Goal: Task Accomplishment & Management: Manage account settings

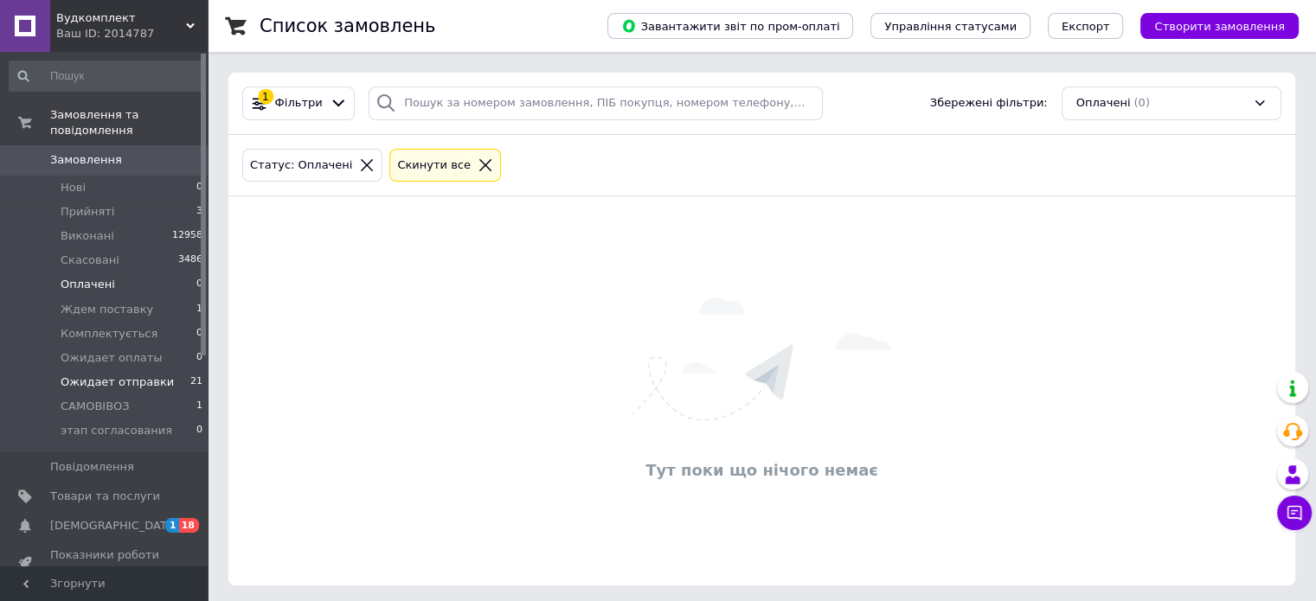
click at [132, 375] on span "Ожидает отправки" at bounding box center [117, 383] width 113 height 16
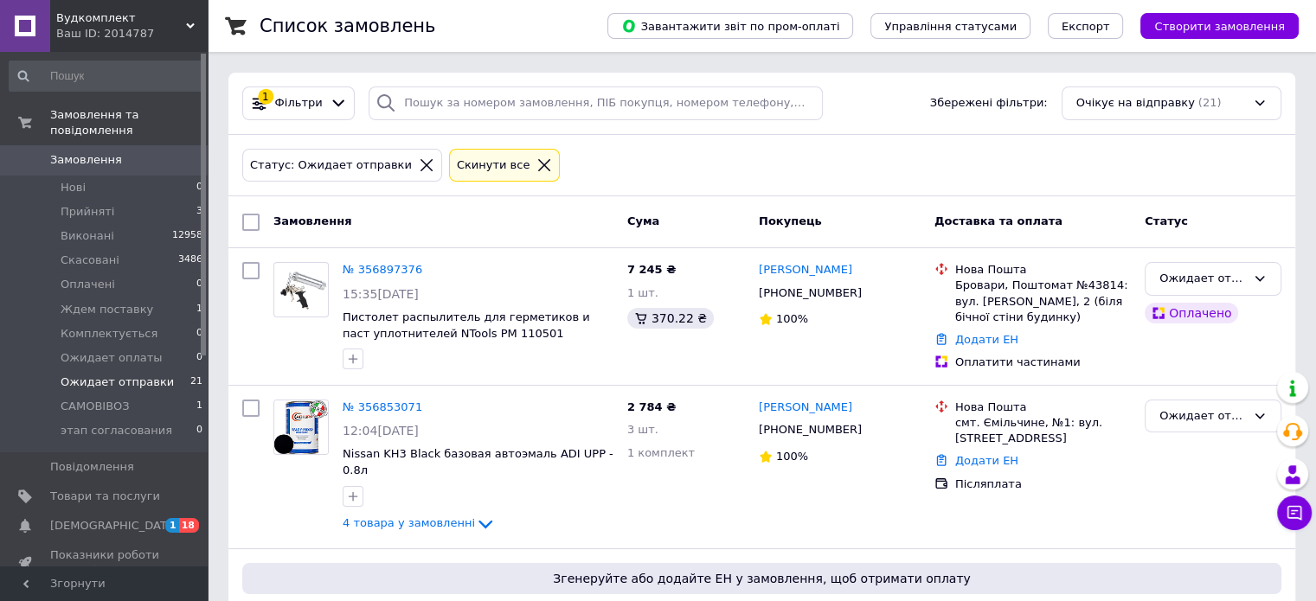
click at [121, 375] on span "Ожидает отправки" at bounding box center [117, 383] width 113 height 16
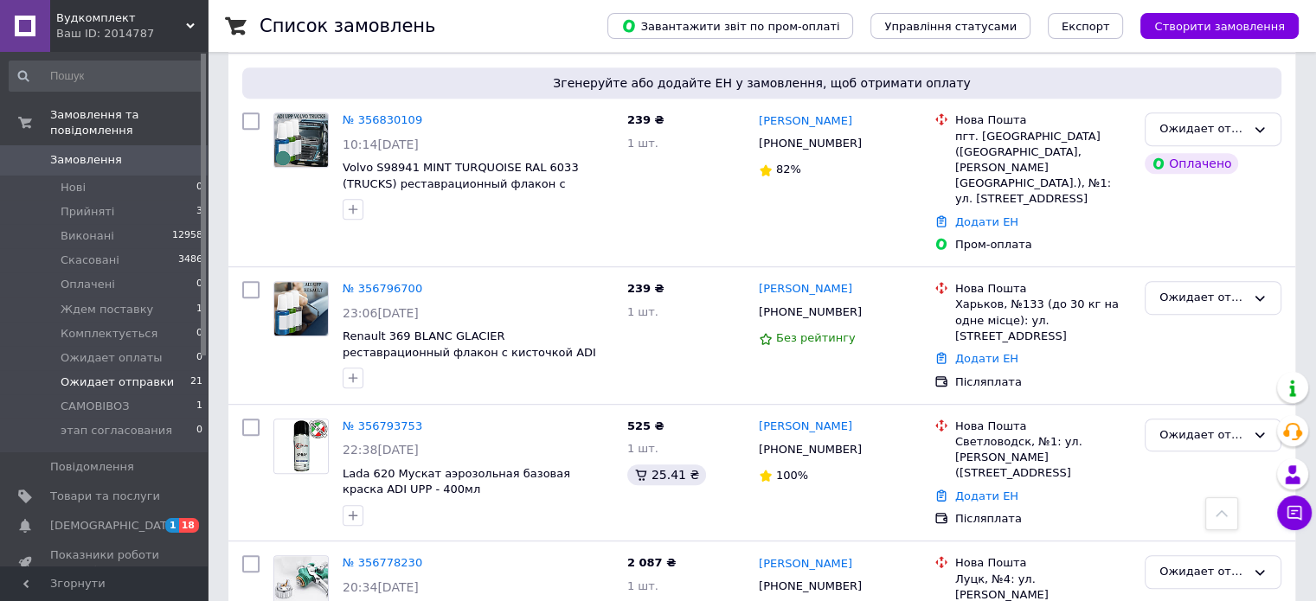
scroll to position [865, 0]
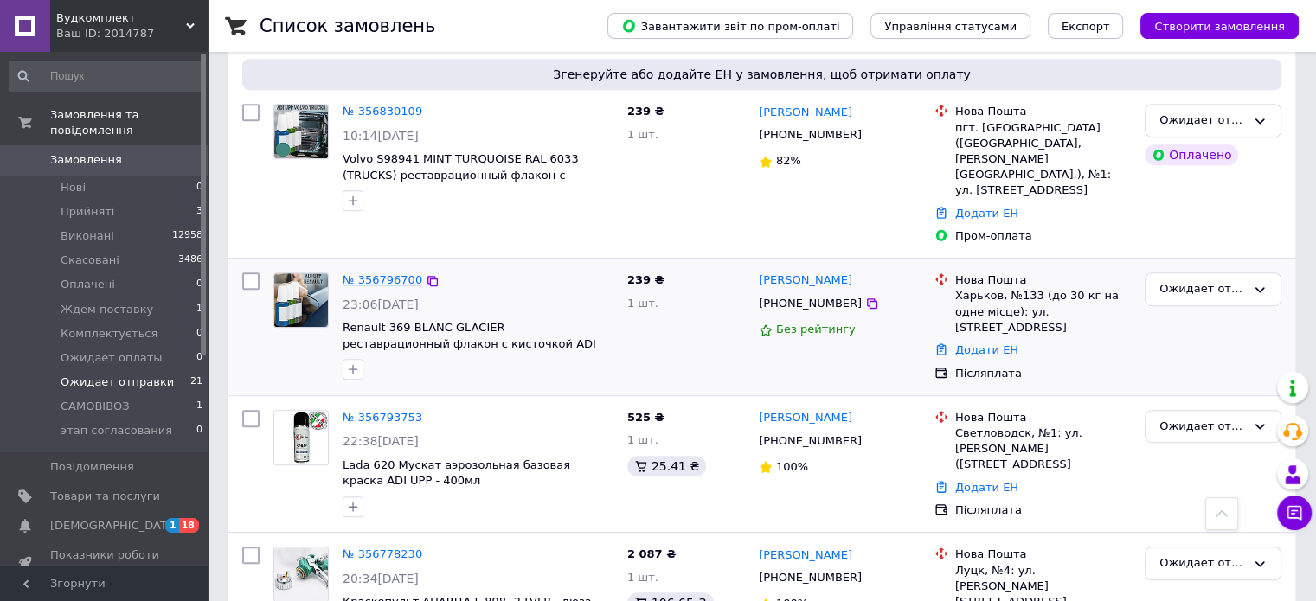
click at [384, 273] on link "№ 356796700" at bounding box center [383, 279] width 80 height 13
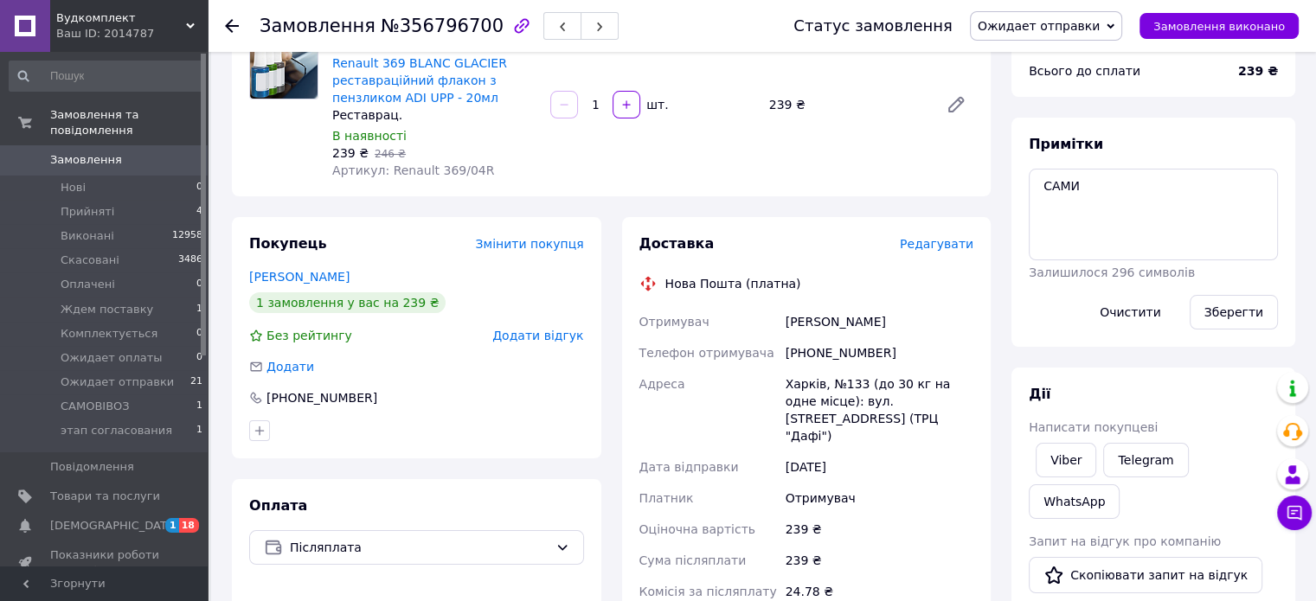
scroll to position [125, 0]
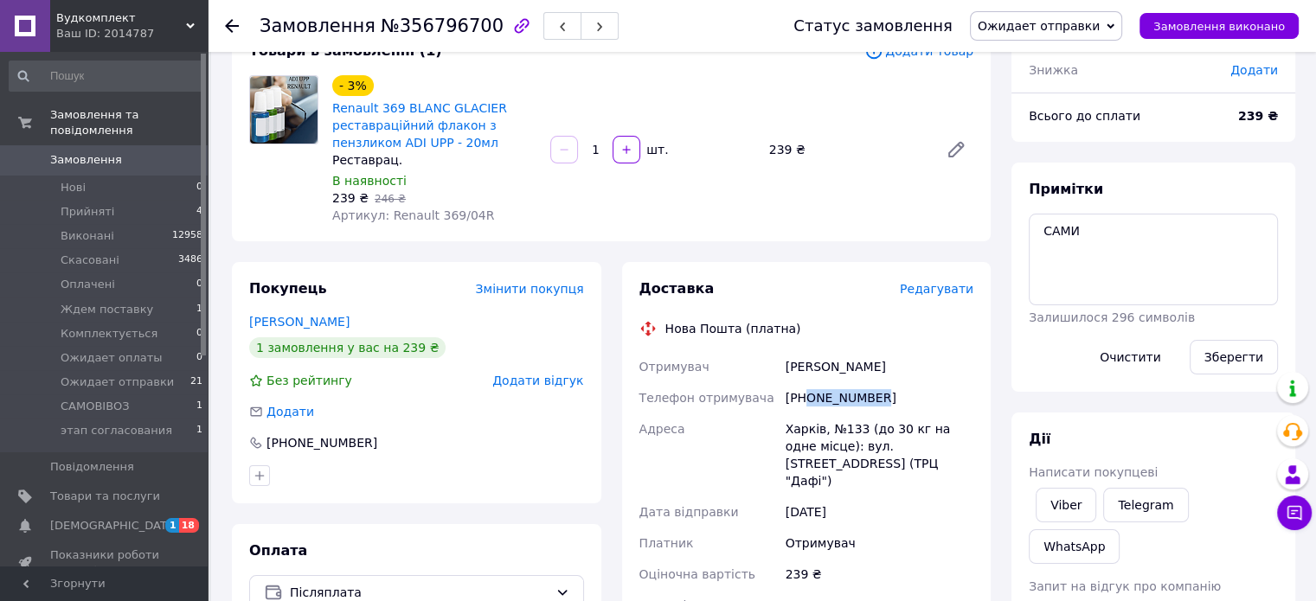
drag, startPoint x: 808, startPoint y: 401, endPoint x: 892, endPoint y: 400, distance: 84.0
click at [892, 400] on div "[PHONE_NUMBER]" at bounding box center [879, 398] width 195 height 31
copy div "0508410873"
drag, startPoint x: 788, startPoint y: 366, endPoint x: 871, endPoint y: 370, distance: 84.0
click at [871, 370] on div "Рыжко Михаил" at bounding box center [879, 366] width 195 height 31
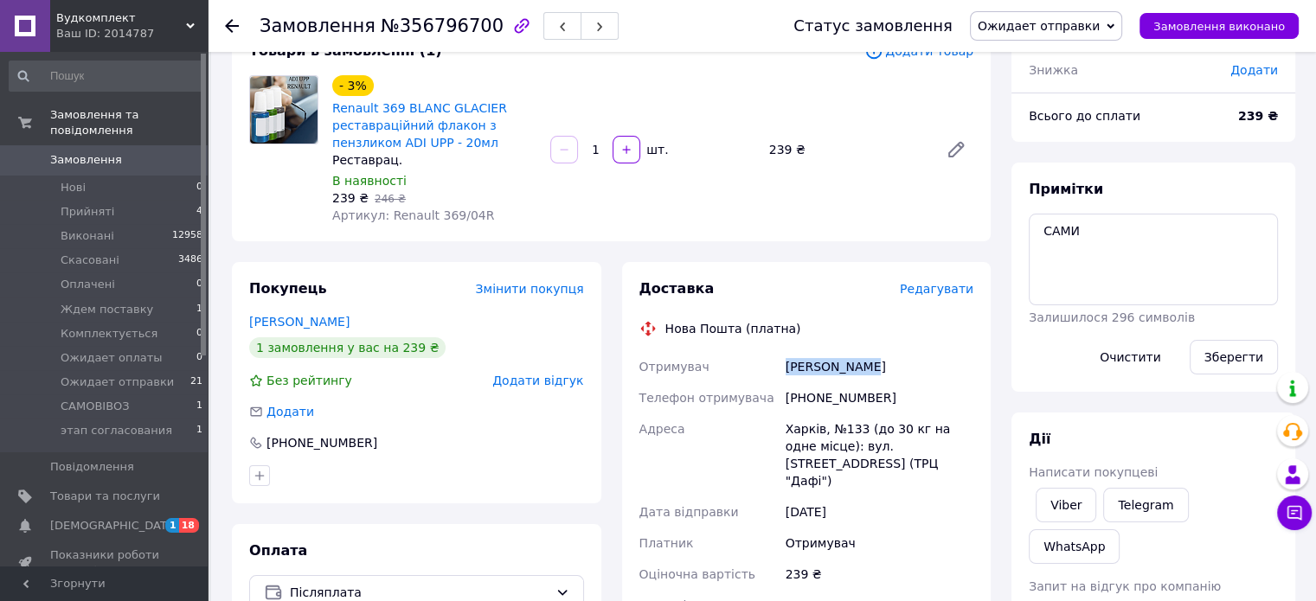
copy div "Рыжко Михаил"
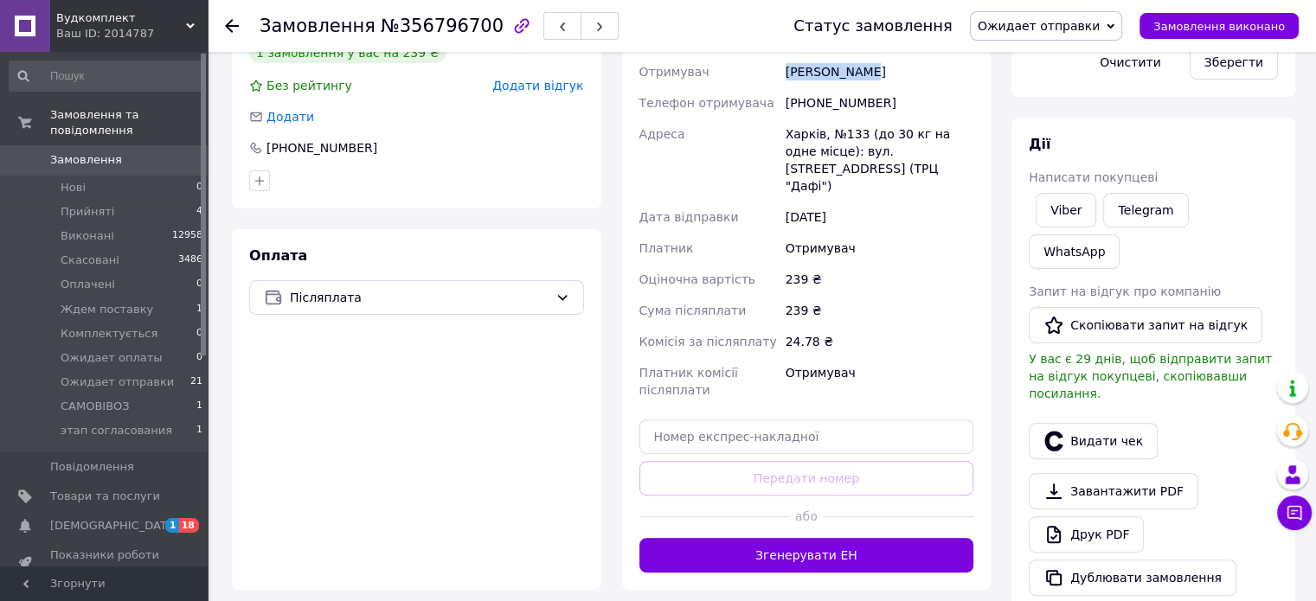
scroll to position [471, 0]
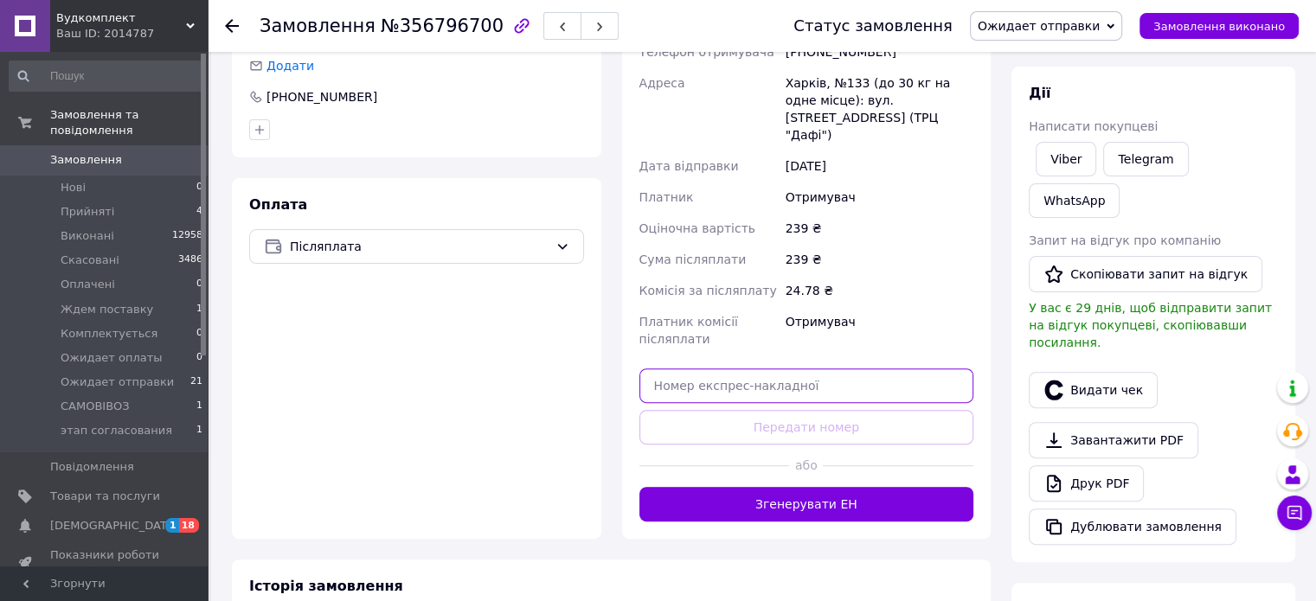
paste input "20451225247513"
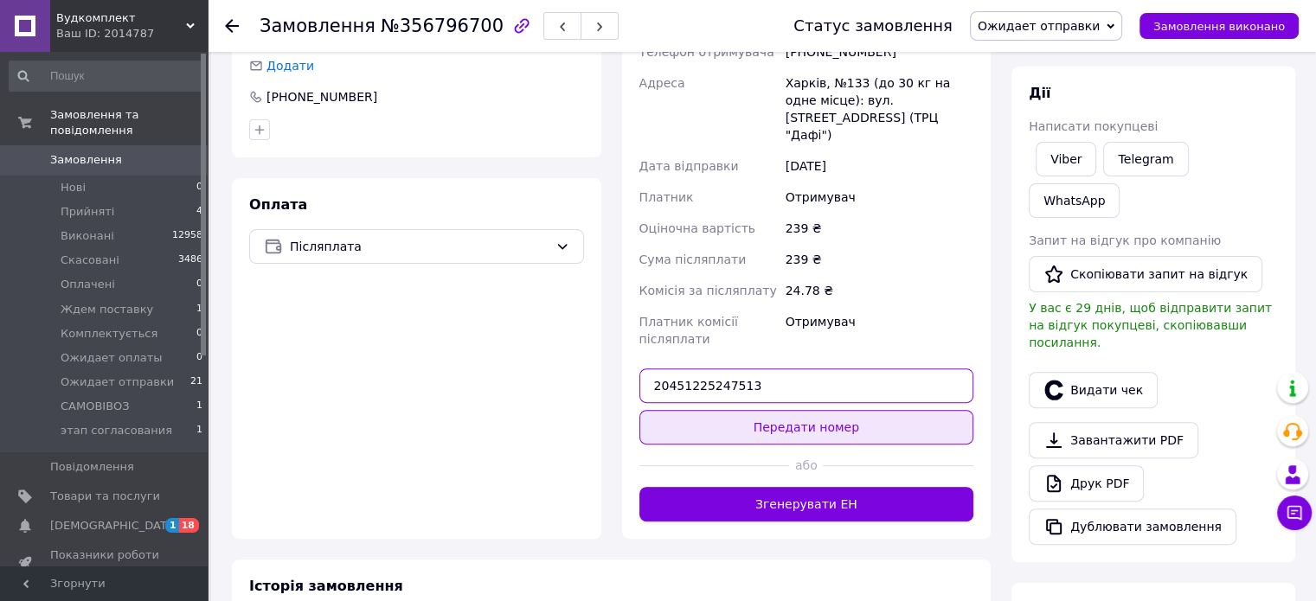
type input "20451225247513"
click at [820, 418] on button "Передати номер" at bounding box center [807, 427] width 335 height 35
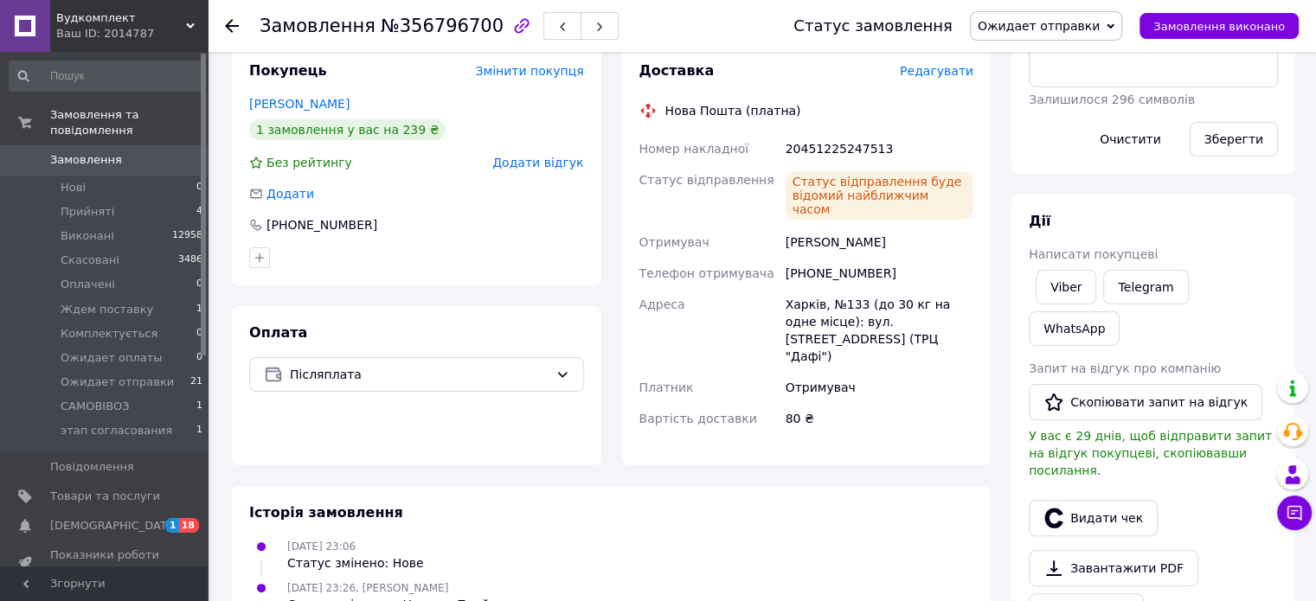
scroll to position [384, 0]
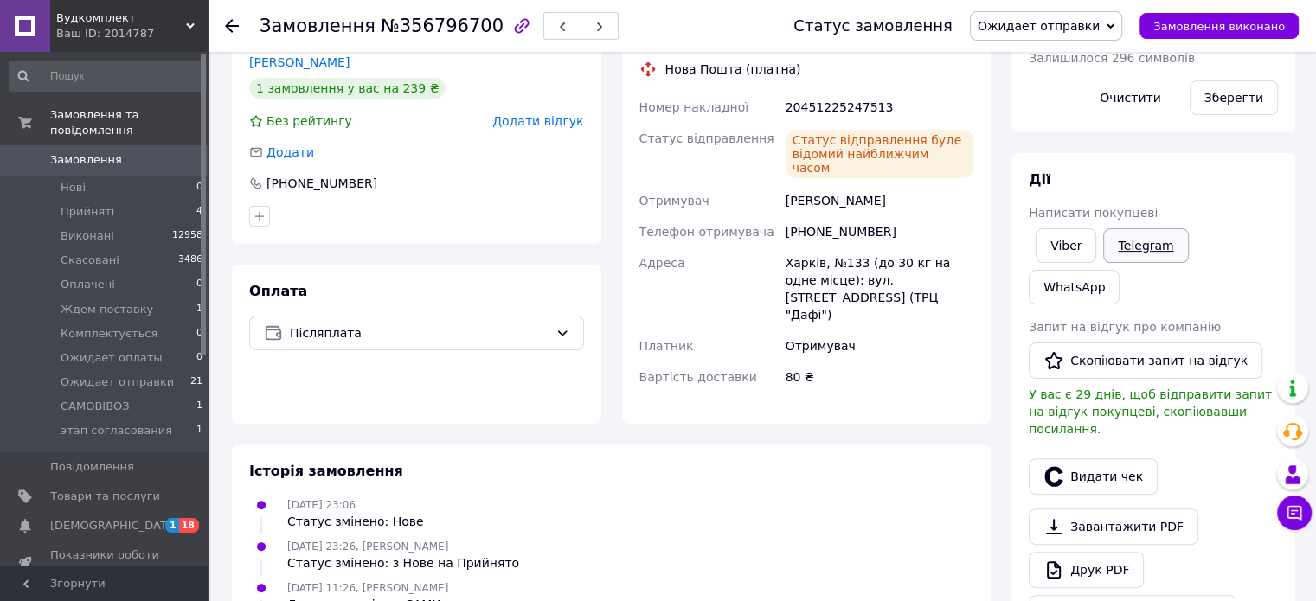
click at [1143, 246] on link "Telegram" at bounding box center [1145, 245] width 85 height 35
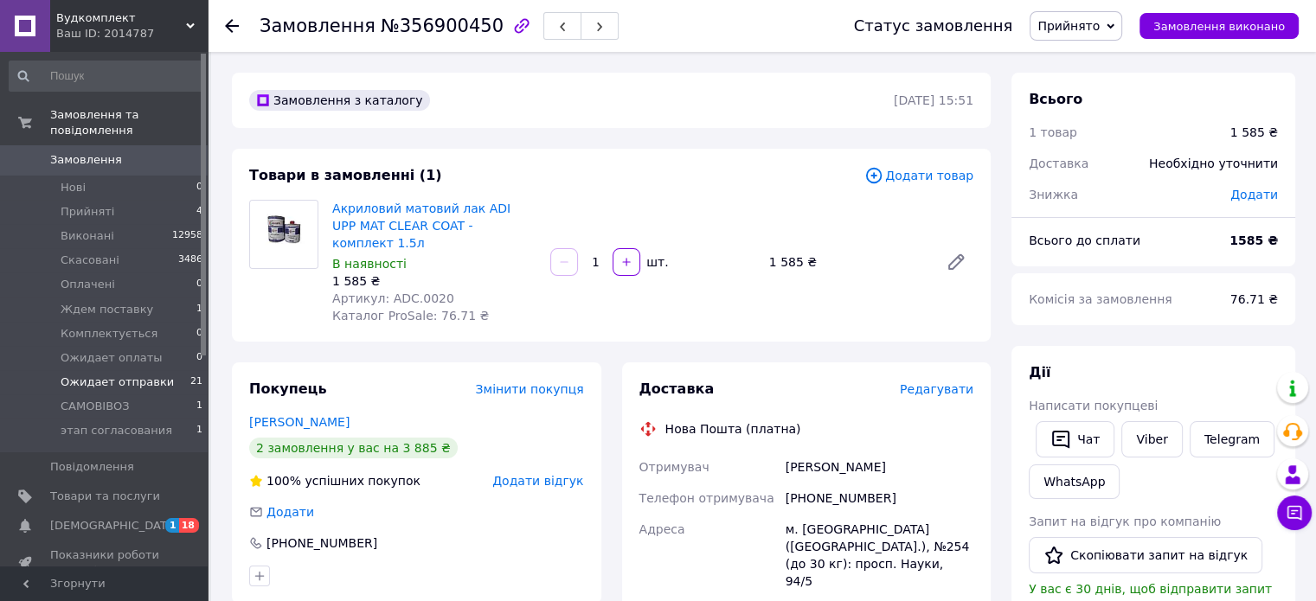
click at [80, 375] on span "Ожидает отправки" at bounding box center [117, 383] width 113 height 16
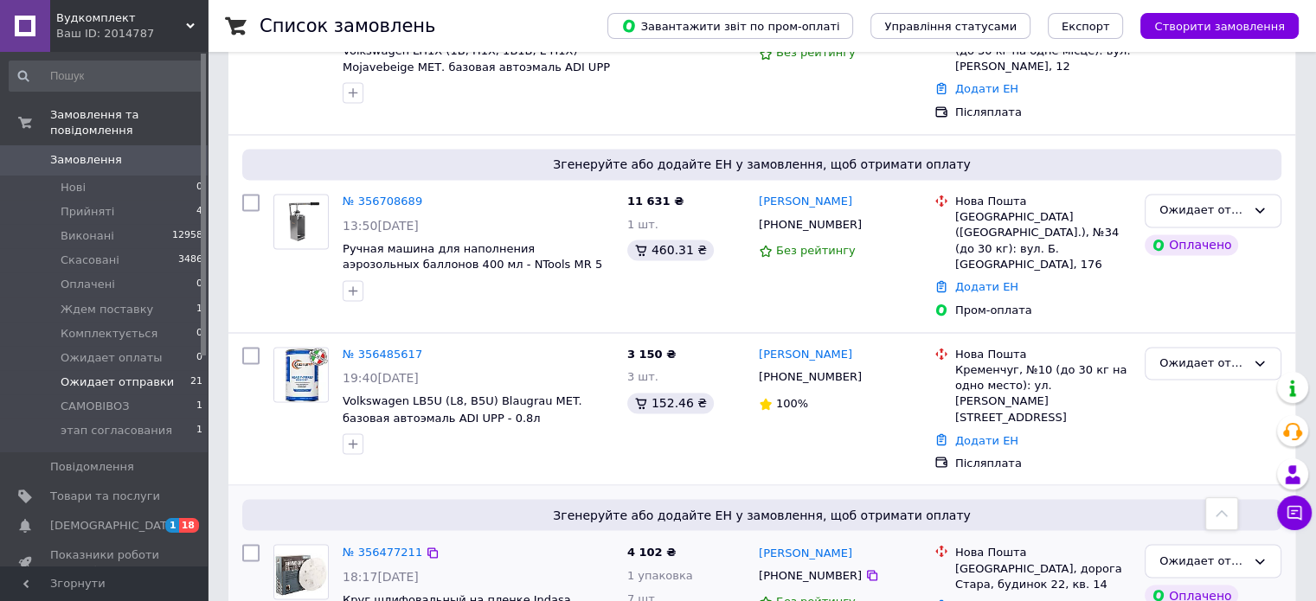
scroll to position [2876, 0]
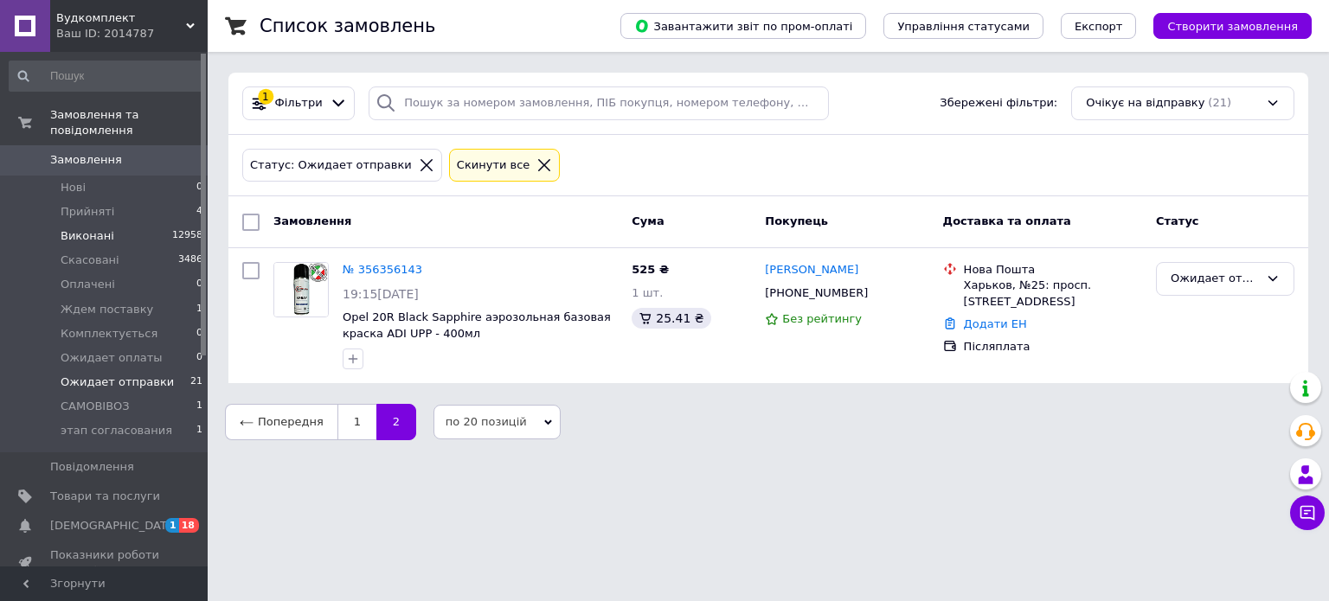
click at [93, 228] on span "Виконані" at bounding box center [88, 236] width 54 height 16
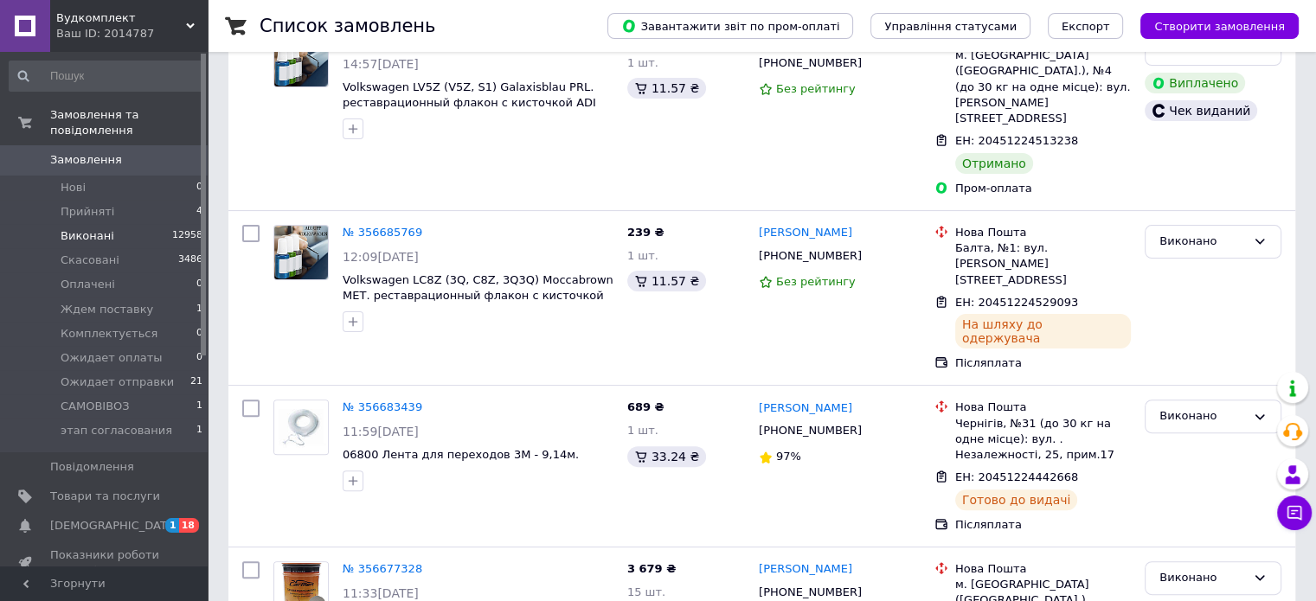
scroll to position [433, 0]
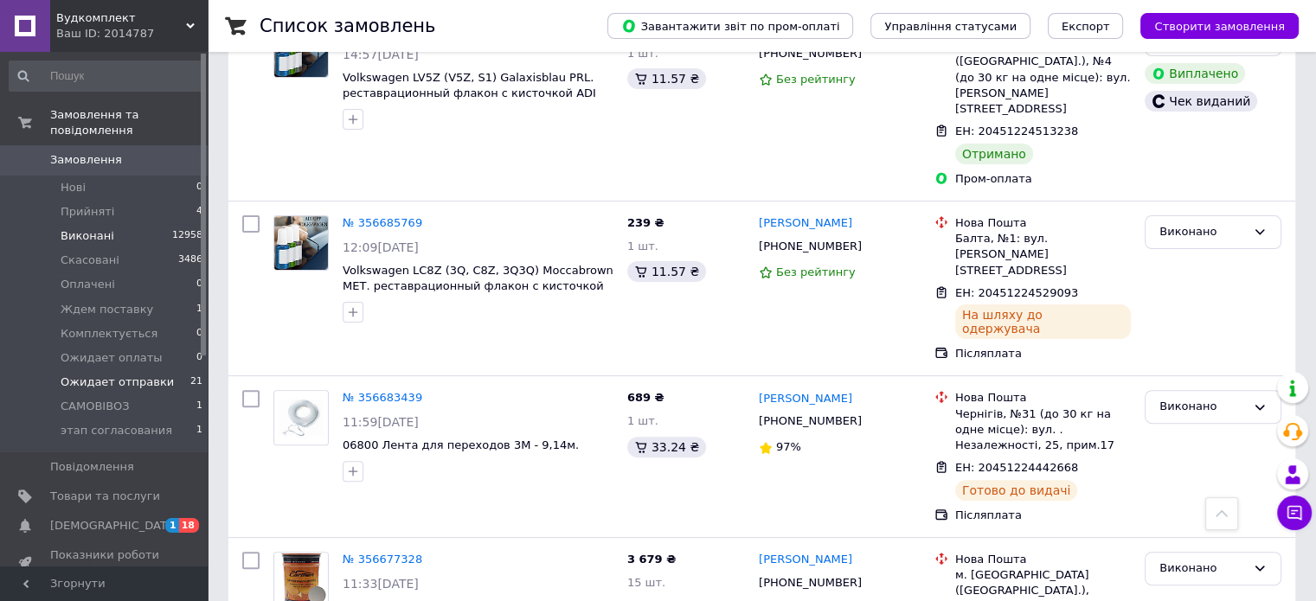
click at [80, 375] on span "Ожидает отправки" at bounding box center [117, 383] width 113 height 16
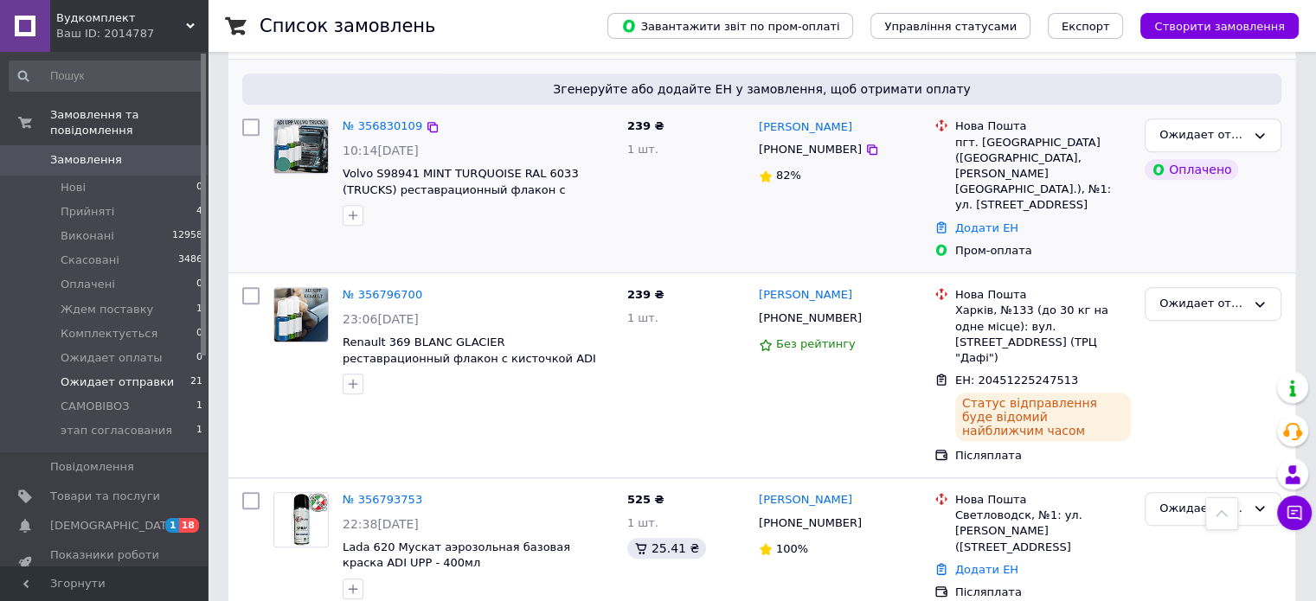
scroll to position [952, 0]
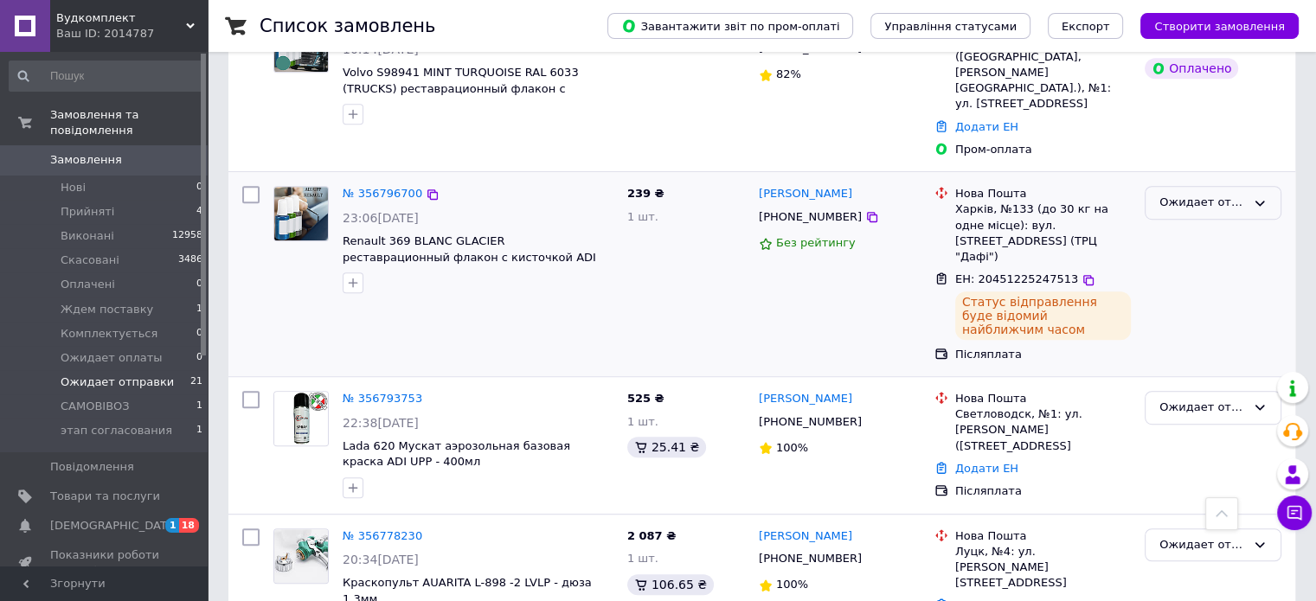
click at [1246, 186] on div "Ожидает отправки" at bounding box center [1213, 203] width 137 height 34
click at [1187, 254] on li "Виконано" at bounding box center [1213, 270] width 135 height 32
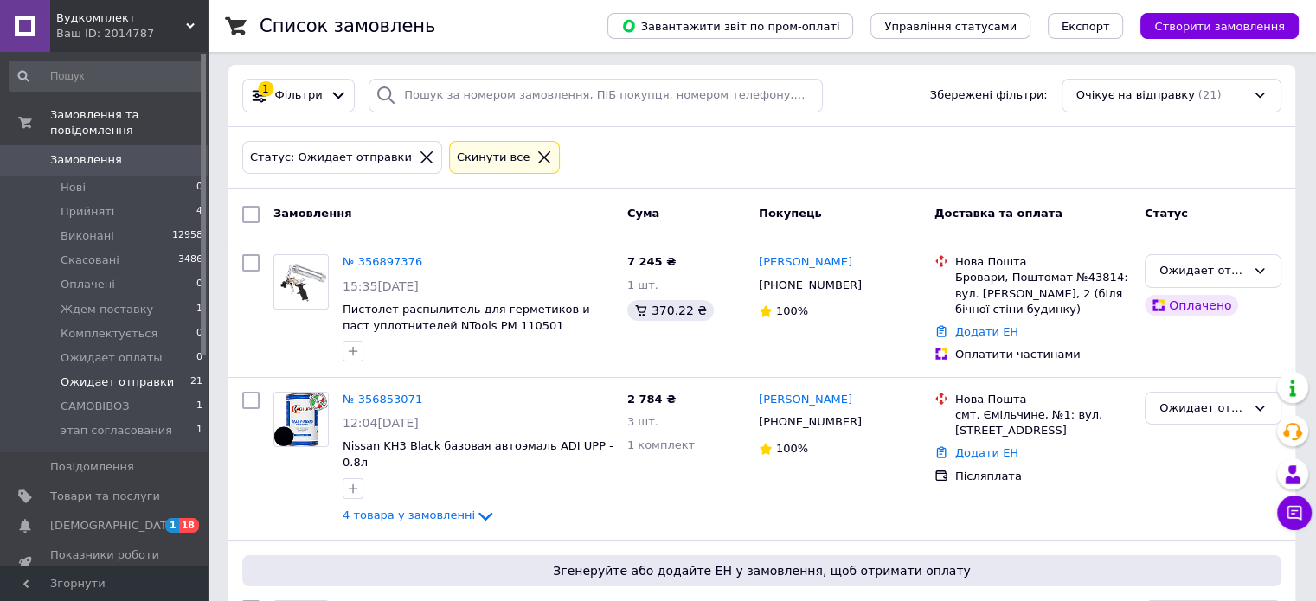
scroll to position [0, 0]
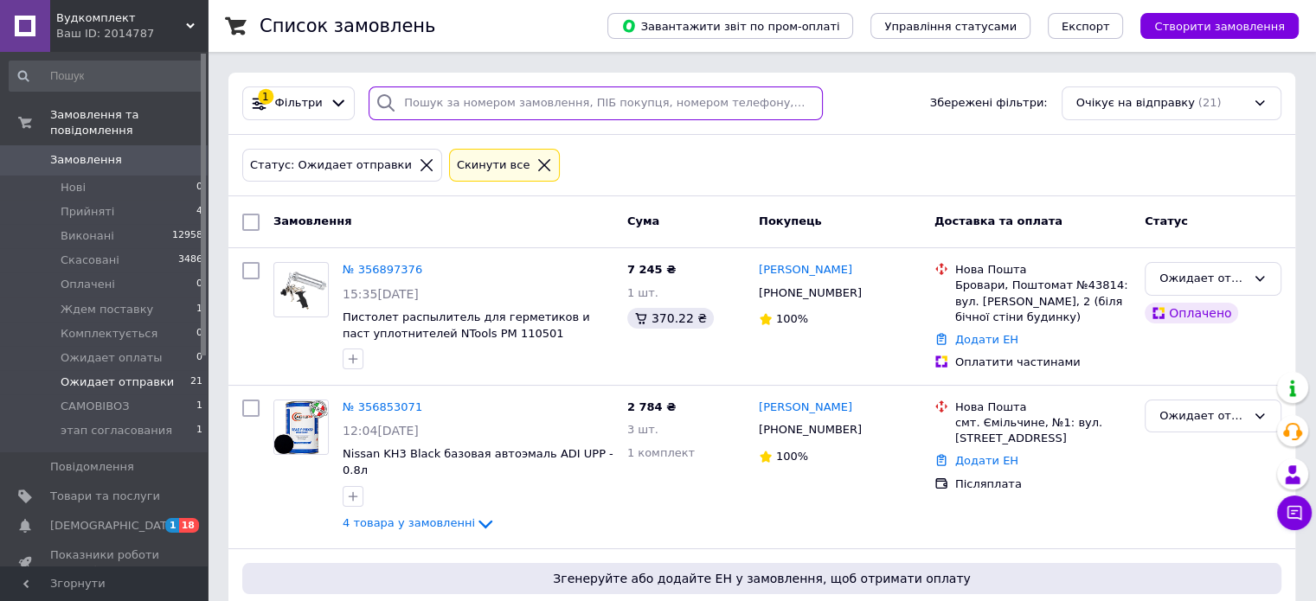
click at [461, 103] on input "search" at bounding box center [596, 104] width 454 height 34
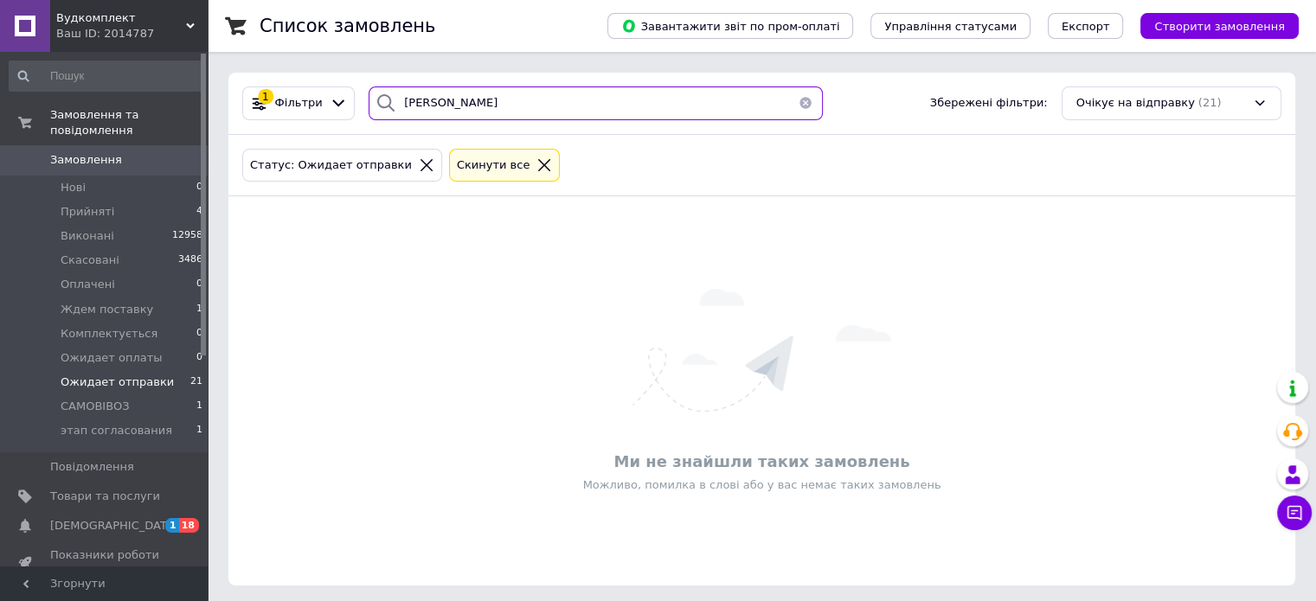
type input "капшученко"
drag, startPoint x: 470, startPoint y: 104, endPoint x: 391, endPoint y: 96, distance: 79.1
click at [391, 96] on div "капшученко" at bounding box center [596, 104] width 454 height 34
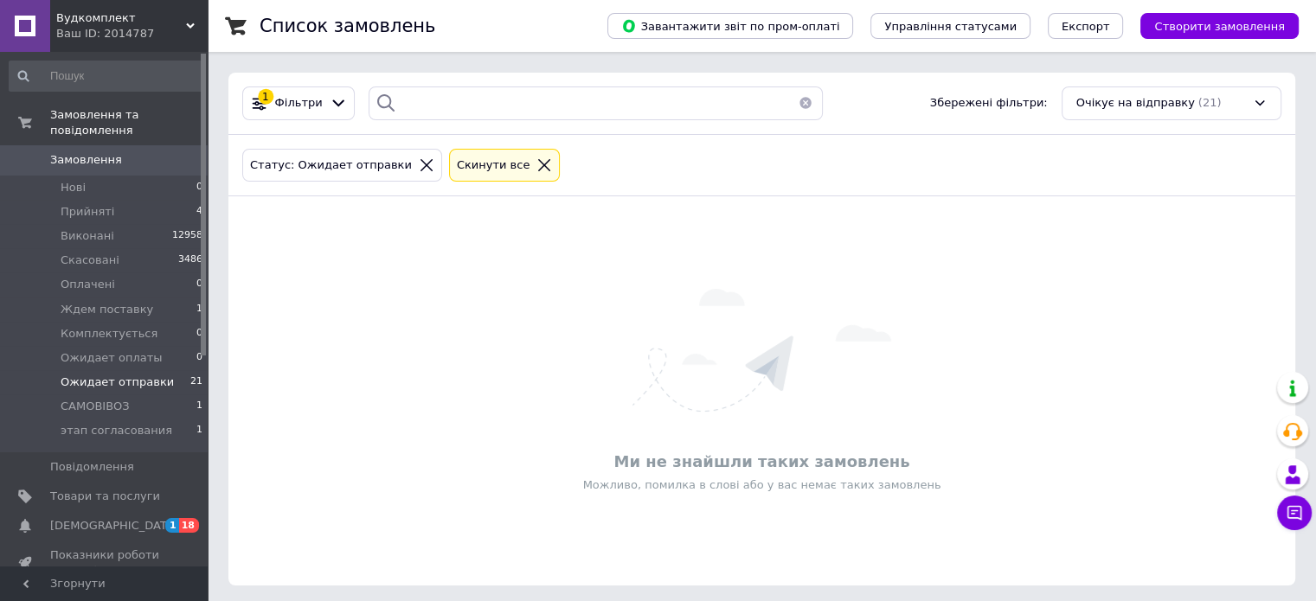
click at [147, 375] on span "Ожидает отправки" at bounding box center [117, 383] width 113 height 16
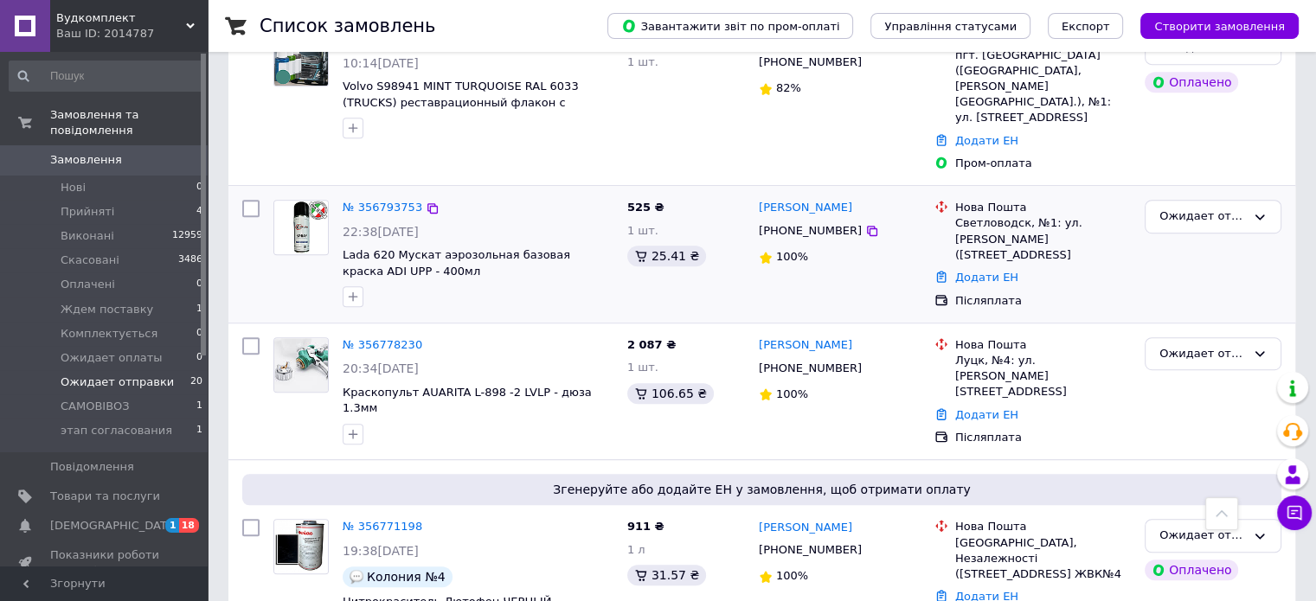
scroll to position [964, 0]
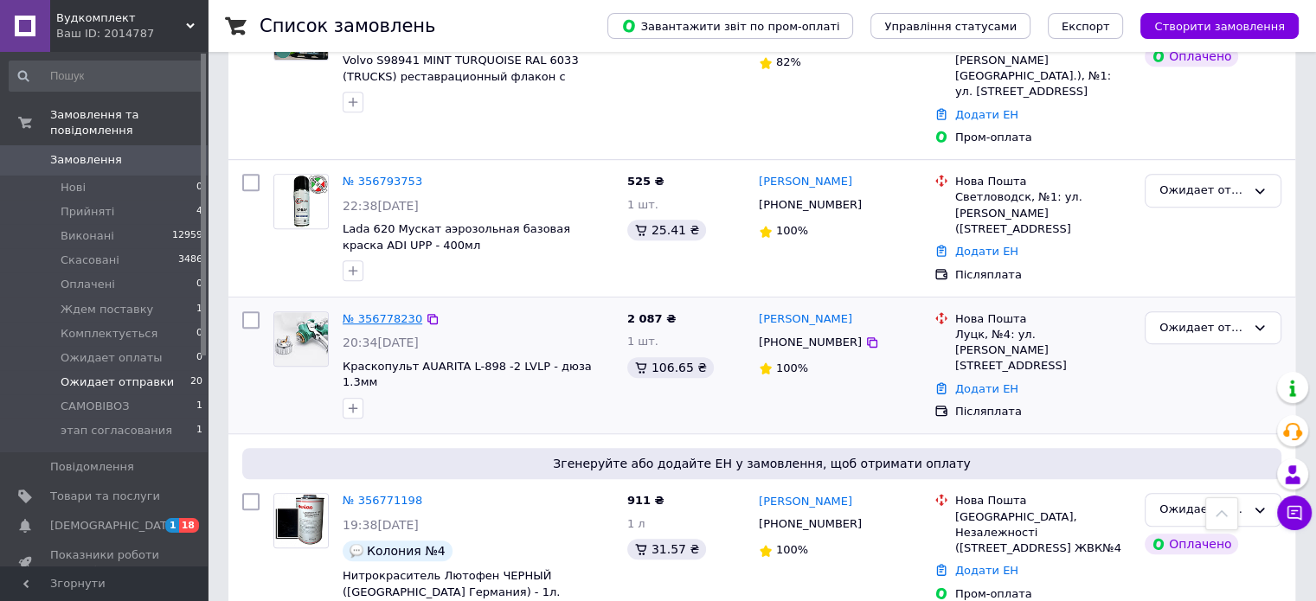
click at [353, 312] on link "№ 356778230" at bounding box center [383, 318] width 80 height 13
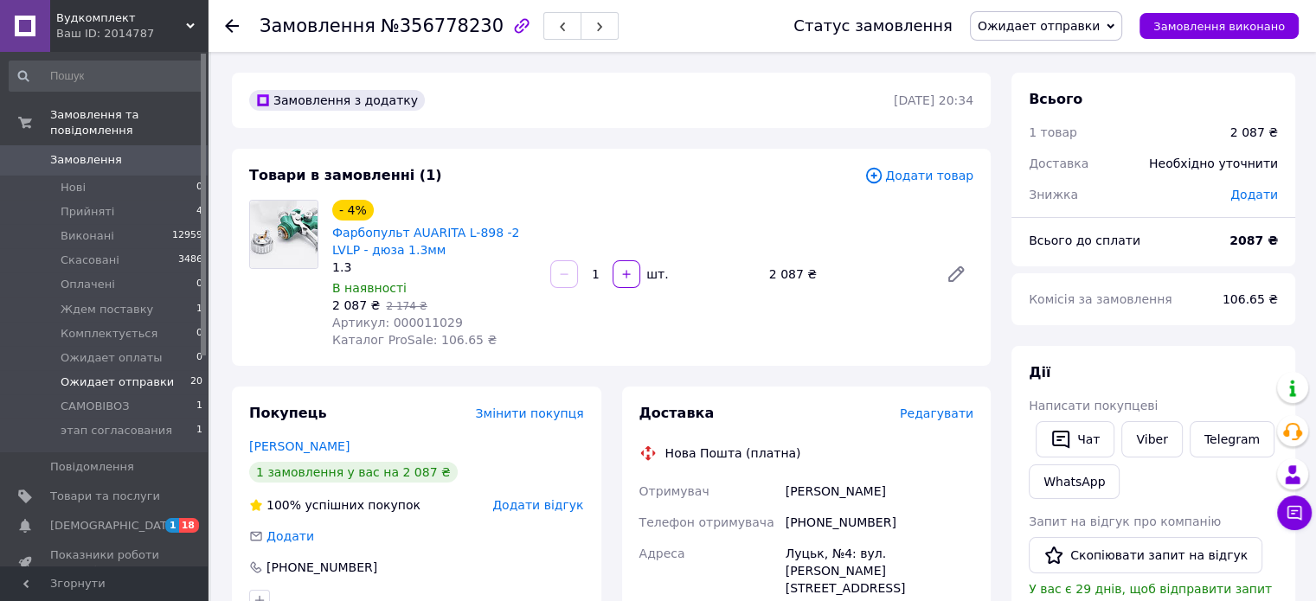
click at [141, 375] on span "Ожидает отправки" at bounding box center [117, 383] width 113 height 16
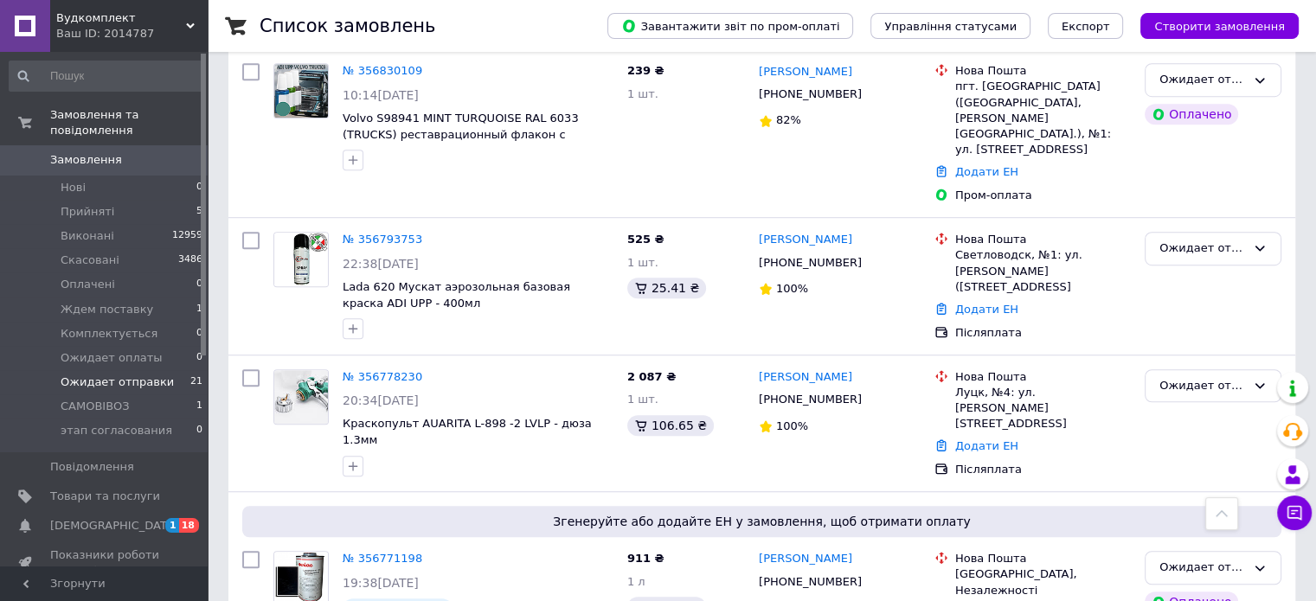
scroll to position [1125, 0]
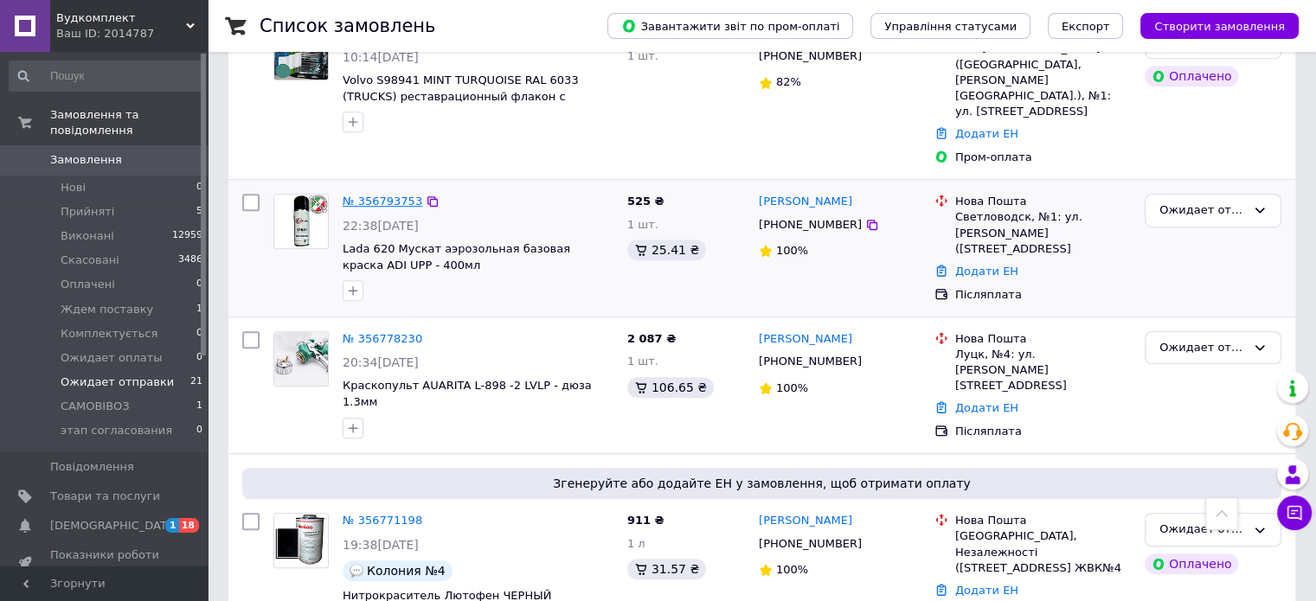
click at [357, 195] on link "№ 356793753" at bounding box center [383, 201] width 80 height 13
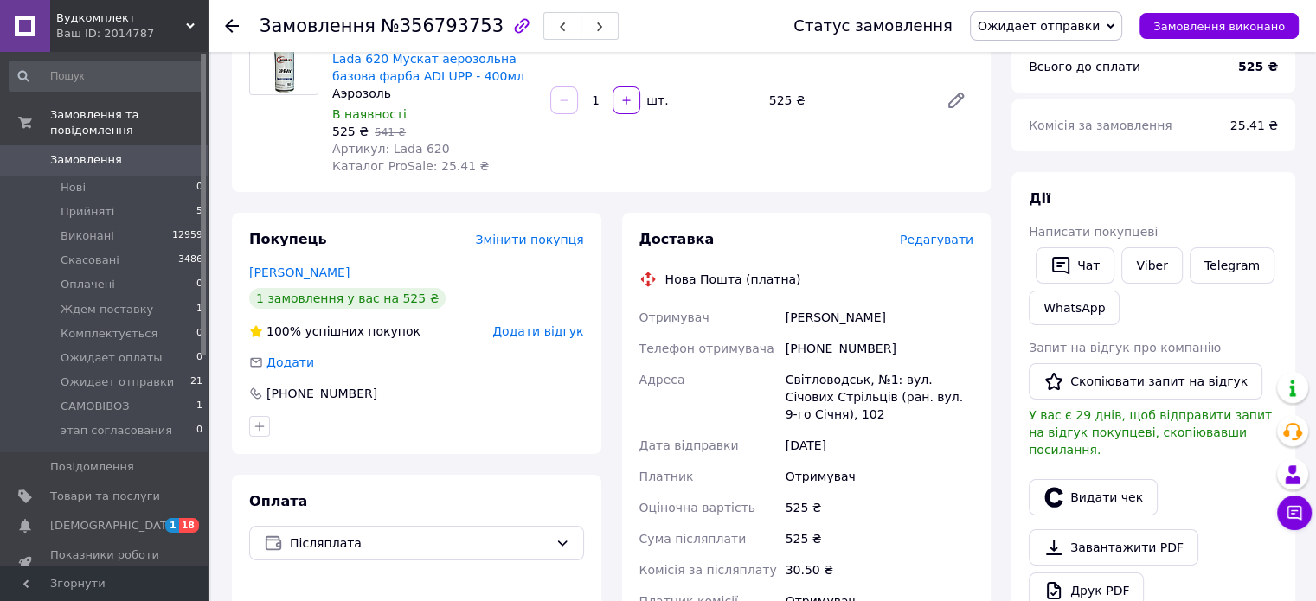
scroll to position [125, 0]
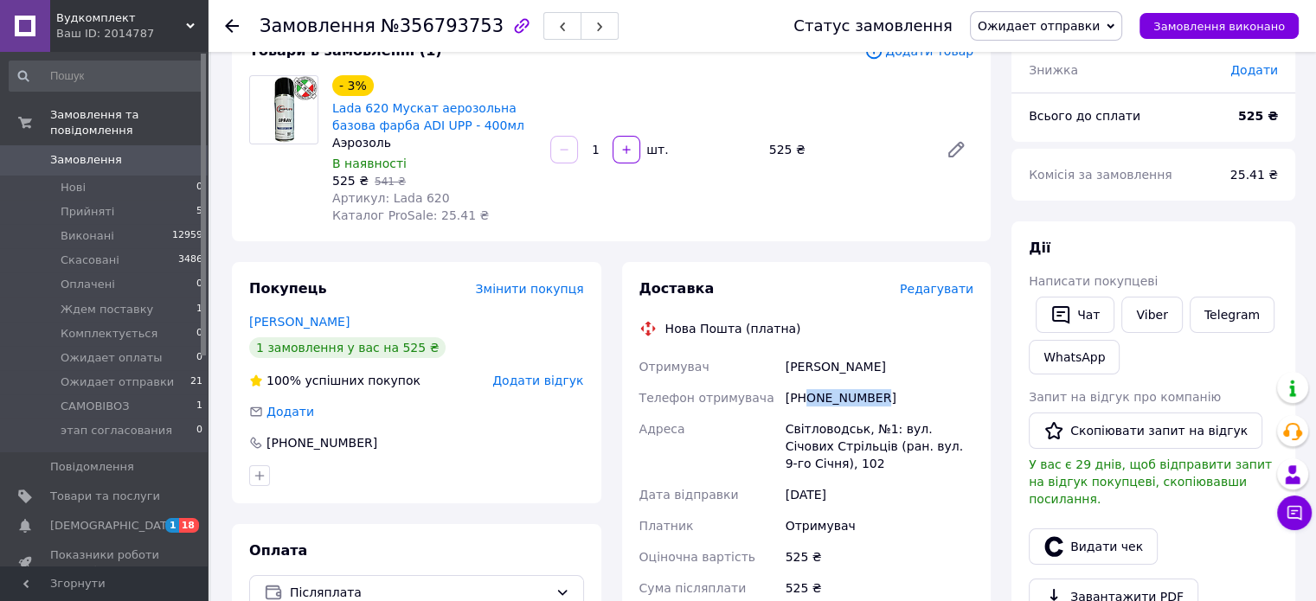
drag, startPoint x: 806, startPoint y: 404, endPoint x: 871, endPoint y: 402, distance: 65.8
click at [871, 402] on div "+380962409130" at bounding box center [879, 398] width 195 height 31
copy div "0962409130"
drag, startPoint x: 786, startPoint y: 370, endPoint x: 860, endPoint y: 370, distance: 74.4
click at [860, 370] on div "Русак Женя" at bounding box center [879, 366] width 195 height 31
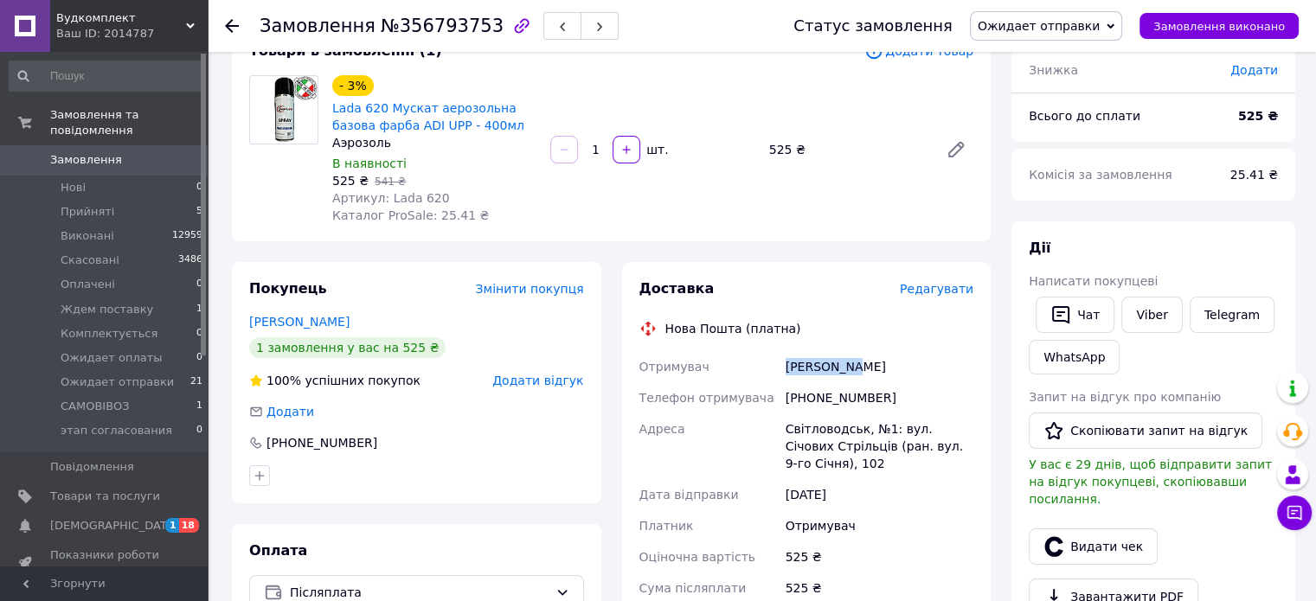
copy div "Русак Женя"
drag, startPoint x: 787, startPoint y: 435, endPoint x: 852, endPoint y: 435, distance: 64.9
click at [858, 435] on div "Світловодськ, №1: вул. Січових Стрільців (ран. вул. 9-го Січня), 102" at bounding box center [879, 447] width 195 height 66
copy div "Світловодськ"
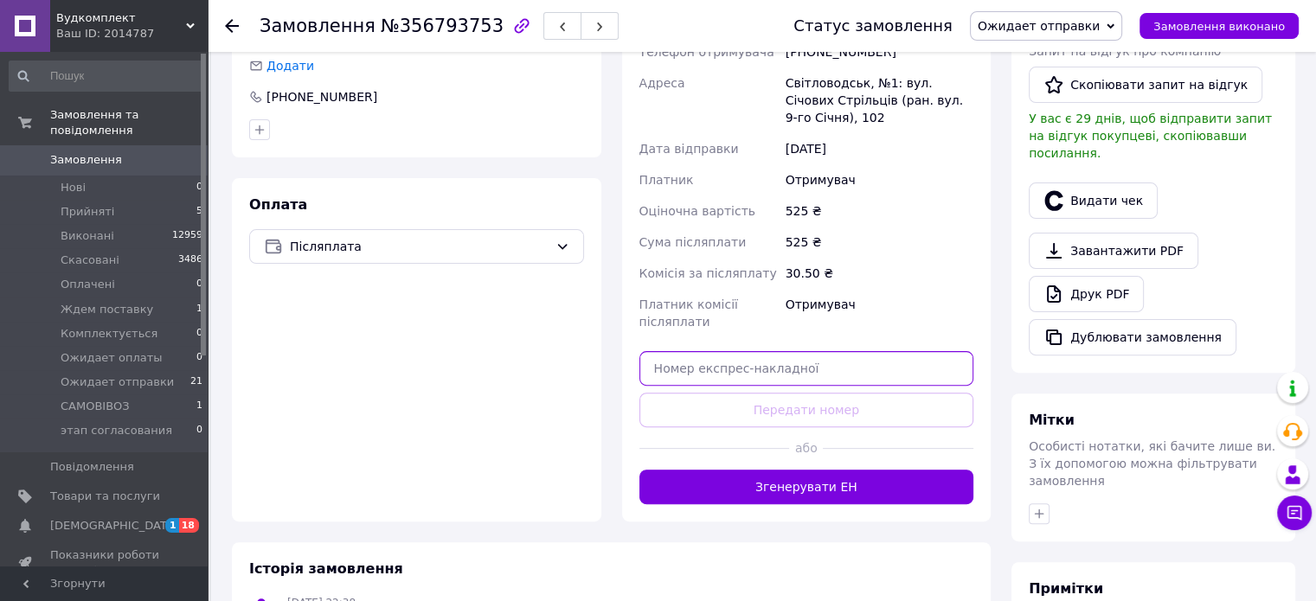
paste input "20451225297826"
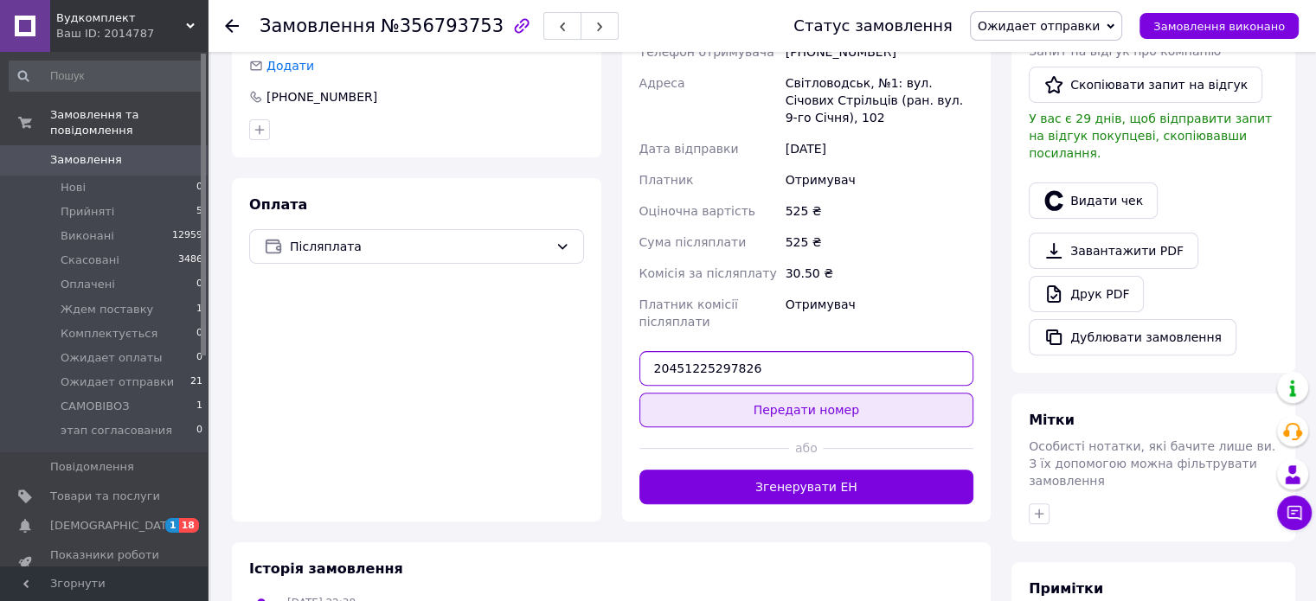
type input "20451225297826"
click at [832, 408] on button "Передати номер" at bounding box center [807, 410] width 335 height 35
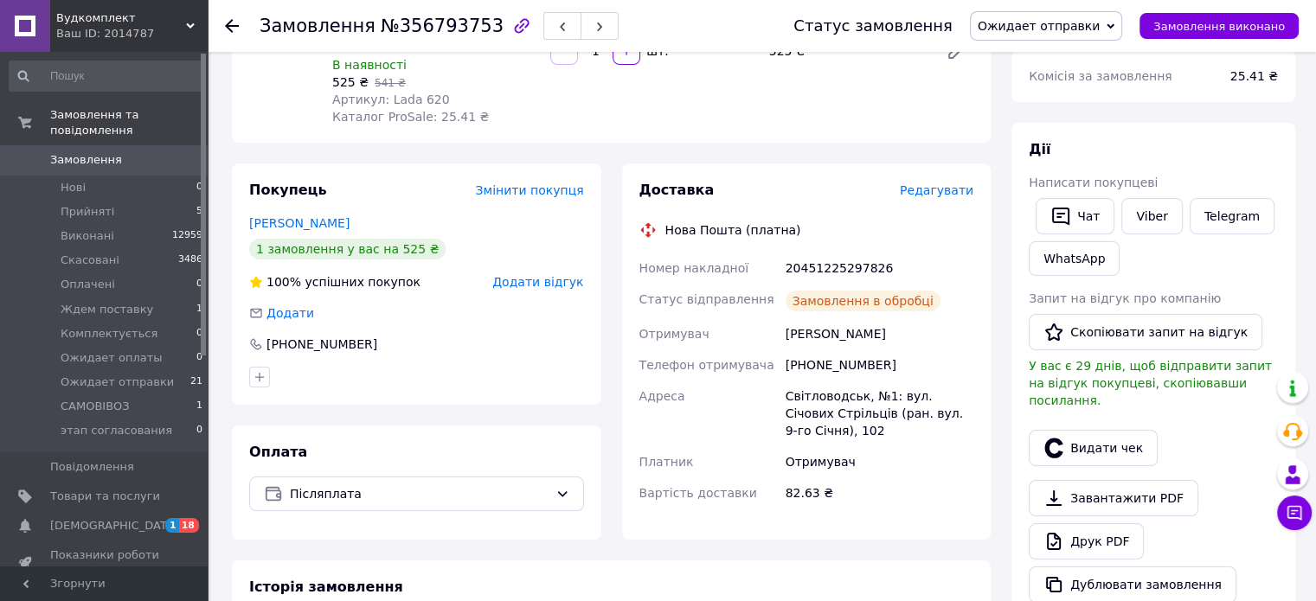
scroll to position [211, 0]
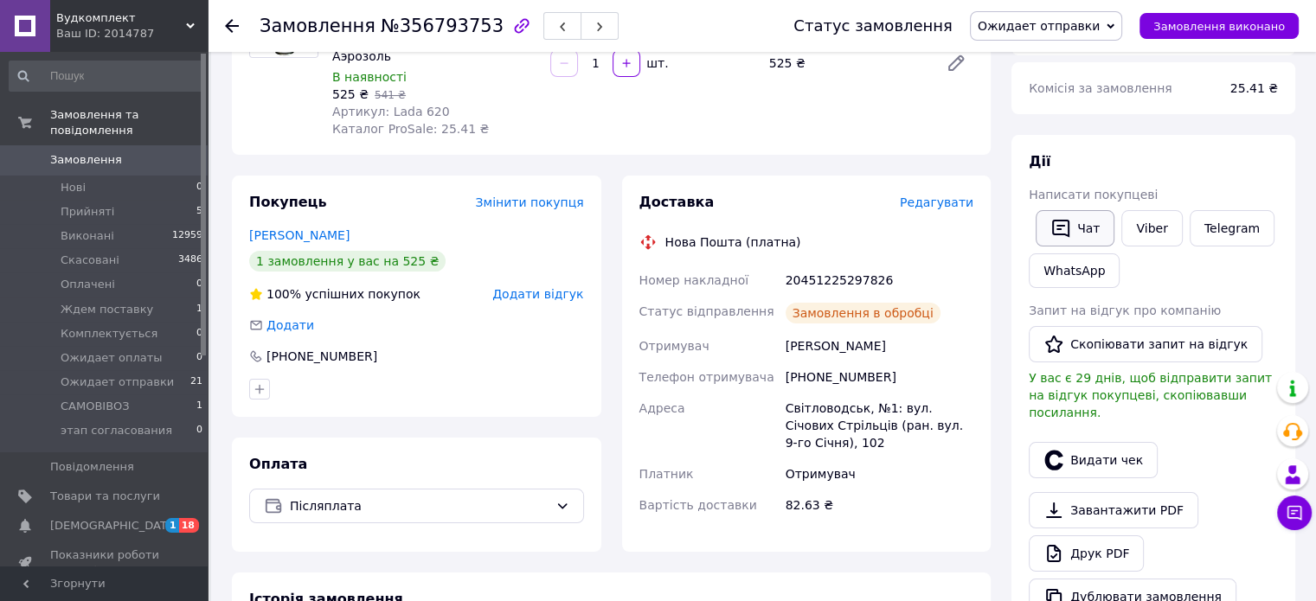
click at [1052, 228] on icon "button" at bounding box center [1060, 229] width 17 height 18
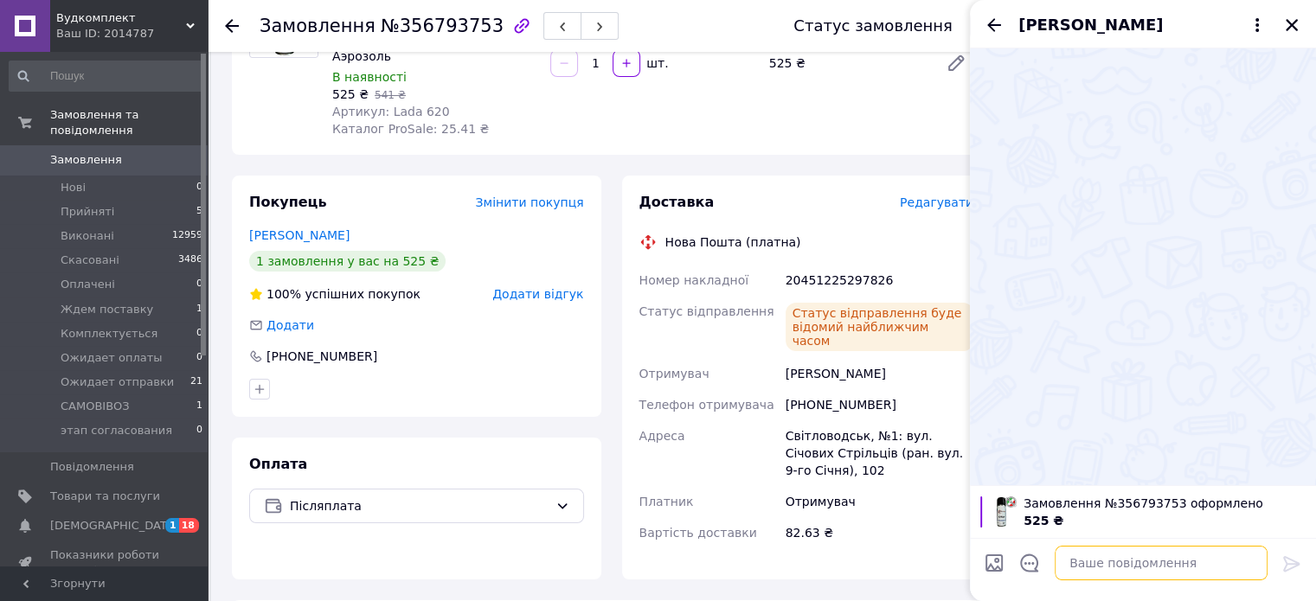
click at [1090, 572] on textarea at bounding box center [1161, 563] width 213 height 35
paste textarea "20451225297826"
type textarea "ттн 20451225297826"
click at [1295, 567] on icon at bounding box center [1291, 564] width 16 height 16
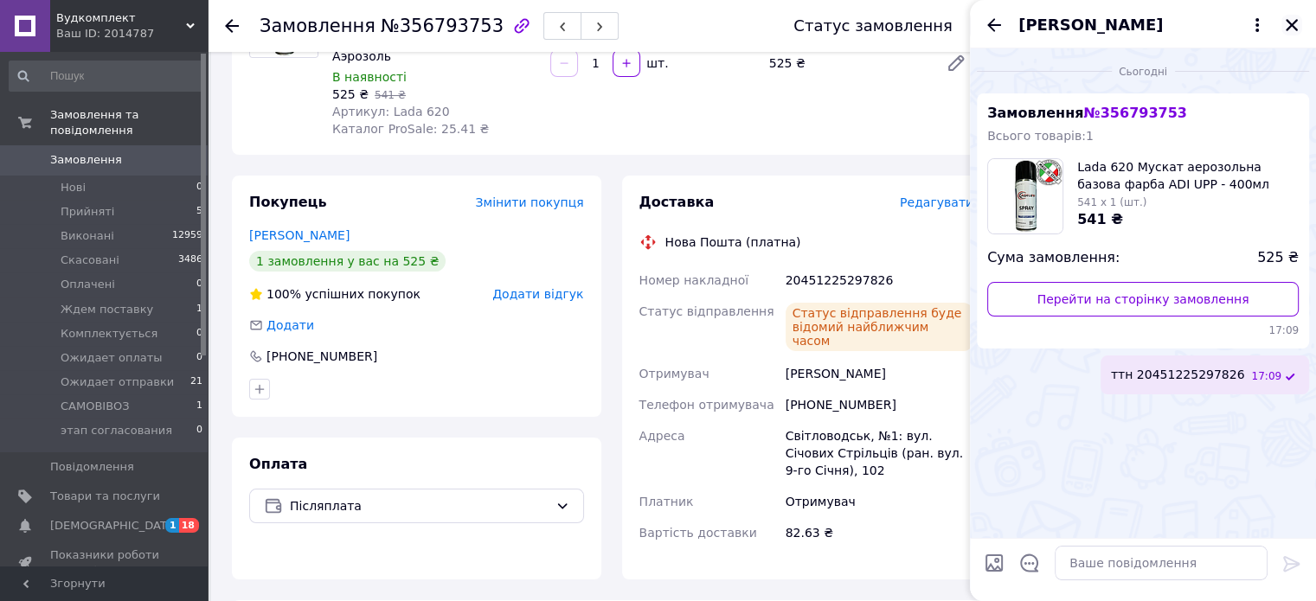
click at [1294, 18] on icon "Закрити" at bounding box center [1292, 25] width 16 height 16
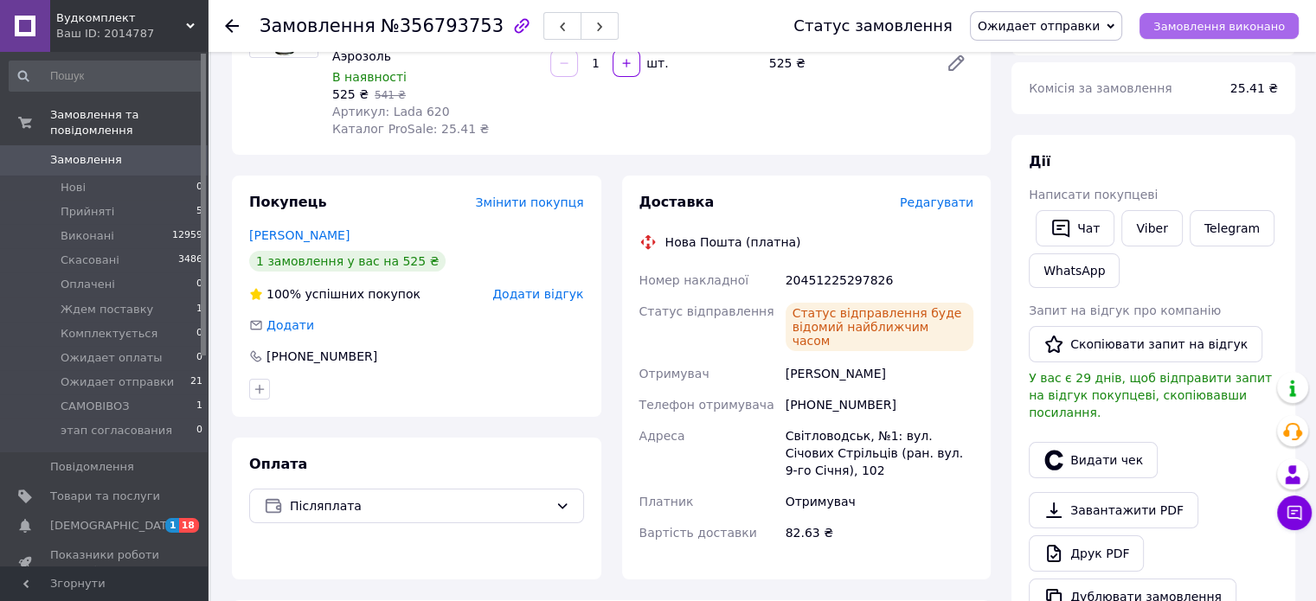
click at [1219, 26] on span "Замовлення виконано" at bounding box center [1220, 26] width 132 height 13
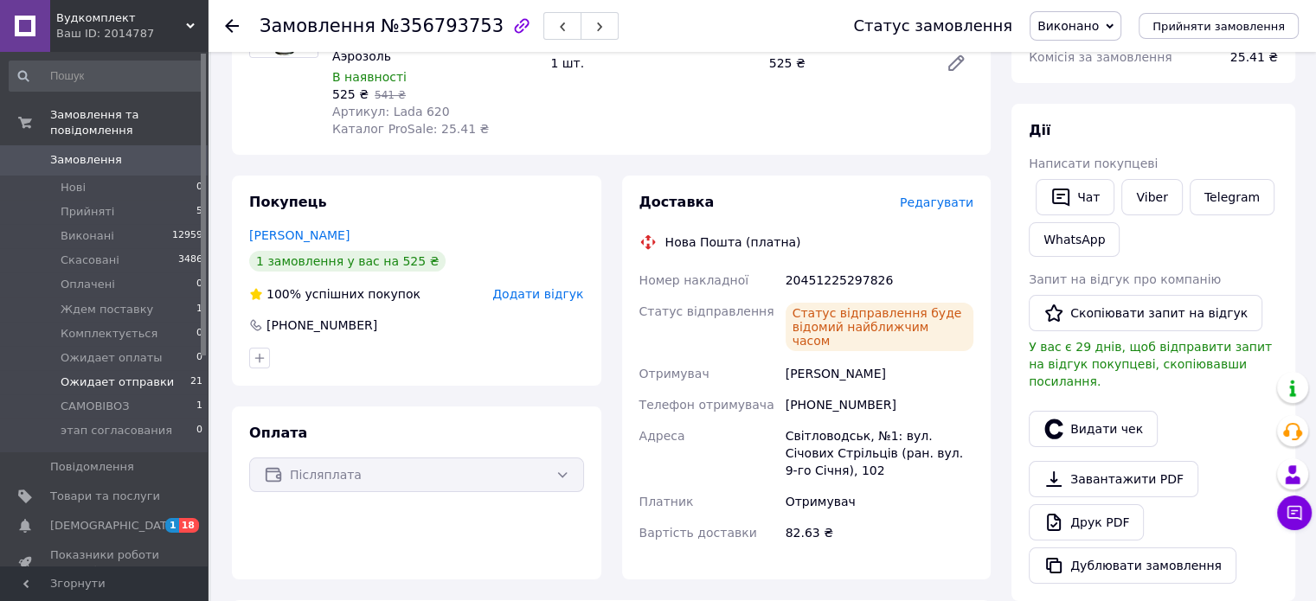
click at [57, 370] on li "Ожидает отправки 21" at bounding box center [106, 382] width 213 height 24
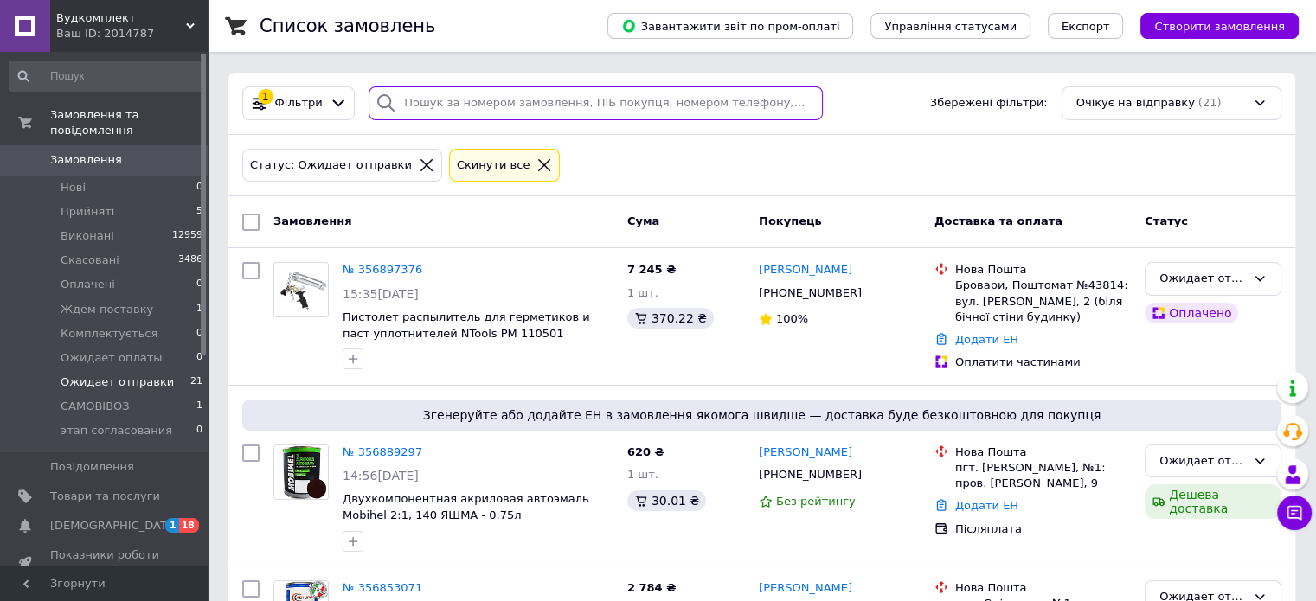
click at [443, 107] on input "search" at bounding box center [596, 104] width 454 height 34
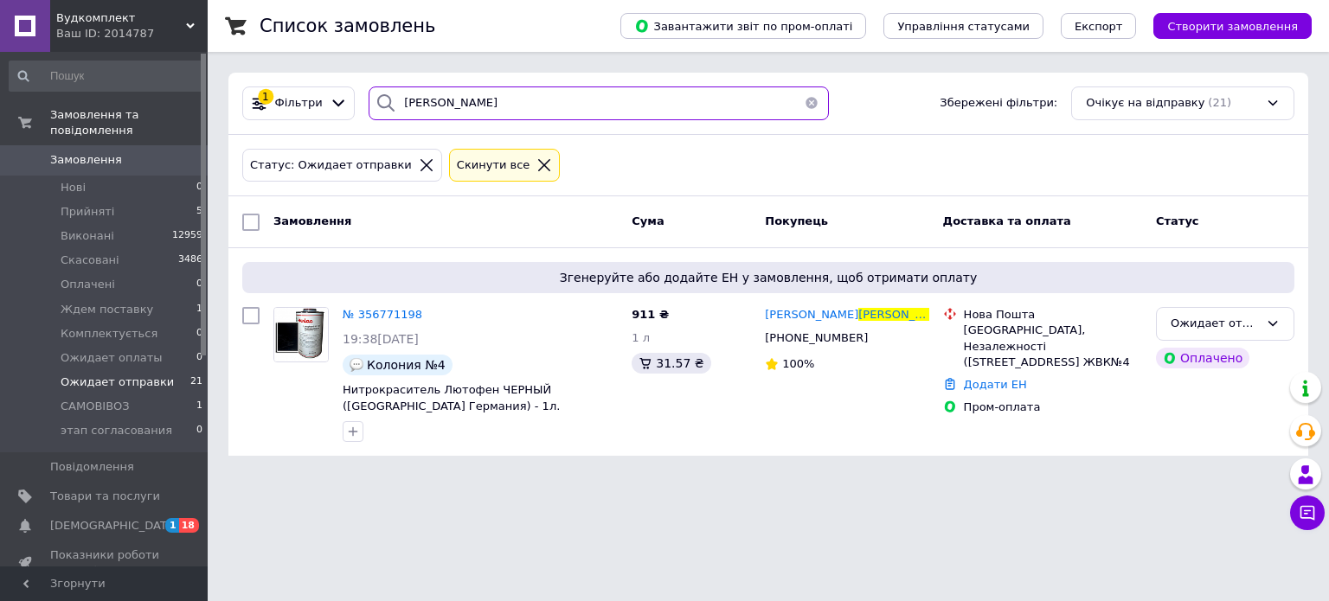
type input "стеценко"
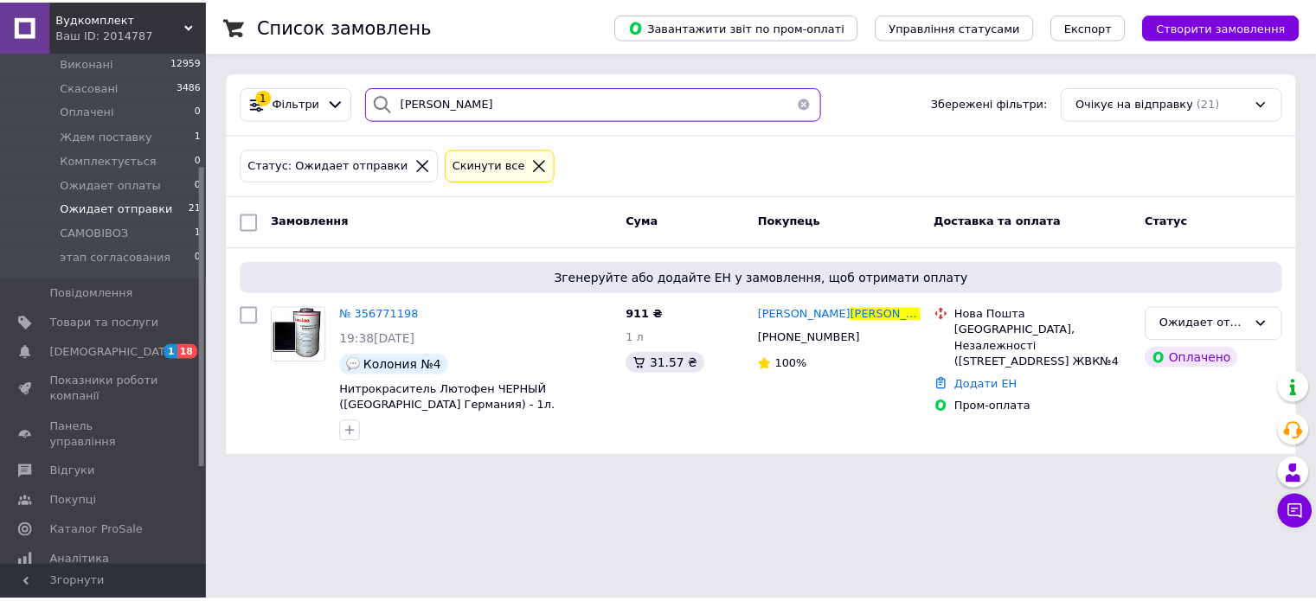
scroll to position [346, 0]
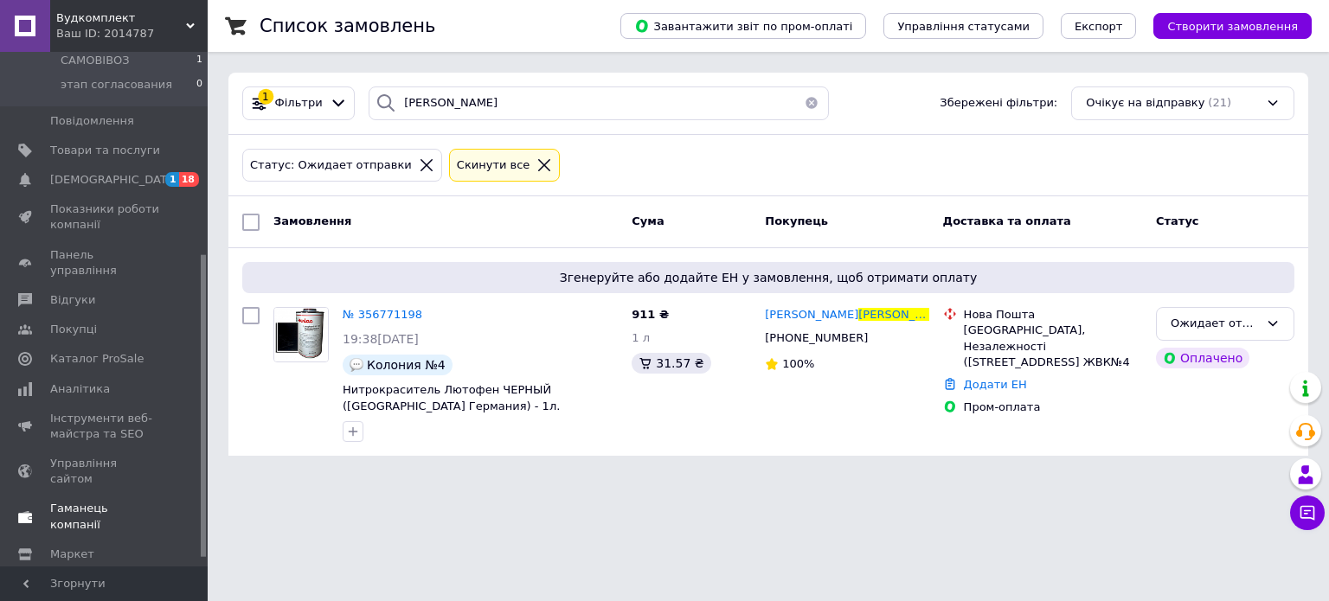
click at [97, 501] on span "Гаманець компанії" at bounding box center [105, 516] width 110 height 31
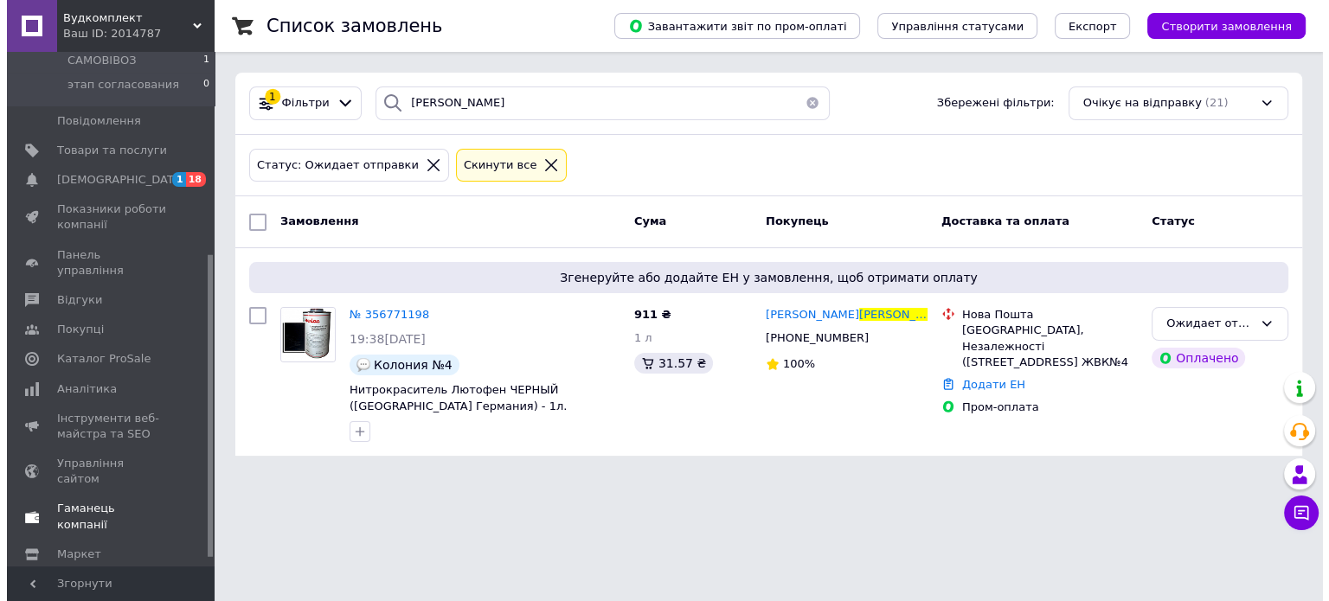
scroll to position [85, 0]
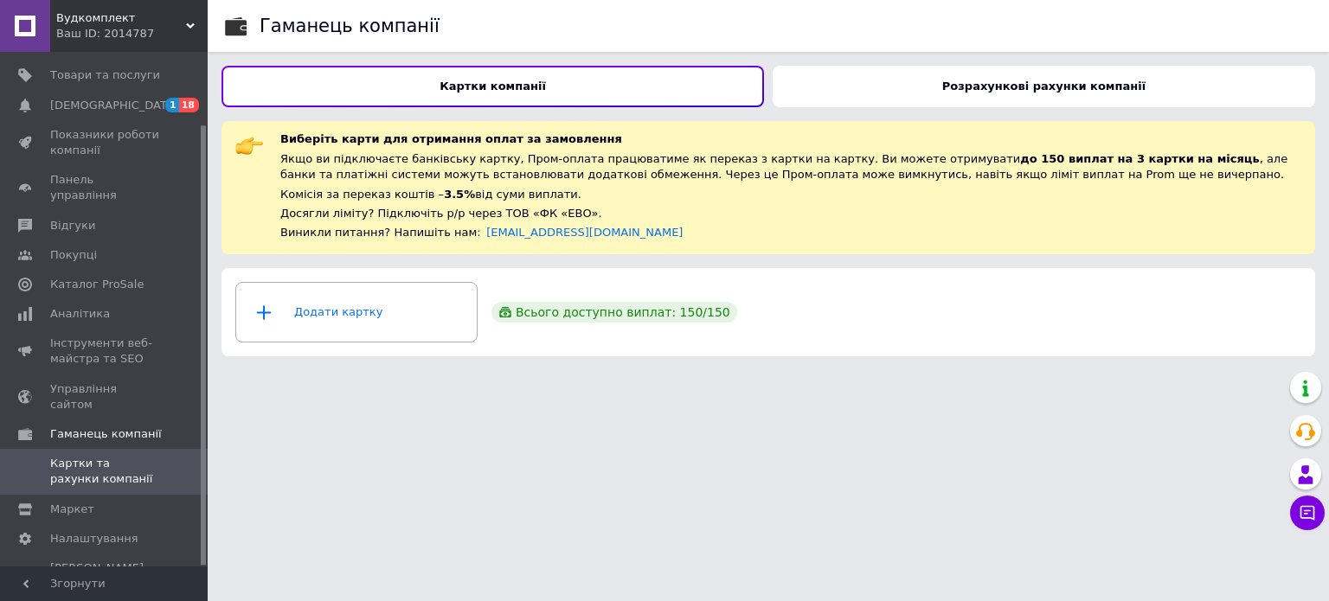
click at [1058, 87] on b "Розрахункові рахунки компанії" at bounding box center [1043, 86] width 203 height 13
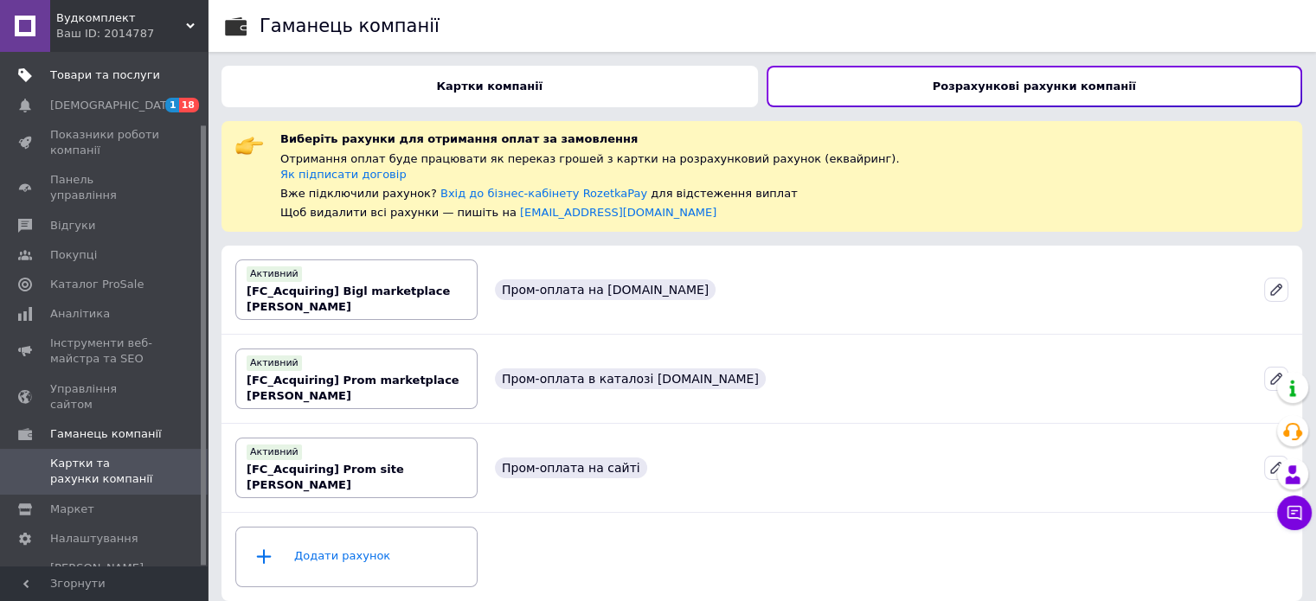
click at [85, 76] on span "Товари та послуги" at bounding box center [105, 76] width 110 height 16
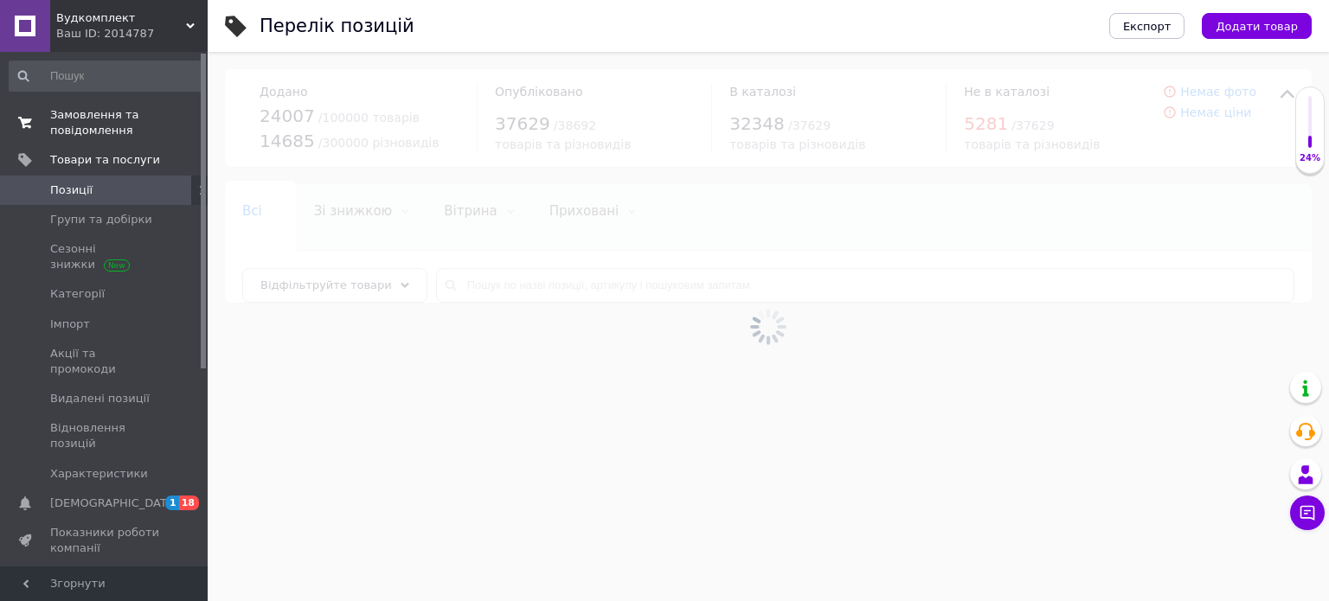
click at [84, 122] on span "Замовлення та повідомлення" at bounding box center [105, 122] width 110 height 31
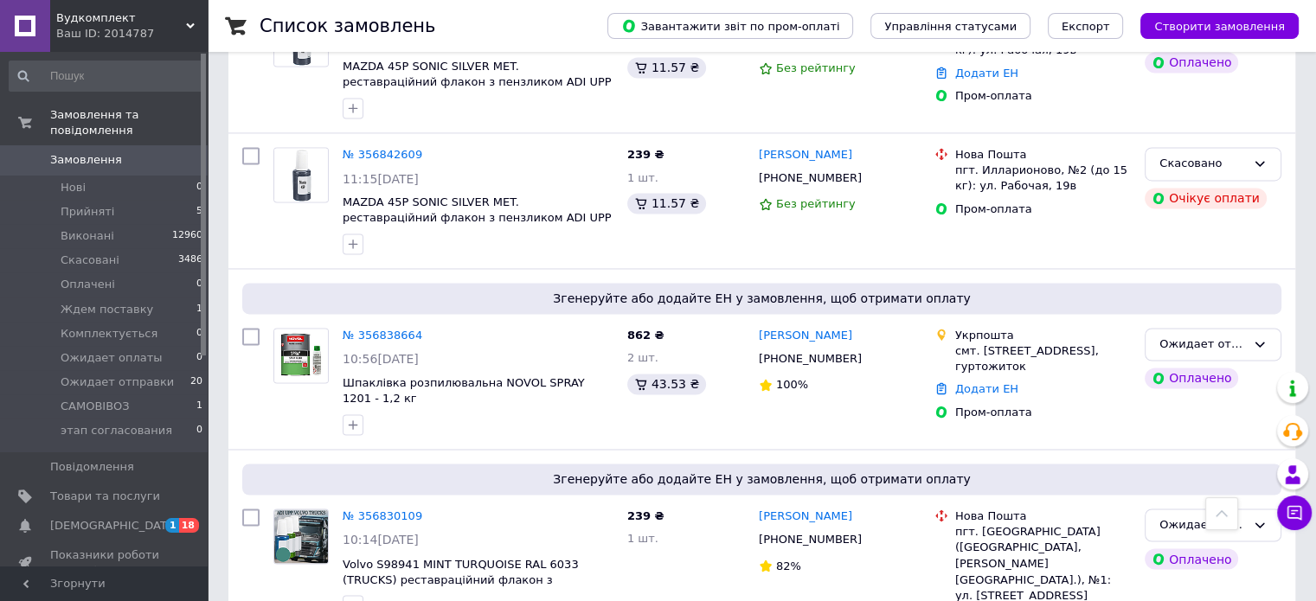
scroll to position [2755, 0]
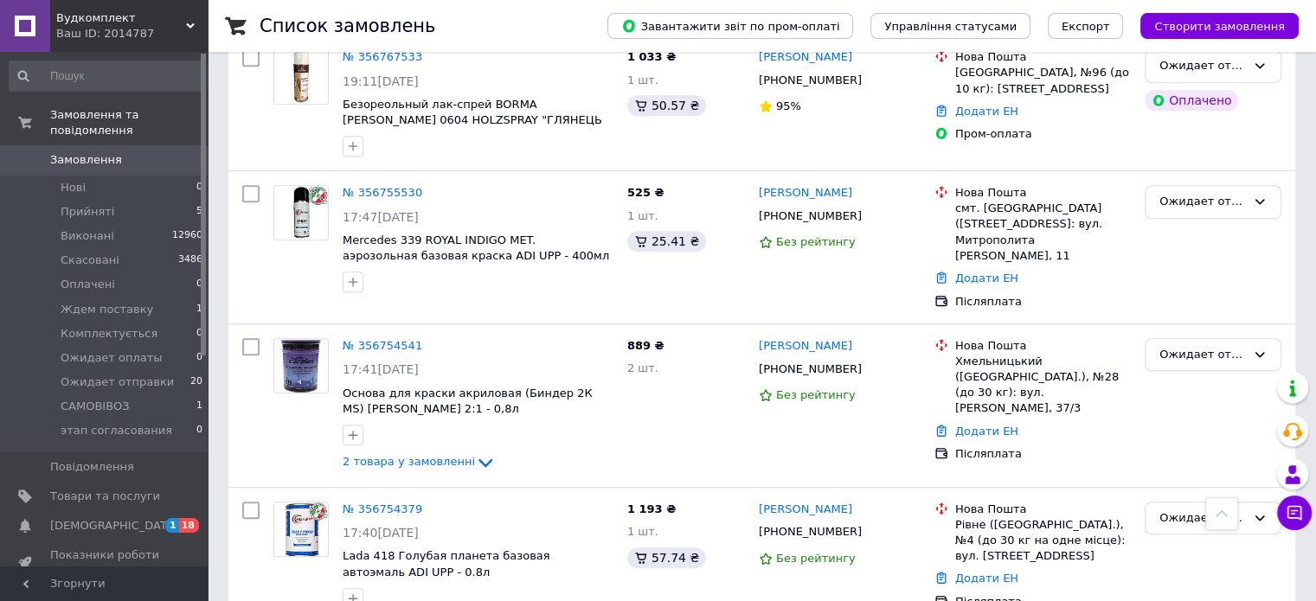
scroll to position [1039, 0]
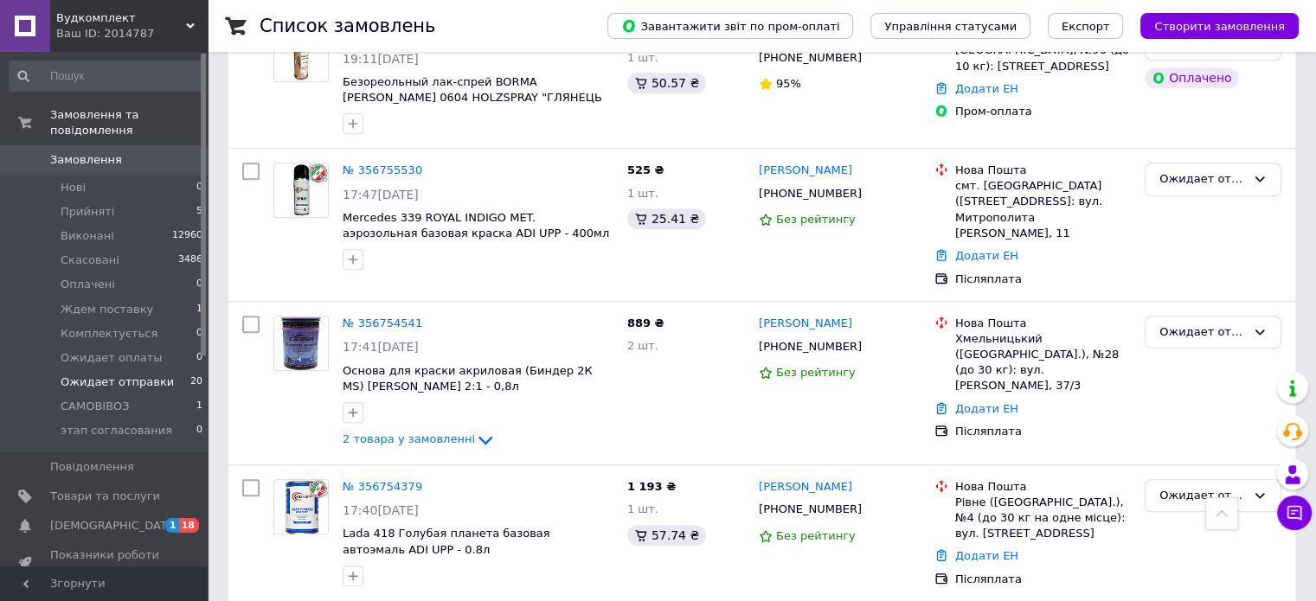
click at [107, 375] on span "Ожидает отправки" at bounding box center [117, 383] width 113 height 16
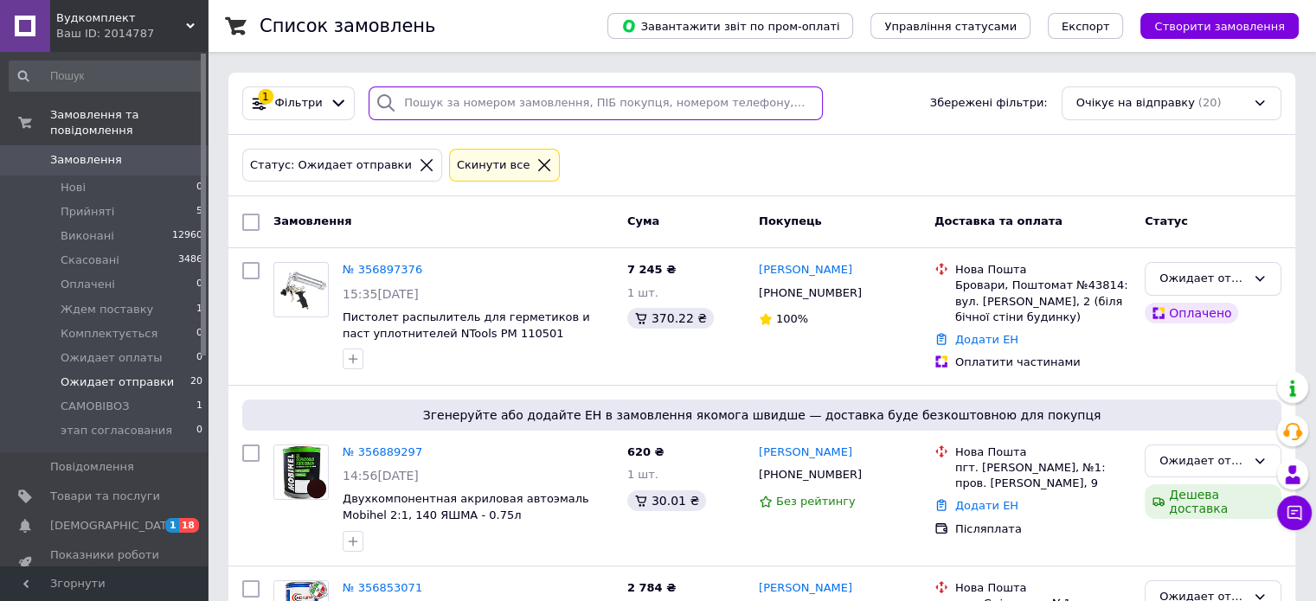
click at [428, 101] on input "search" at bounding box center [596, 104] width 454 height 34
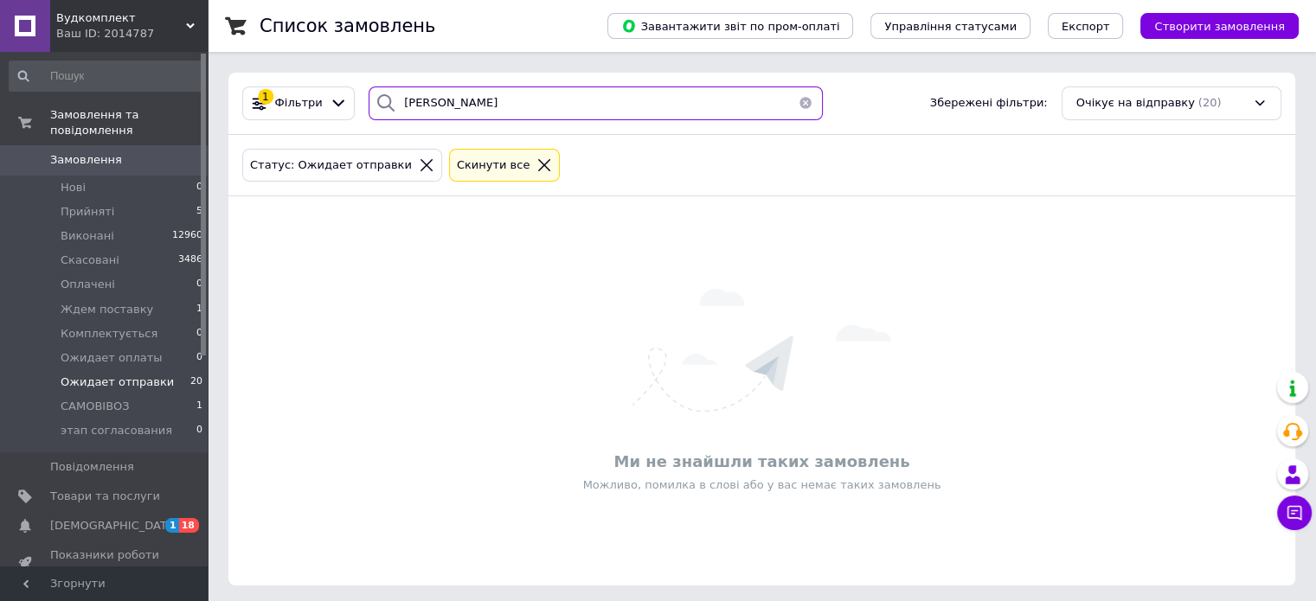
click at [412, 102] on input "якимчук" at bounding box center [596, 104] width 454 height 34
type input "якімчук"
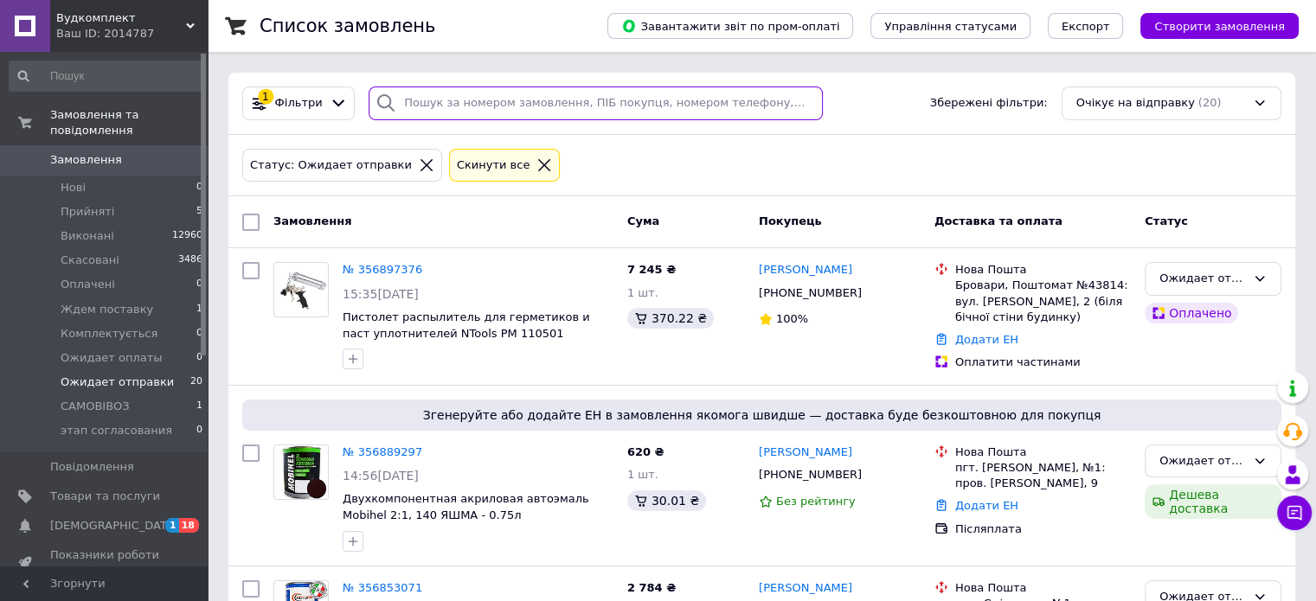
click at [491, 105] on input "search" at bounding box center [596, 104] width 454 height 34
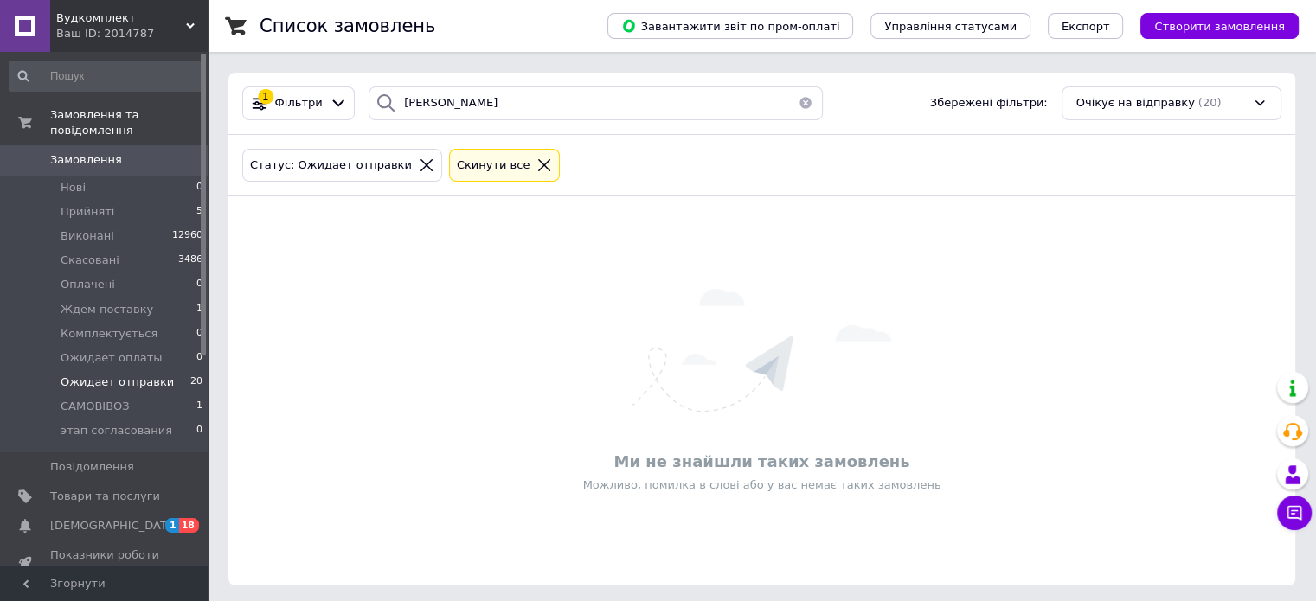
click at [136, 375] on span "Ожидает отправки" at bounding box center [117, 383] width 113 height 16
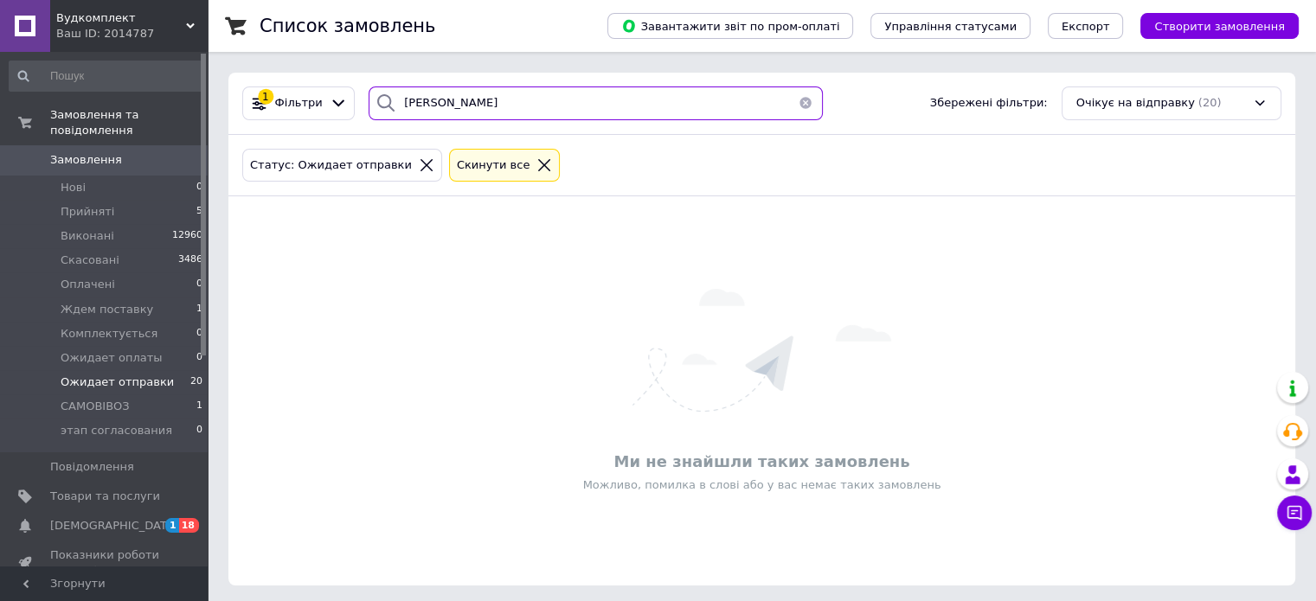
click at [450, 100] on input "якімчук" at bounding box center [596, 104] width 454 height 34
type input "я"
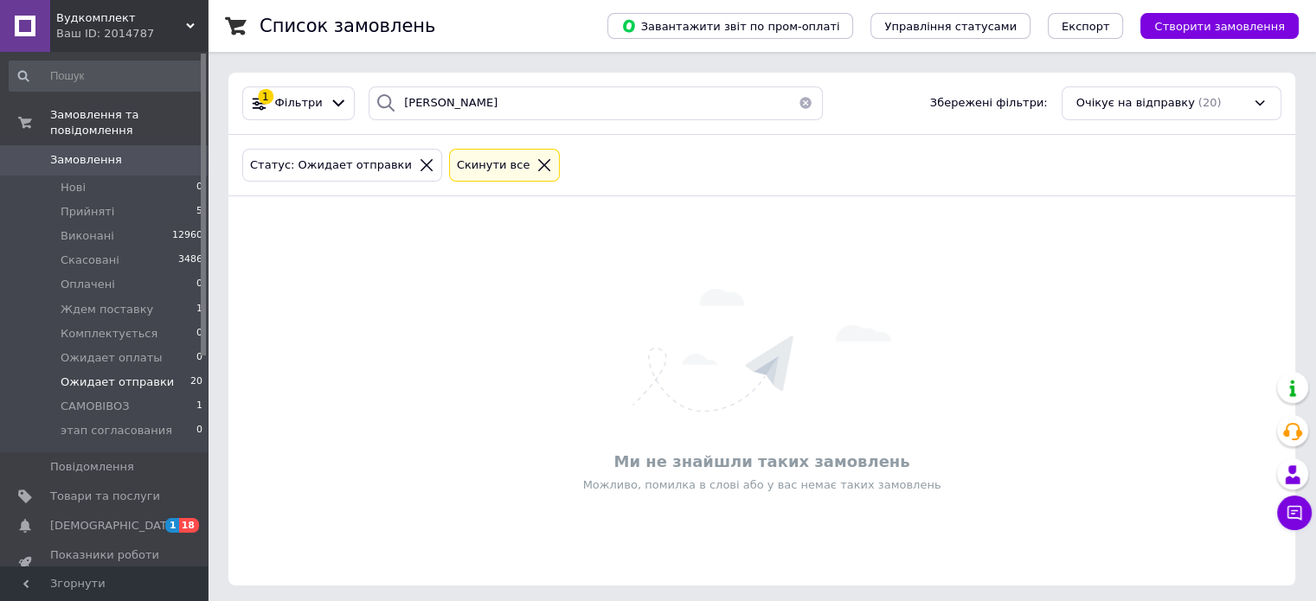
click at [119, 375] on span "Ожидает отправки" at bounding box center [117, 383] width 113 height 16
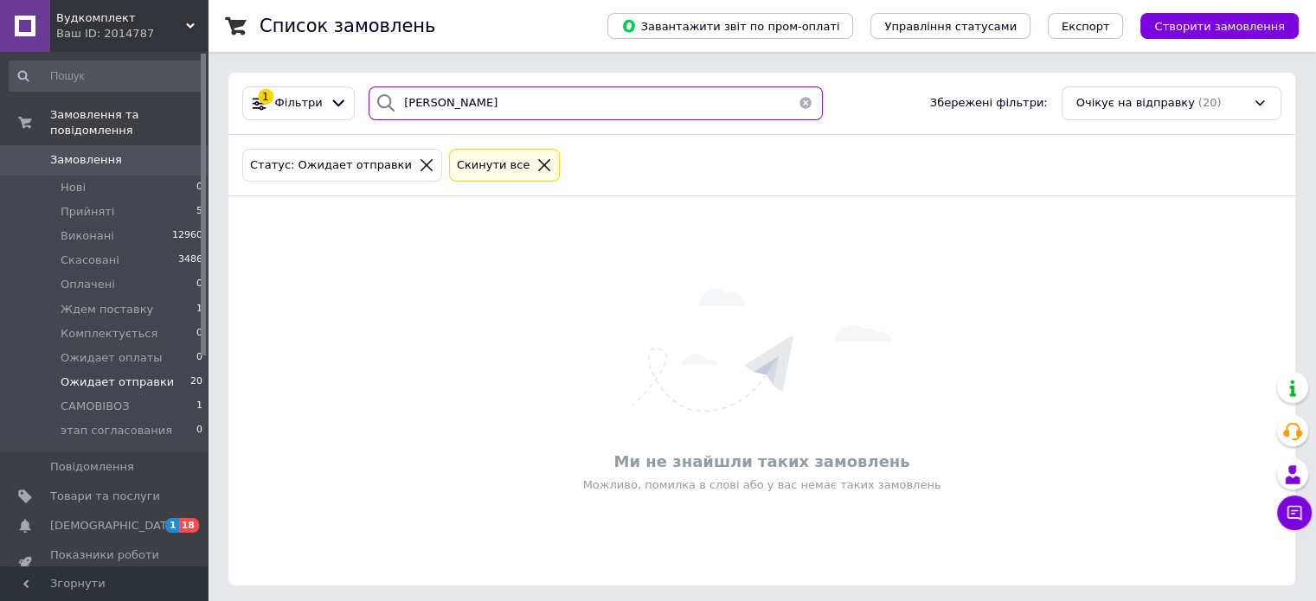
click at [466, 106] on input "бондар" at bounding box center [596, 104] width 454 height 34
type input "б"
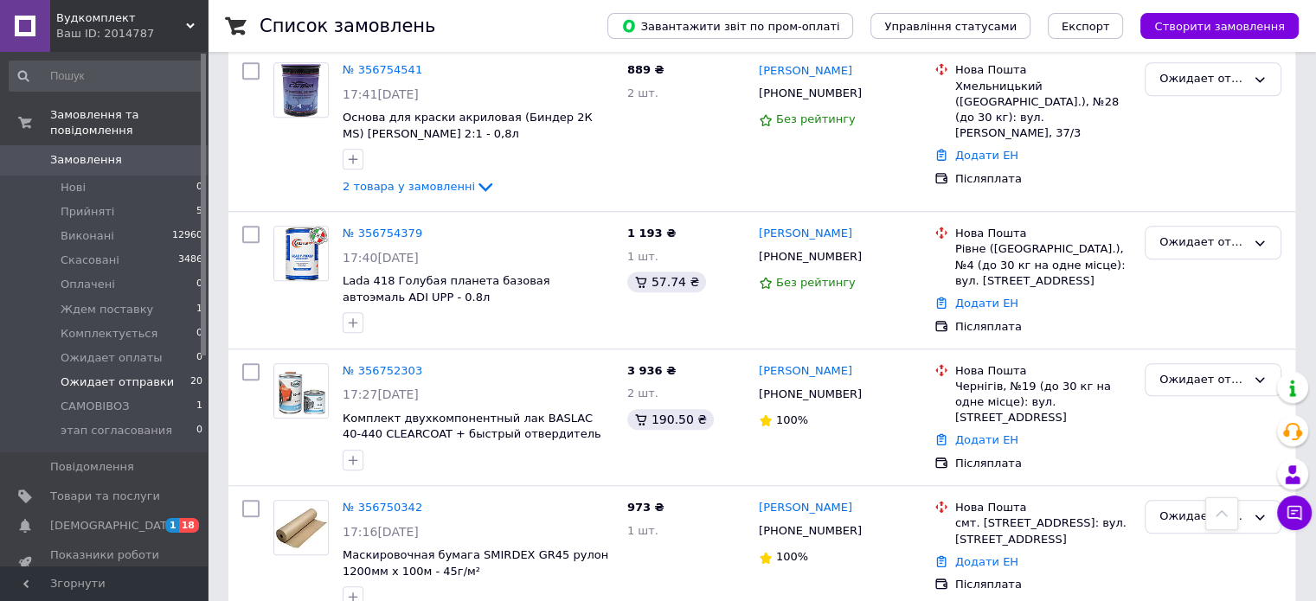
scroll to position [1731, 0]
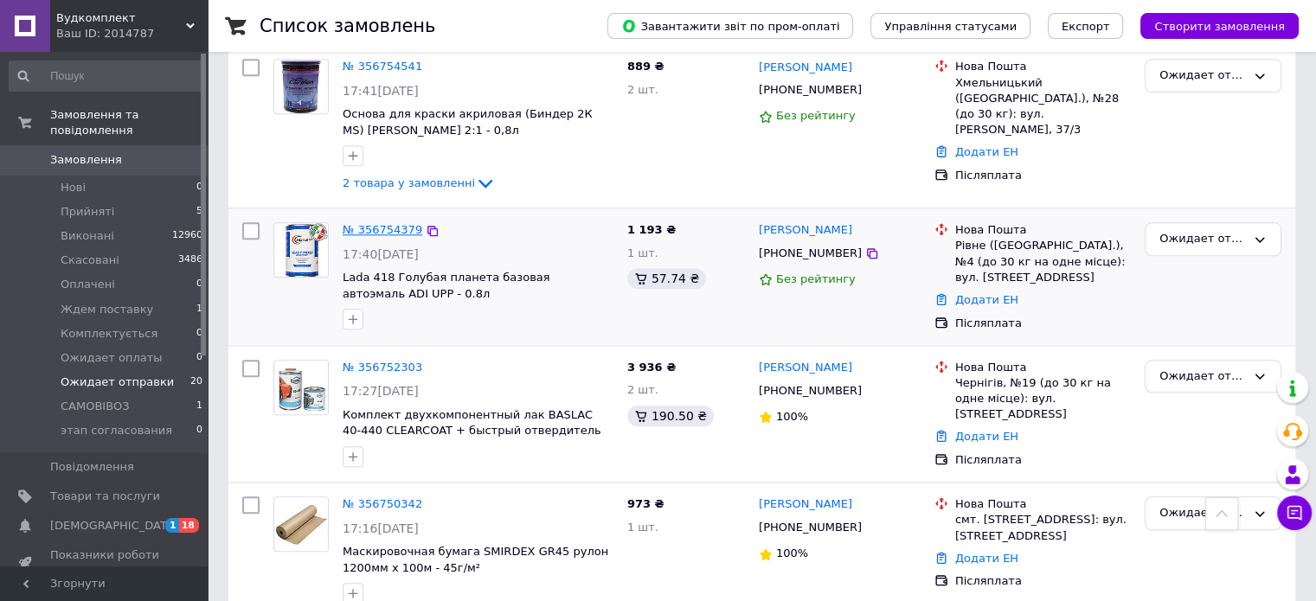
click at [397, 223] on link "№ 356754379" at bounding box center [383, 229] width 80 height 13
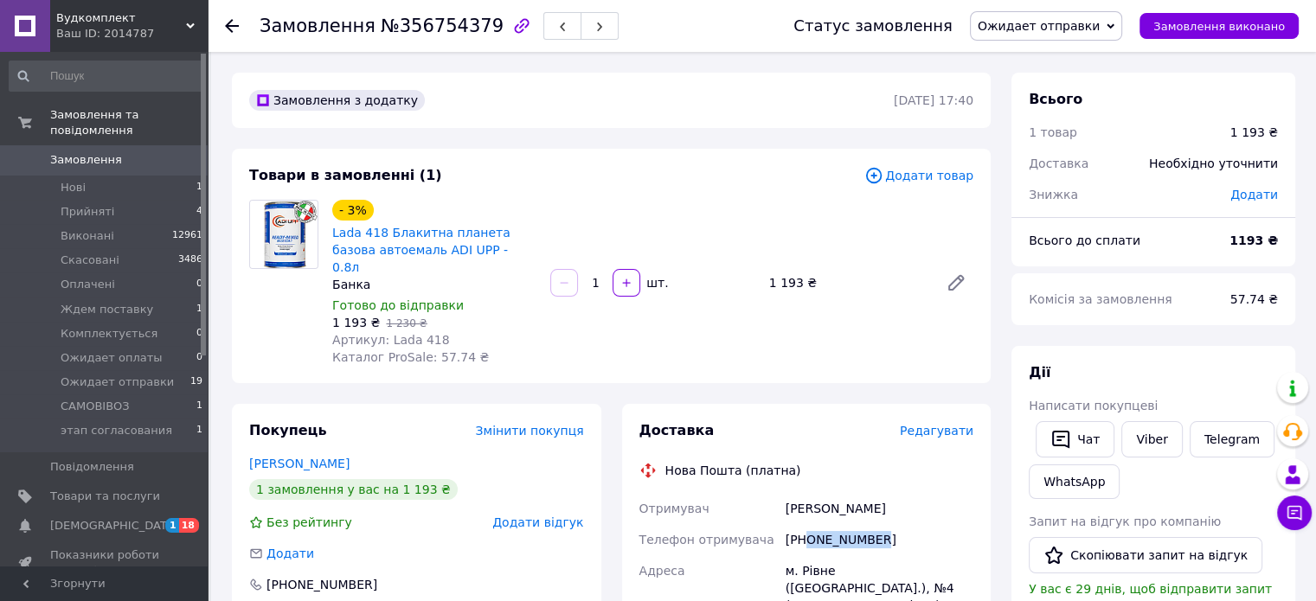
drag, startPoint x: 807, startPoint y: 527, endPoint x: 874, endPoint y: 529, distance: 67.5
click at [874, 529] on div "+380668347712" at bounding box center [879, 539] width 195 height 31
copy div "0668347712"
drag, startPoint x: 785, startPoint y: 496, endPoint x: 897, endPoint y: 500, distance: 111.7
click at [897, 500] on div "Бондарь Денис" at bounding box center [879, 508] width 195 height 31
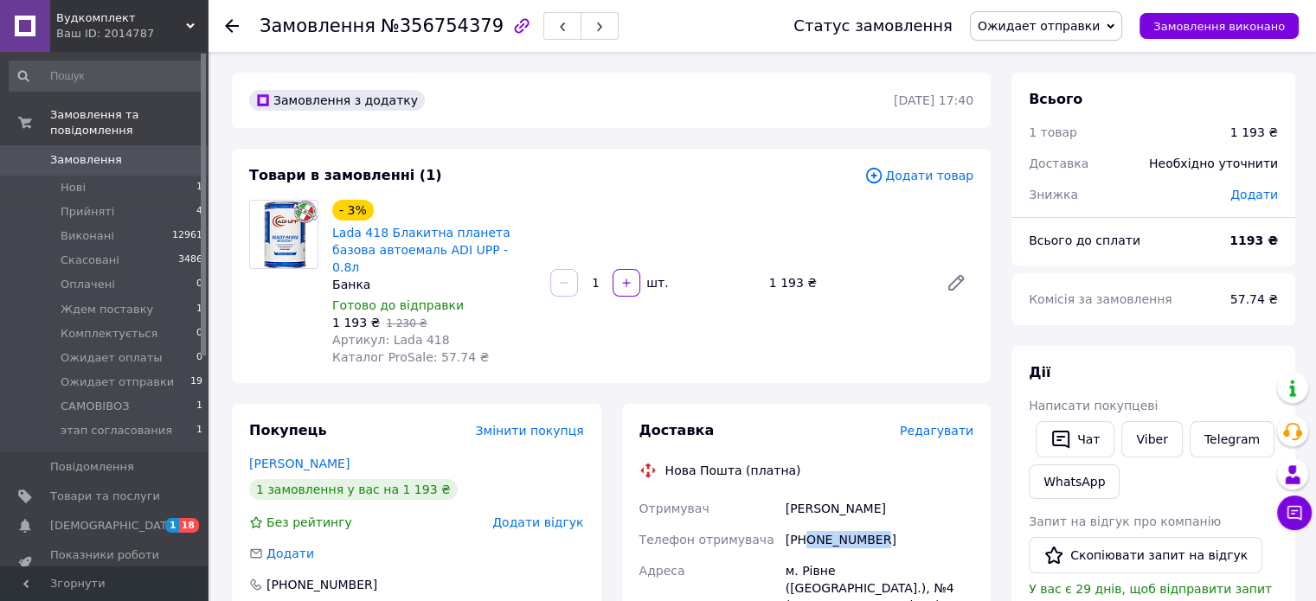
drag, startPoint x: 807, startPoint y: 522, endPoint x: 874, endPoint y: 515, distance: 67.9
click at [874, 524] on div "+380668347712" at bounding box center [879, 539] width 195 height 31
copy div "0668347712"
drag, startPoint x: 779, startPoint y: 491, endPoint x: 884, endPoint y: 489, distance: 104.7
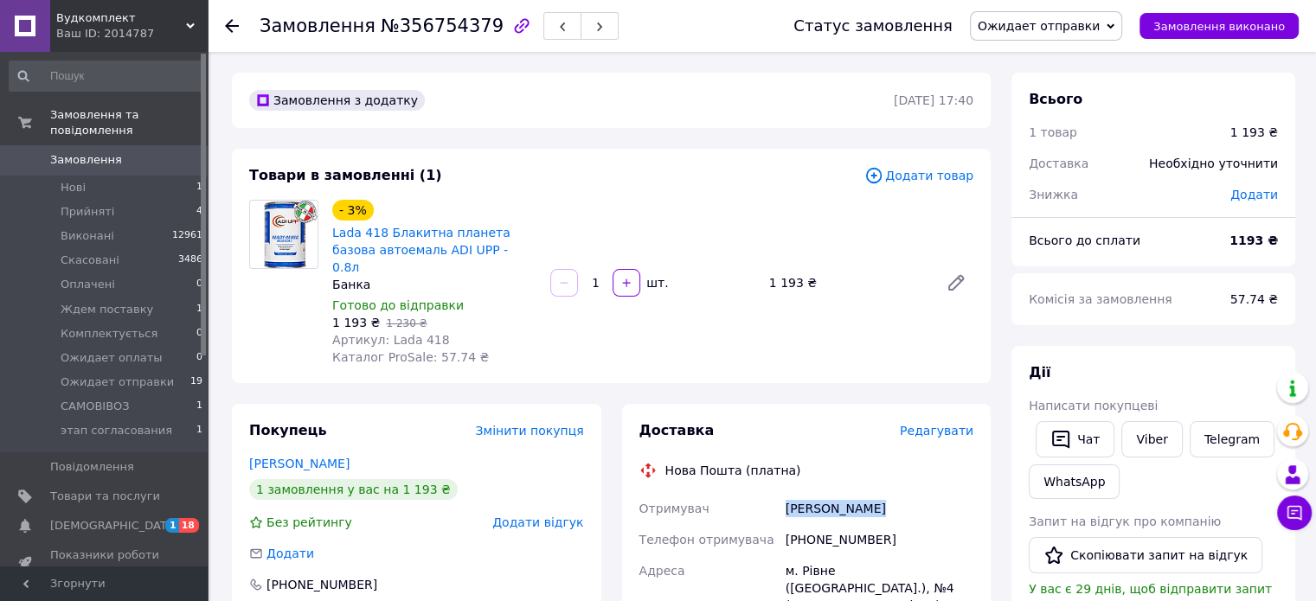
copy div "Отримувач Бондарь Денис"
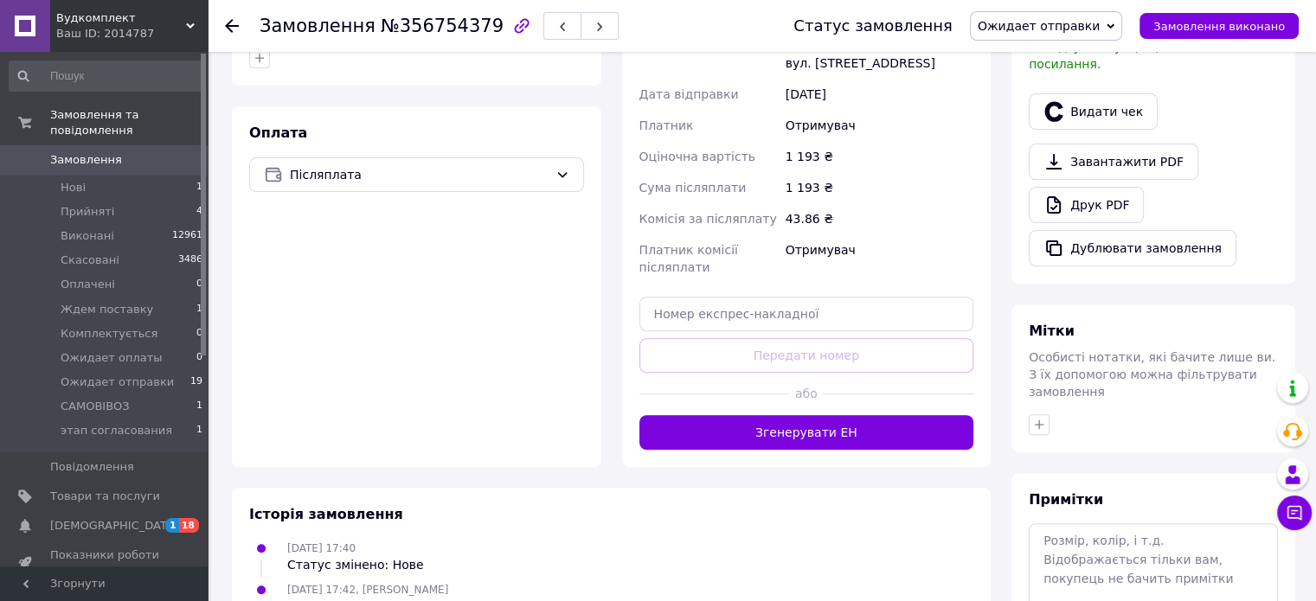
scroll to position [606, 0]
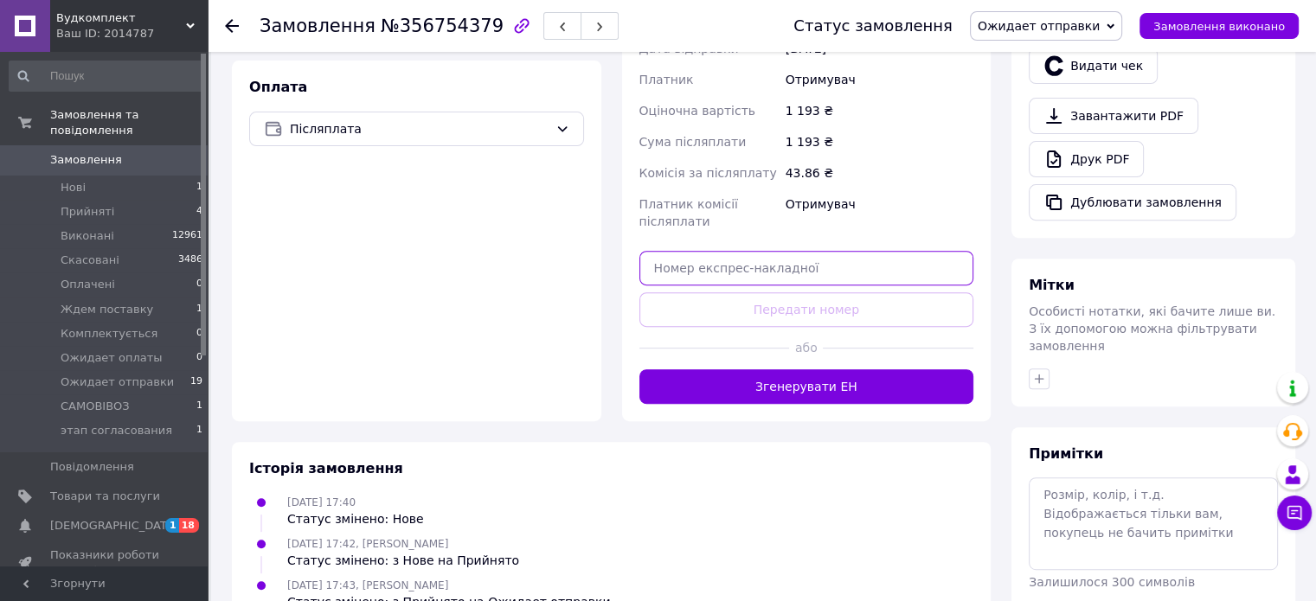
paste input "20451225318278"
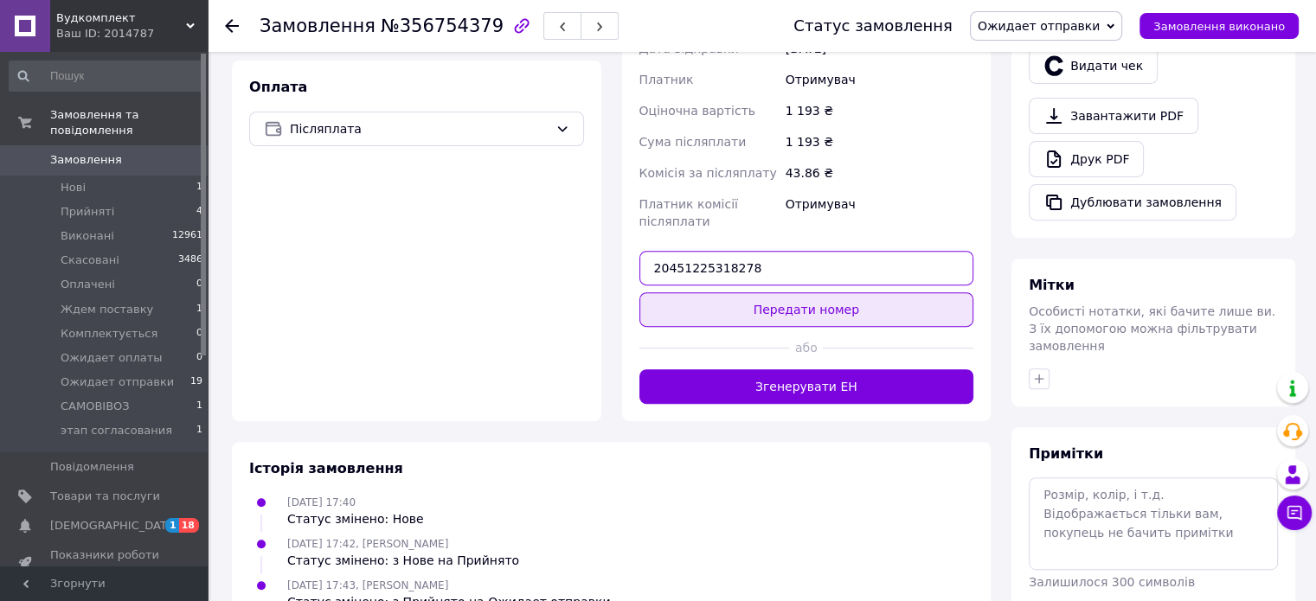
type input "20451225318278"
click at [810, 293] on button "Передати номер" at bounding box center [807, 310] width 335 height 35
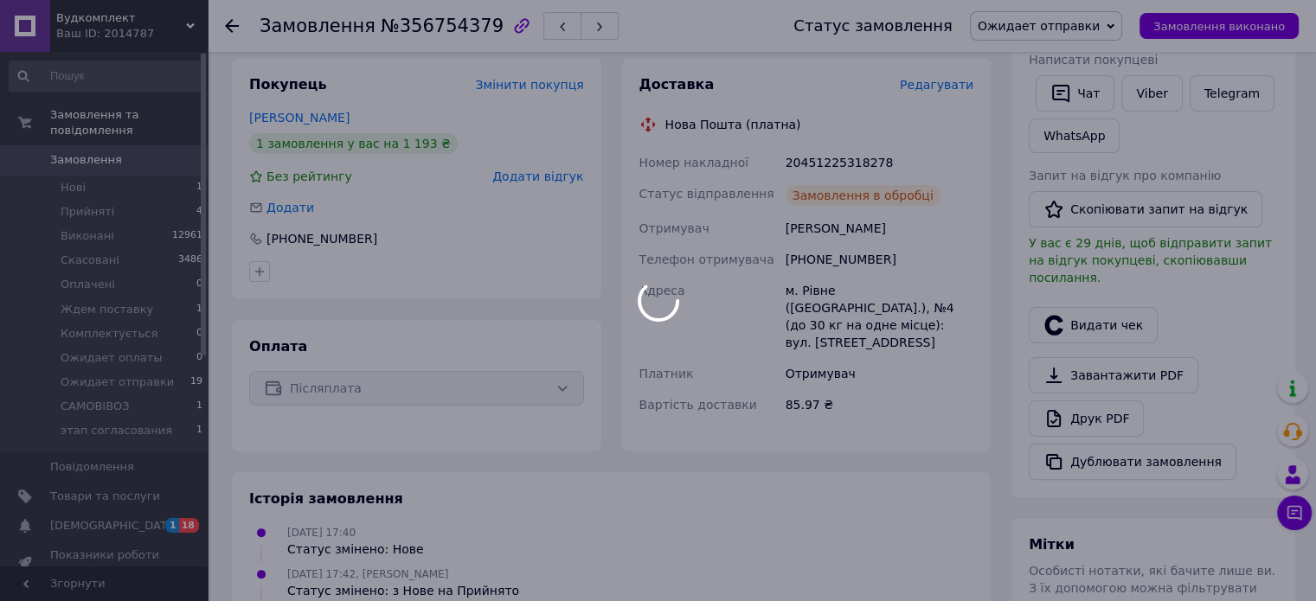
scroll to position [260, 0]
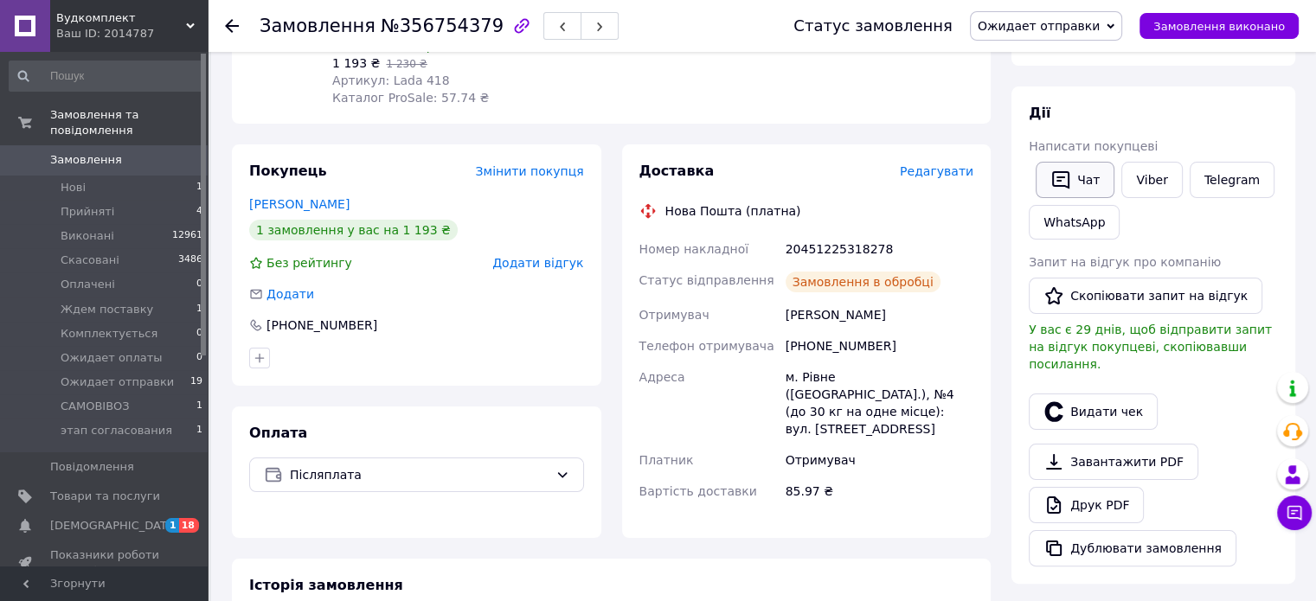
click at [1064, 186] on icon "button" at bounding box center [1061, 180] width 21 height 21
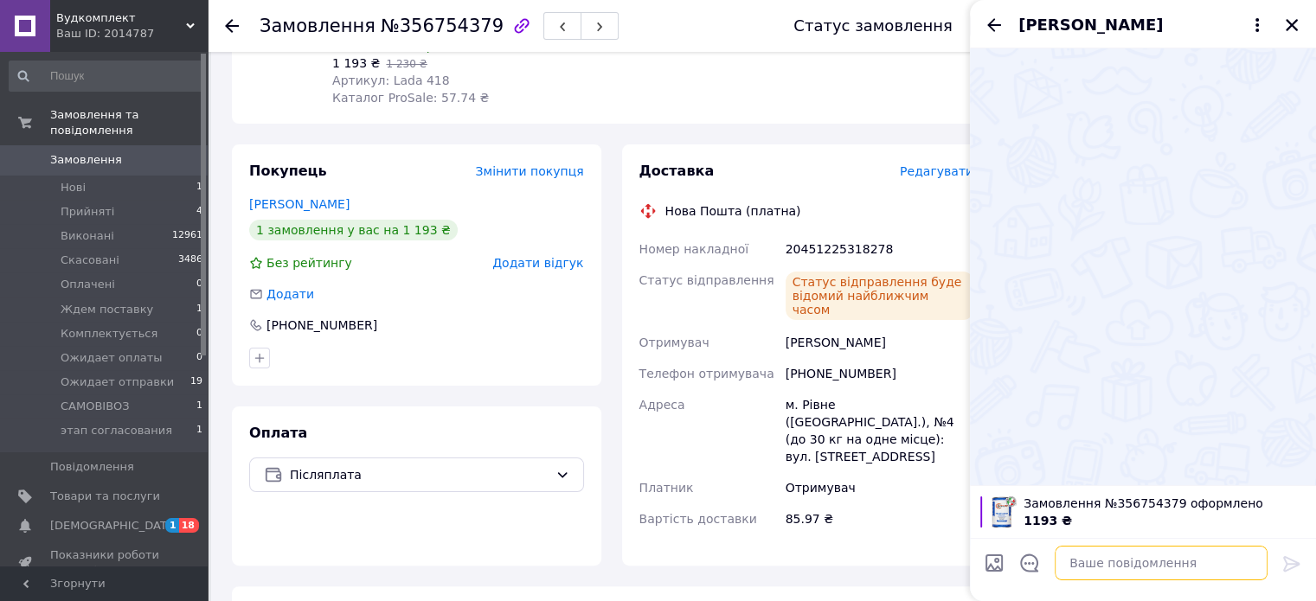
click at [1115, 563] on textarea at bounding box center [1161, 563] width 213 height 35
paste textarea "20451225318278"
type textarea "ттн 20451225318278"
click at [1286, 563] on icon at bounding box center [1291, 564] width 16 height 16
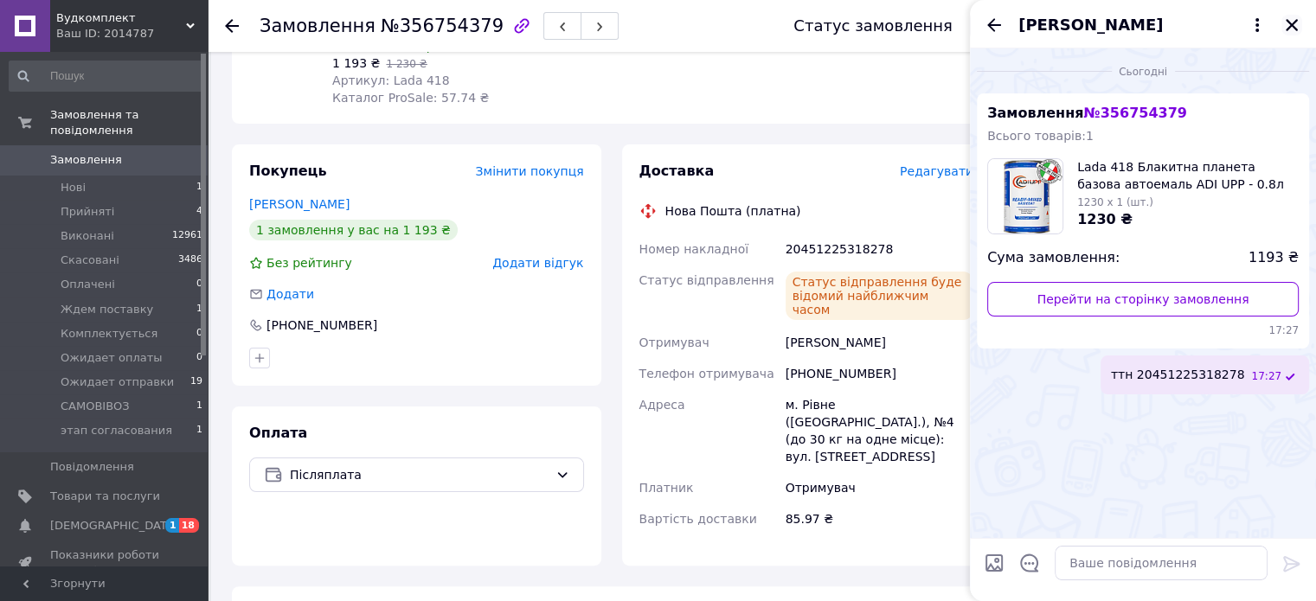
click at [1288, 19] on icon "Закрити" at bounding box center [1292, 25] width 16 height 16
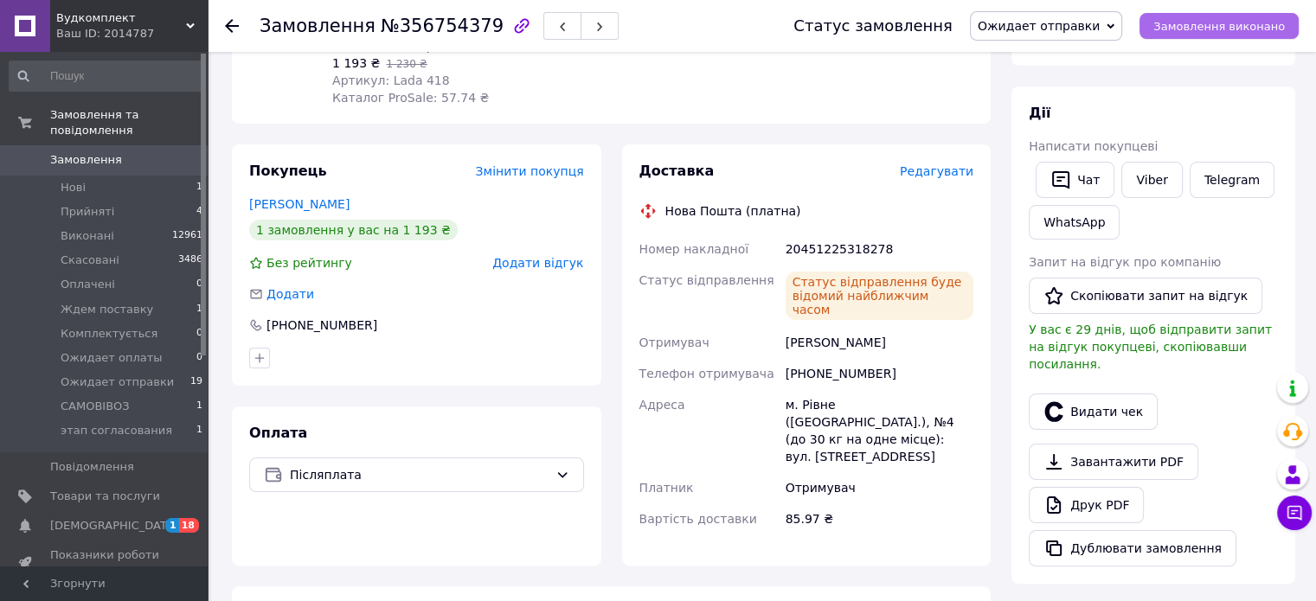
click at [1259, 24] on span "Замовлення виконано" at bounding box center [1220, 26] width 132 height 13
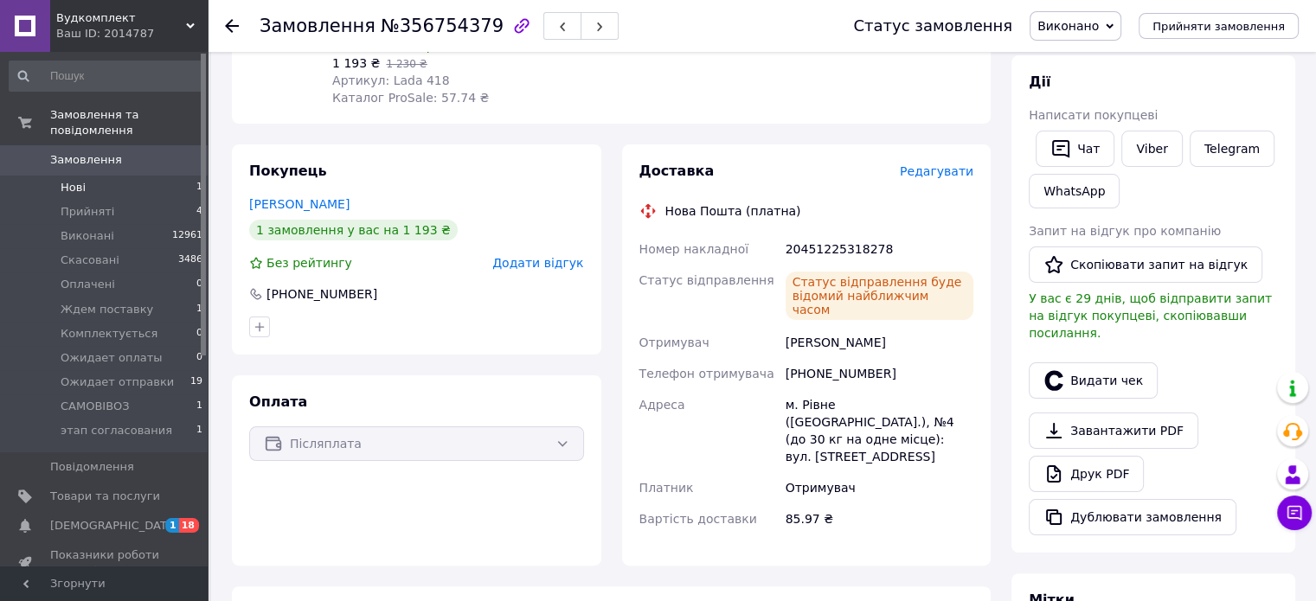
click at [71, 180] on span "Нові" at bounding box center [73, 188] width 25 height 16
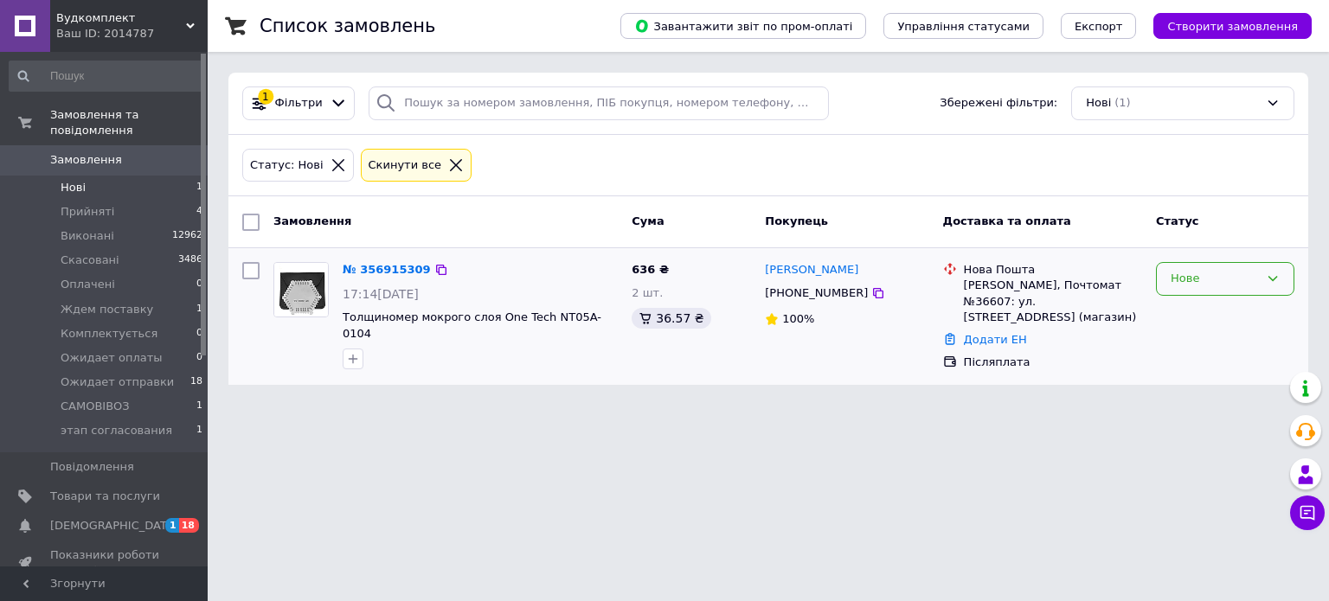
click at [1261, 289] on div "Нове" at bounding box center [1225, 279] width 138 height 34
click at [1210, 319] on li "Прийнято" at bounding box center [1225, 315] width 137 height 32
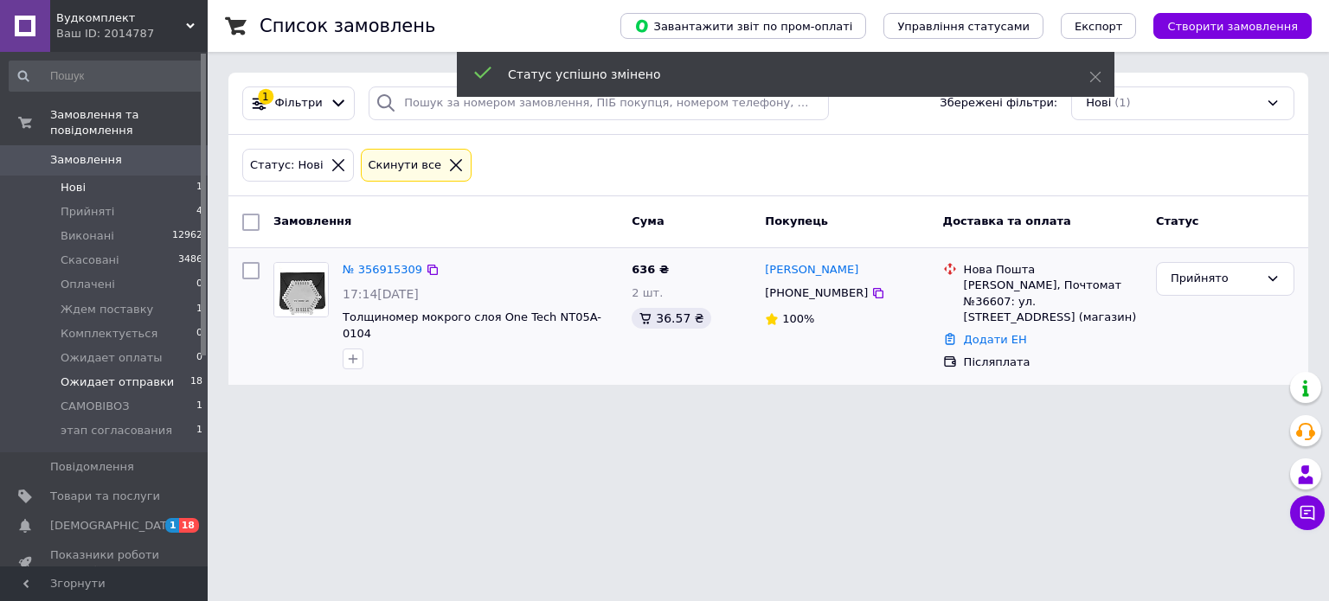
click at [108, 375] on span "Ожидает отправки" at bounding box center [117, 383] width 113 height 16
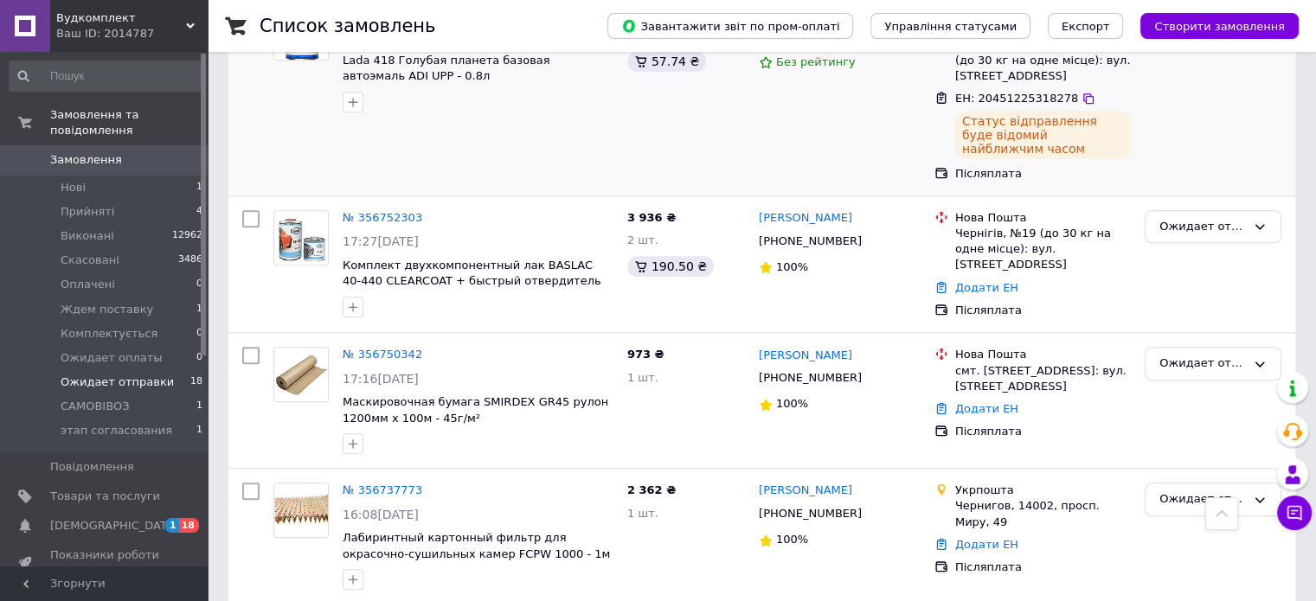
scroll to position [1817, 0]
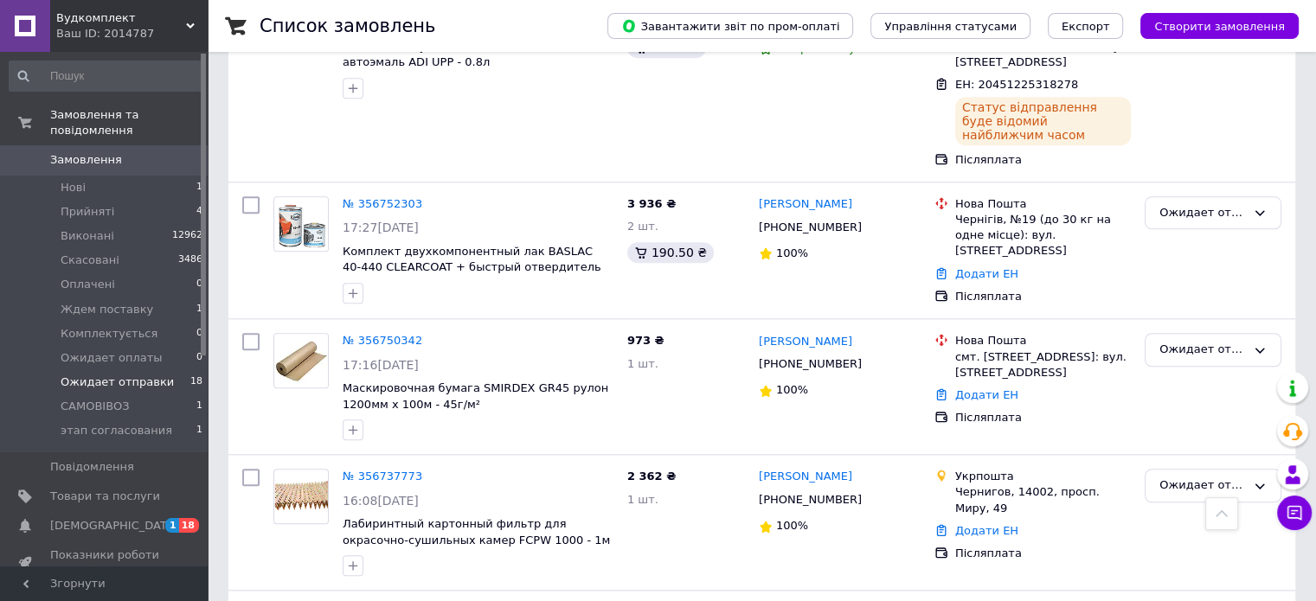
click at [62, 375] on span "Ожидает отправки" at bounding box center [117, 383] width 113 height 16
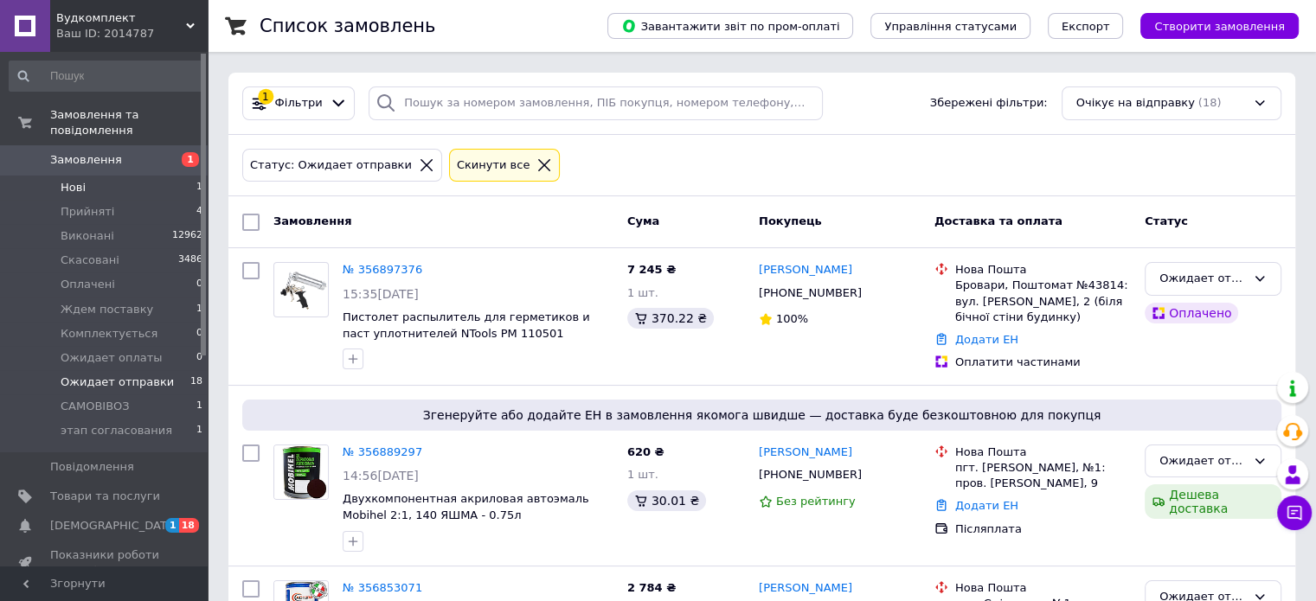
click at [72, 180] on span "Нові" at bounding box center [73, 188] width 25 height 16
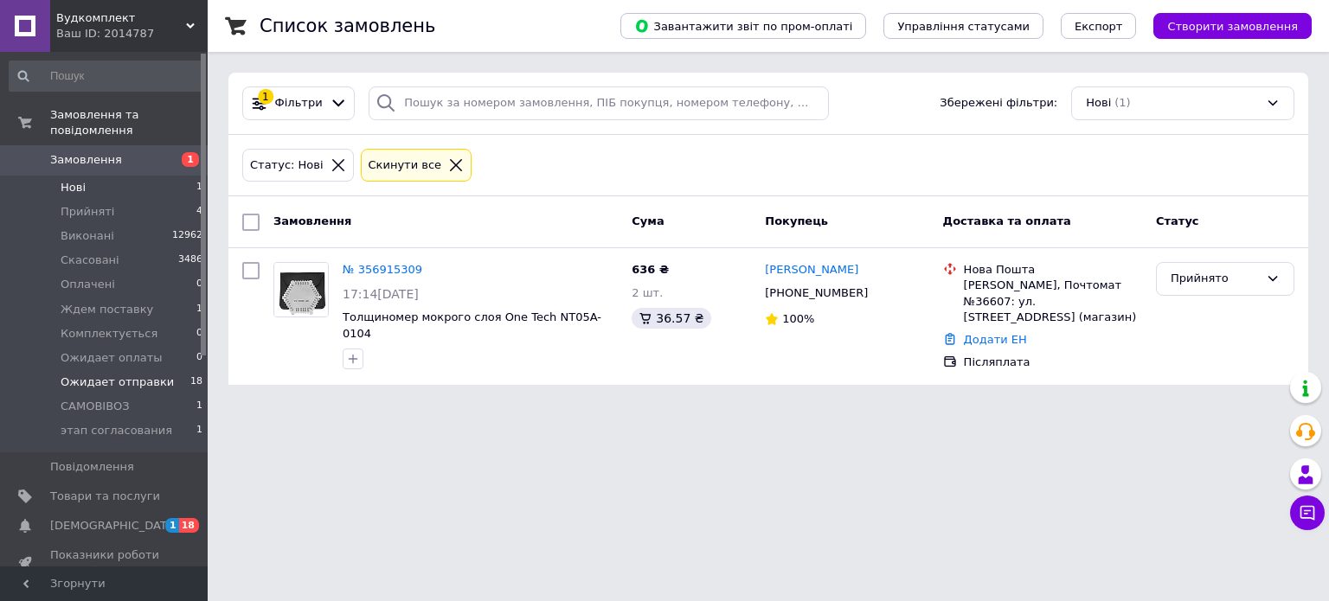
click at [99, 375] on span "Ожидает отправки" at bounding box center [117, 383] width 113 height 16
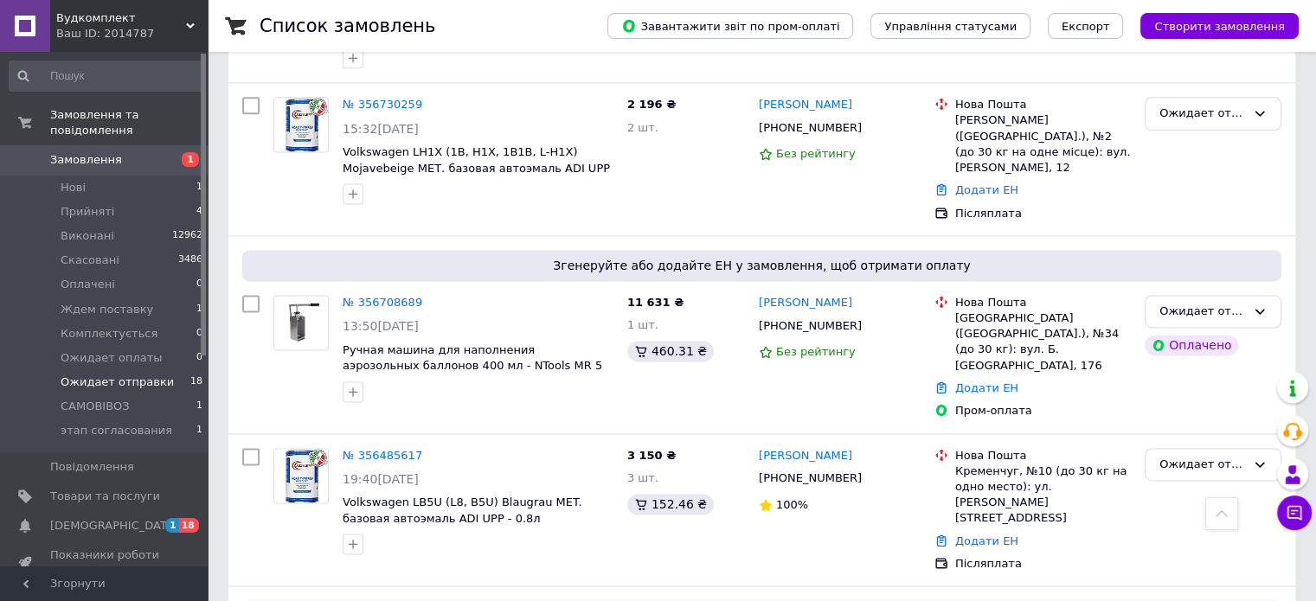
scroll to position [2337, 0]
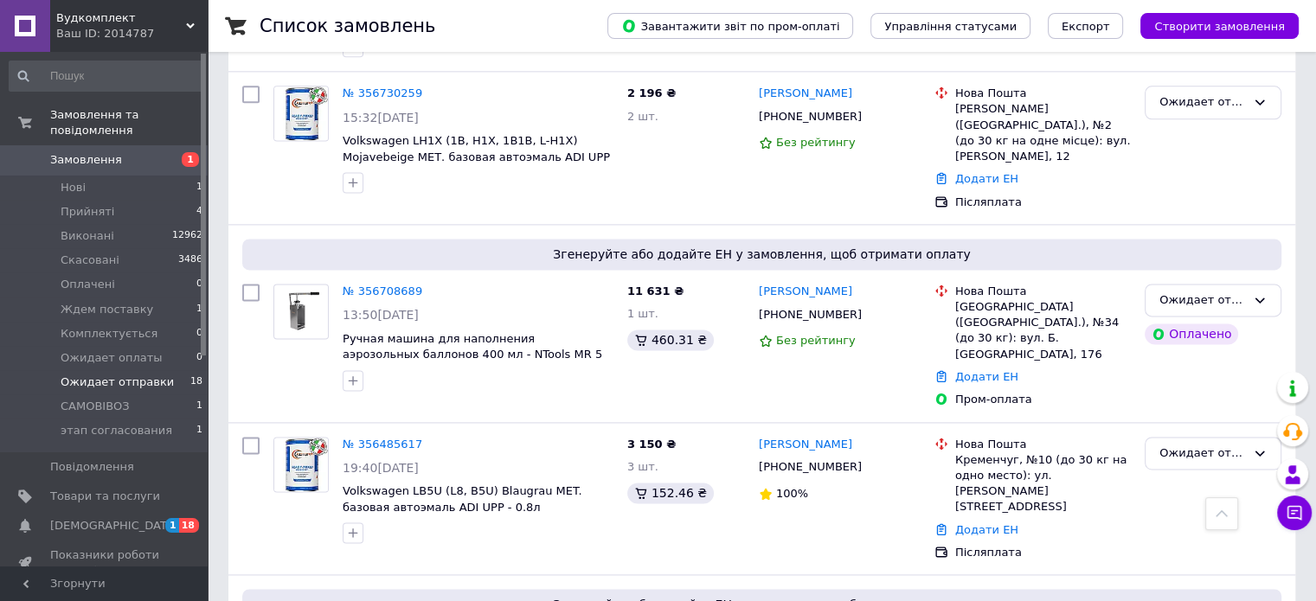
click at [68, 28] on div "Ваш ID: 2014787" at bounding box center [131, 34] width 151 height 16
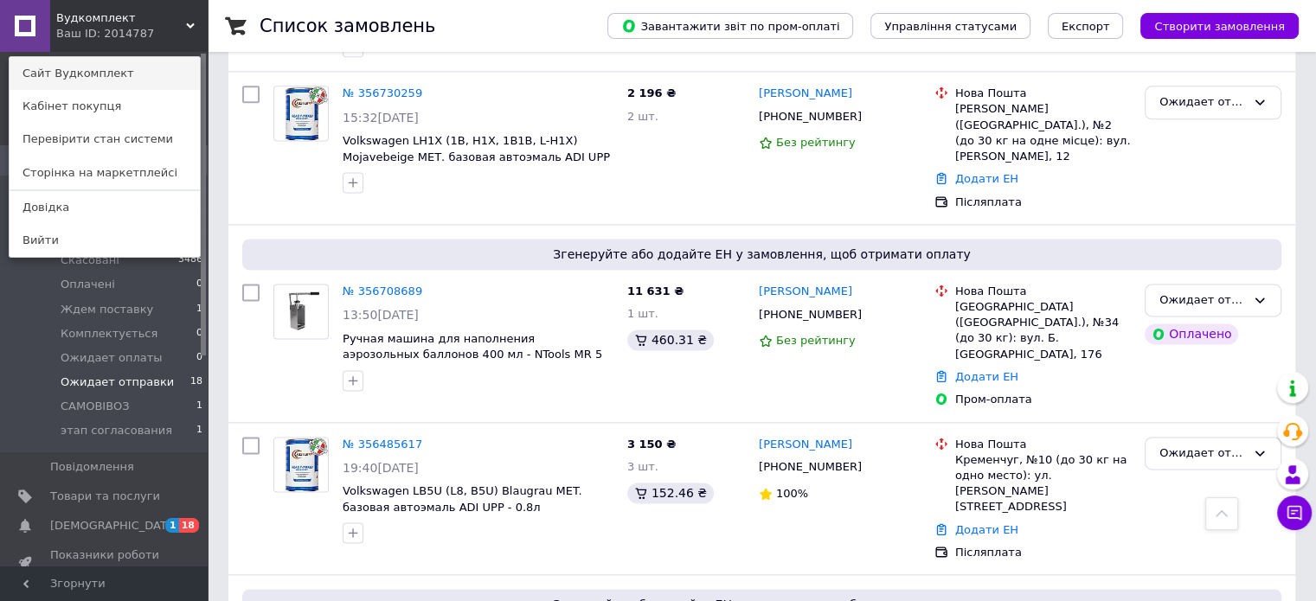
click at [68, 71] on link "Сайт Вудкомплект" at bounding box center [105, 73] width 190 height 33
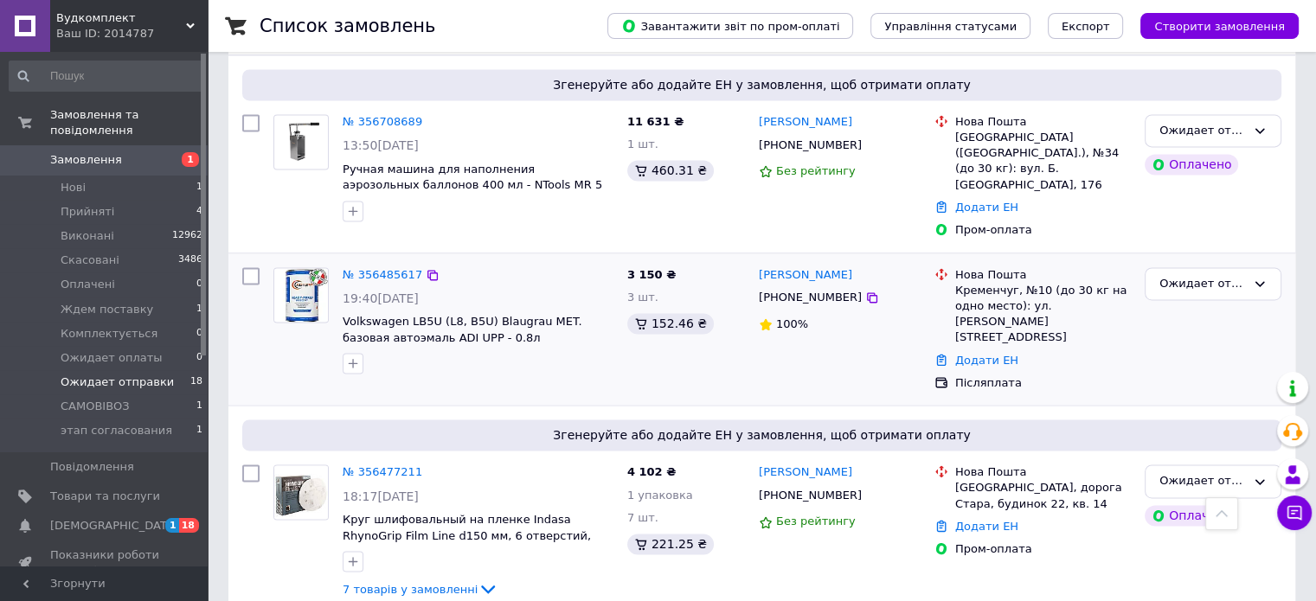
scroll to position [2510, 0]
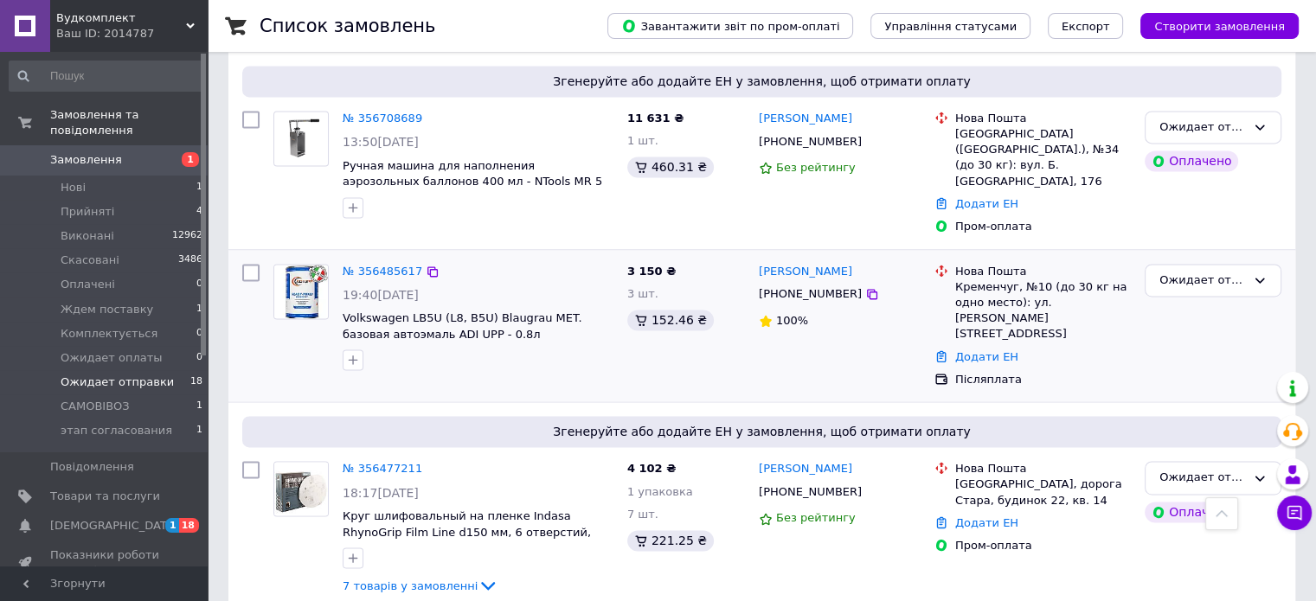
click at [250, 264] on input "checkbox" at bounding box center [250, 272] width 17 height 17
checkbox input "false"
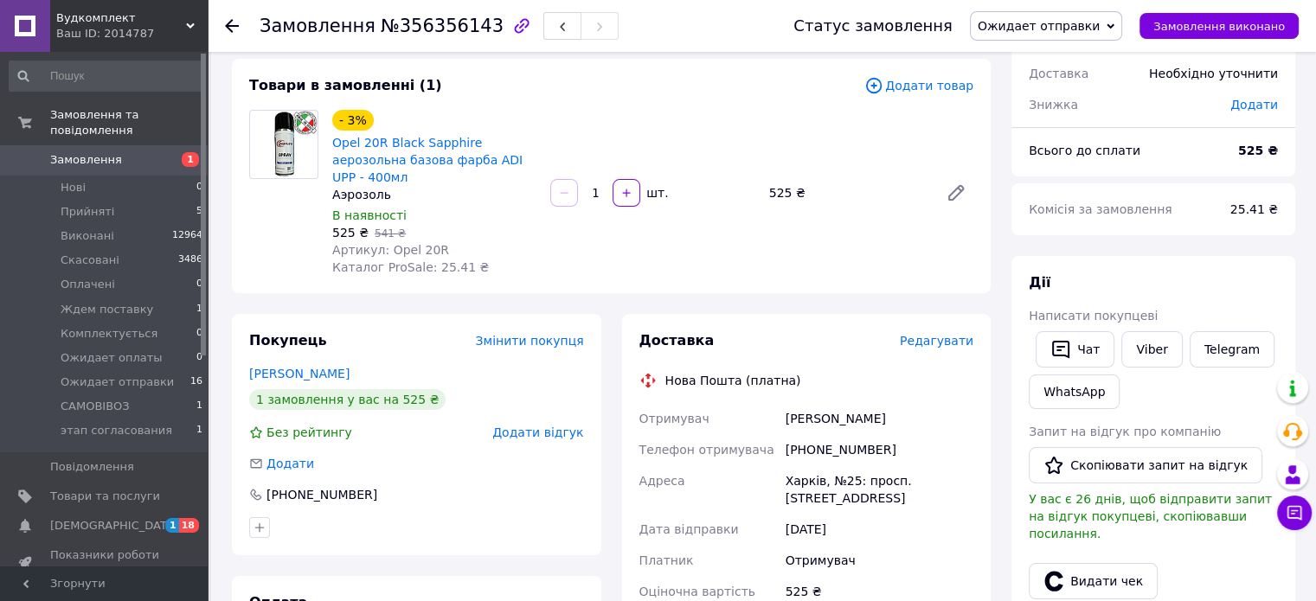
scroll to position [173, 0]
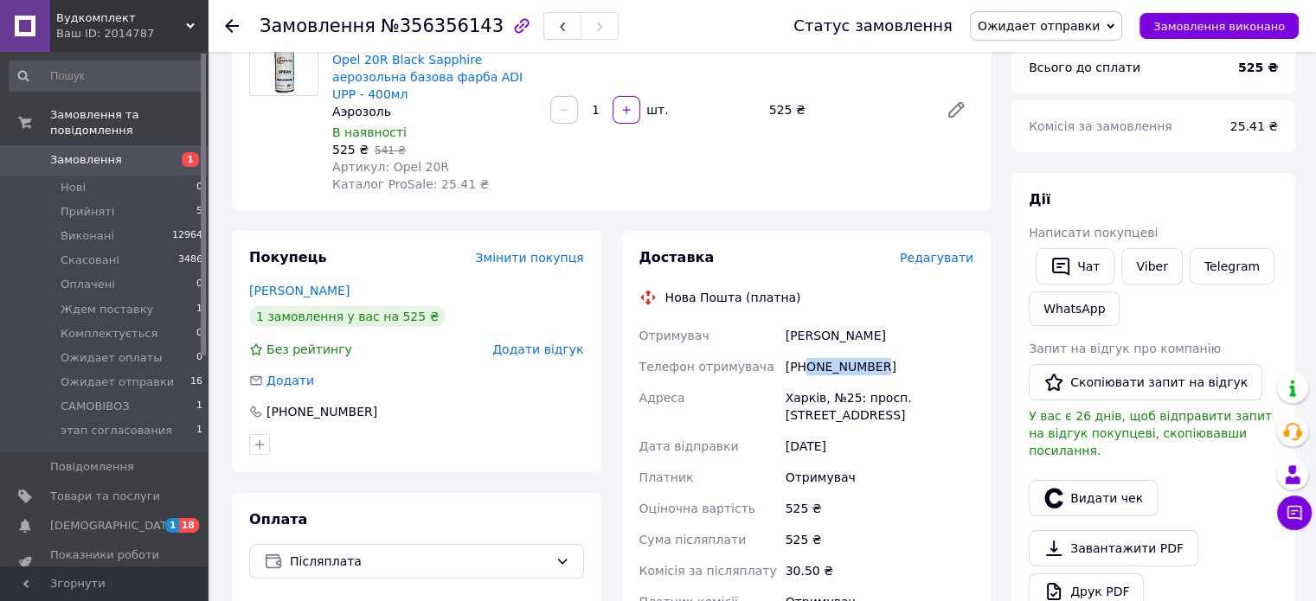
drag, startPoint x: 805, startPoint y: 354, endPoint x: 871, endPoint y: 355, distance: 65.8
click at [871, 355] on div "+380663813628" at bounding box center [879, 366] width 195 height 31
copy div "0663813628"
drag, startPoint x: 779, startPoint y: 318, endPoint x: 914, endPoint y: 321, distance: 135.1
click at [914, 321] on div "Отримувач Самсонов Олександр Телефон отримувача +380663813628 Адреса Харків, №2…" at bounding box center [807, 477] width 342 height 315
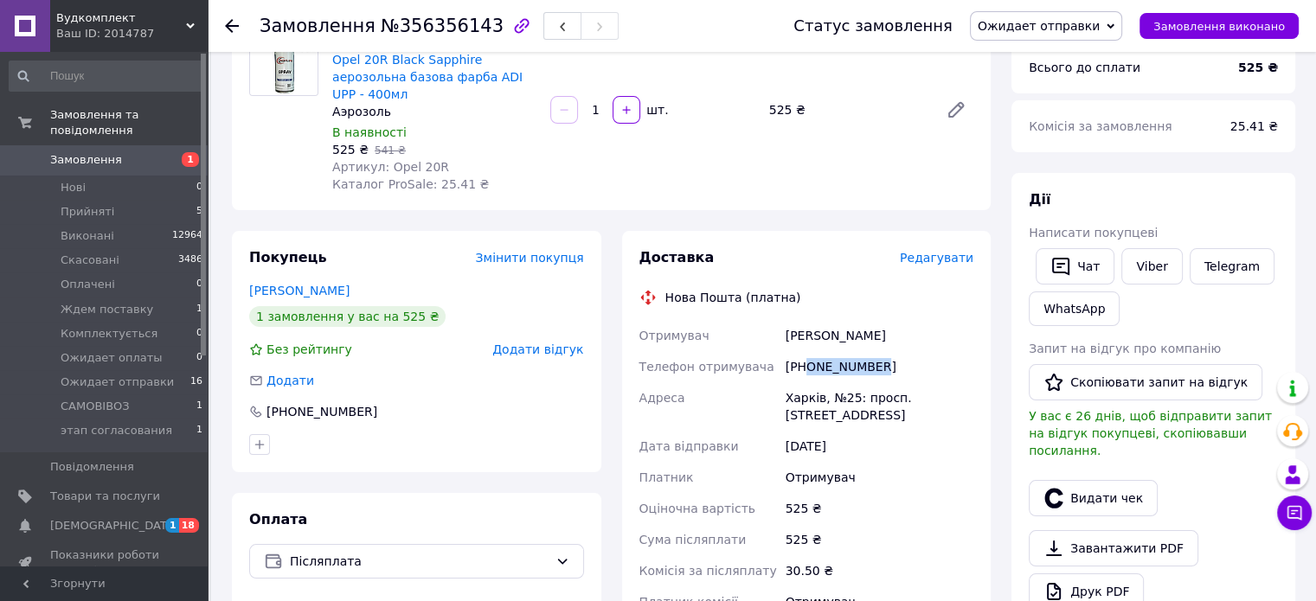
copy div "Отримувач Самсонов Олександр"
drag, startPoint x: 786, startPoint y: 384, endPoint x: 817, endPoint y: 384, distance: 31.2
click at [817, 384] on div "Харків, №25: просп. Тракторобудівників, 57а" at bounding box center [879, 407] width 195 height 48
click at [820, 384] on div "Харків, №25: просп. Тракторобудівників, 57а" at bounding box center [879, 407] width 195 height 48
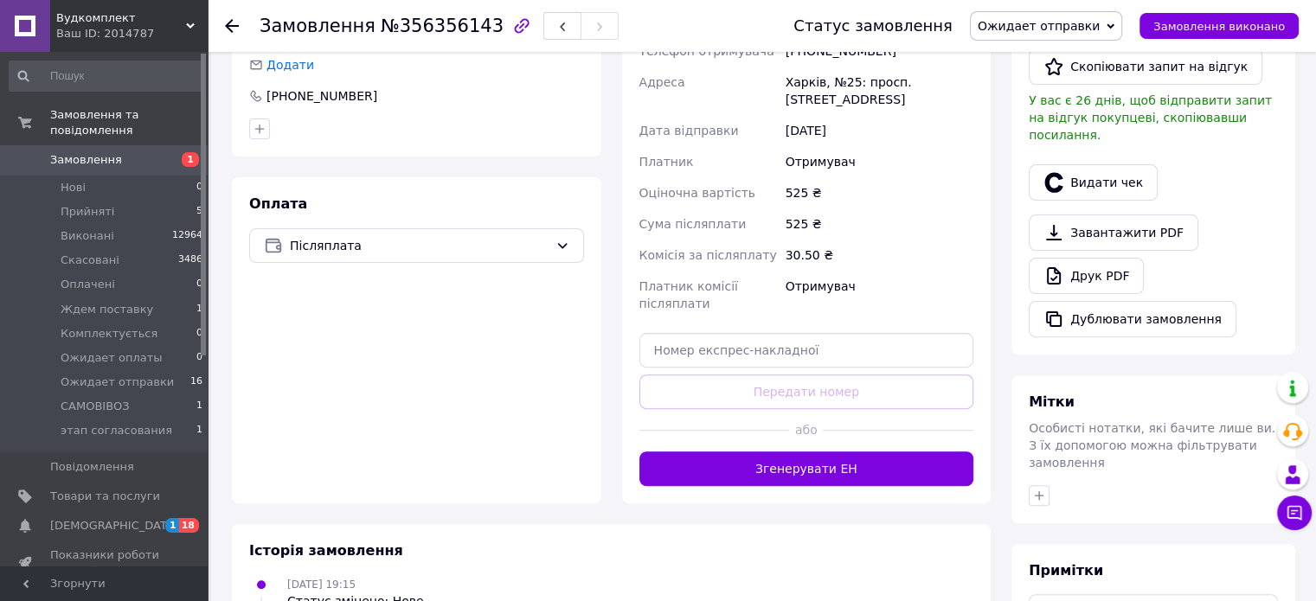
scroll to position [519, 0]
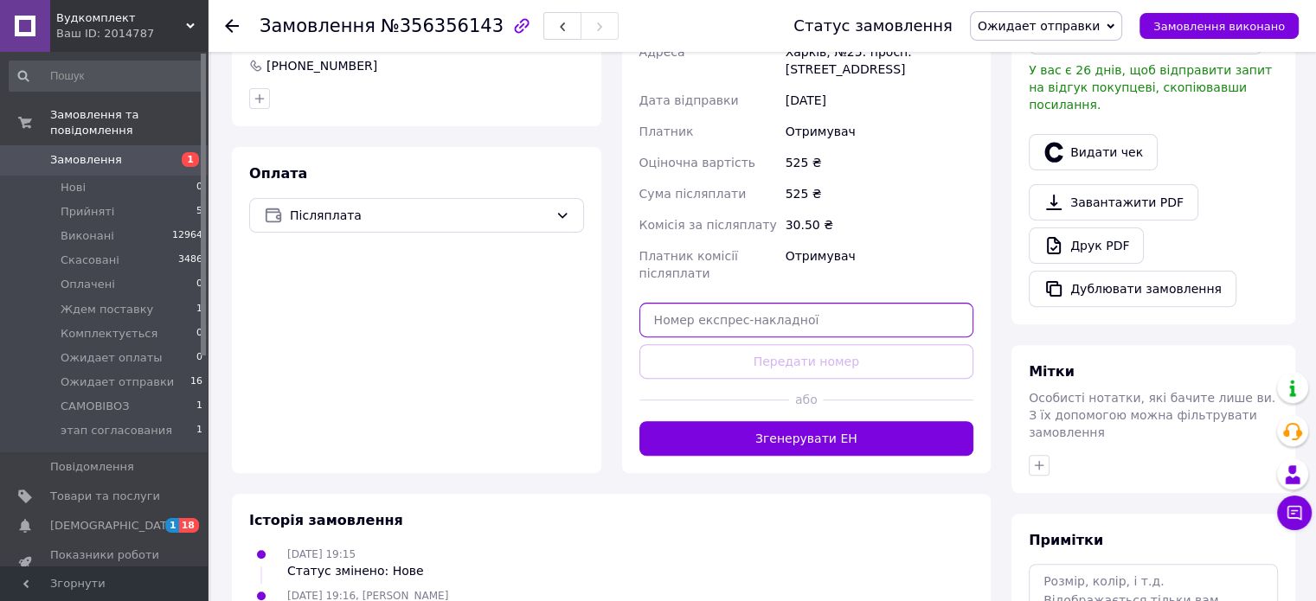
paste input "20451225322148"
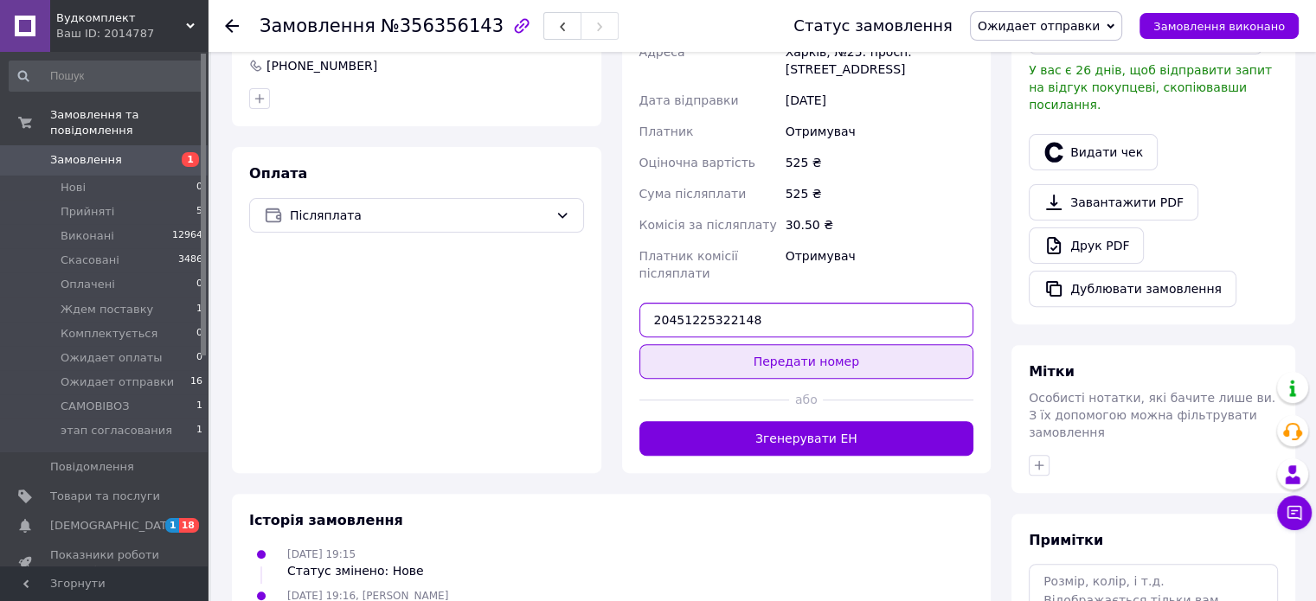
type input "20451225322148"
click at [845, 352] on button "Передати номер" at bounding box center [807, 361] width 335 height 35
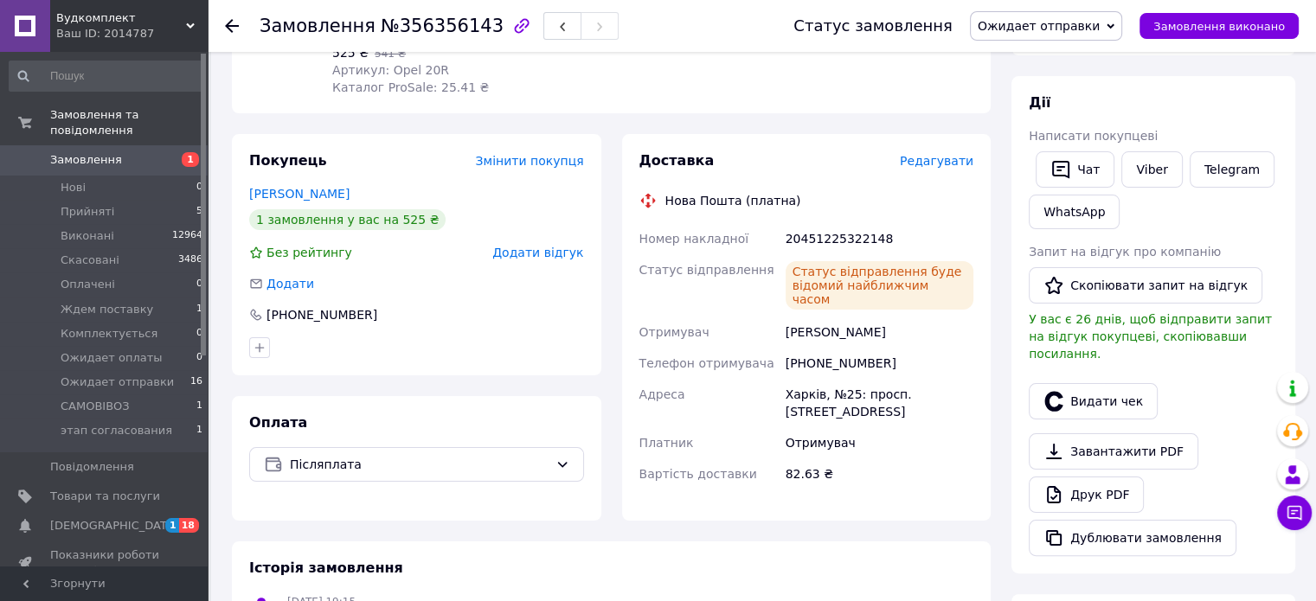
scroll to position [260, 0]
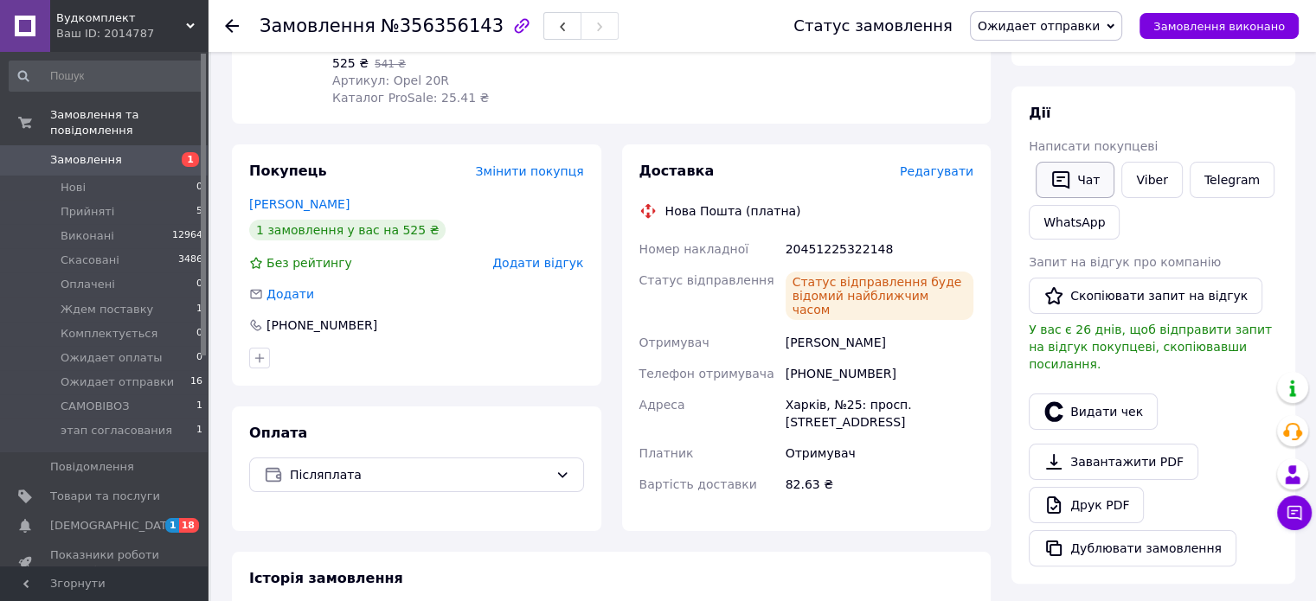
click at [1066, 189] on icon "button" at bounding box center [1061, 180] width 21 height 21
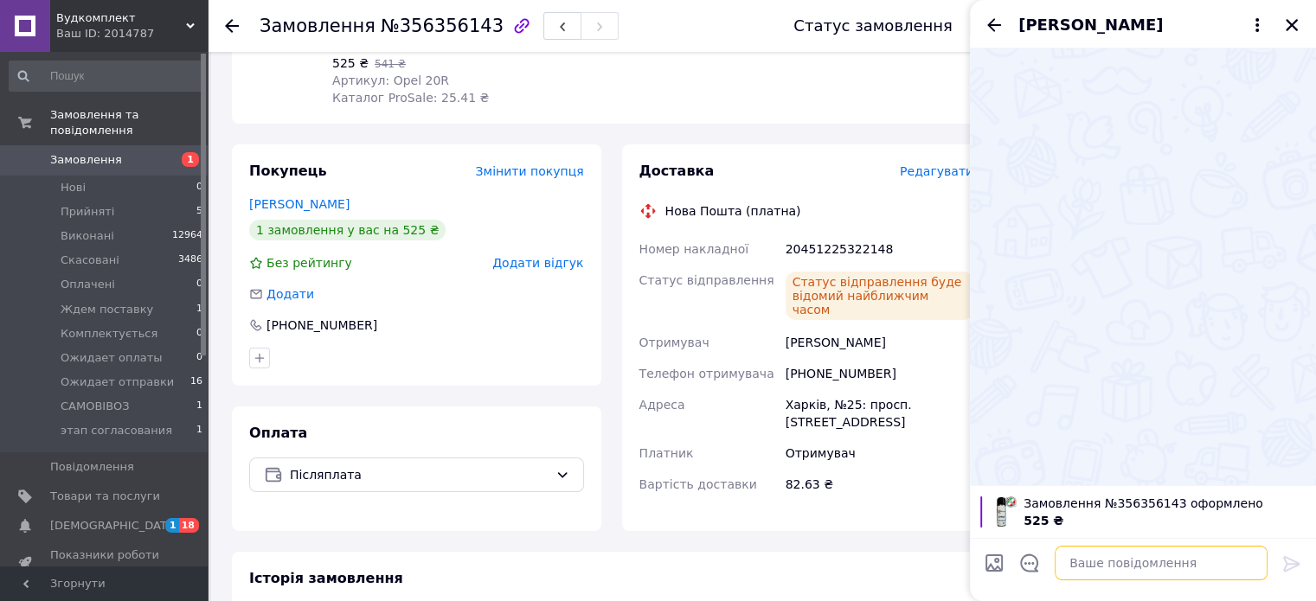
click at [1167, 557] on textarea at bounding box center [1161, 563] width 213 height 35
paste textarea "20451225322148"
type textarea "ттн 20451225322148"
click at [1295, 555] on icon at bounding box center [1292, 564] width 21 height 21
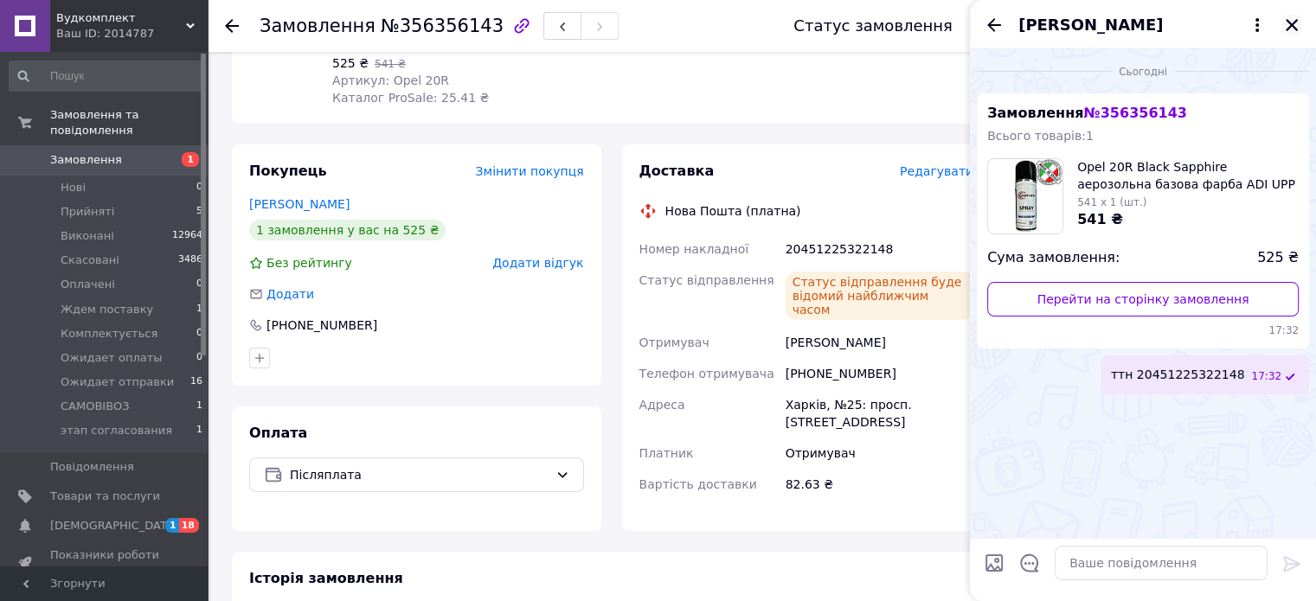
click at [1289, 29] on icon "Закрити" at bounding box center [1292, 25] width 12 height 12
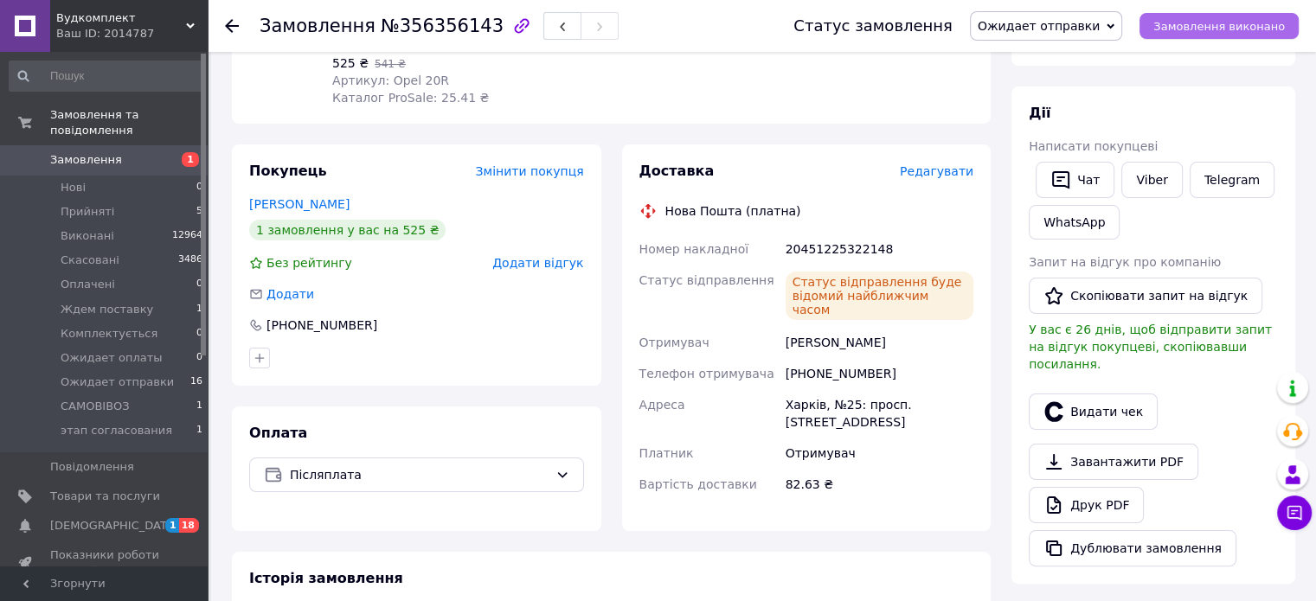
click at [1244, 28] on span "Замовлення виконано" at bounding box center [1220, 26] width 132 height 13
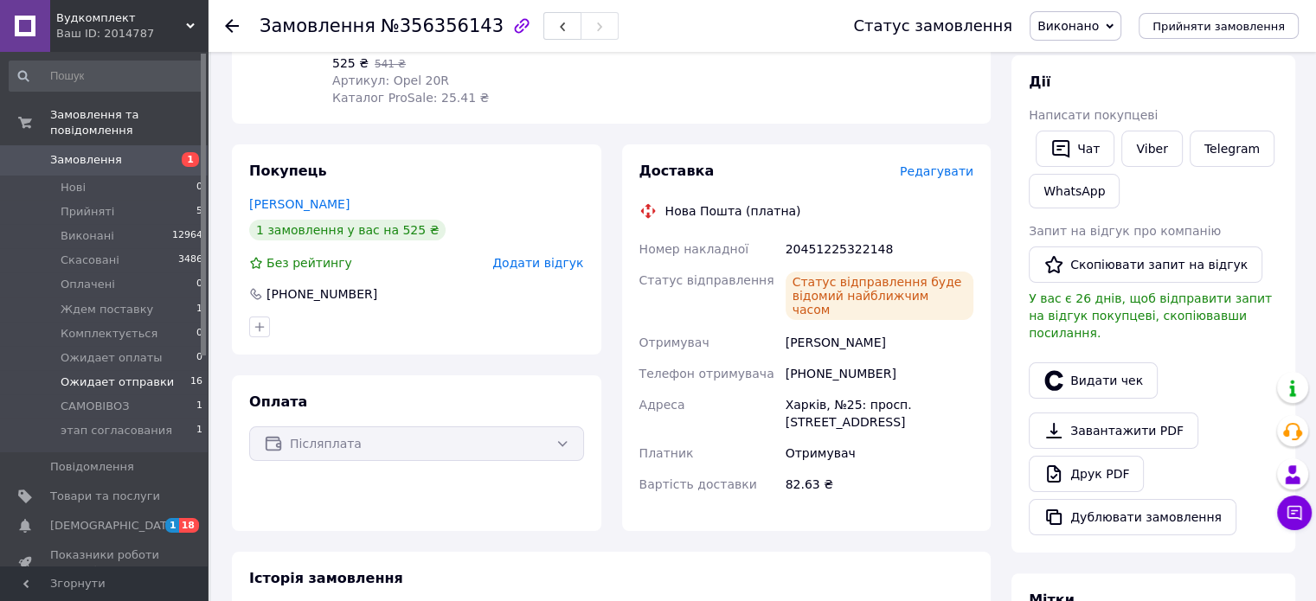
click at [149, 375] on span "Ожидает отправки" at bounding box center [117, 383] width 113 height 16
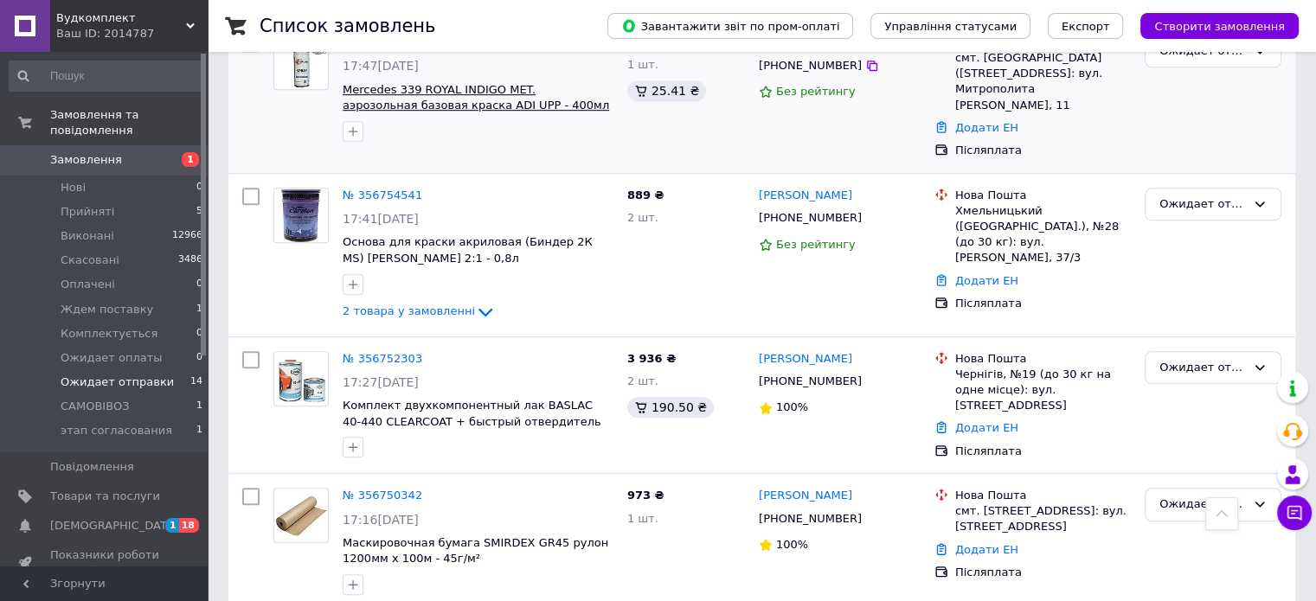
scroll to position [1039, 0]
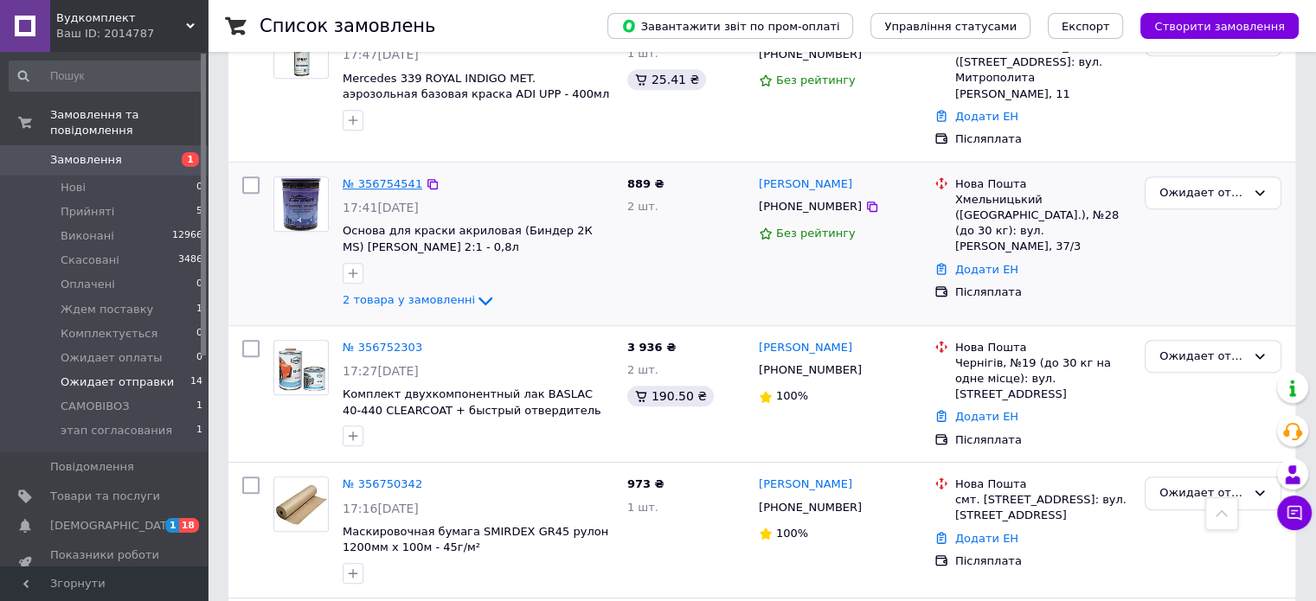
click at [391, 177] on link "№ 356754541" at bounding box center [383, 183] width 80 height 13
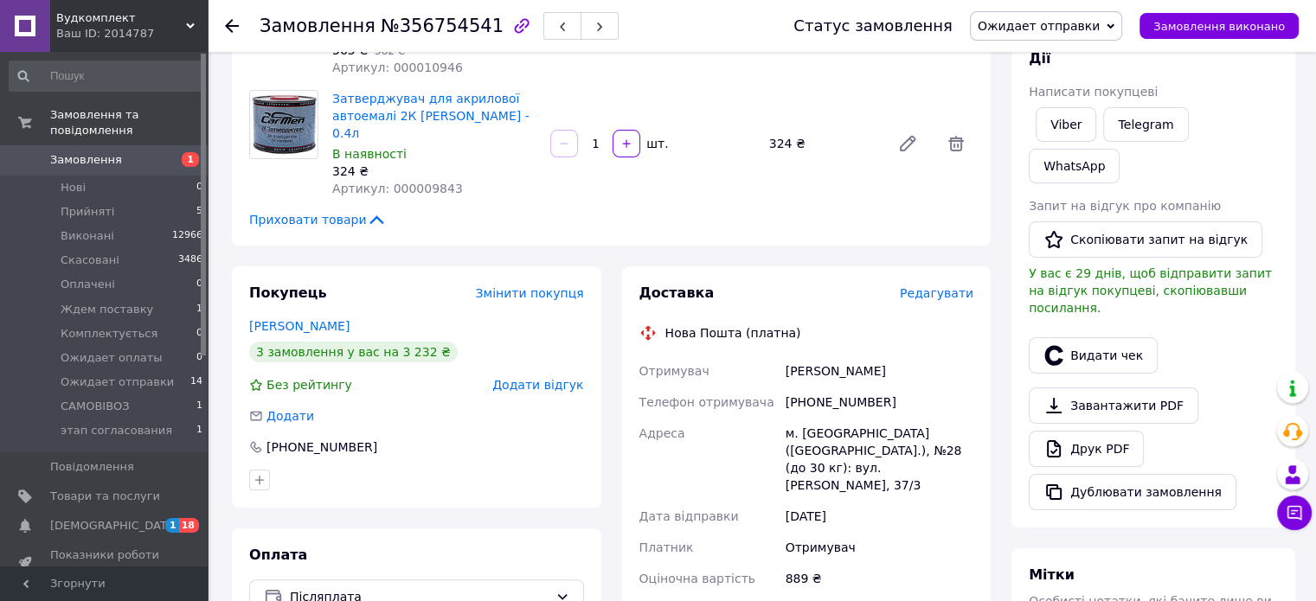
scroll to position [338, 0]
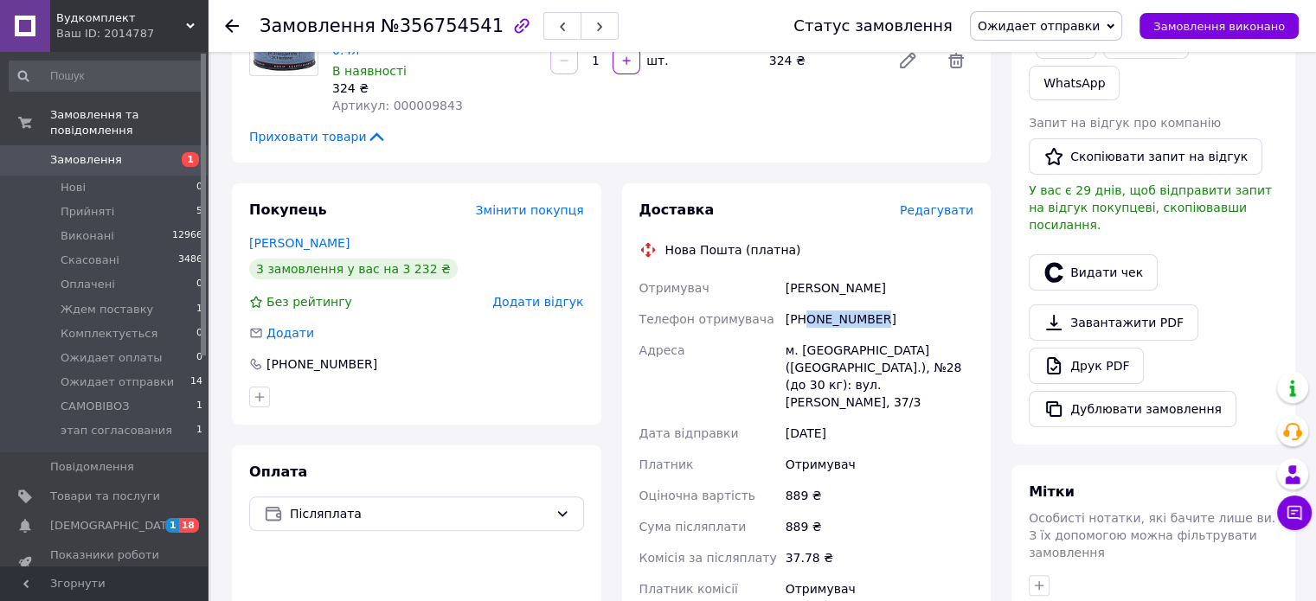
drag, startPoint x: 807, startPoint y: 286, endPoint x: 884, endPoint y: 295, distance: 77.5
click at [884, 304] on div "+380964936074" at bounding box center [879, 319] width 195 height 31
copy div "0964936074"
drag, startPoint x: 776, startPoint y: 250, endPoint x: 916, endPoint y: 263, distance: 139.9
click at [916, 273] on div "Отримувач Тарнавський Назарій Телефон отримувача +380964936074 Адреса м. Хмельн…" at bounding box center [807, 448] width 342 height 350
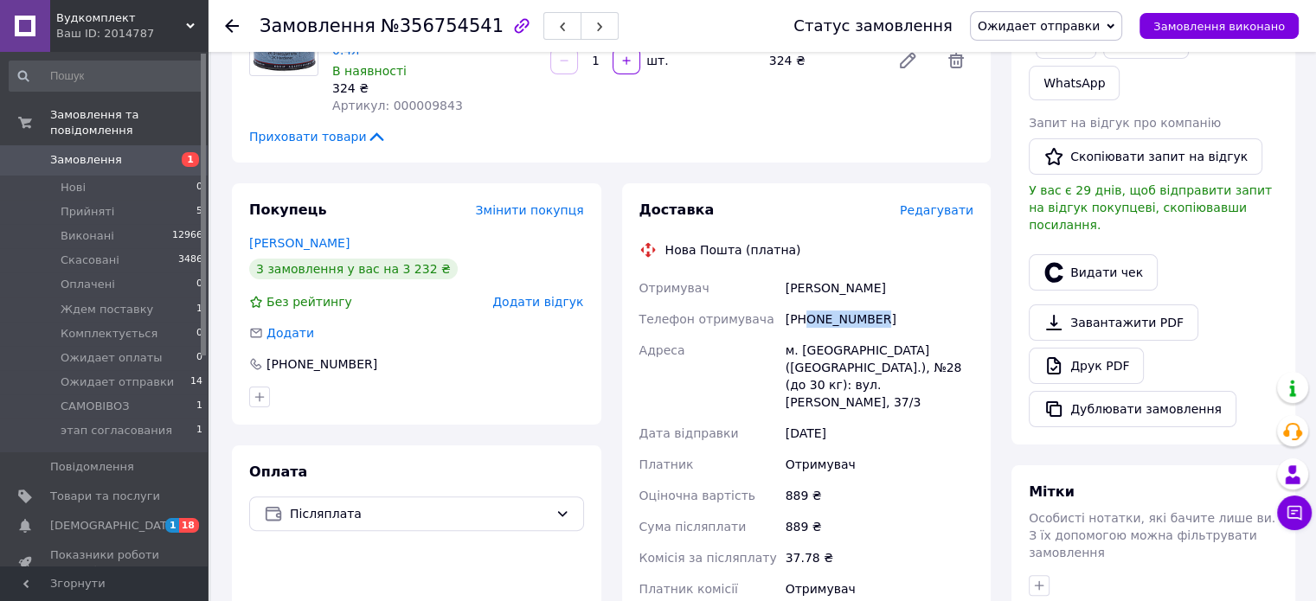
copy div "Отримувач Тарнавський Назарій"
drag, startPoint x: 799, startPoint y: 315, endPoint x: 881, endPoint y: 316, distance: 82.2
click at [881, 335] on div "м. Хмельницький (Хмельницька обл.), №28 (до 30 кг): вул. Панаса Мирного, 37/3" at bounding box center [879, 376] width 195 height 83
copy div "Хмельницький"
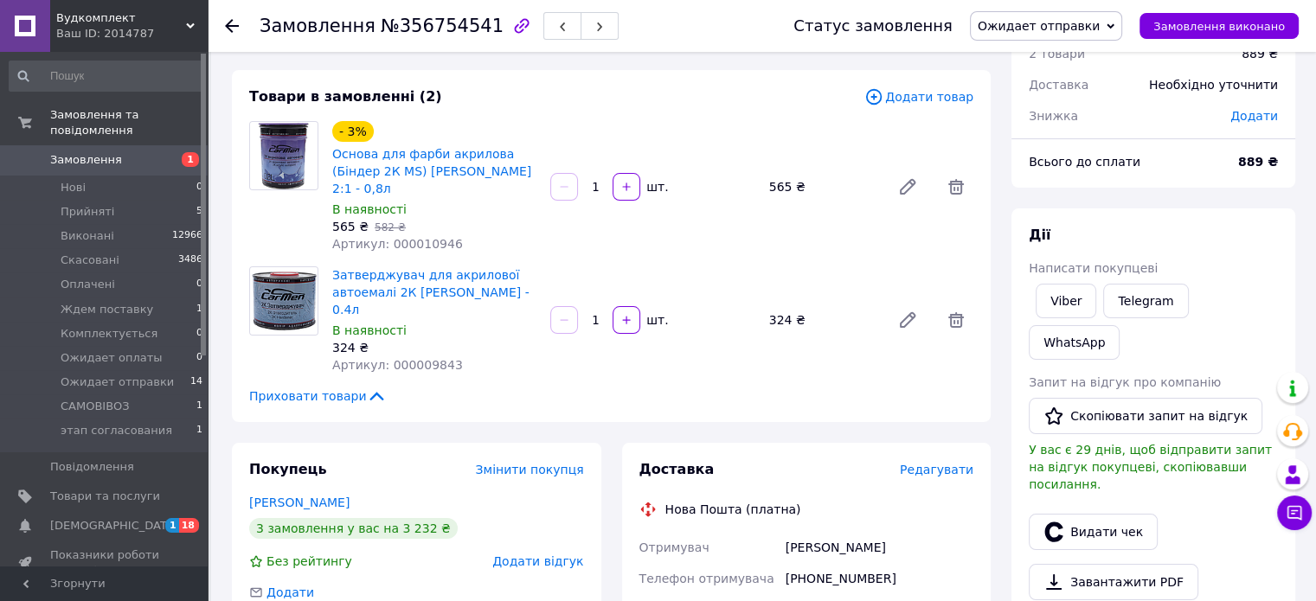
scroll to position [425, 0]
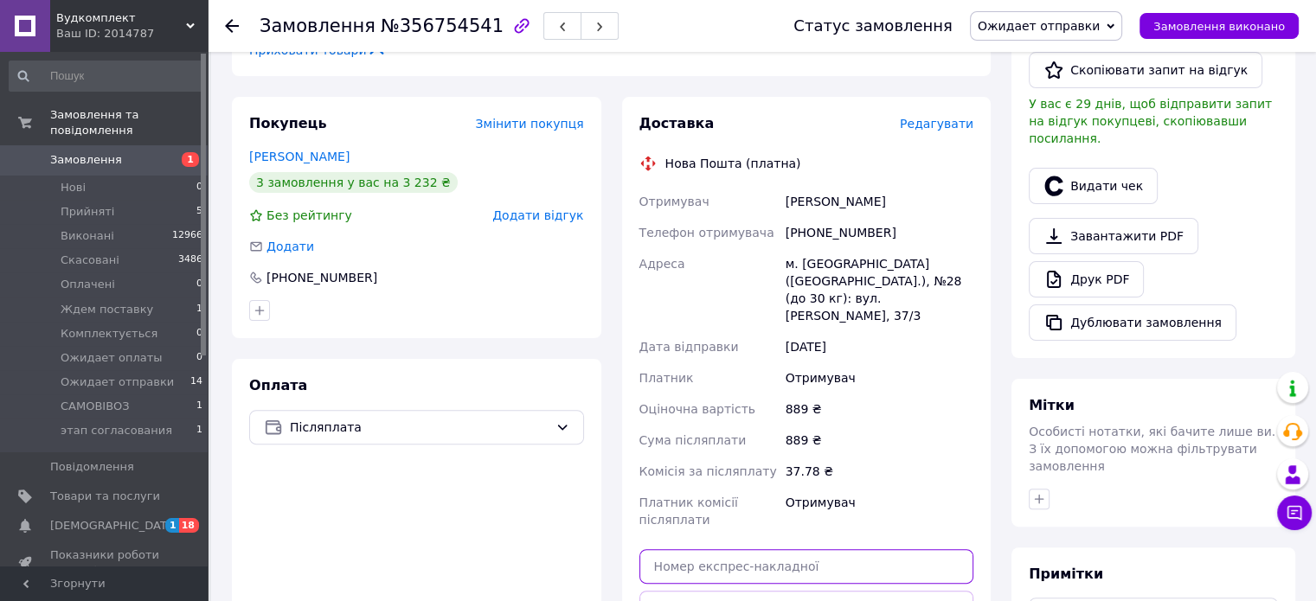
paste input "20451225326166"
type input "20451225326166"
click at [880, 591] on button "Передати номер" at bounding box center [807, 608] width 335 height 35
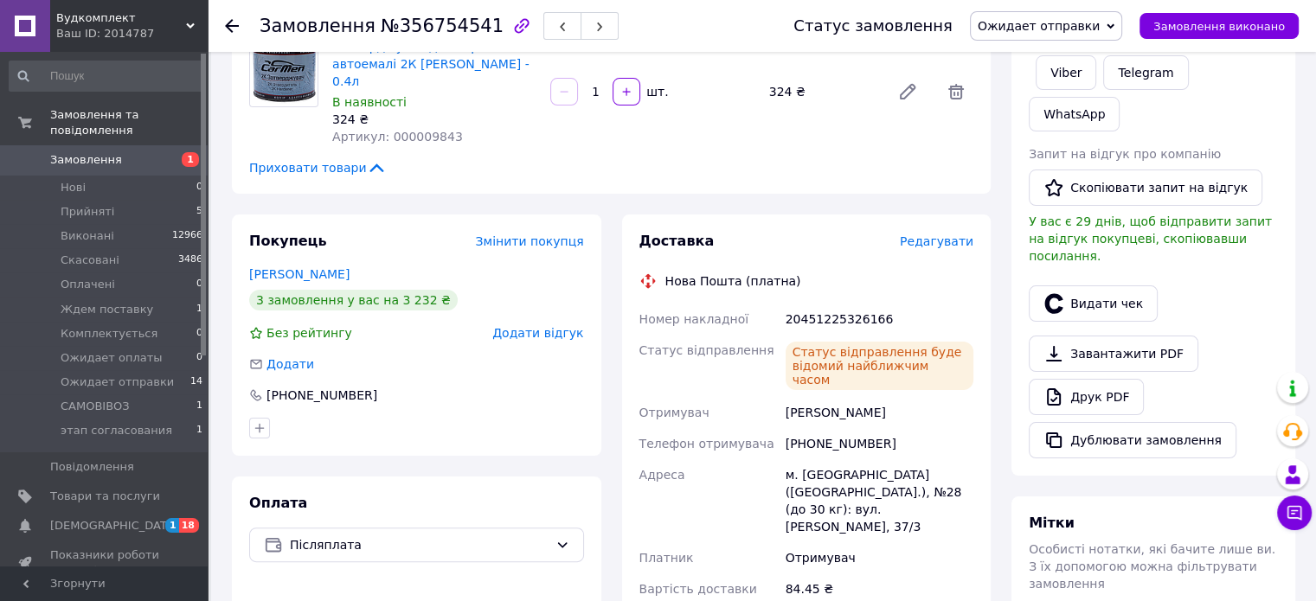
scroll to position [338, 0]
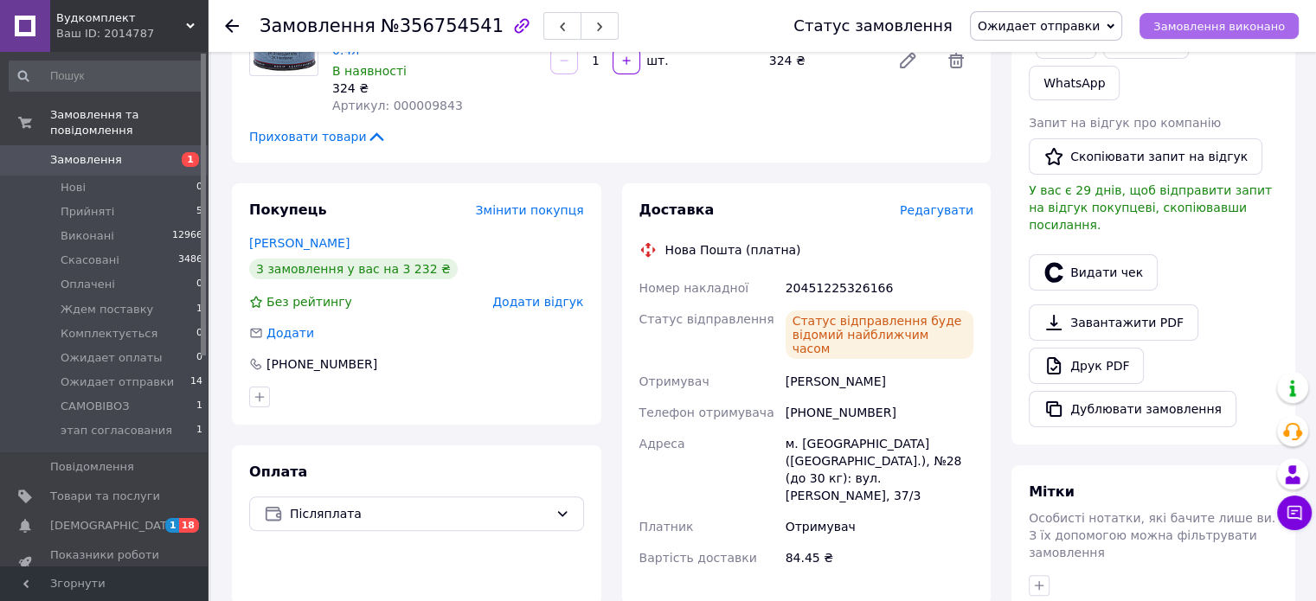
click at [1195, 27] on span "Замовлення виконано" at bounding box center [1220, 26] width 132 height 13
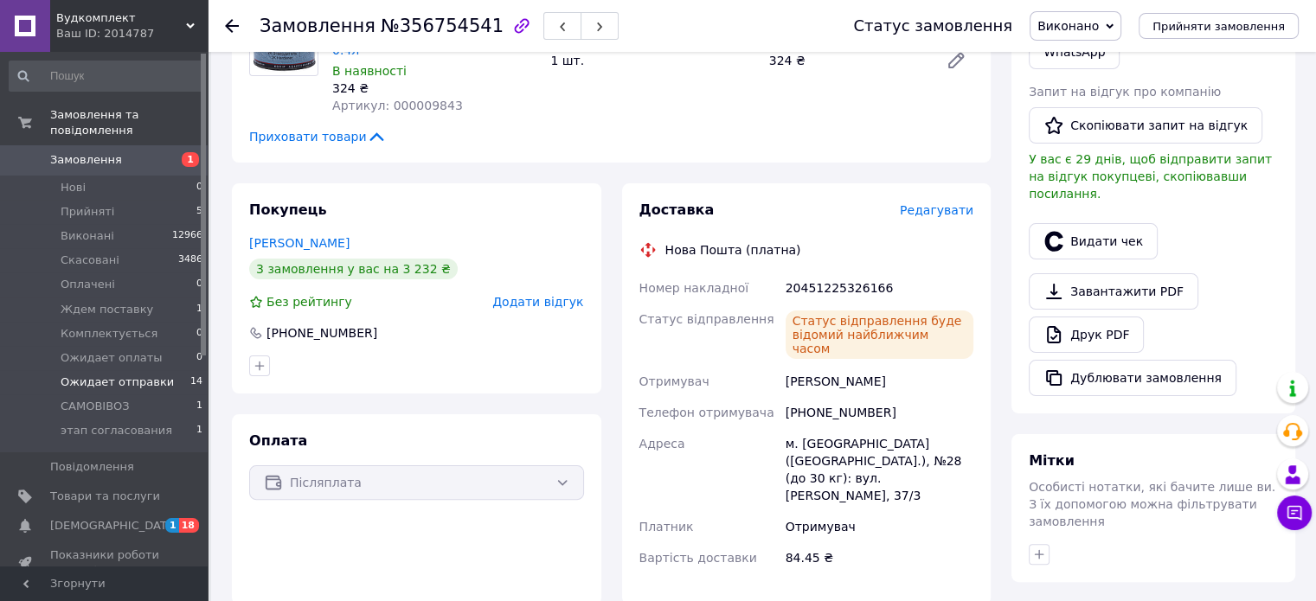
click at [114, 375] on span "Ожидает отправки" at bounding box center [117, 383] width 113 height 16
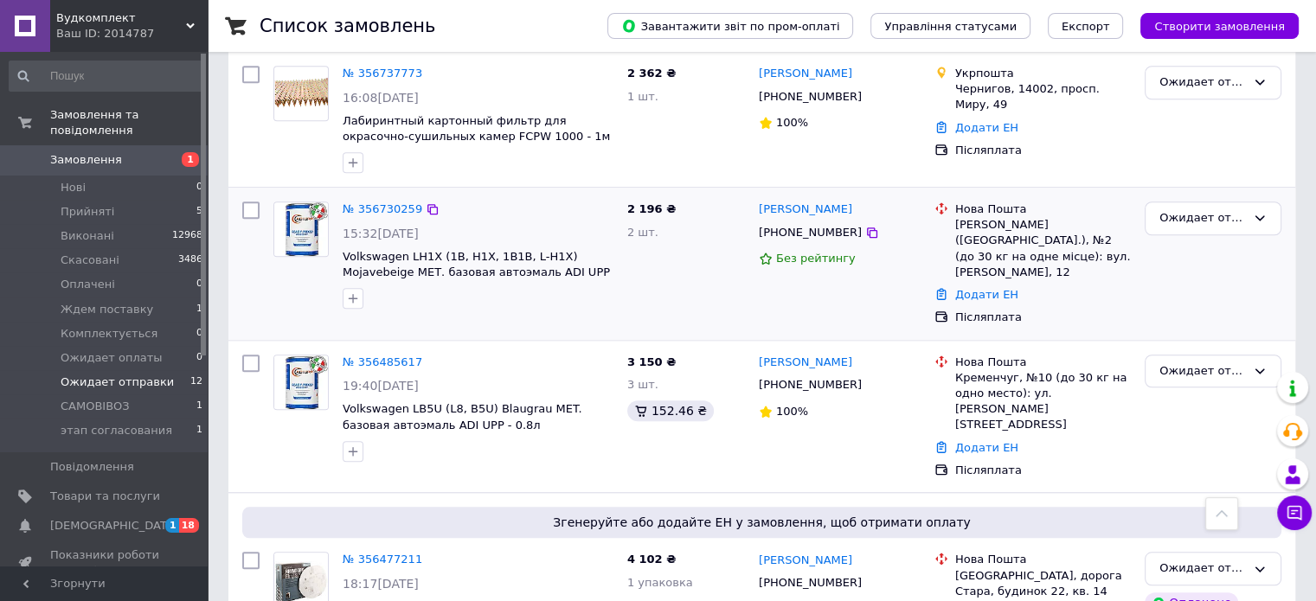
scroll to position [1457, 0]
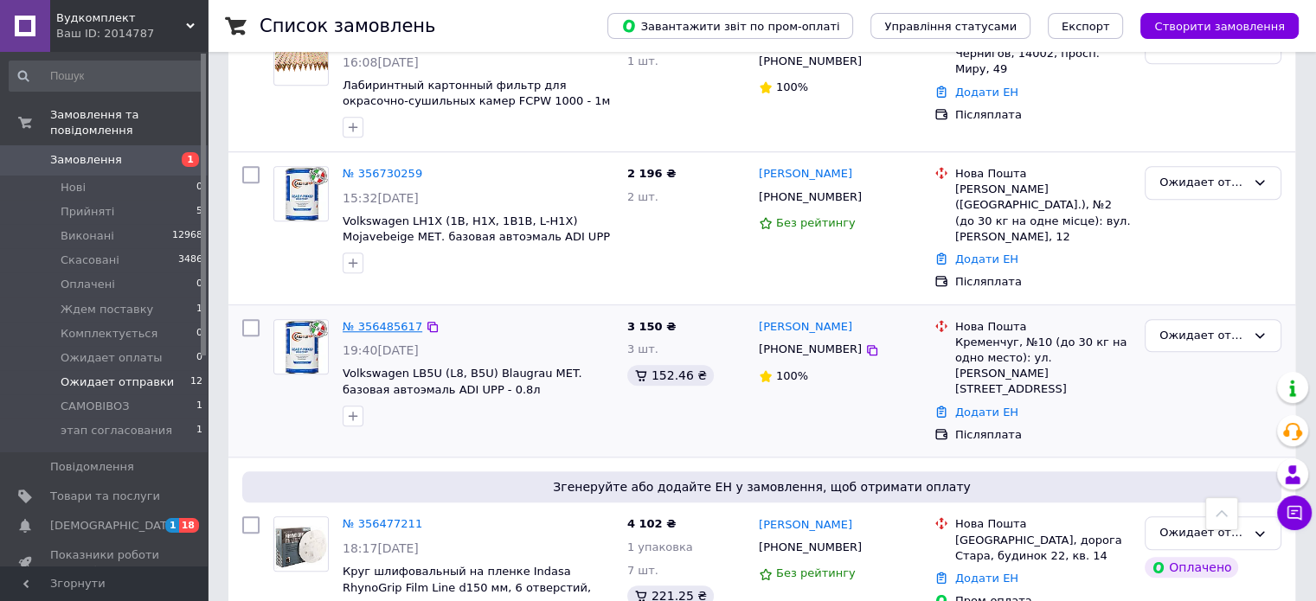
click at [381, 320] on link "№ 356485617" at bounding box center [383, 326] width 80 height 13
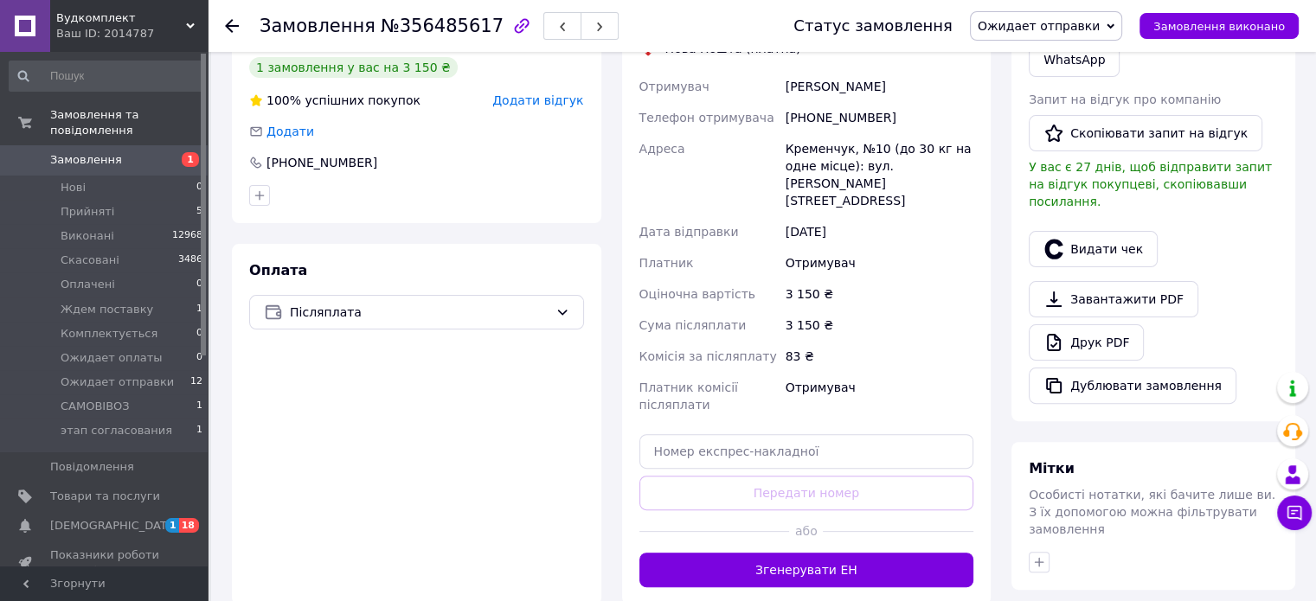
scroll to position [384, 0]
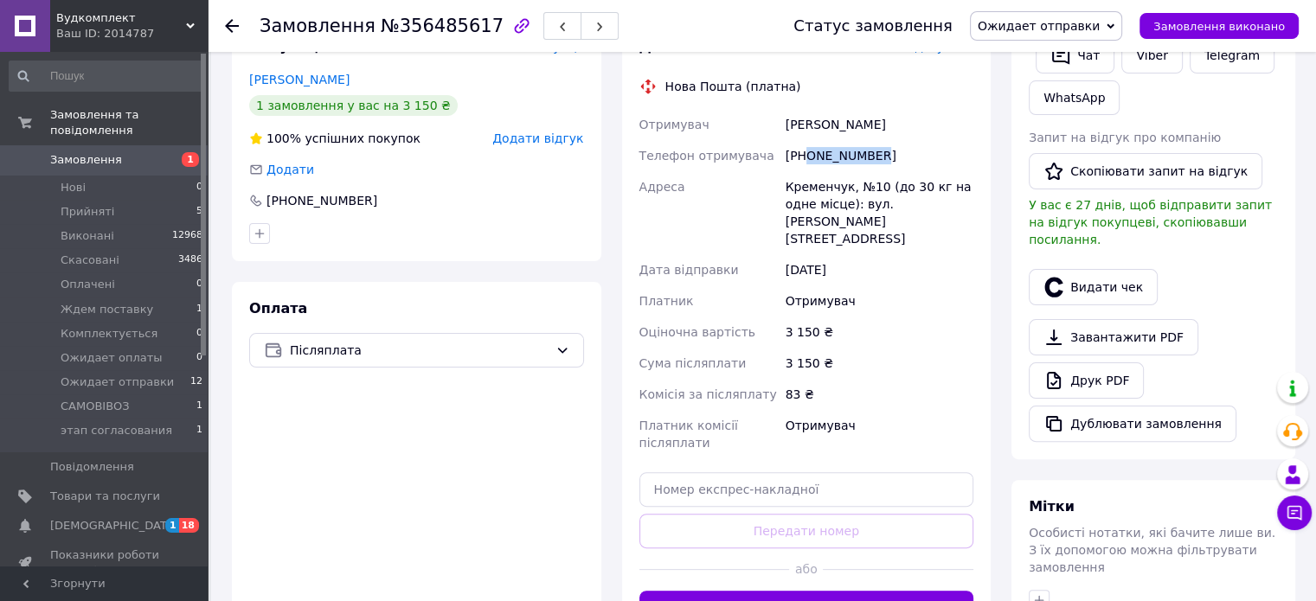
drag, startPoint x: 807, startPoint y: 155, endPoint x: 875, endPoint y: 164, distance: 68.9
click at [875, 164] on div "+380973024607" at bounding box center [879, 155] width 195 height 31
copy div "0973024607"
drag, startPoint x: 781, startPoint y: 183, endPoint x: 878, endPoint y: 182, distance: 96.9
click at [878, 182] on div "Отримувач горпинченко виктор Телефон отримувача +380973024607 Адреса Кременчук,…" at bounding box center [807, 284] width 342 height 350
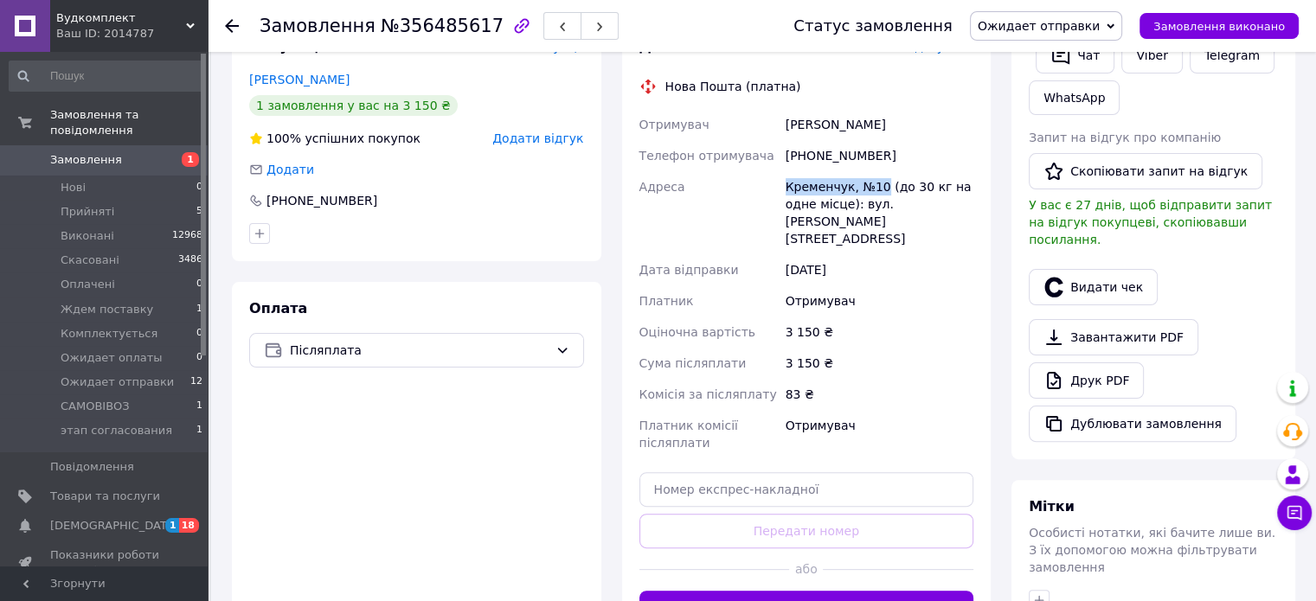
copy div "Адреса Кременчук, №10"
drag, startPoint x: 783, startPoint y: 130, endPoint x: 900, endPoint y: 134, distance: 116.9
click at [900, 134] on div "горпинченко виктор" at bounding box center [879, 124] width 195 height 31
copy div "горпинченко виктор"
drag, startPoint x: 787, startPoint y: 191, endPoint x: 845, endPoint y: 195, distance: 58.1
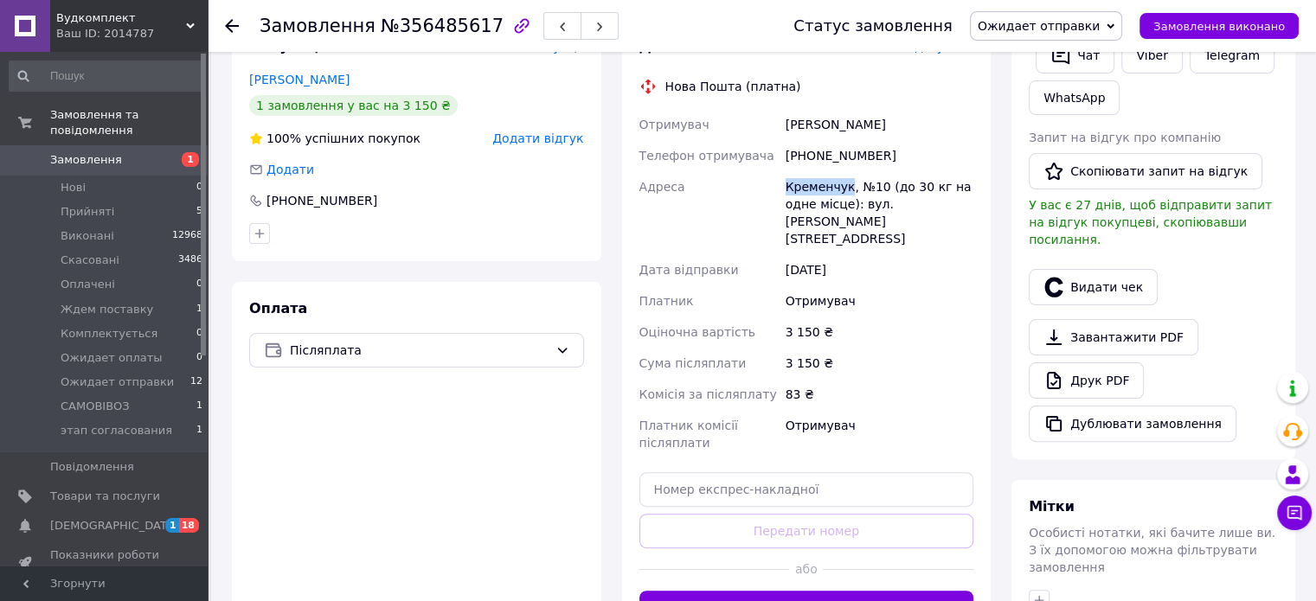
click at [845, 195] on div "Кременчук, №10 (до 30 кг на одне місце): вул. Івана Приходька, 42а" at bounding box center [879, 212] width 195 height 83
copy div "Кременчук"
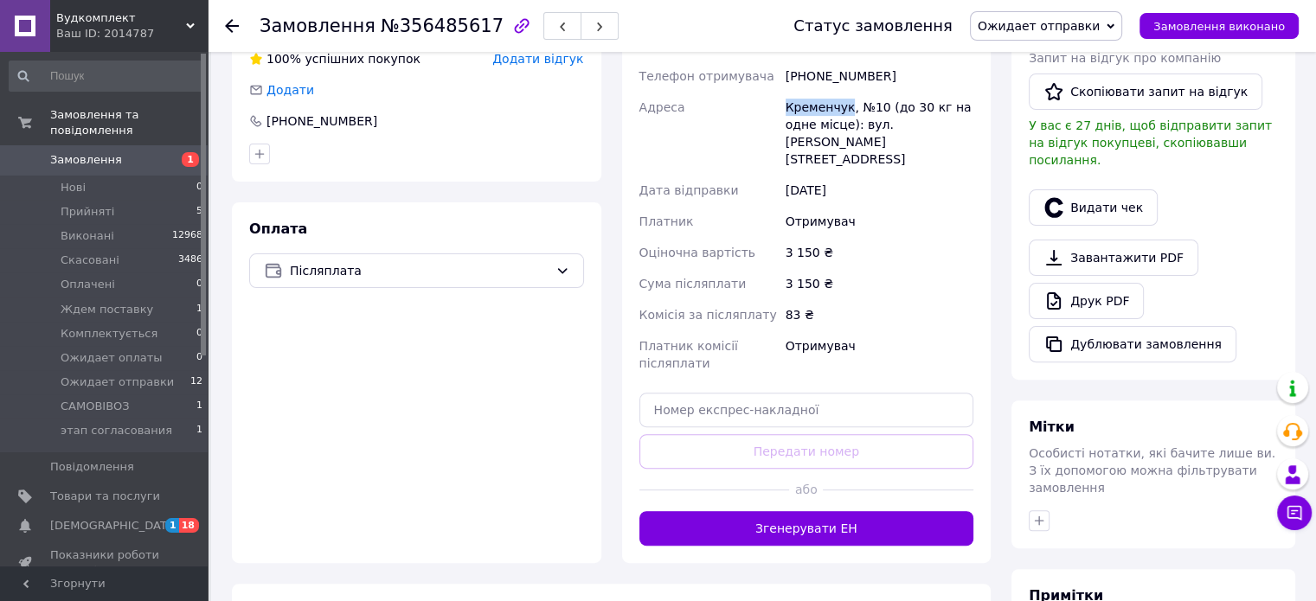
scroll to position [471, 0]
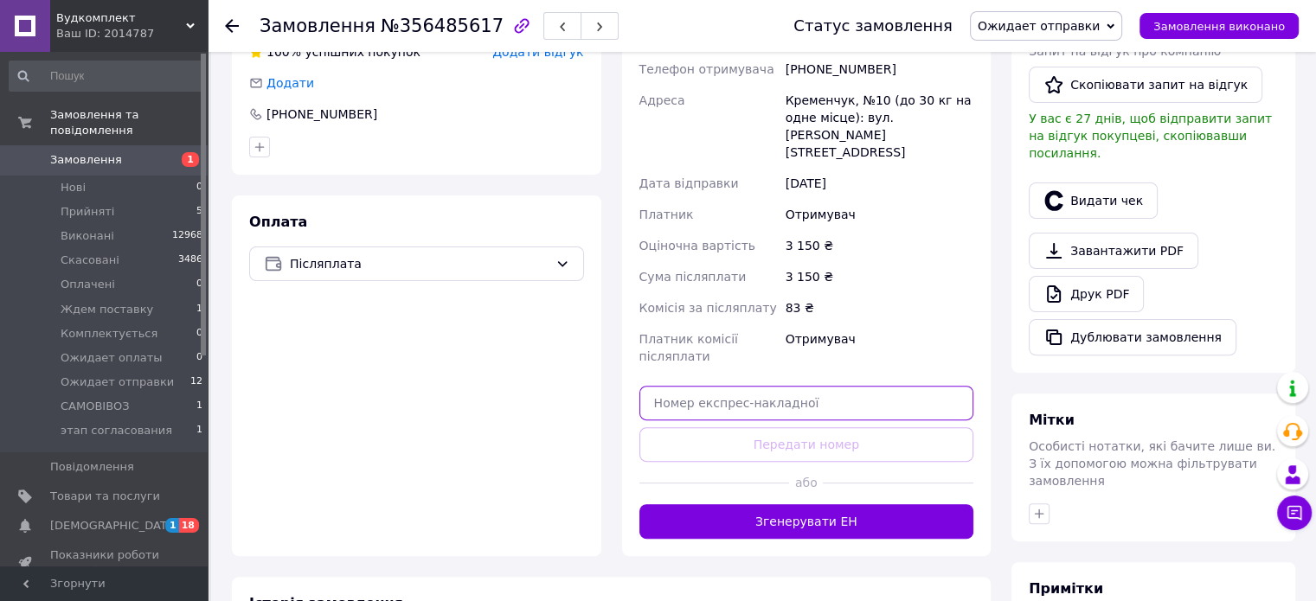
paste input "20451225331201"
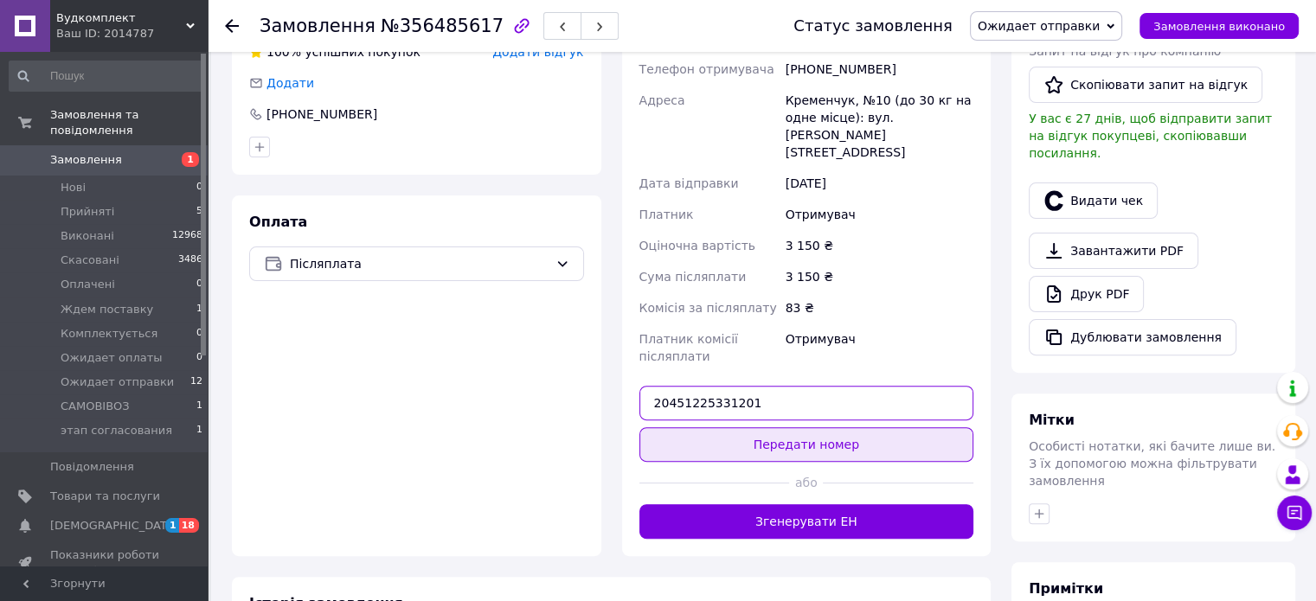
type input "20451225331201"
click at [841, 430] on button "Передати номер" at bounding box center [807, 445] width 335 height 35
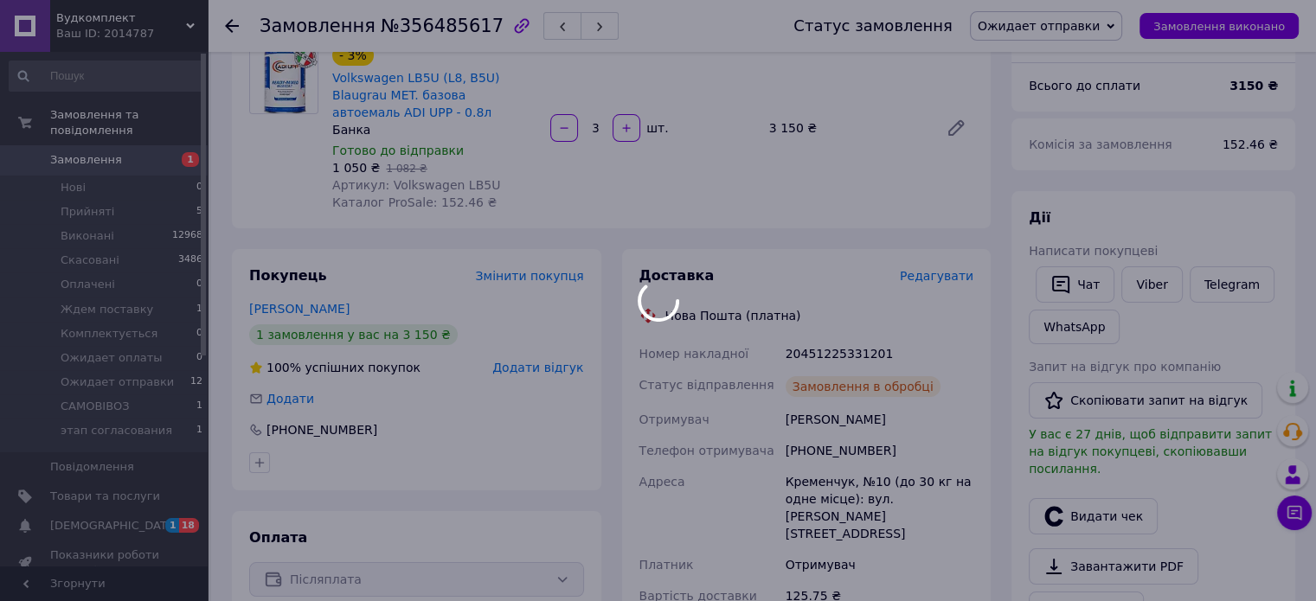
scroll to position [125, 0]
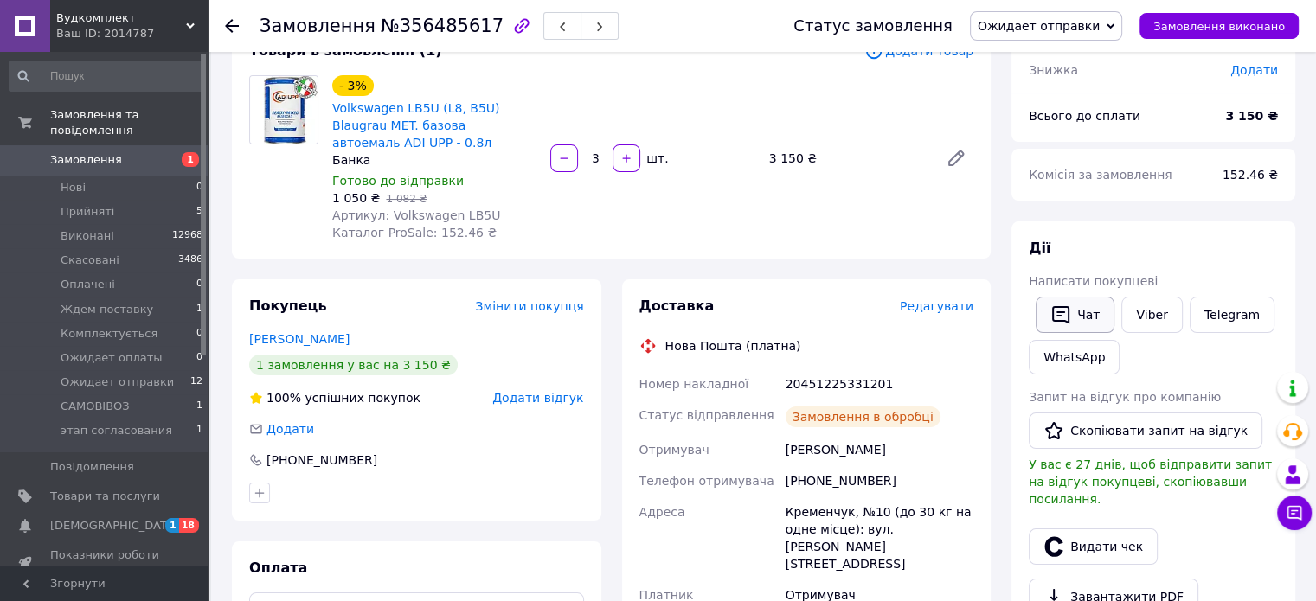
click at [1071, 314] on button "Чат" at bounding box center [1075, 315] width 79 height 36
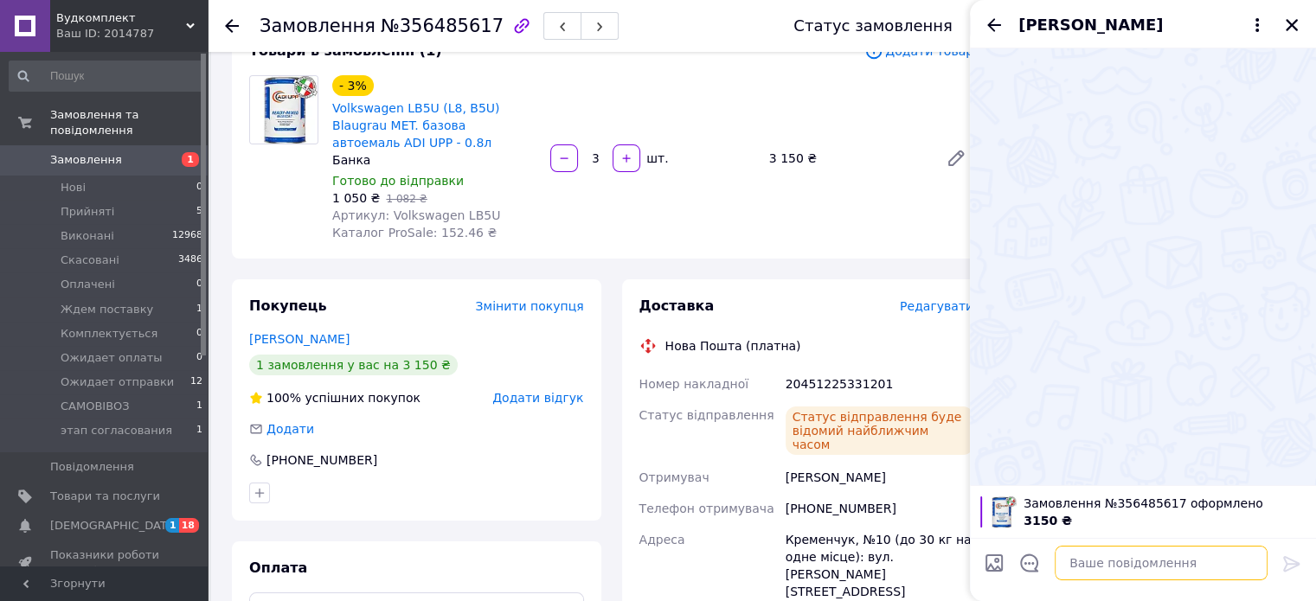
click at [1108, 562] on textarea at bounding box center [1161, 563] width 213 height 35
paste textarea "20451225331201"
type textarea "ттн 20451225331201"
click at [1287, 567] on icon at bounding box center [1292, 564] width 21 height 21
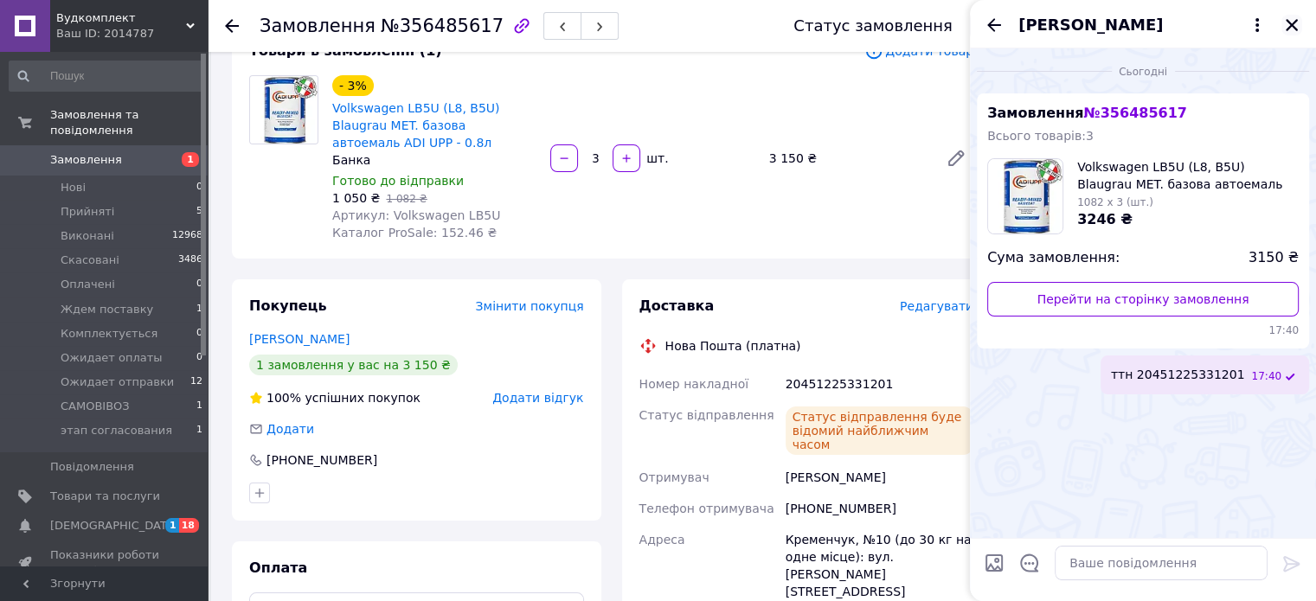
click at [1284, 27] on icon "Закрити" at bounding box center [1292, 25] width 16 height 16
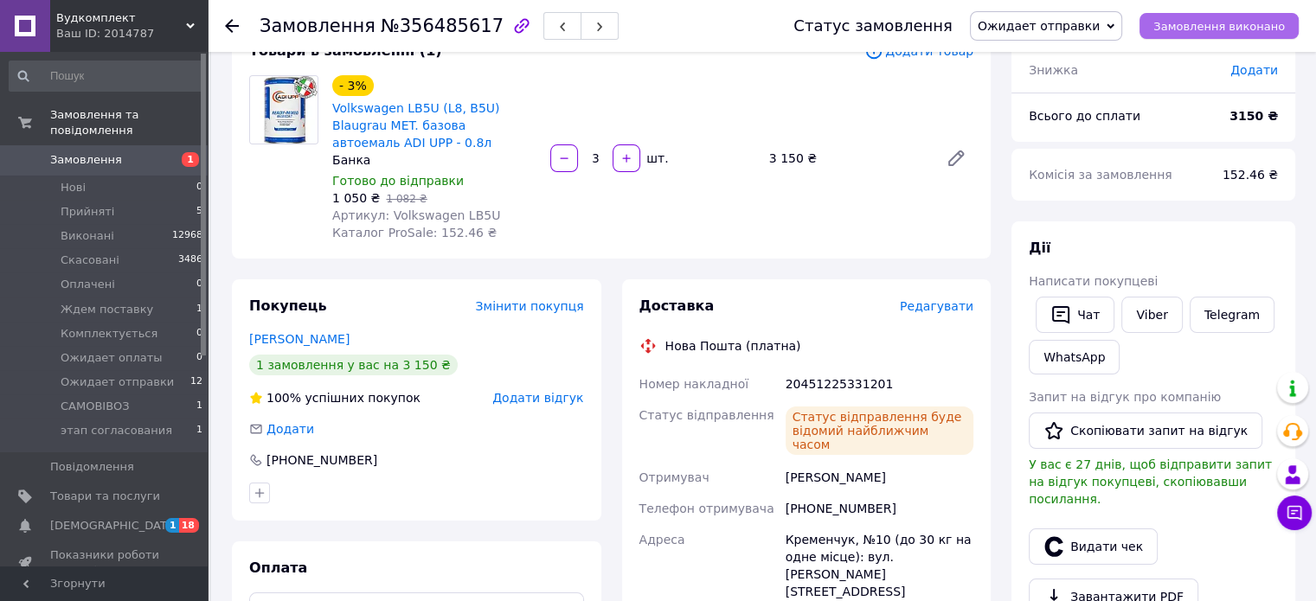
click at [1244, 23] on span "Замовлення виконано" at bounding box center [1220, 26] width 132 height 13
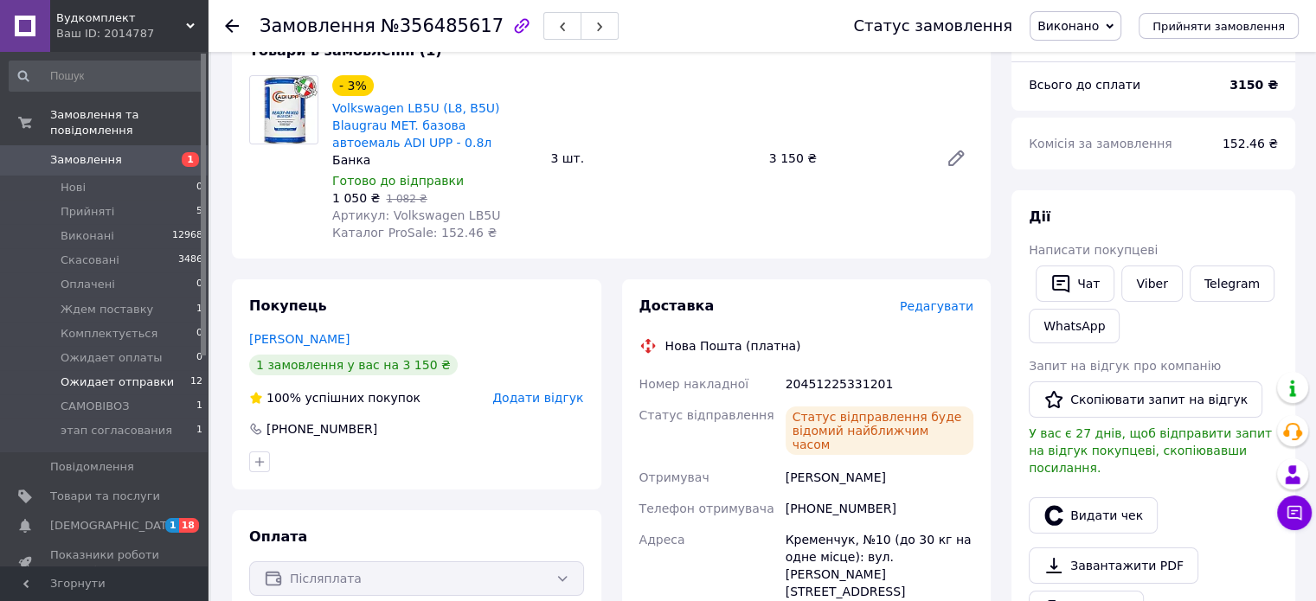
click at [108, 376] on li "Ожидает отправки 12" at bounding box center [106, 382] width 213 height 24
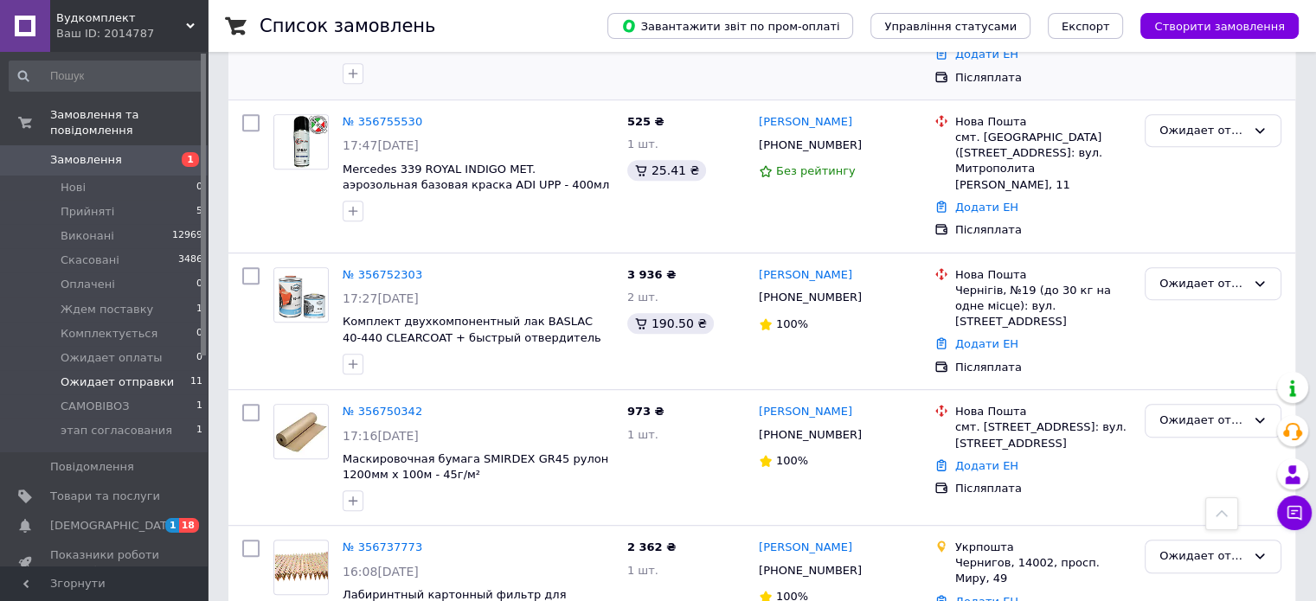
scroll to position [952, 0]
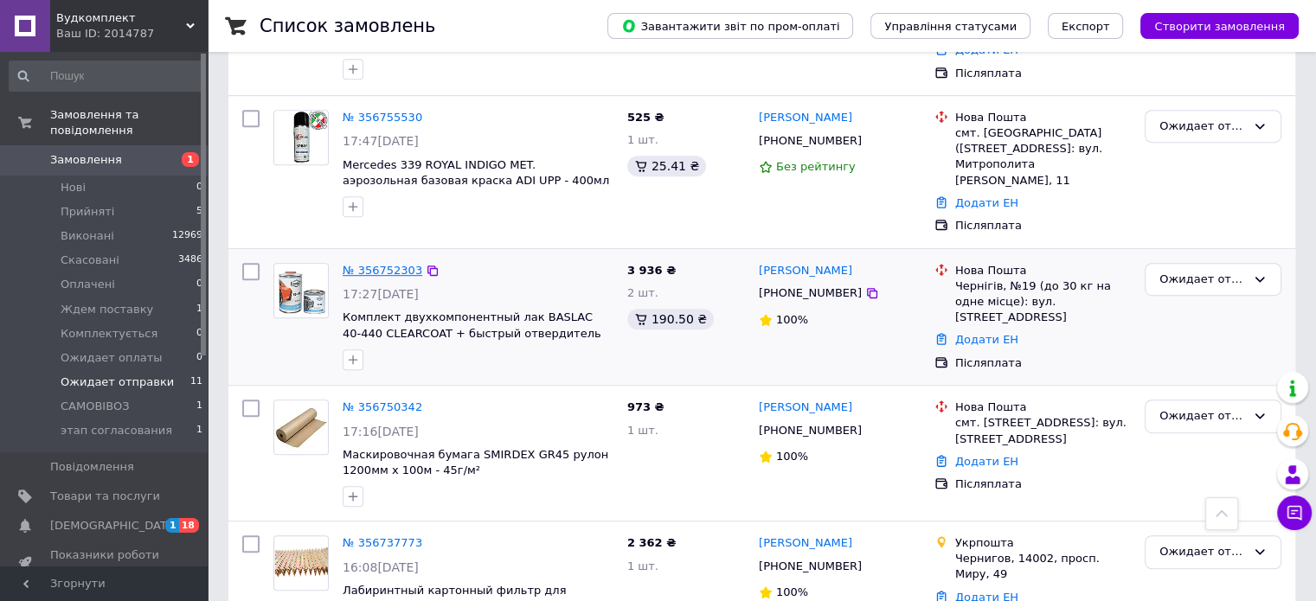
click at [354, 264] on link "№ 356752303" at bounding box center [383, 270] width 80 height 13
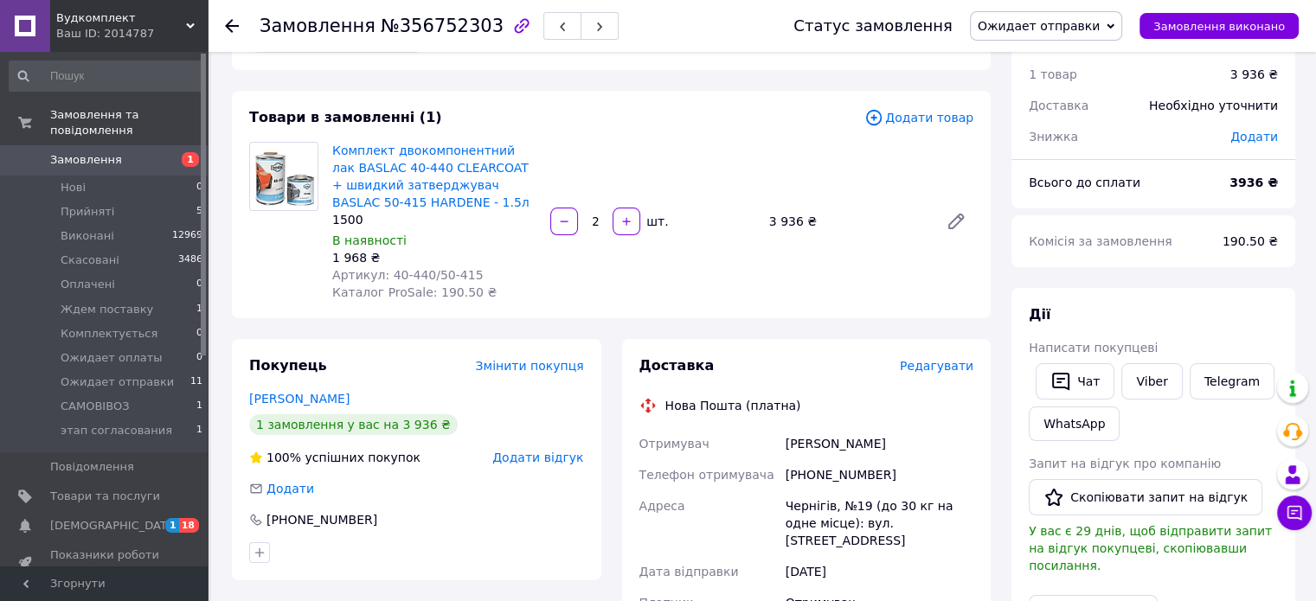
scroll to position [48, 0]
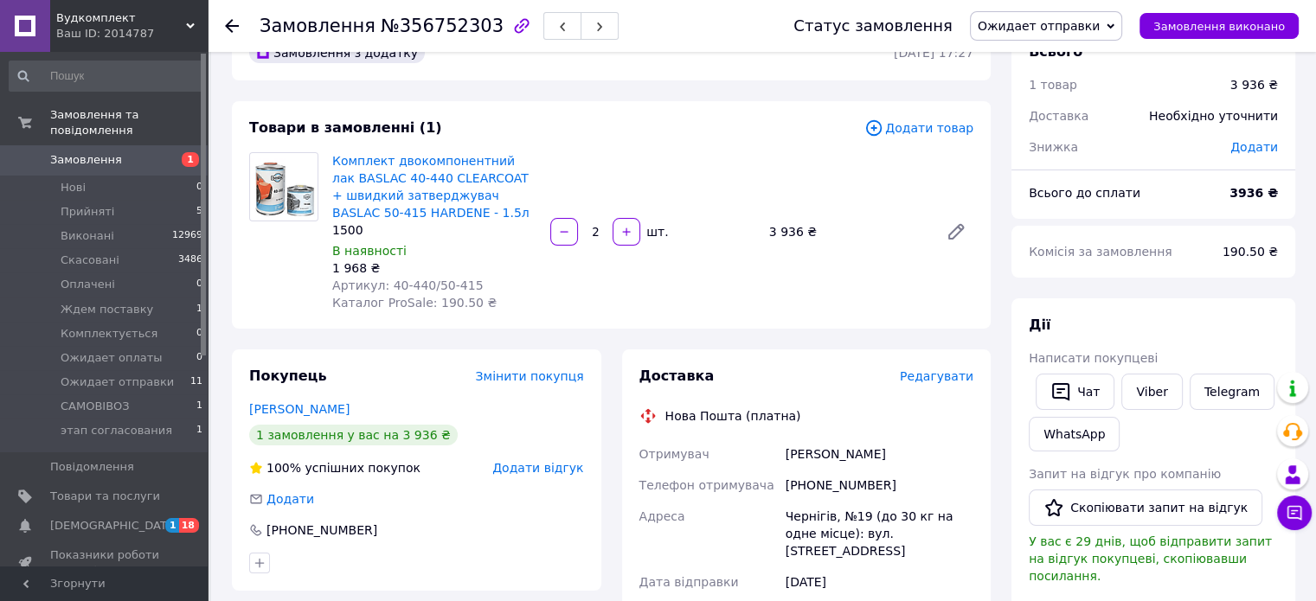
click at [816, 486] on div "+380972136457" at bounding box center [879, 485] width 195 height 31
drag, startPoint x: 808, startPoint y: 486, endPoint x: 874, endPoint y: 491, distance: 65.9
click at [874, 491] on div "+380972136457" at bounding box center [879, 485] width 195 height 31
copy div "0972136457"
drag, startPoint x: 784, startPoint y: 459, endPoint x: 911, endPoint y: 466, distance: 127.4
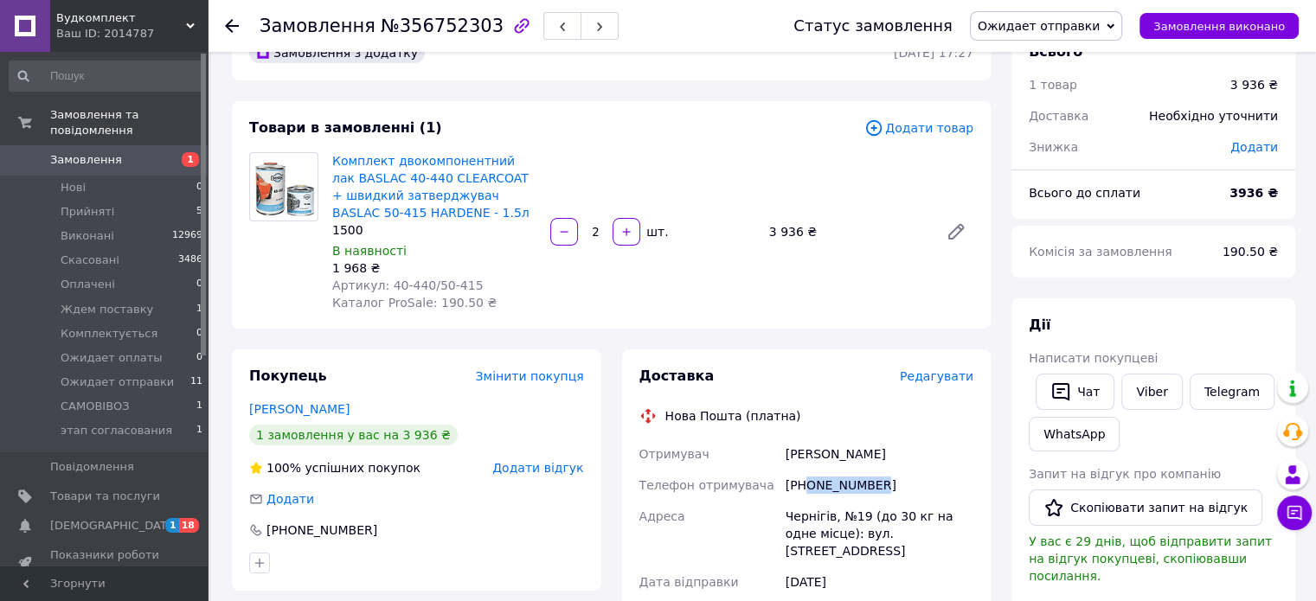
click at [911, 466] on div "Майстренко Ярослав" at bounding box center [879, 454] width 195 height 31
drag, startPoint x: 787, startPoint y: 519, endPoint x: 831, endPoint y: 515, distance: 44.3
click at [831, 515] on div "Чернігів, №19 (до 30 кг на одне місце): вул. Всіхсвятська, 5" at bounding box center [879, 534] width 195 height 66
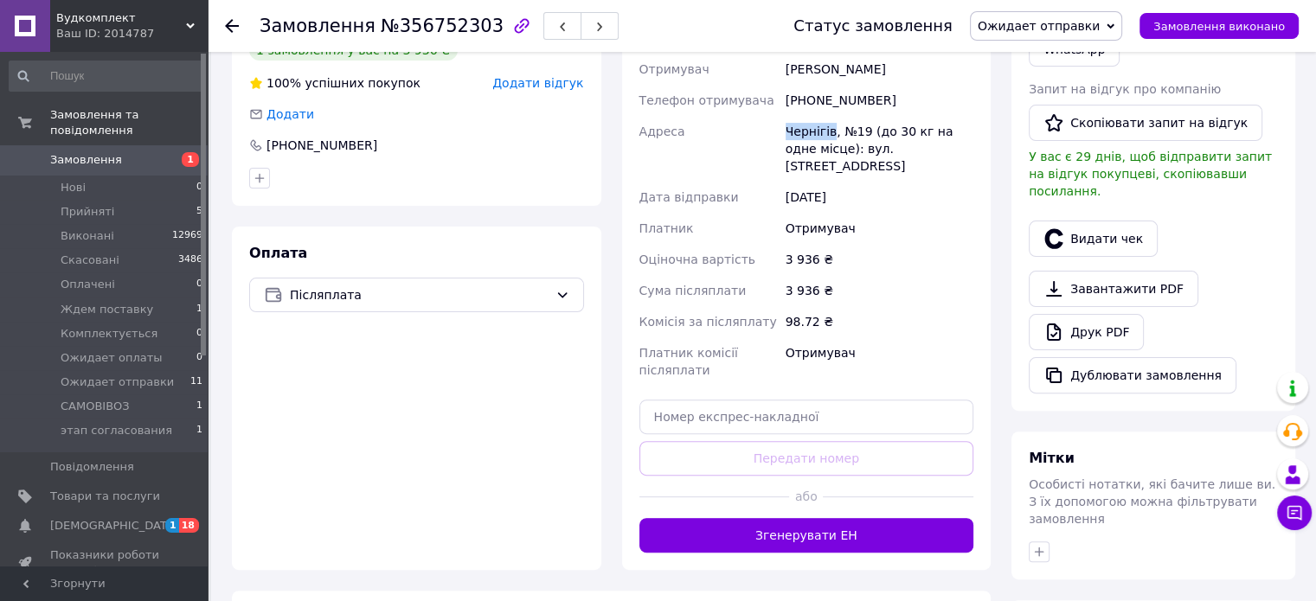
scroll to position [480, 0]
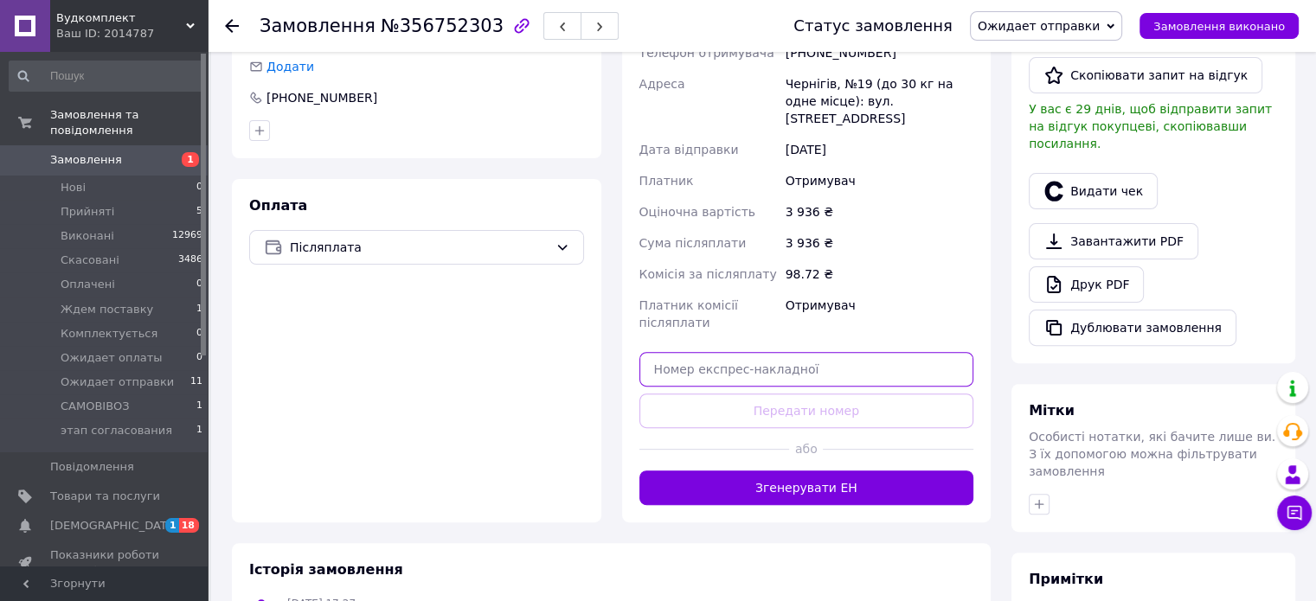
paste input "20451225334322"
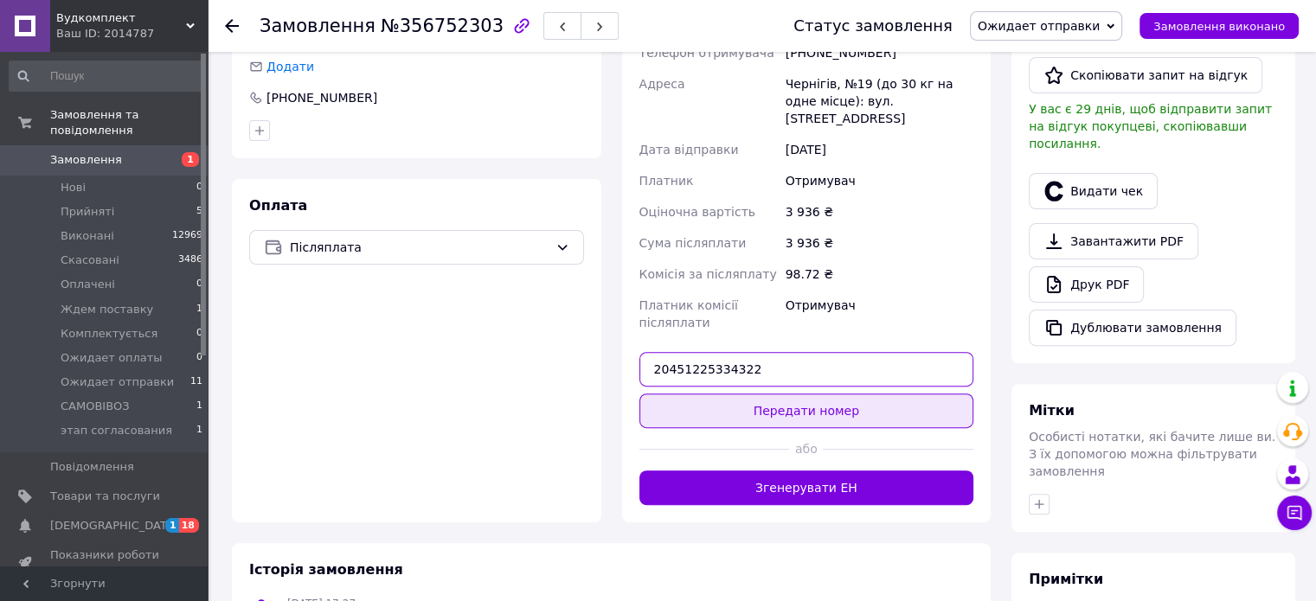
type input "20451225334322"
click at [828, 394] on button "Передати номер" at bounding box center [807, 411] width 335 height 35
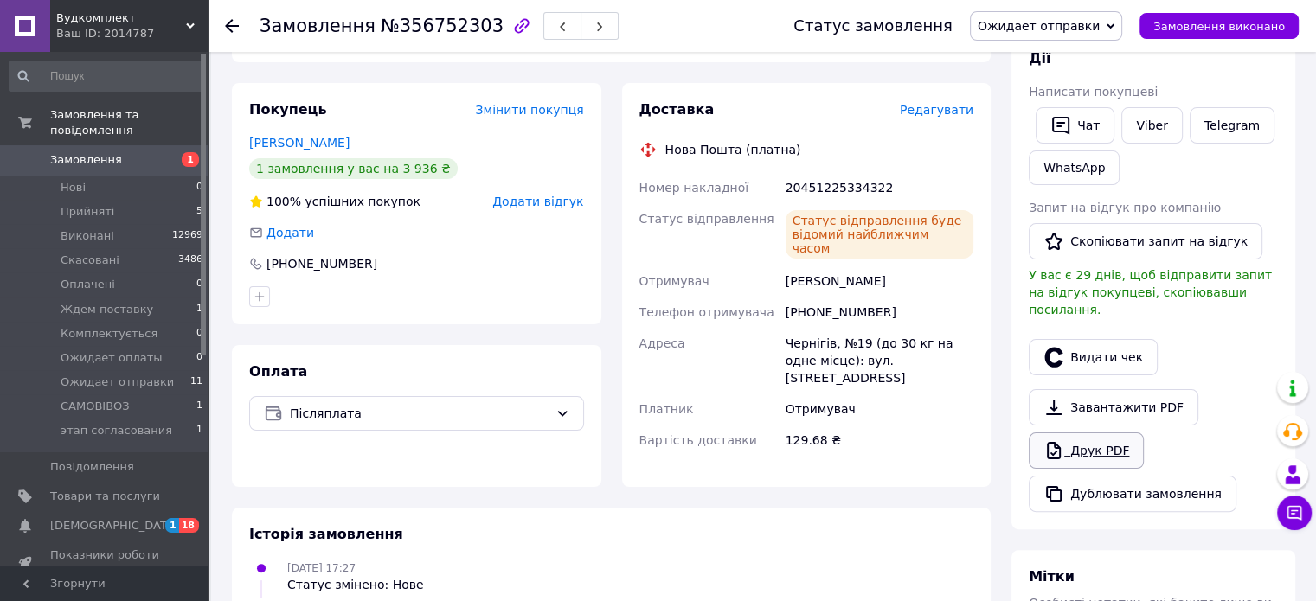
scroll to position [307, 0]
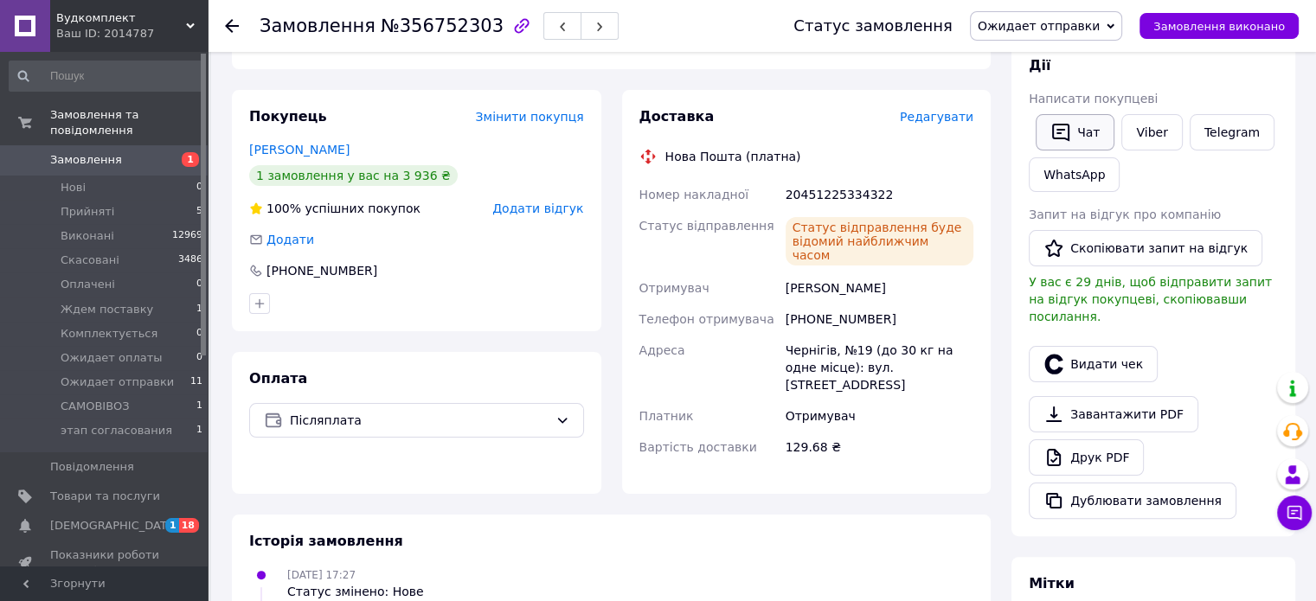
click at [1057, 142] on button "Чат" at bounding box center [1075, 132] width 79 height 36
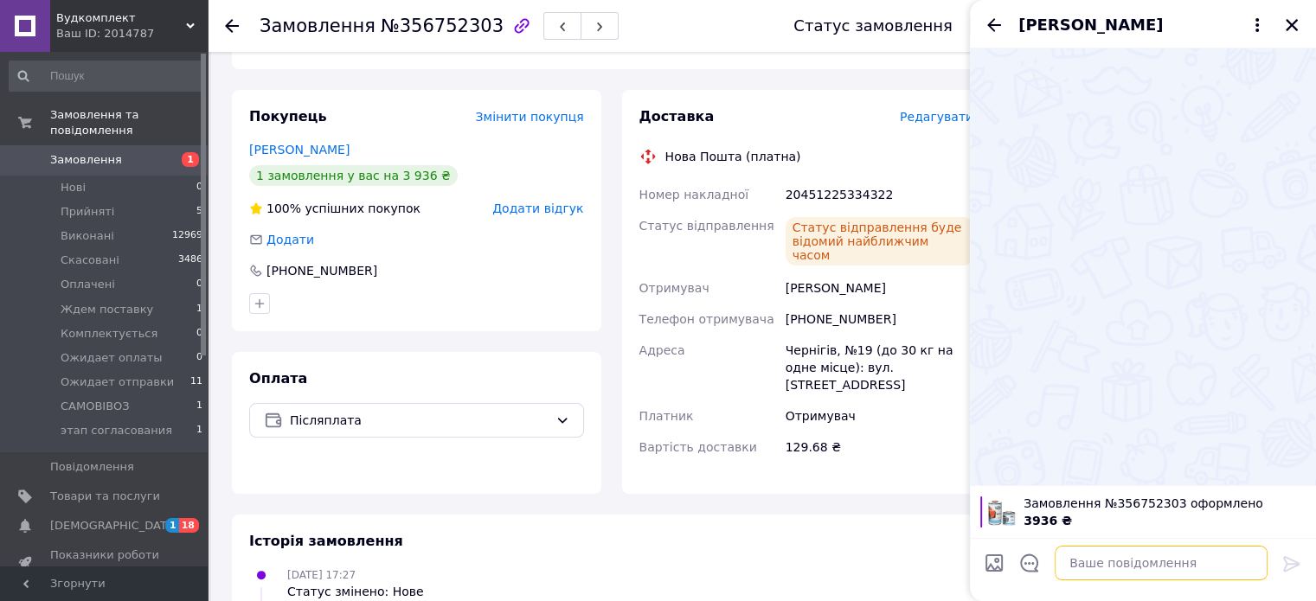
click at [1129, 562] on textarea at bounding box center [1161, 563] width 213 height 35
paste textarea "20451225334322"
type textarea "ттн 20451225334322"
click at [1294, 569] on icon at bounding box center [1292, 564] width 21 height 21
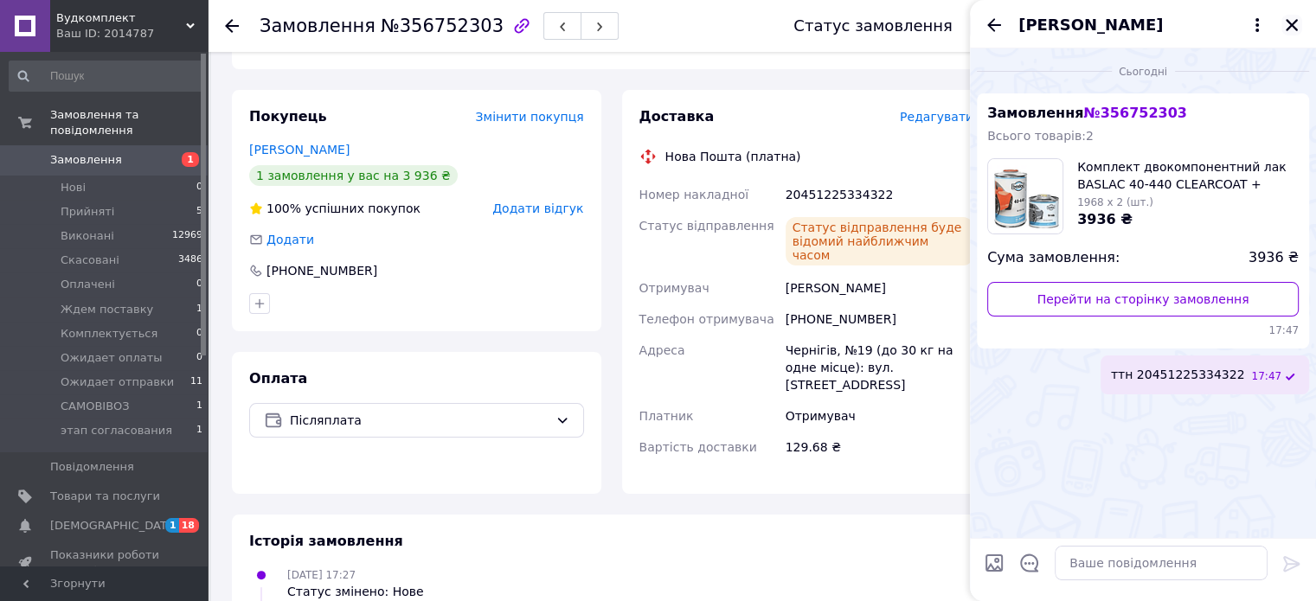
click at [1291, 27] on icon "Закрити" at bounding box center [1292, 25] width 16 height 16
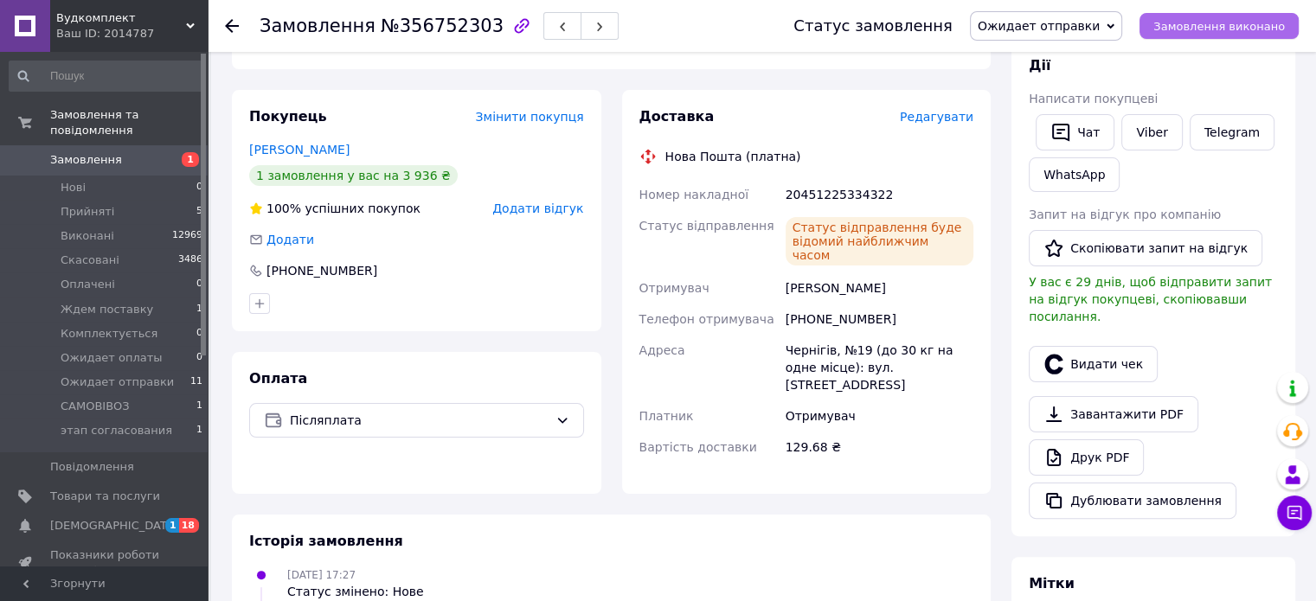
click at [1257, 23] on span "Замовлення виконано" at bounding box center [1220, 26] width 132 height 13
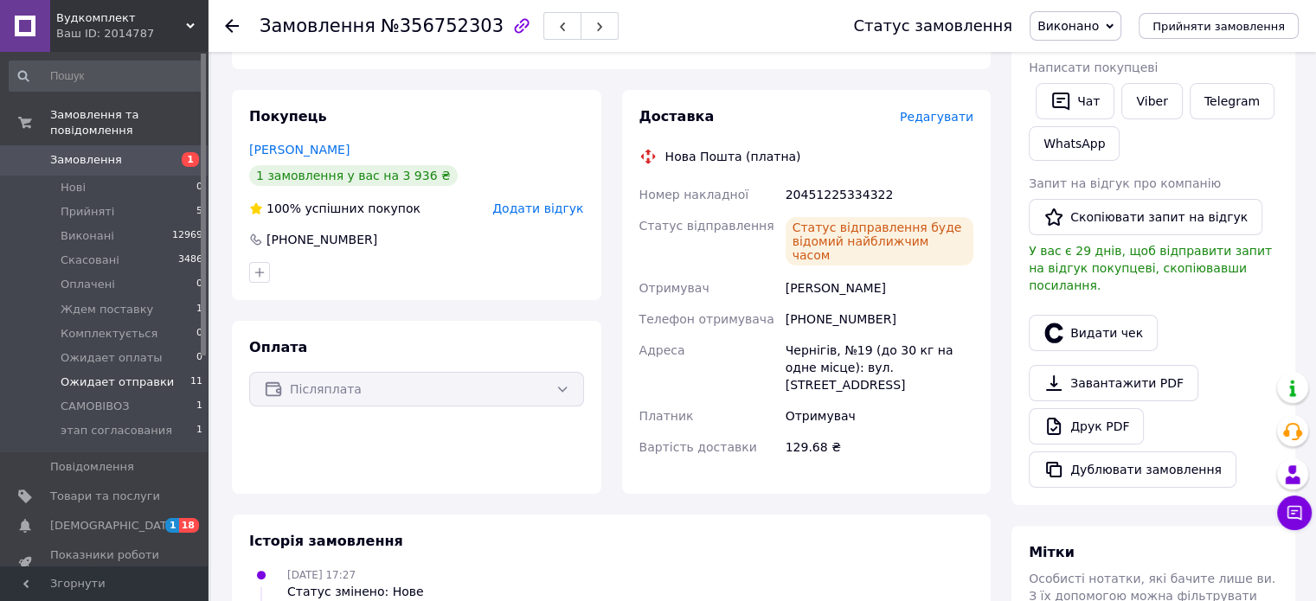
click at [147, 375] on span "Ожидает отправки" at bounding box center [117, 383] width 113 height 16
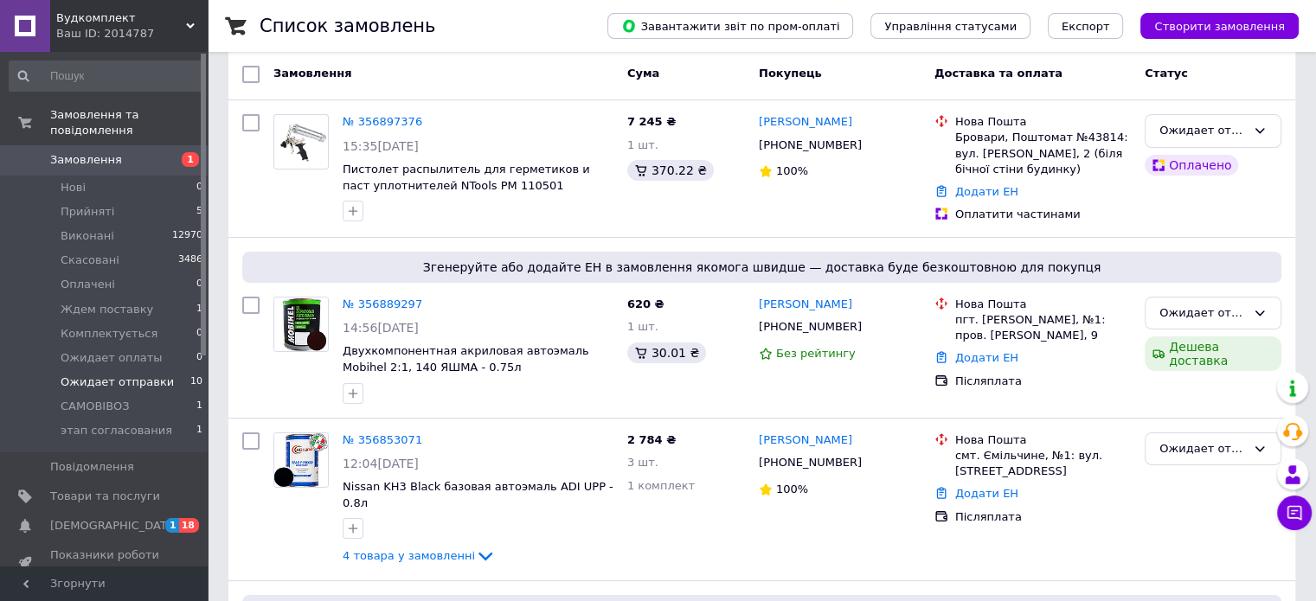
scroll to position [173, 0]
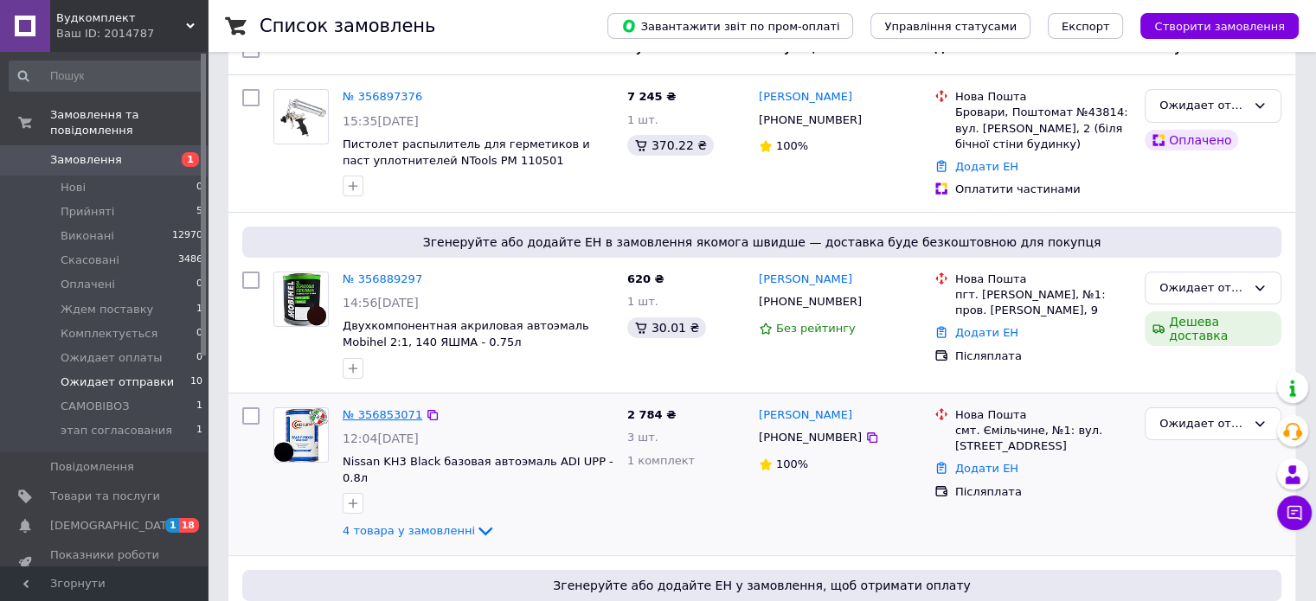
click at [394, 411] on link "№ 356853071" at bounding box center [383, 414] width 80 height 13
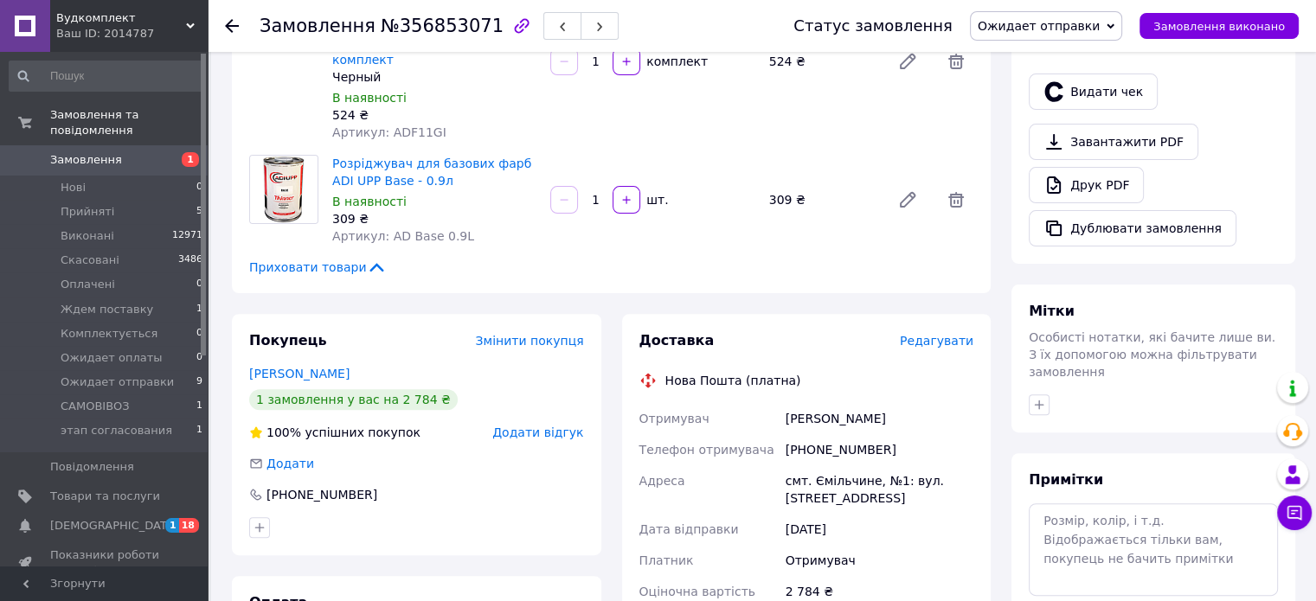
scroll to position [692, 0]
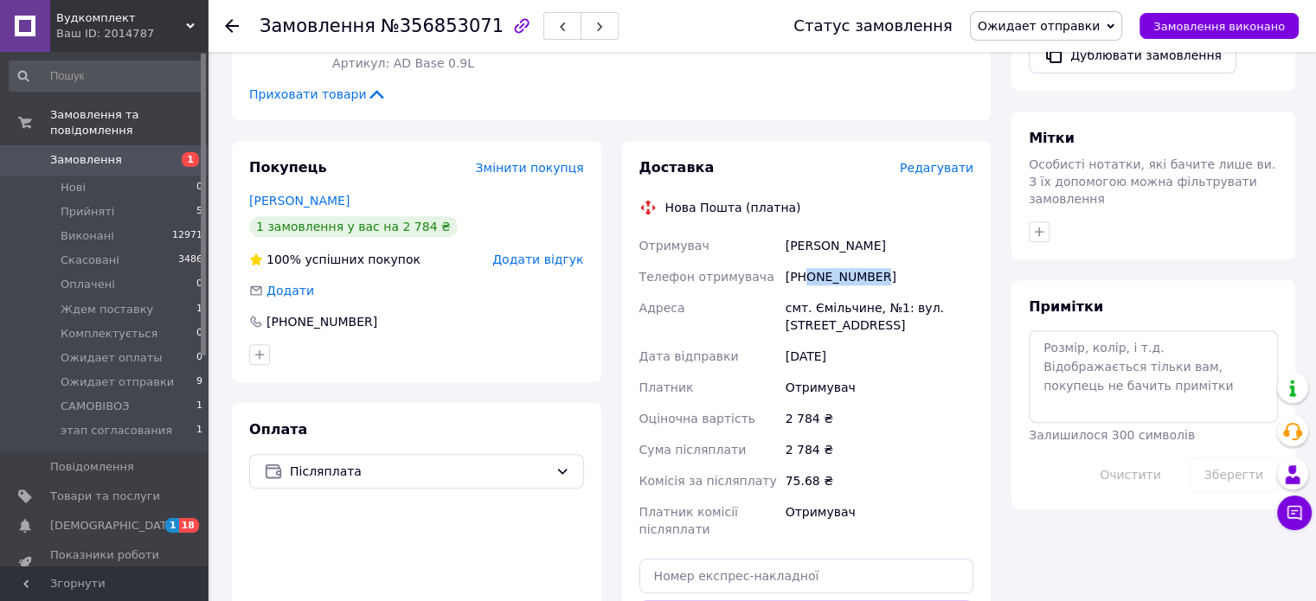
drag, startPoint x: 803, startPoint y: 245, endPoint x: 886, endPoint y: 241, distance: 83.2
click at [886, 261] on div "[PHONE_NUMBER]" at bounding box center [879, 276] width 195 height 31
drag, startPoint x: 786, startPoint y: 209, endPoint x: 872, endPoint y: 203, distance: 86.7
click at [872, 230] on div "Телега Ярослав" at bounding box center [879, 245] width 195 height 31
drag, startPoint x: 812, startPoint y: 276, endPoint x: 866, endPoint y: 276, distance: 54.5
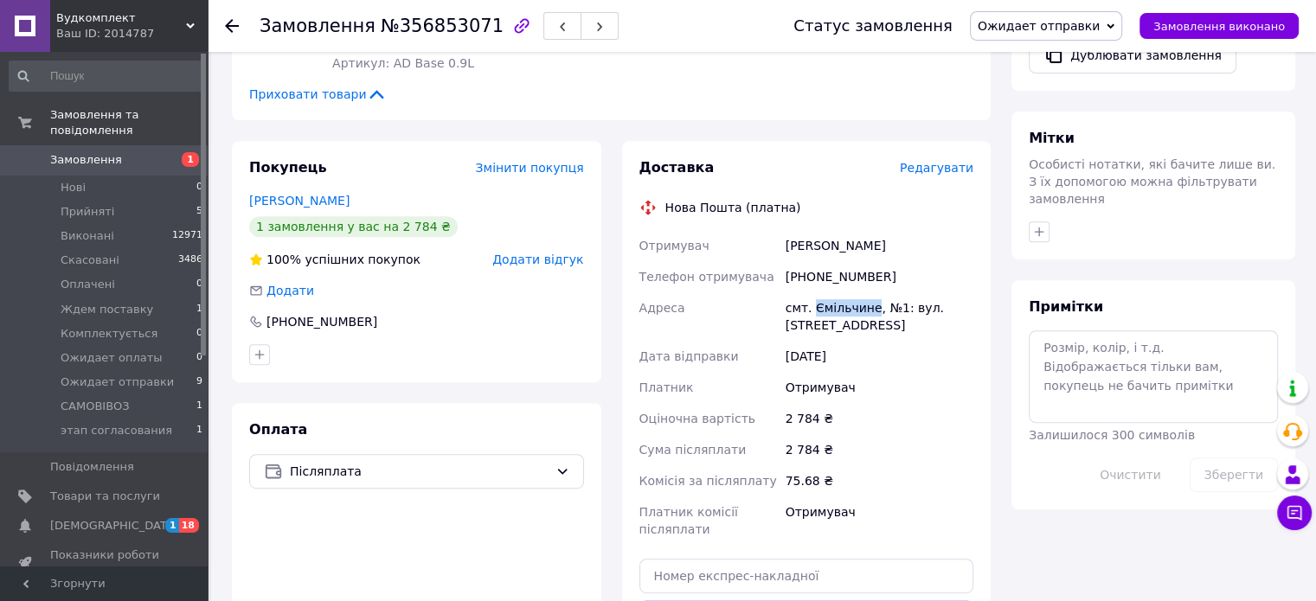
click at [866, 293] on div "смт. Ємільчине, №1: вул. [STREET_ADDRESS]" at bounding box center [879, 317] width 195 height 48
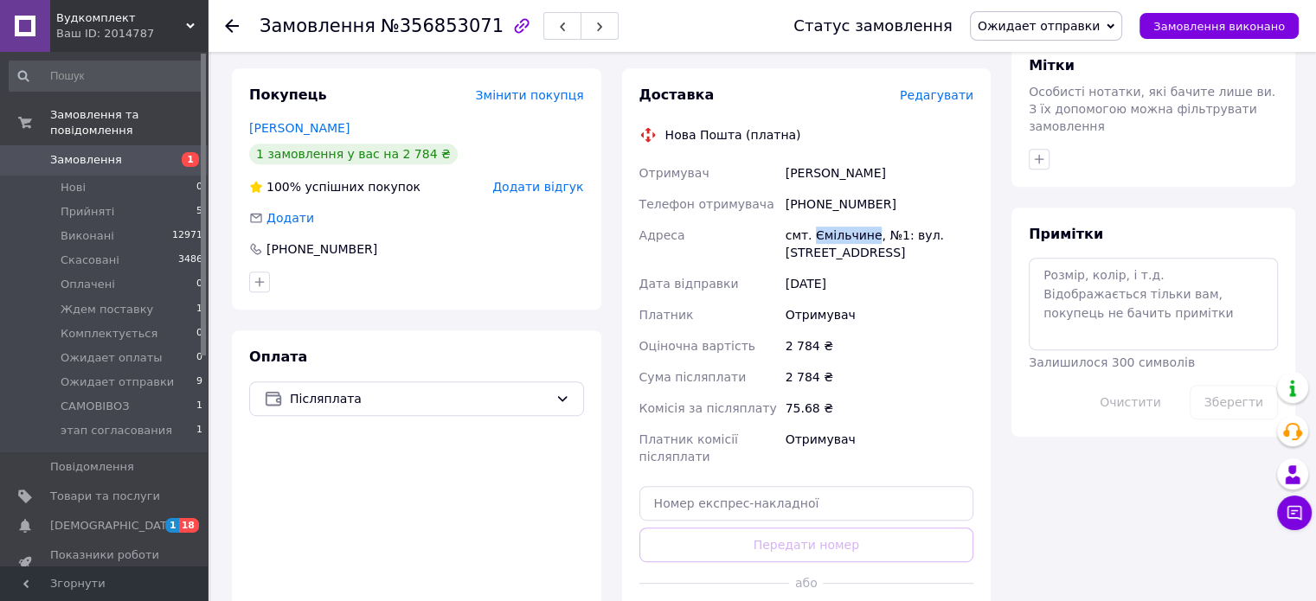
scroll to position [865, 0]
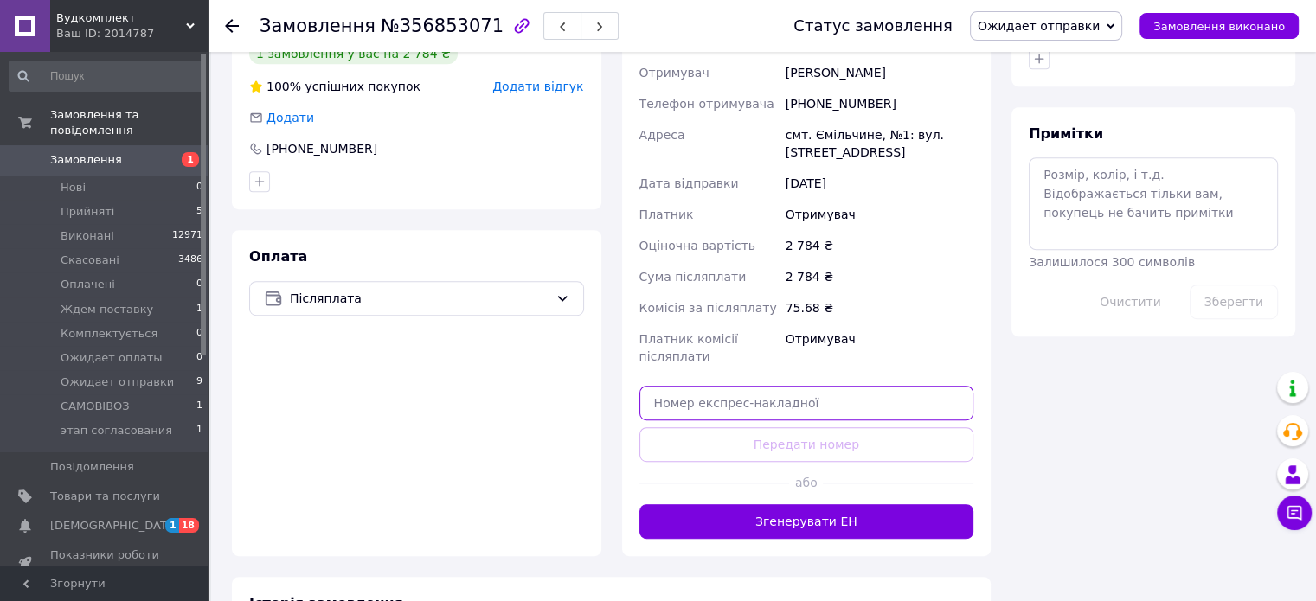
paste input "20451225339857"
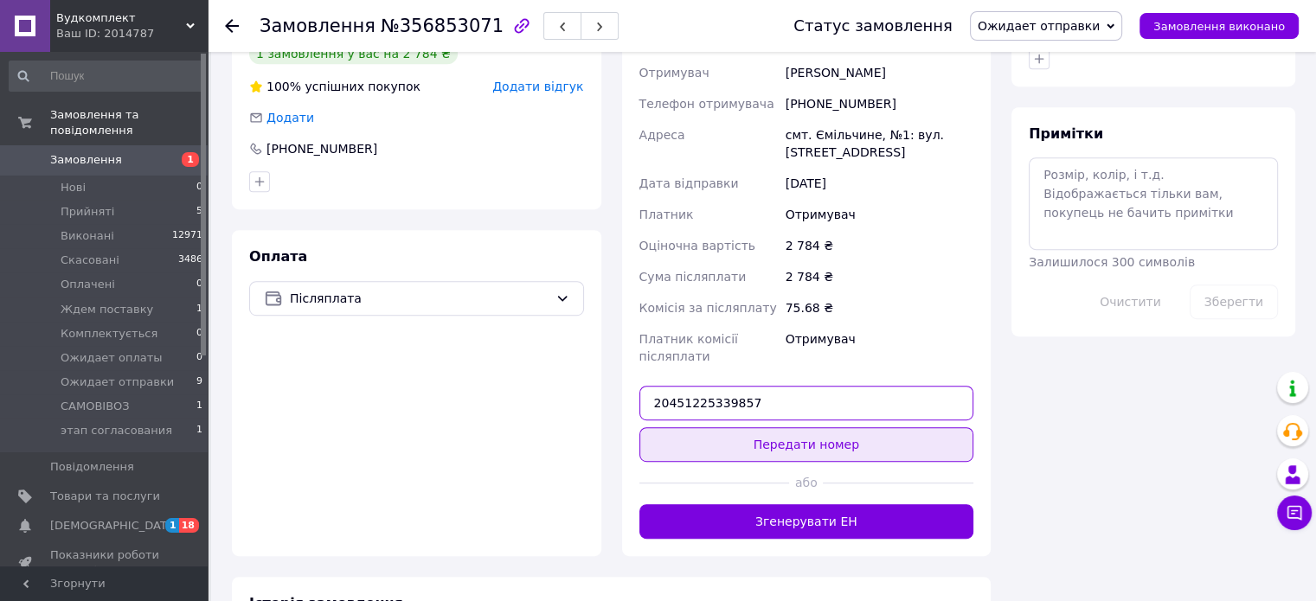
type input "20451225339857"
click at [888, 428] on button "Передати номер" at bounding box center [807, 445] width 335 height 35
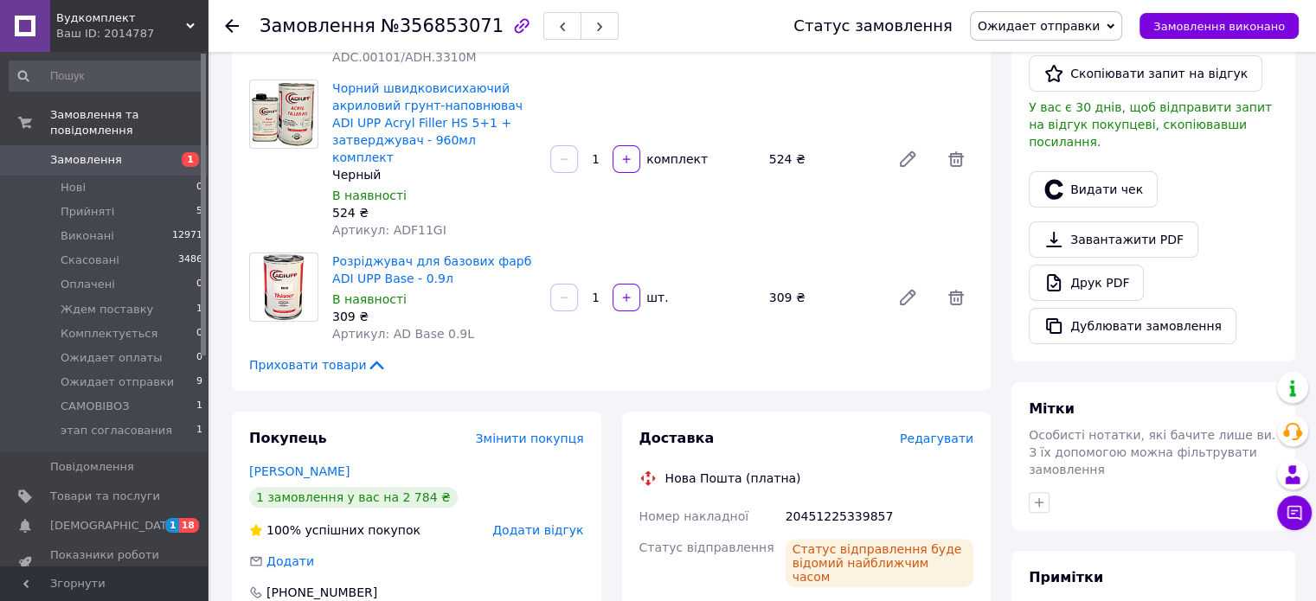
scroll to position [606, 0]
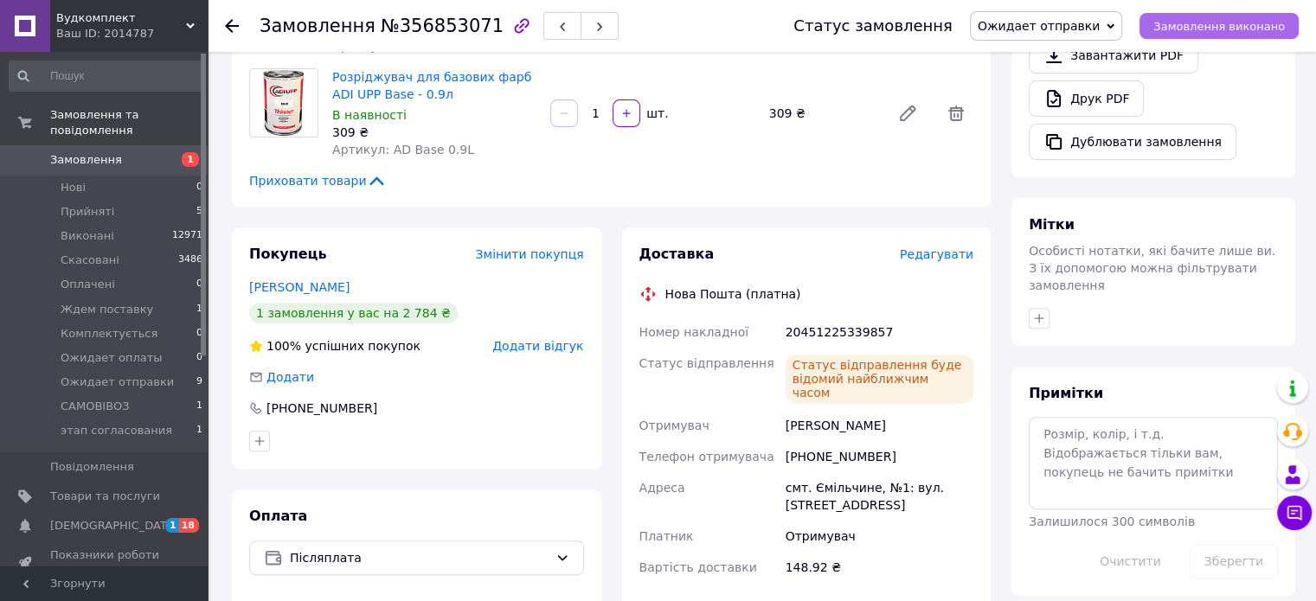
click at [1222, 30] on span "Замовлення виконано" at bounding box center [1220, 26] width 132 height 13
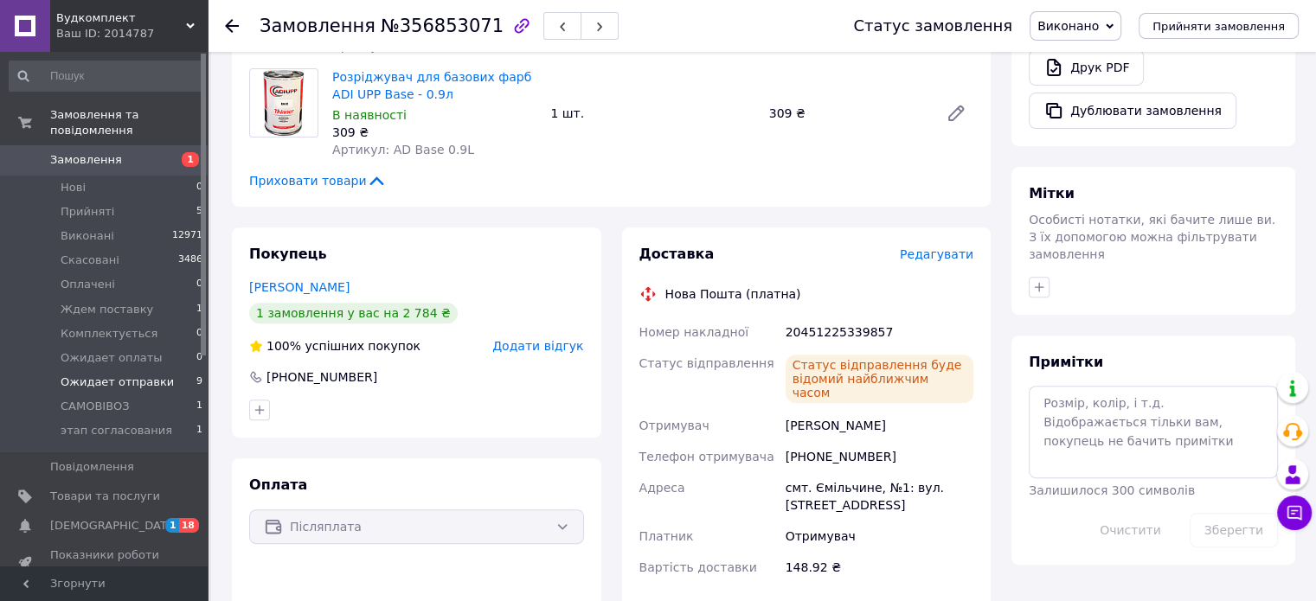
click at [132, 375] on li "Ожидает отправки 9" at bounding box center [106, 382] width 213 height 24
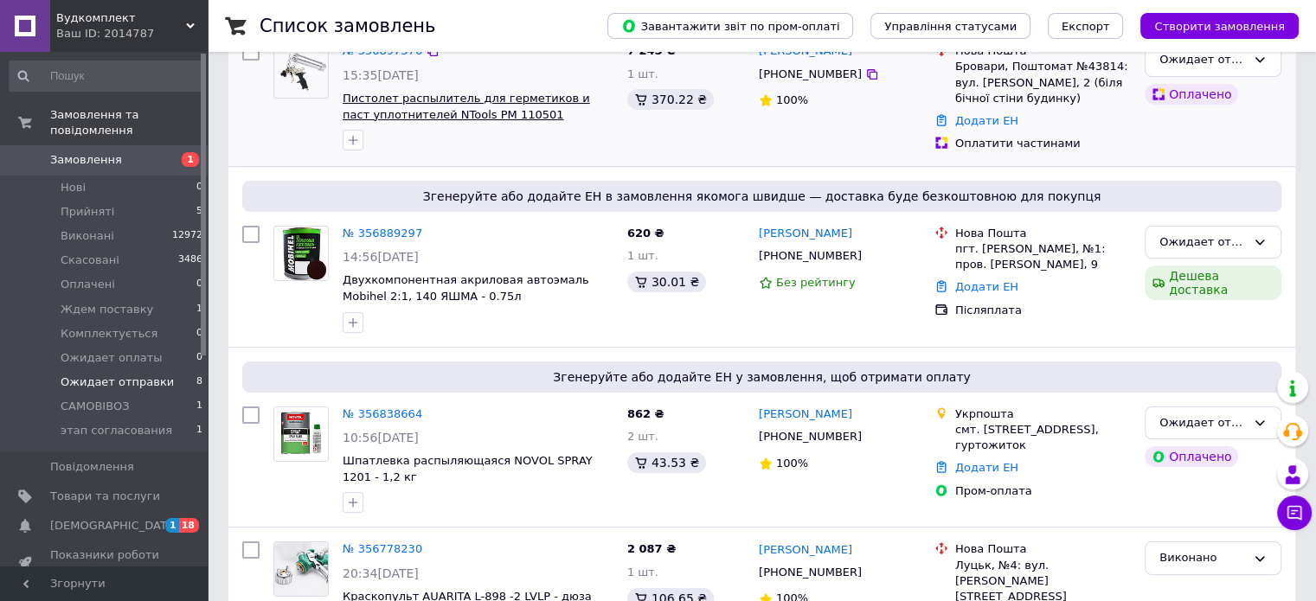
scroll to position [262, 0]
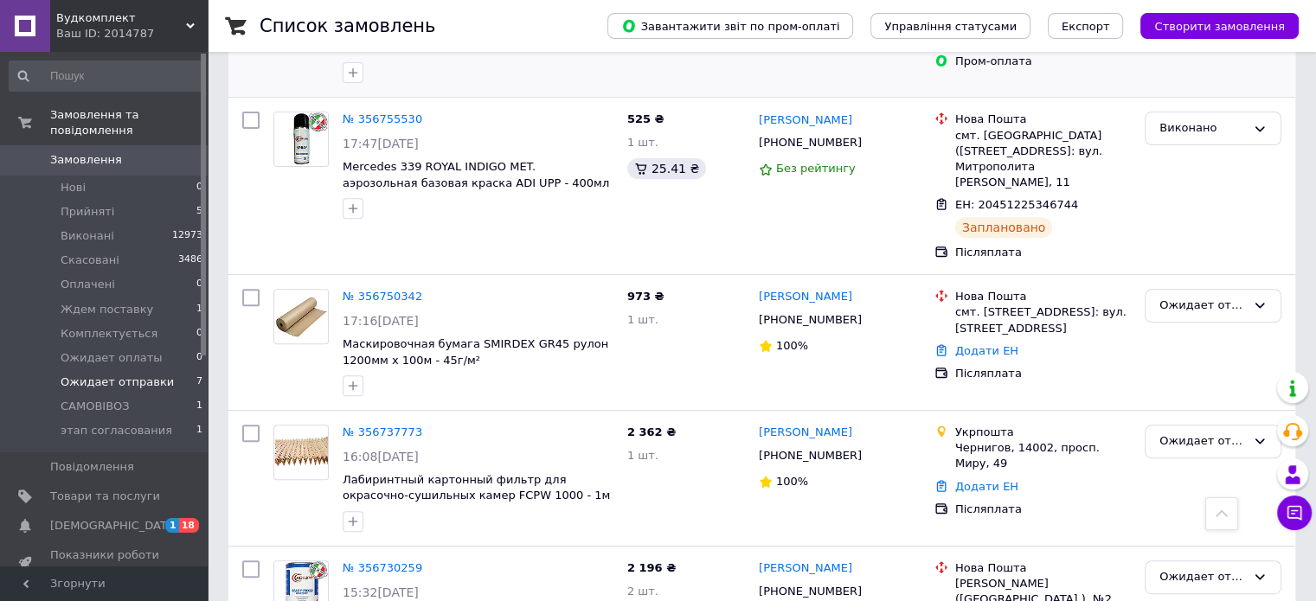
scroll to position [733, 0]
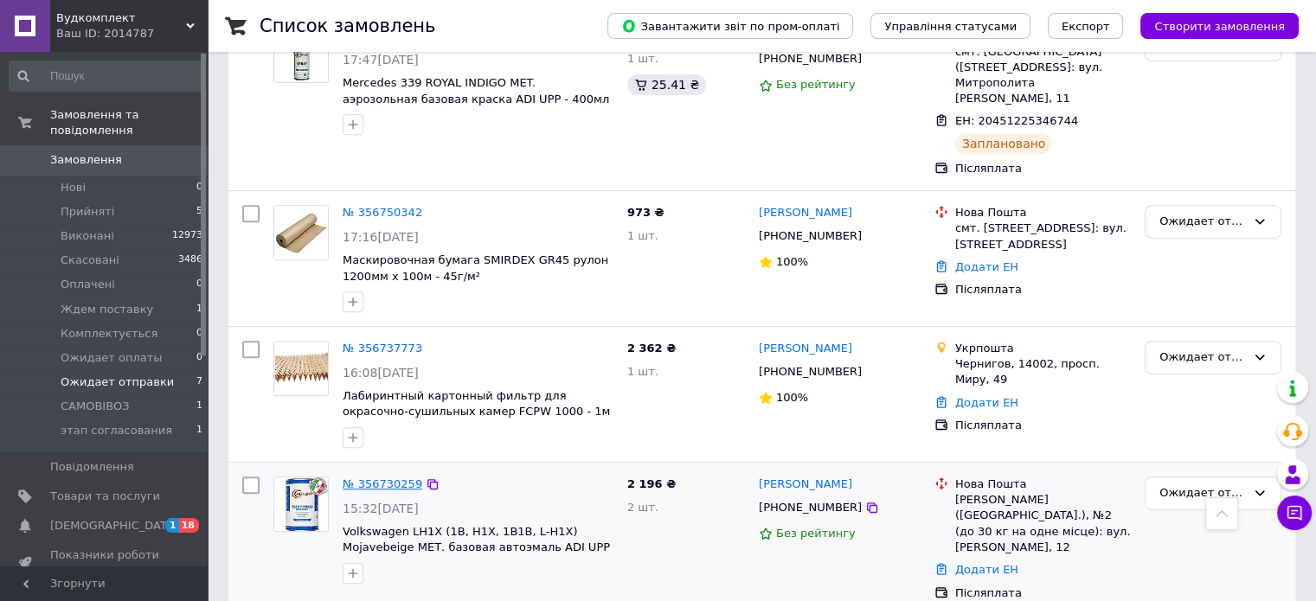
click at [384, 478] on link "№ 356730259" at bounding box center [383, 484] width 80 height 13
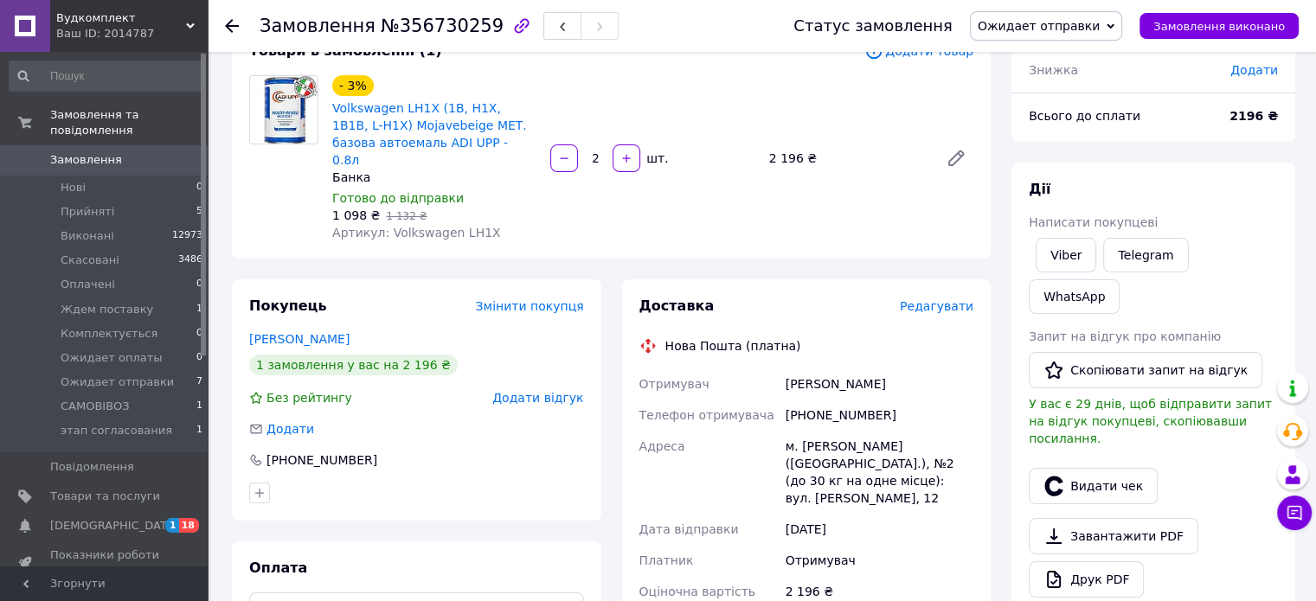
scroll to position [173, 0]
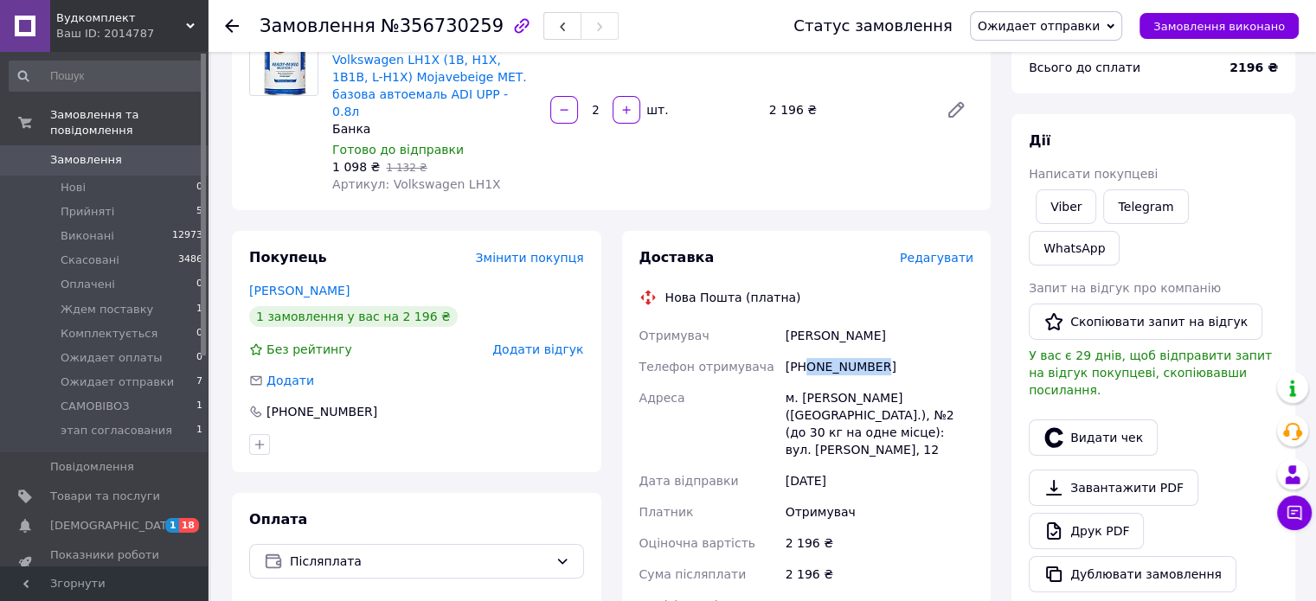
drag, startPoint x: 807, startPoint y: 349, endPoint x: 880, endPoint y: 363, distance: 74.0
click at [880, 363] on div "[PHONE_NUMBER]" at bounding box center [879, 366] width 195 height 31
copy div "0989566577"
click at [1236, 30] on span "Замовлення виконано" at bounding box center [1220, 26] width 132 height 13
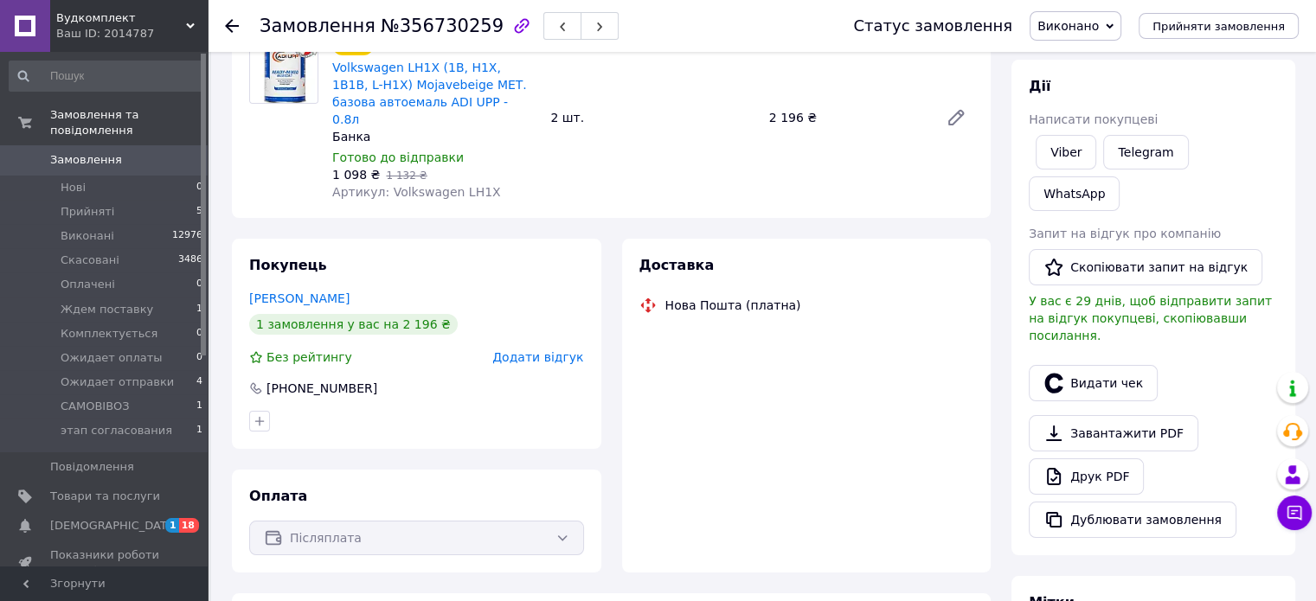
scroll to position [173, 0]
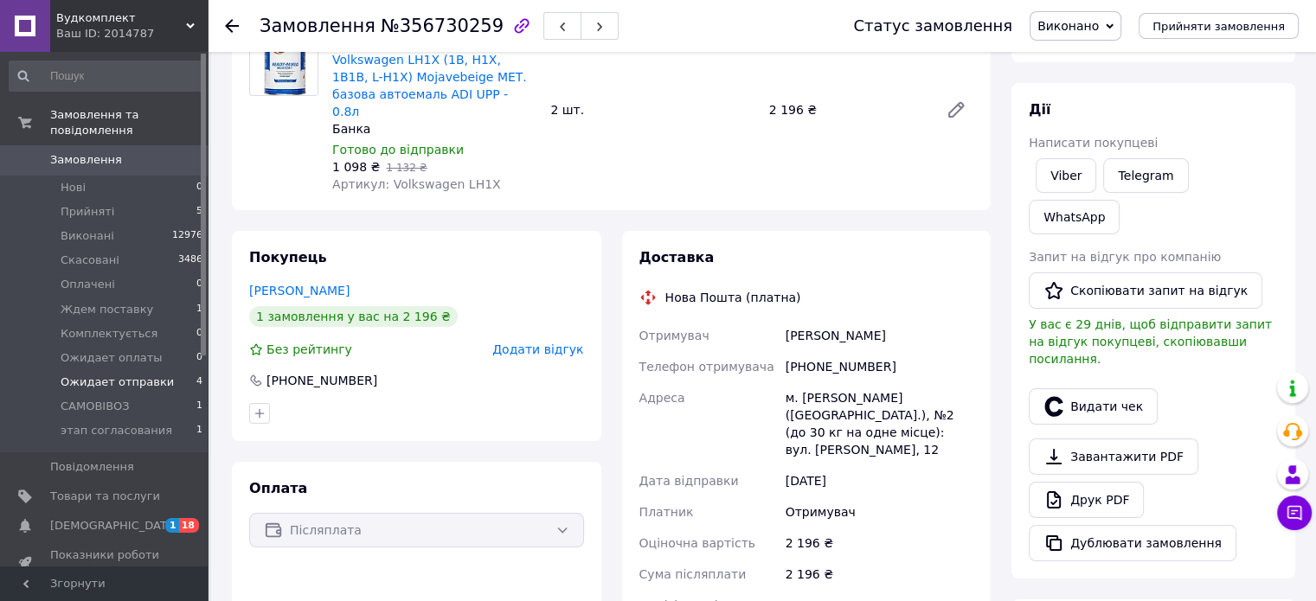
click at [161, 371] on li "Ожидает отправки 4" at bounding box center [106, 382] width 213 height 24
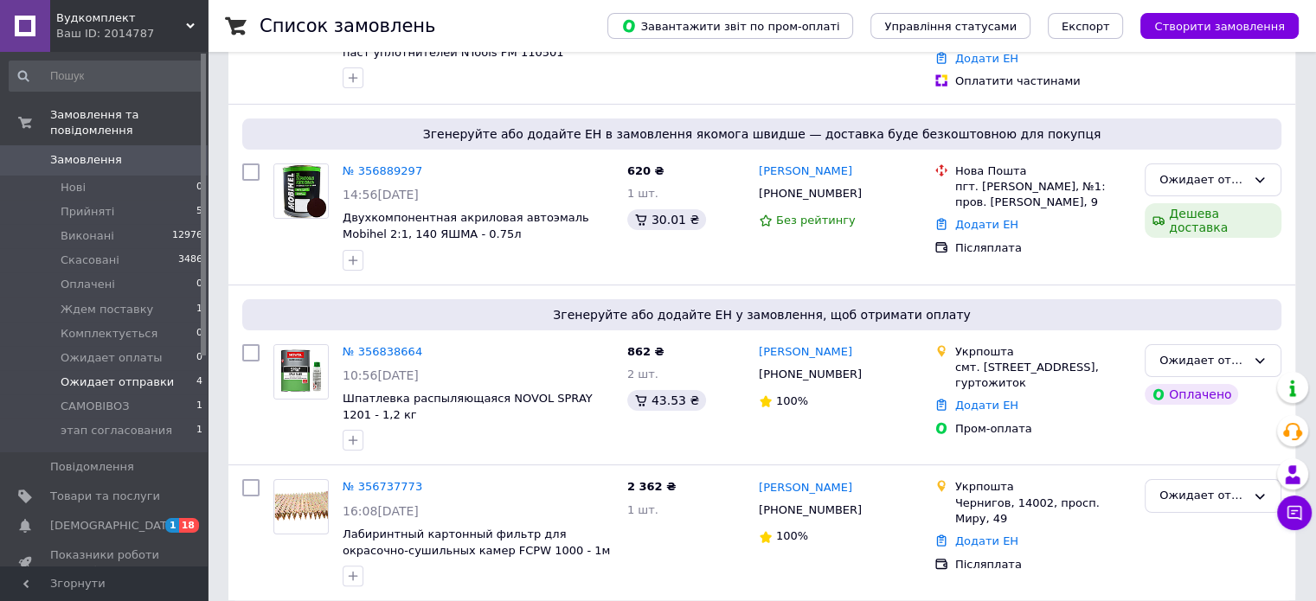
scroll to position [299, 0]
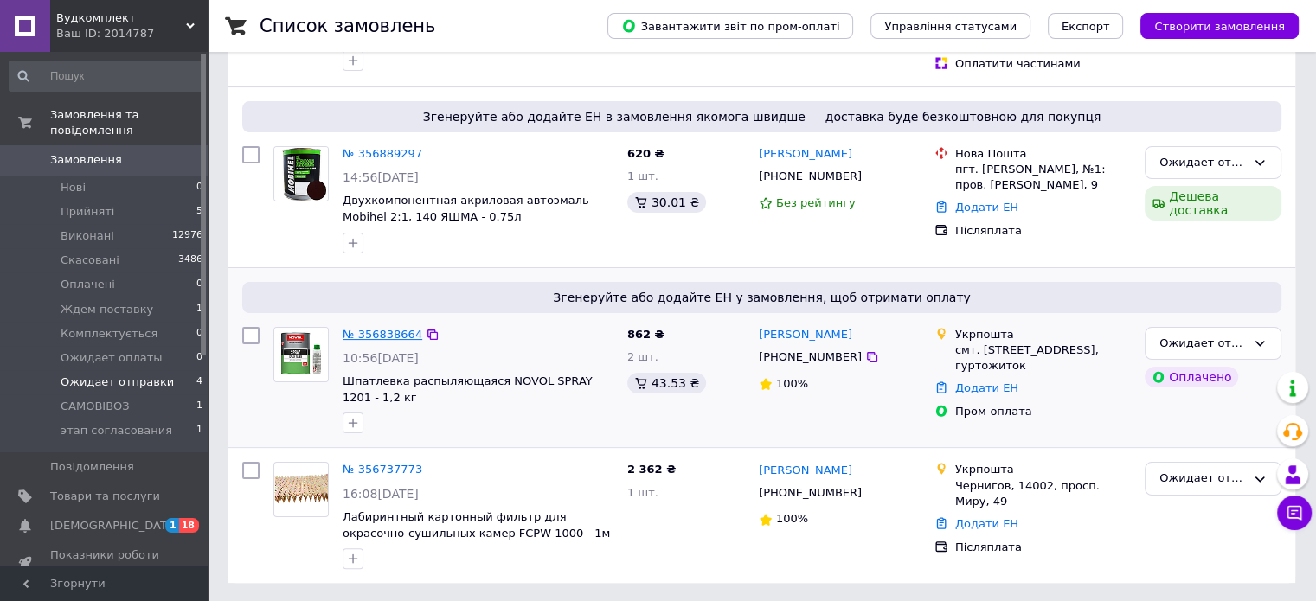
click at [398, 338] on link "№ 356838664" at bounding box center [383, 334] width 80 height 13
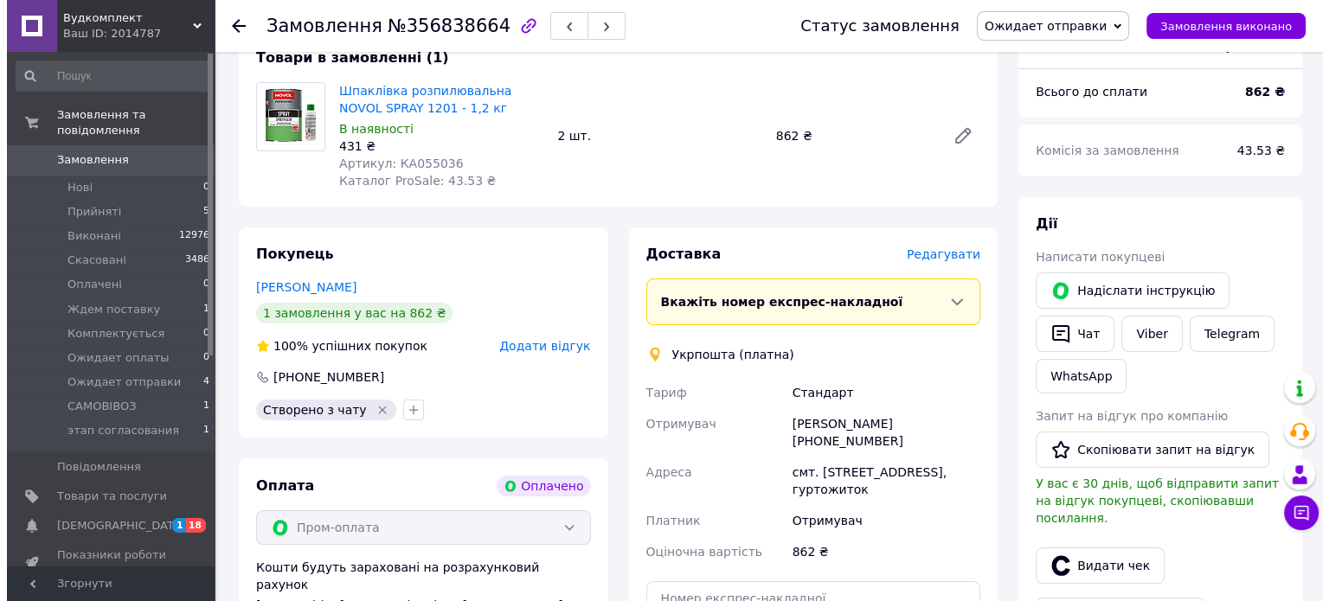
scroll to position [212, 0]
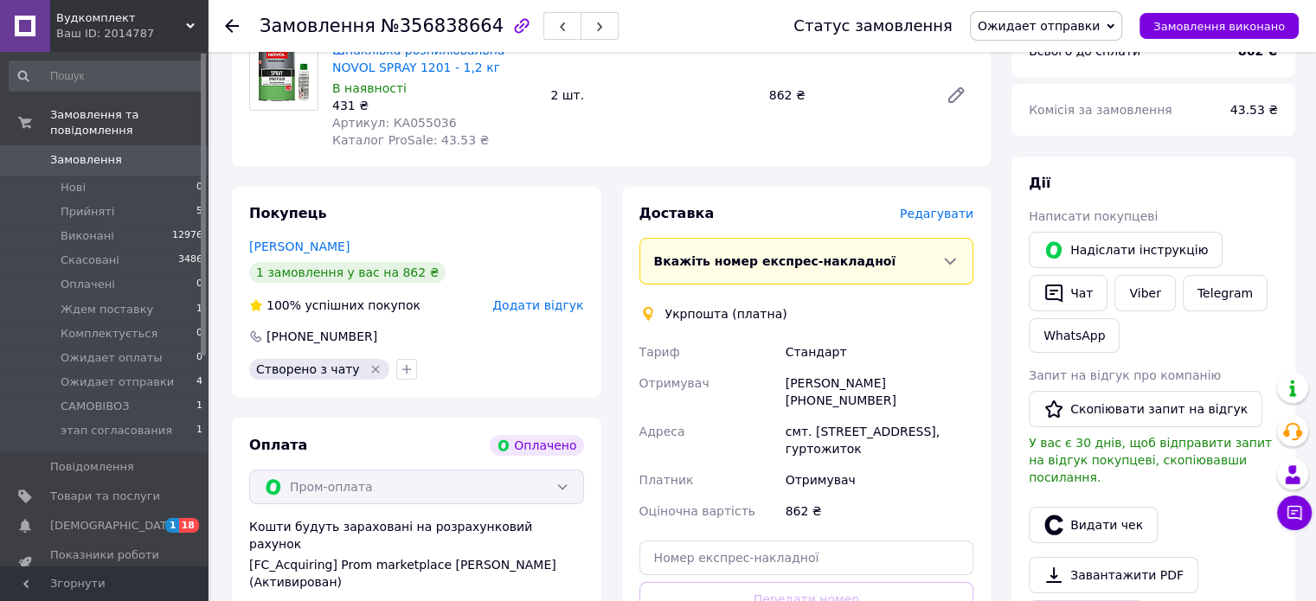
click at [949, 213] on span "Редагувати" at bounding box center [937, 214] width 74 height 14
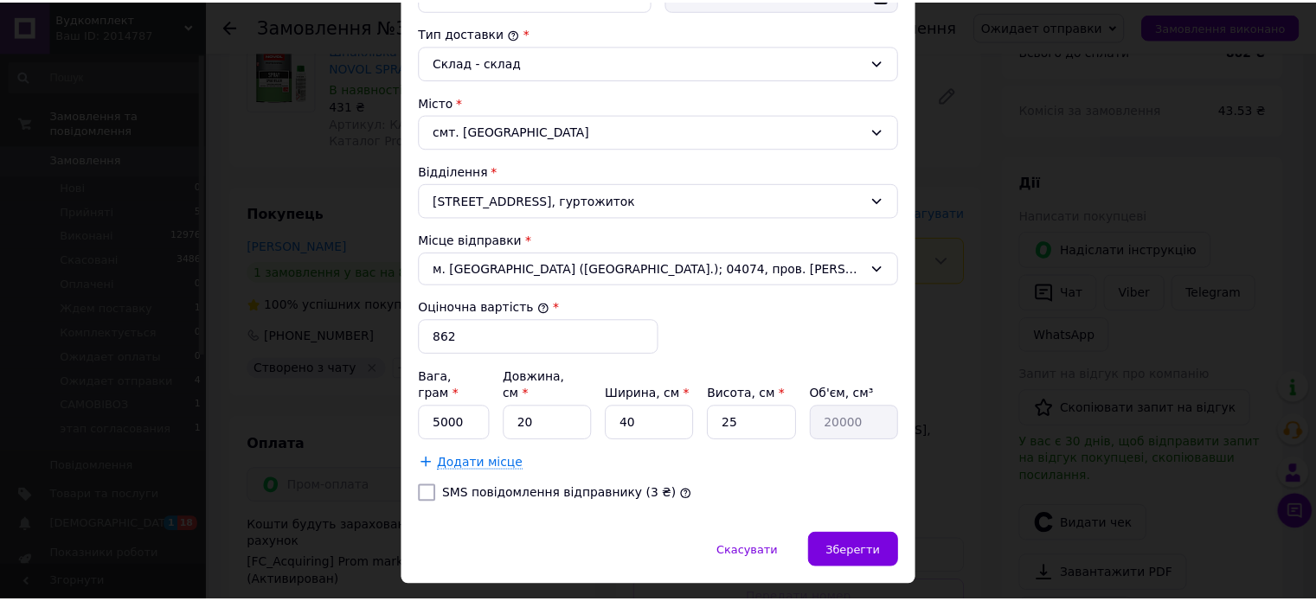
scroll to position [477, 0]
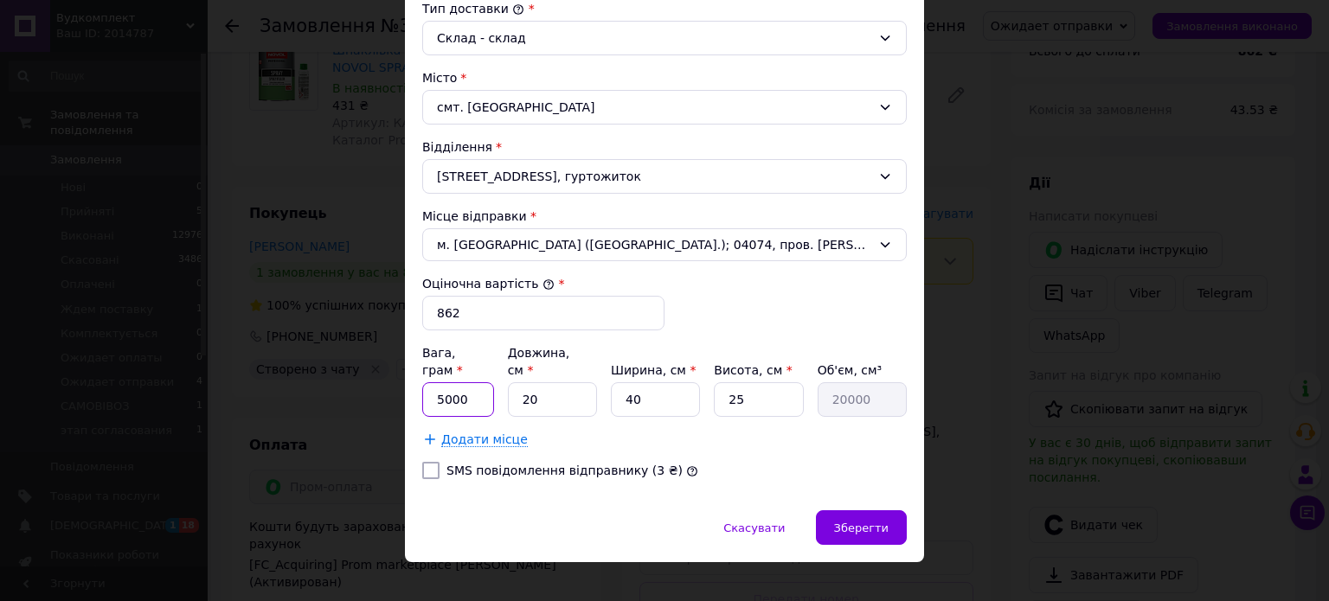
drag, startPoint x: 470, startPoint y: 374, endPoint x: 421, endPoint y: 376, distance: 48.5
click at [422, 383] on input "5000" at bounding box center [458, 400] width 72 height 35
type input "2900"
drag, startPoint x: 516, startPoint y: 376, endPoint x: 544, endPoint y: 380, distance: 28.9
click at [544, 383] on input "20" at bounding box center [552, 400] width 89 height 35
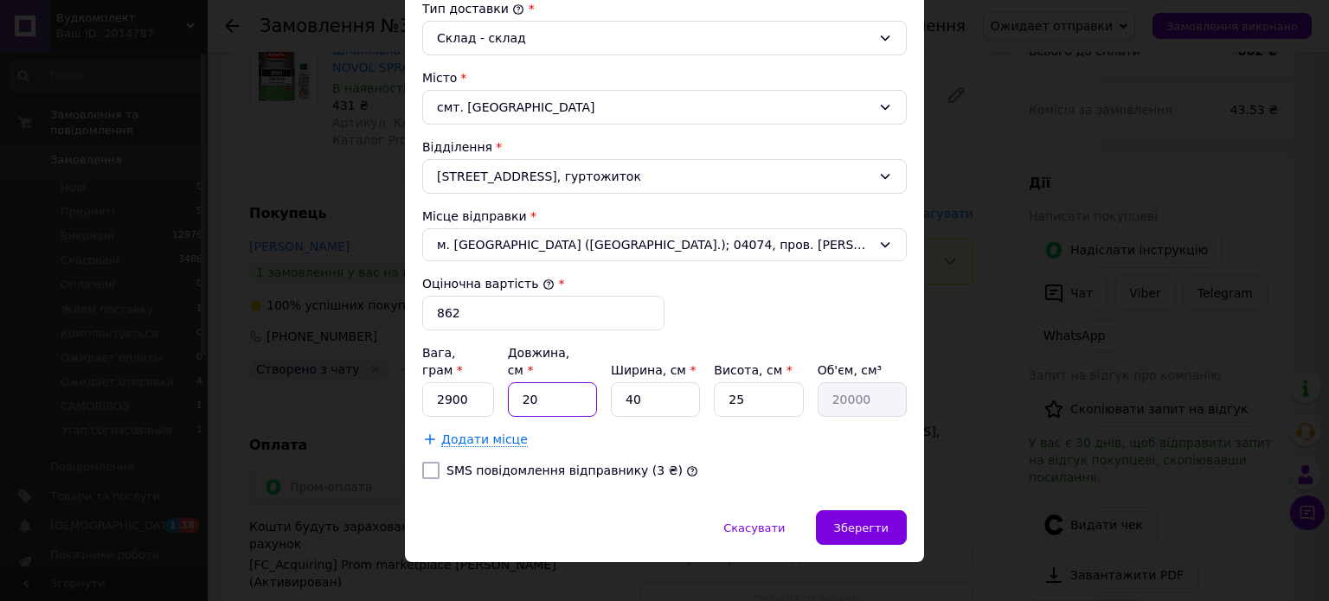
type input "2"
type input "2000"
type input "22"
type input "22000"
type input "22"
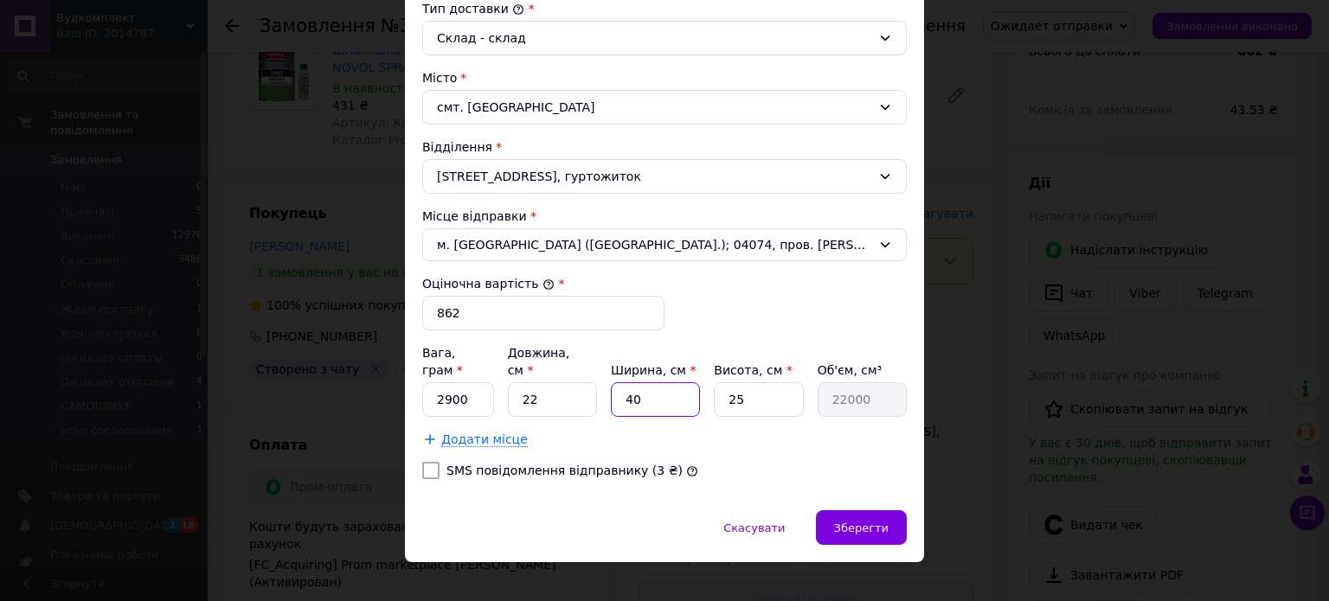
drag, startPoint x: 621, startPoint y: 383, endPoint x: 641, endPoint y: 382, distance: 20.0
click at [641, 383] on input "40" at bounding box center [655, 400] width 89 height 35
type input "2"
type input "1100"
type input "20"
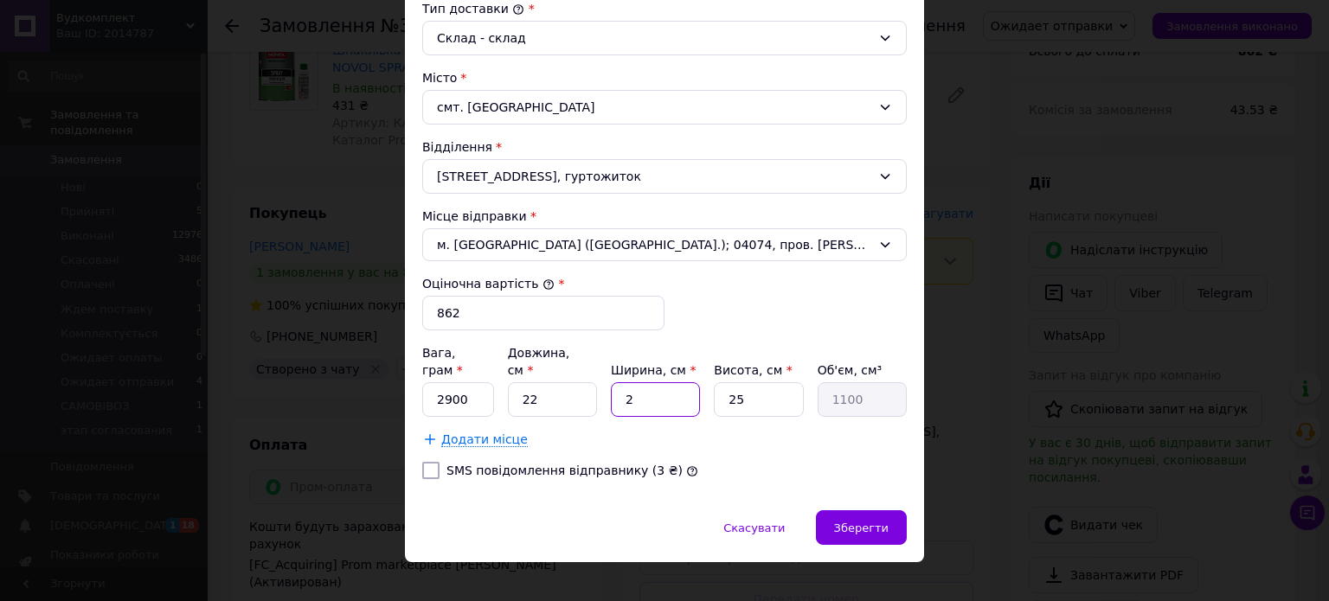
type input "11000"
type input "20"
drag, startPoint x: 762, startPoint y: 383, endPoint x: 717, endPoint y: 383, distance: 45.0
click at [717, 383] on input "25" at bounding box center [758, 400] width 89 height 35
type input "1"
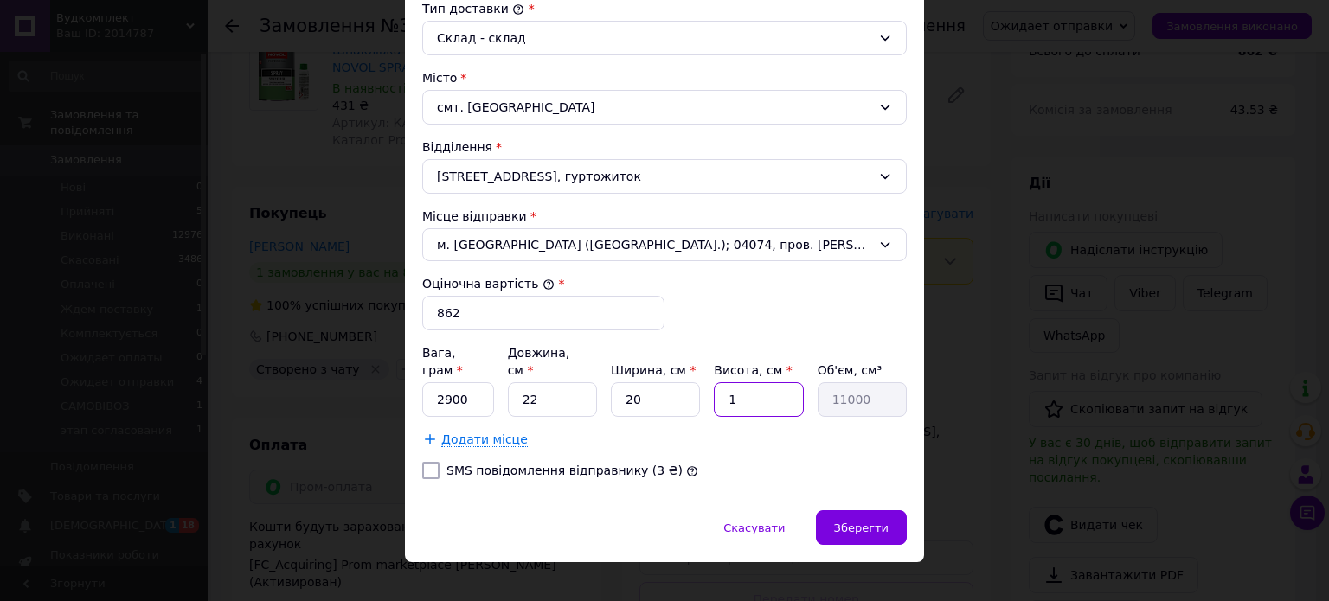
type input "440"
type input "14"
type input "6160"
type input "14"
drag, startPoint x: 543, startPoint y: 380, endPoint x: 514, endPoint y: 378, distance: 28.6
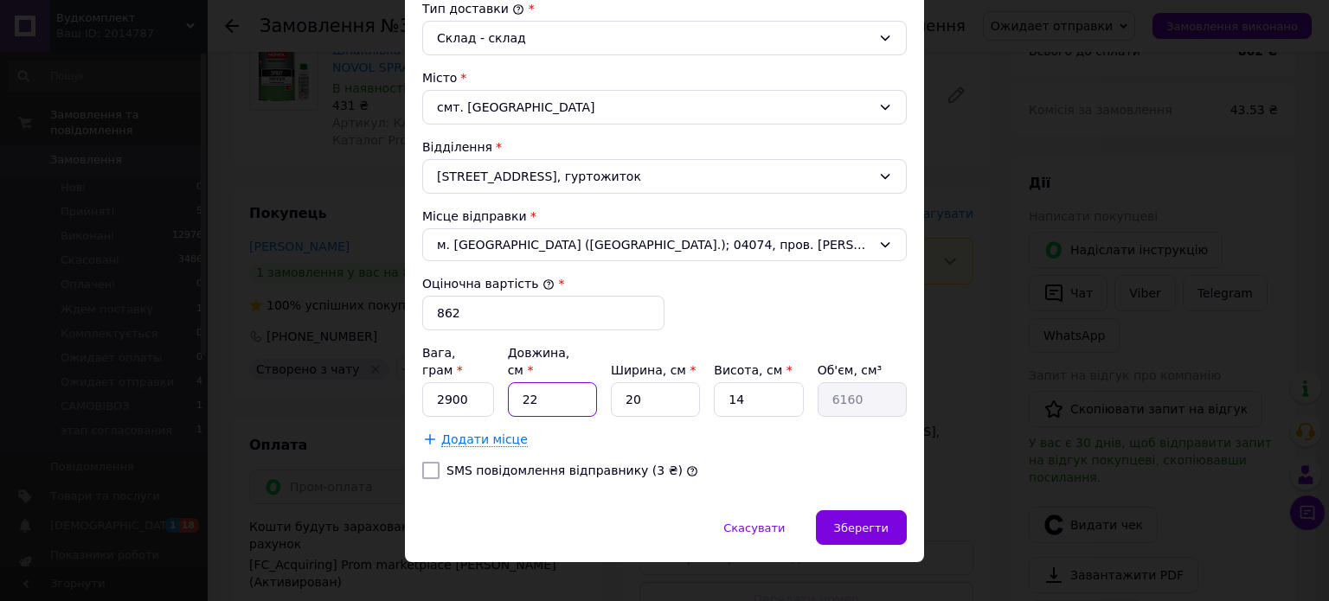
click at [514, 383] on input "22" at bounding box center [552, 400] width 89 height 35
type input "1"
type input "280"
type input "14"
type input "3920"
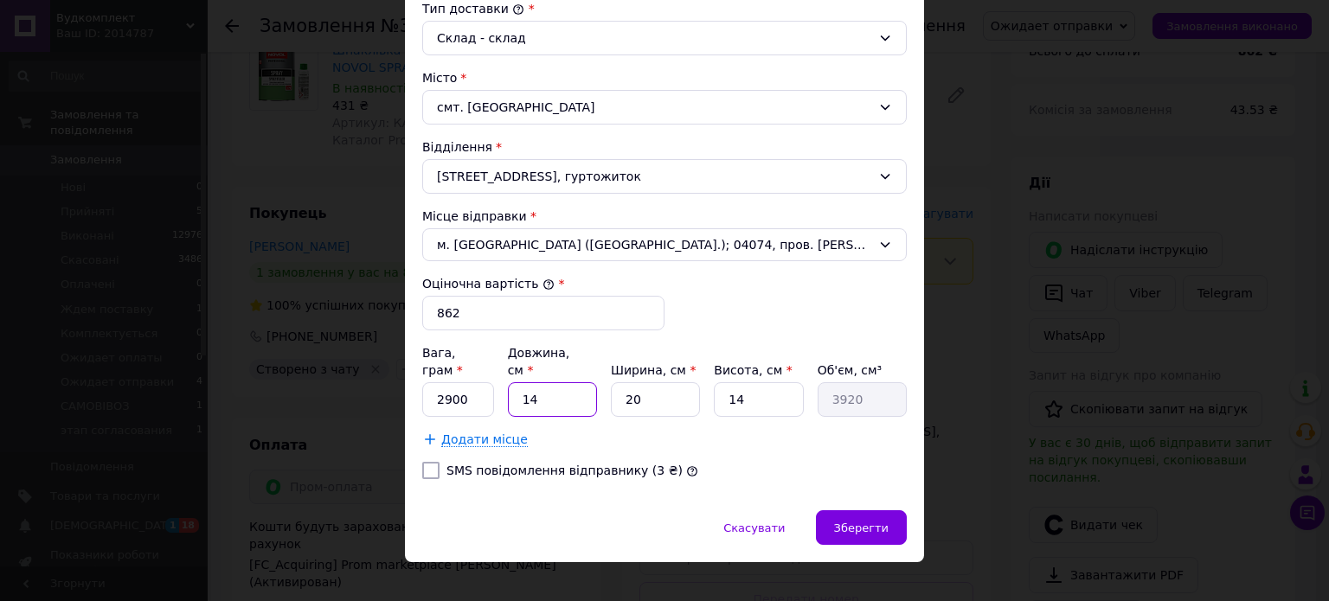
type input "14"
drag, startPoint x: 720, startPoint y: 380, endPoint x: 754, endPoint y: 382, distance: 33.8
click at [754, 383] on input "14" at bounding box center [758, 400] width 89 height 35
type input "2"
type input "560"
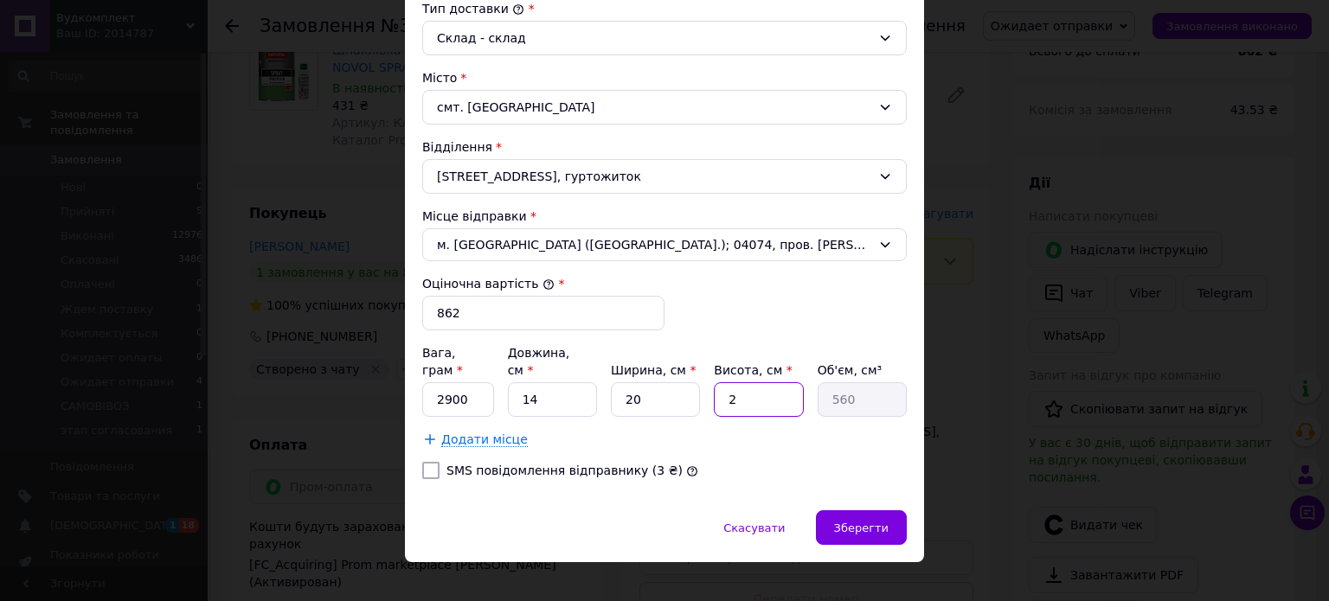
type input "22"
type input "6160"
type input "22"
click at [460, 464] on label "SMS повідомлення відправнику (3 ₴)" at bounding box center [565, 471] width 236 height 14
click at [440, 462] on input "SMS повідомлення відправнику (3 ₴)" at bounding box center [430, 470] width 17 height 17
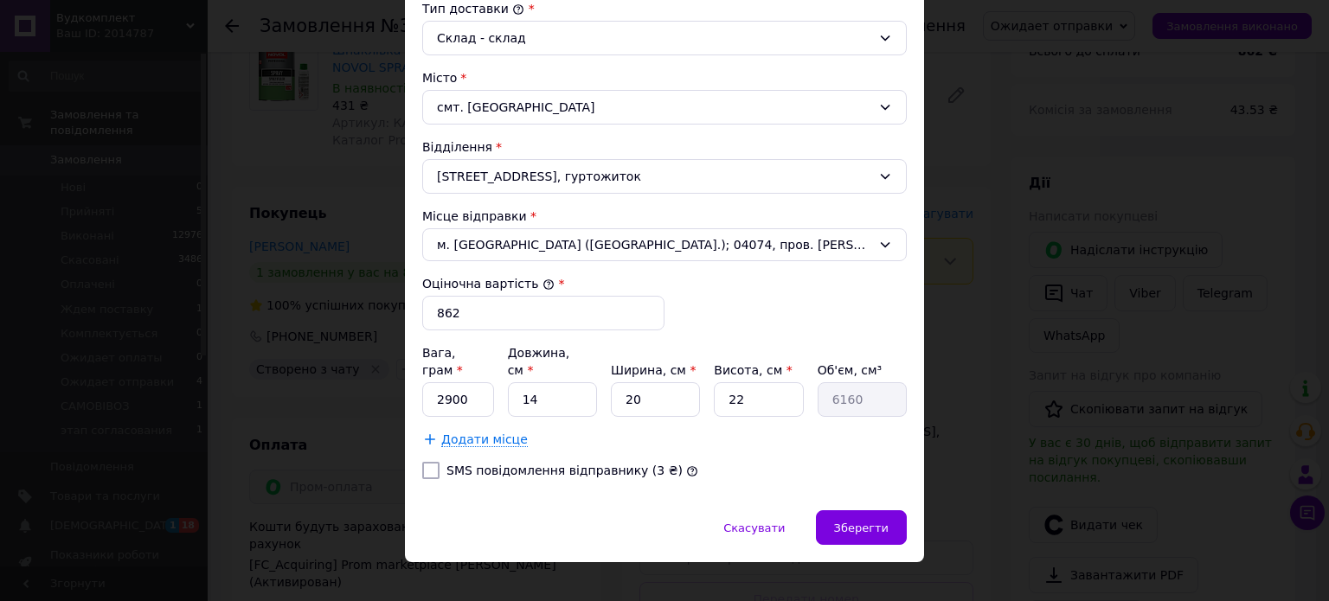
checkbox input "true"
click at [848, 522] on span "Зберегти" at bounding box center [861, 528] width 55 height 13
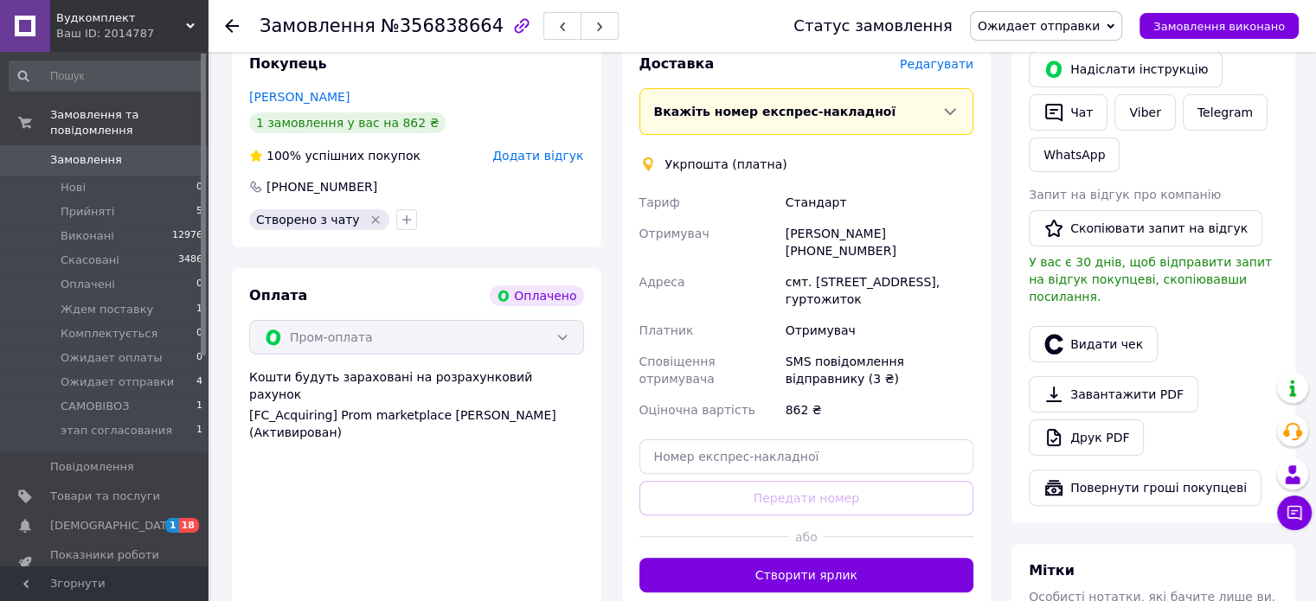
scroll to position [472, 0]
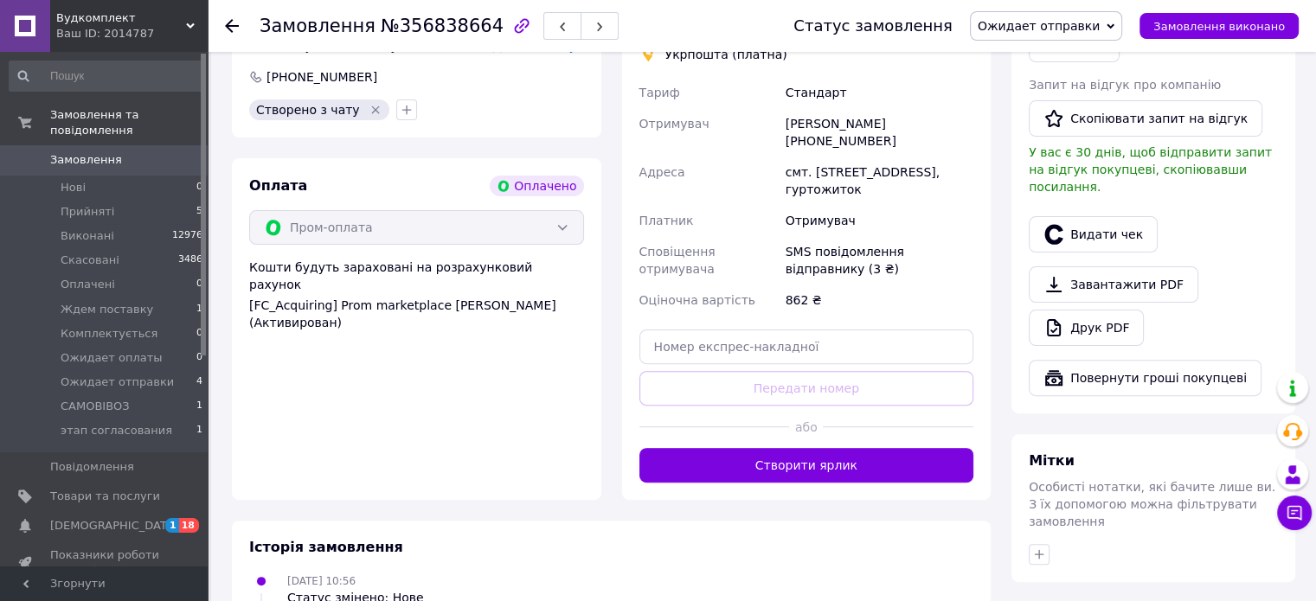
click at [839, 448] on button "Створити ярлик" at bounding box center [807, 465] width 335 height 35
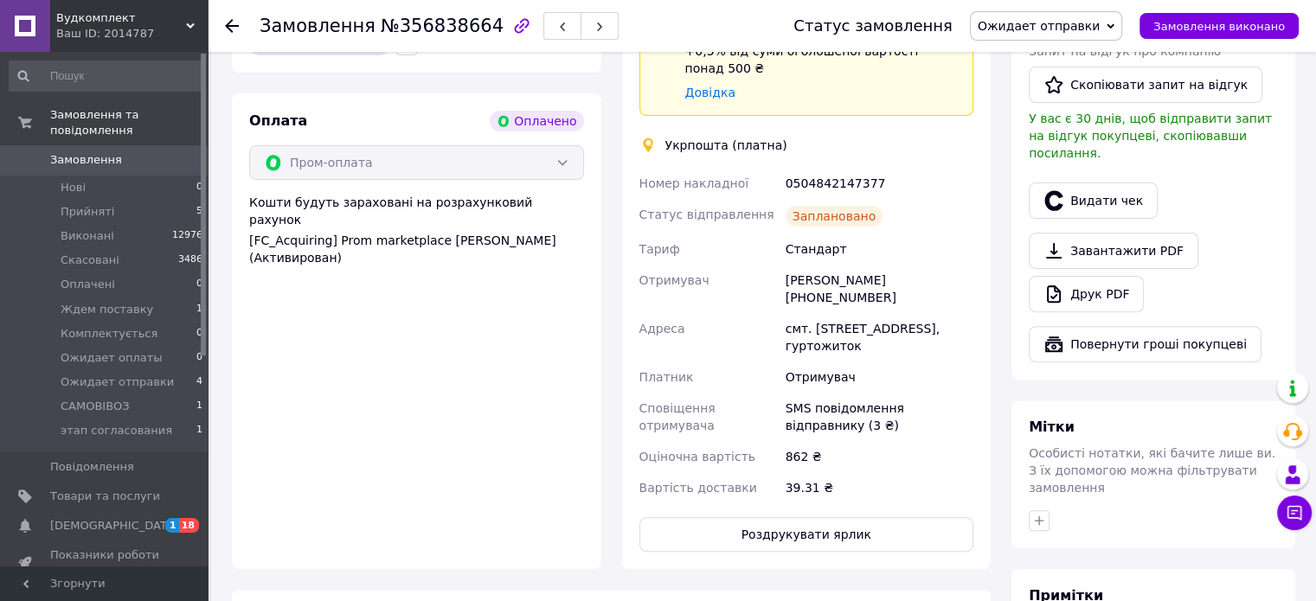
scroll to position [645, 0]
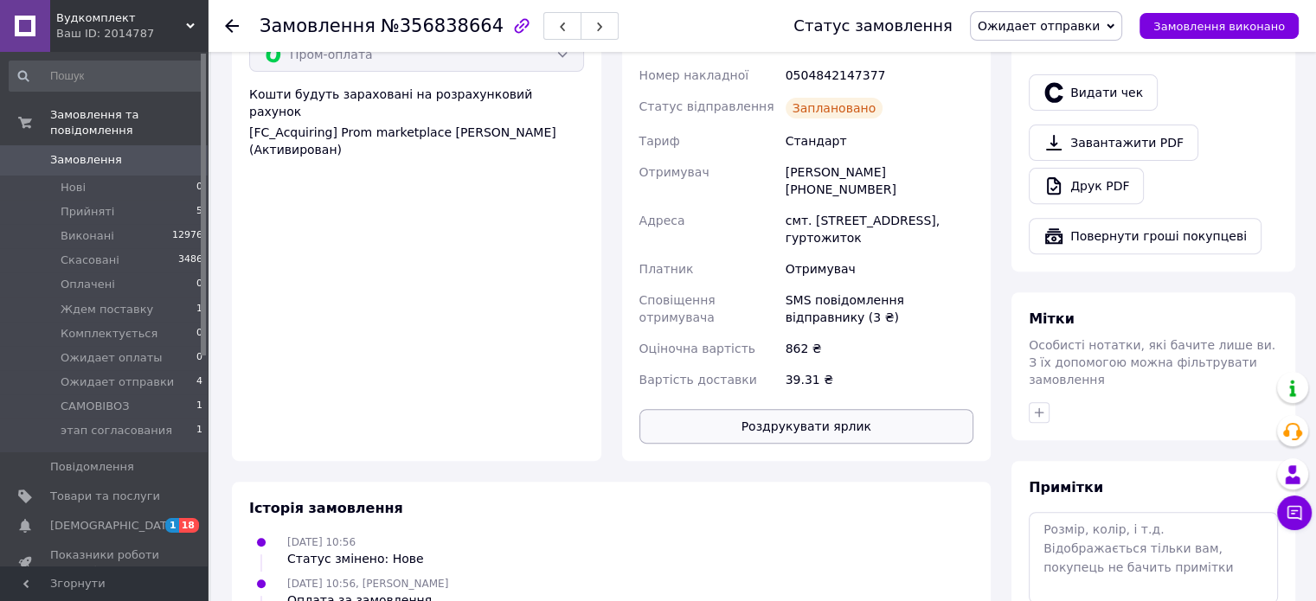
click at [828, 409] on button "Роздрукувати ярлик" at bounding box center [807, 426] width 335 height 35
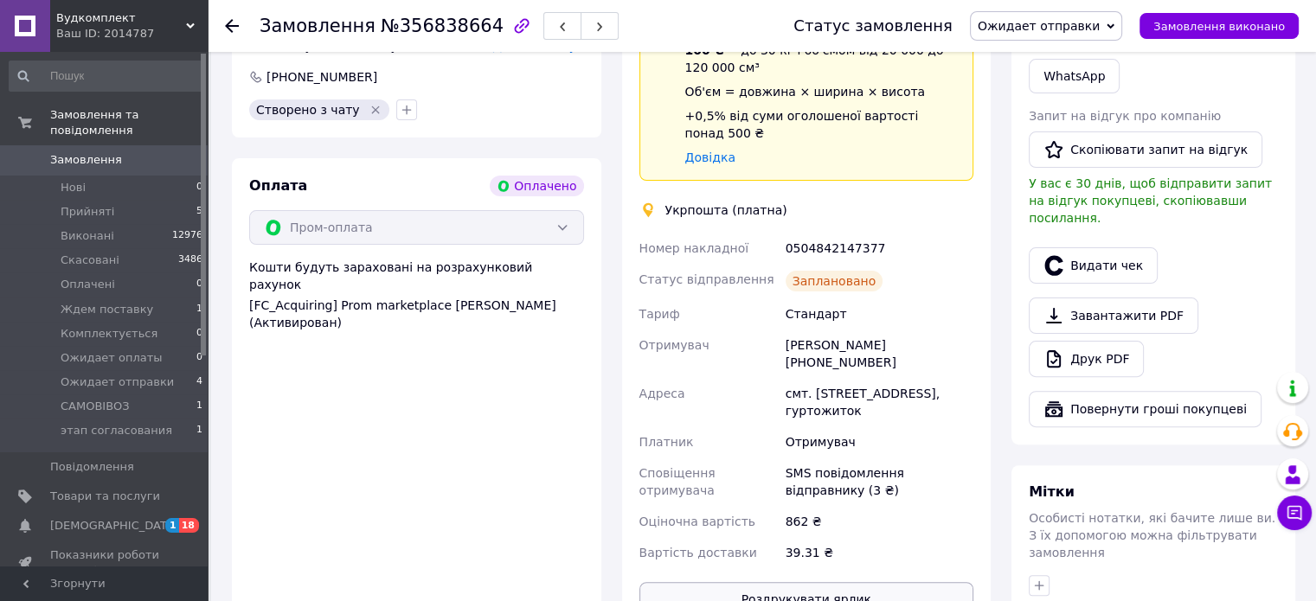
scroll to position [299, 0]
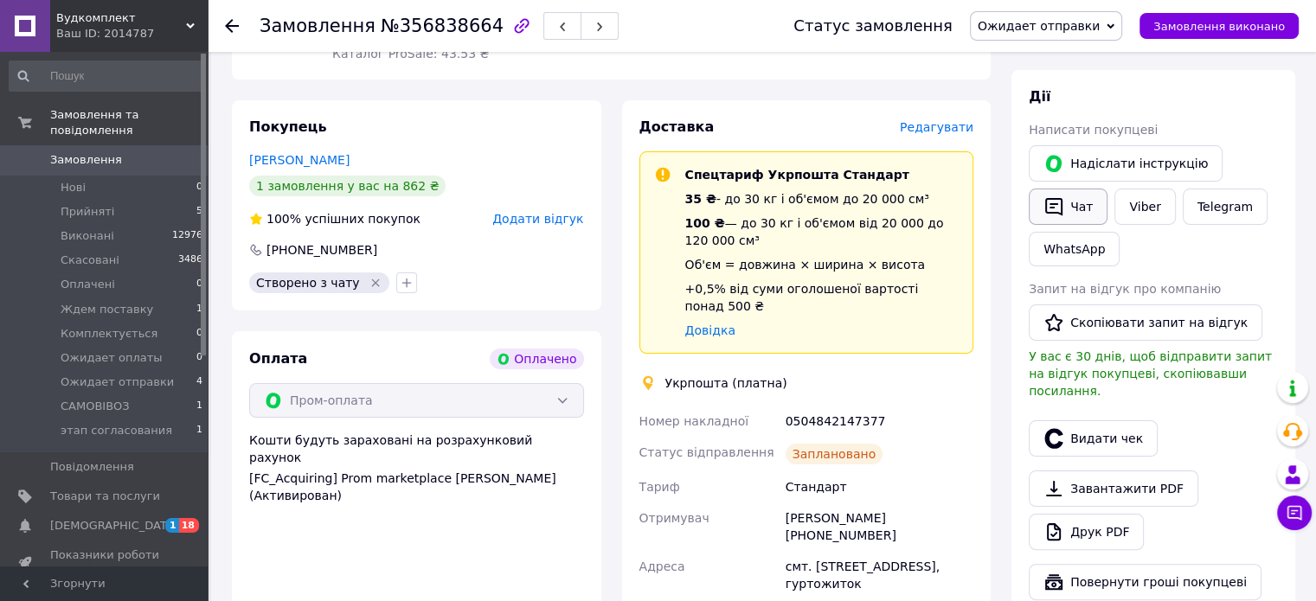
click at [1091, 195] on button "Чат" at bounding box center [1068, 207] width 79 height 36
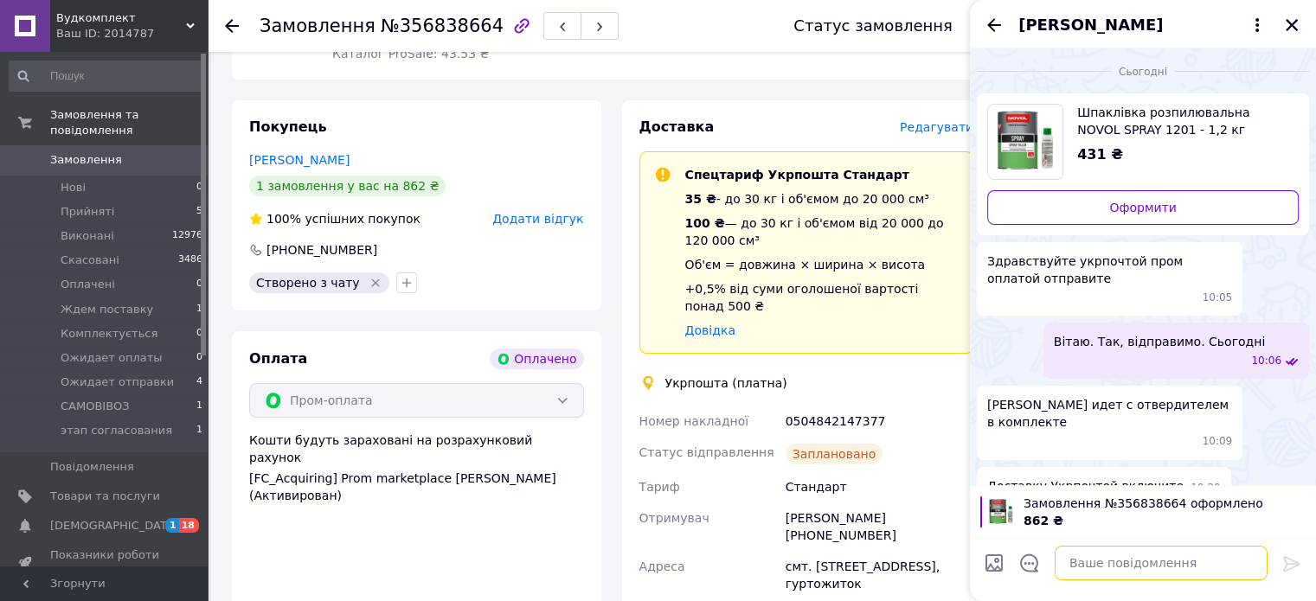
click at [1116, 567] on textarea at bounding box center [1161, 563] width 213 height 35
paste textarea "05 048 4214 73 77"
type textarea "ттн 05 048 4214 73 77"
click at [1288, 558] on icon at bounding box center [1291, 564] width 16 height 16
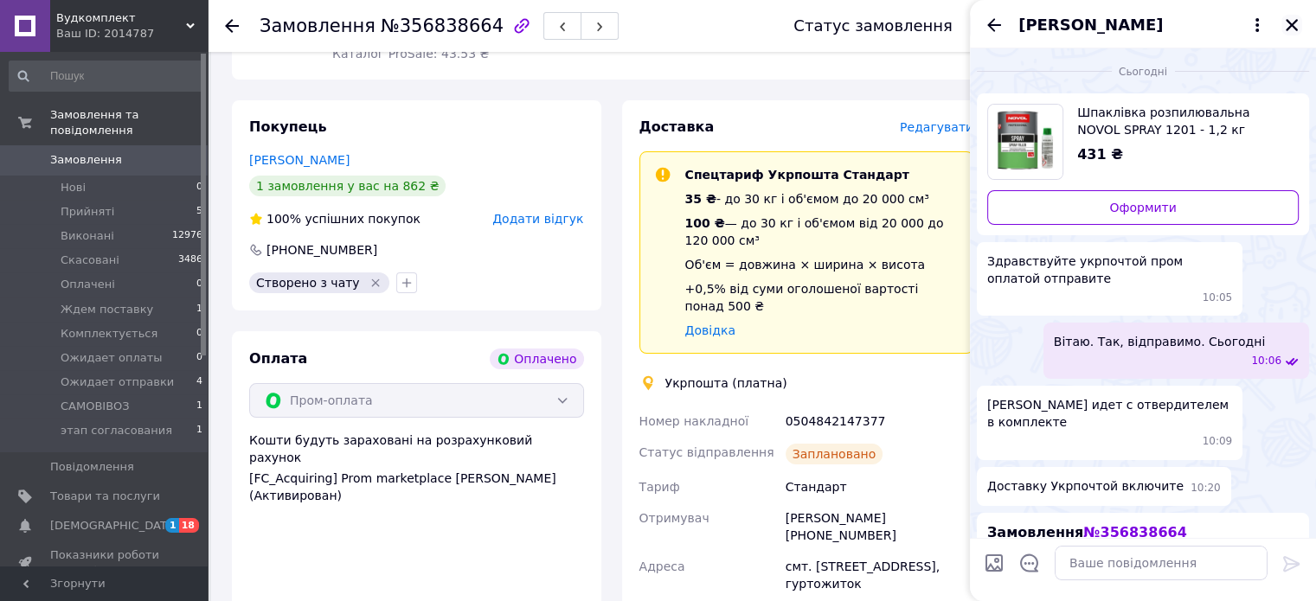
click at [1290, 27] on icon "Закрити" at bounding box center [1292, 25] width 12 height 12
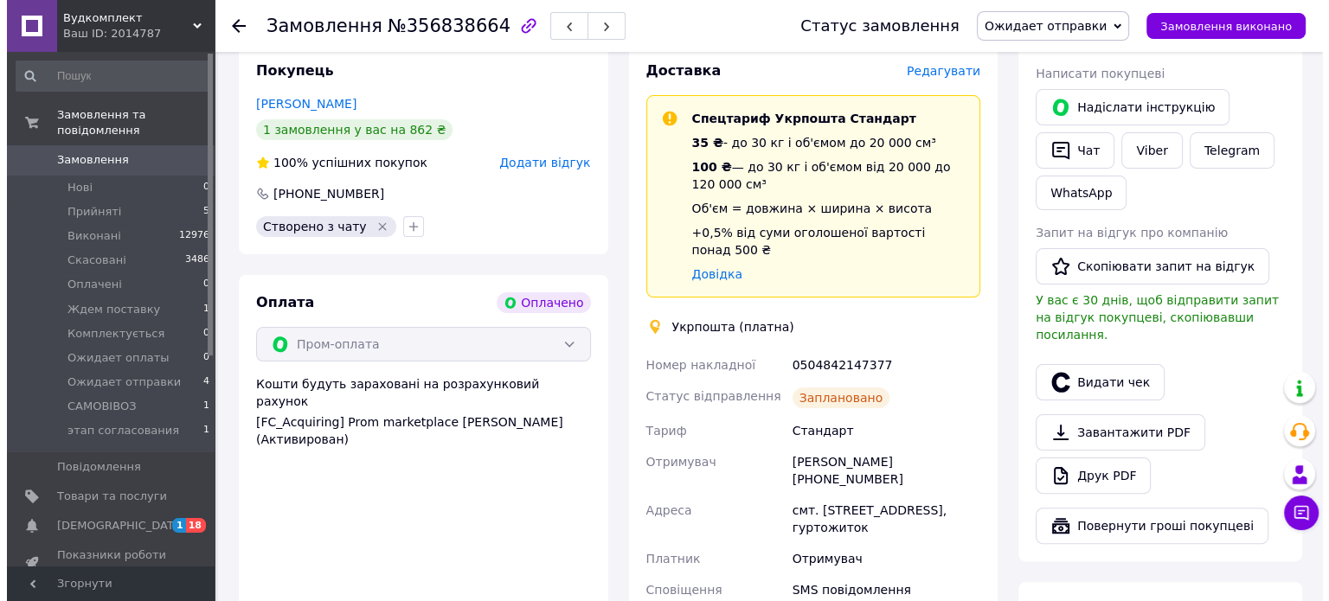
scroll to position [385, 0]
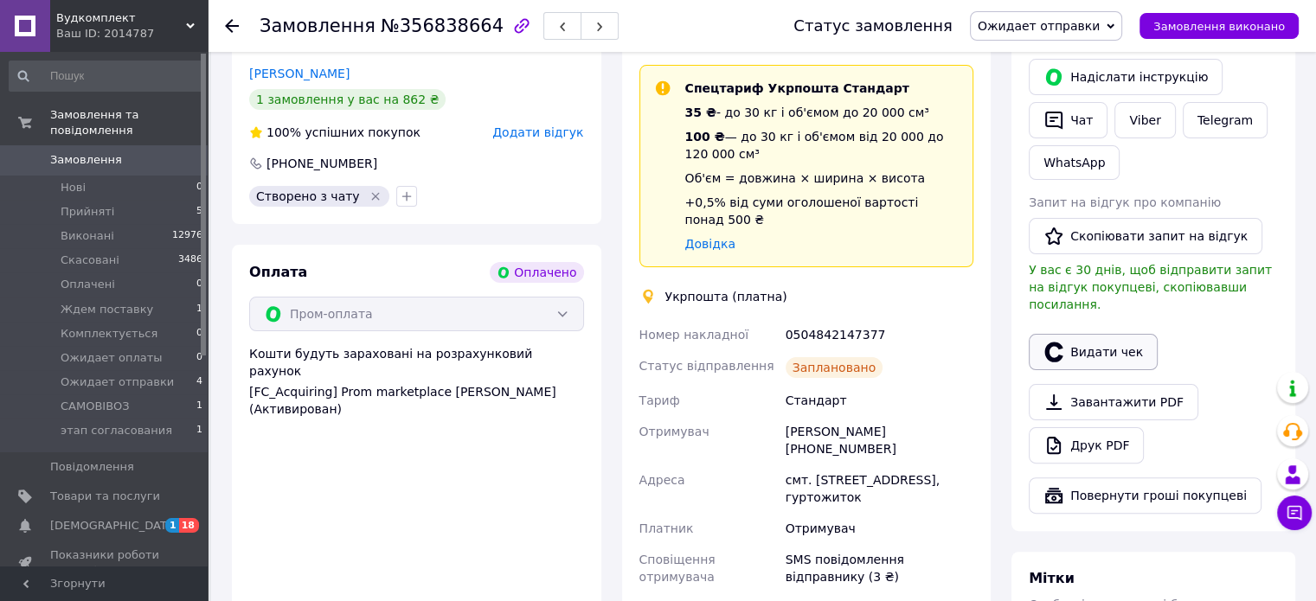
click at [1097, 334] on button "Видати чек" at bounding box center [1093, 352] width 129 height 36
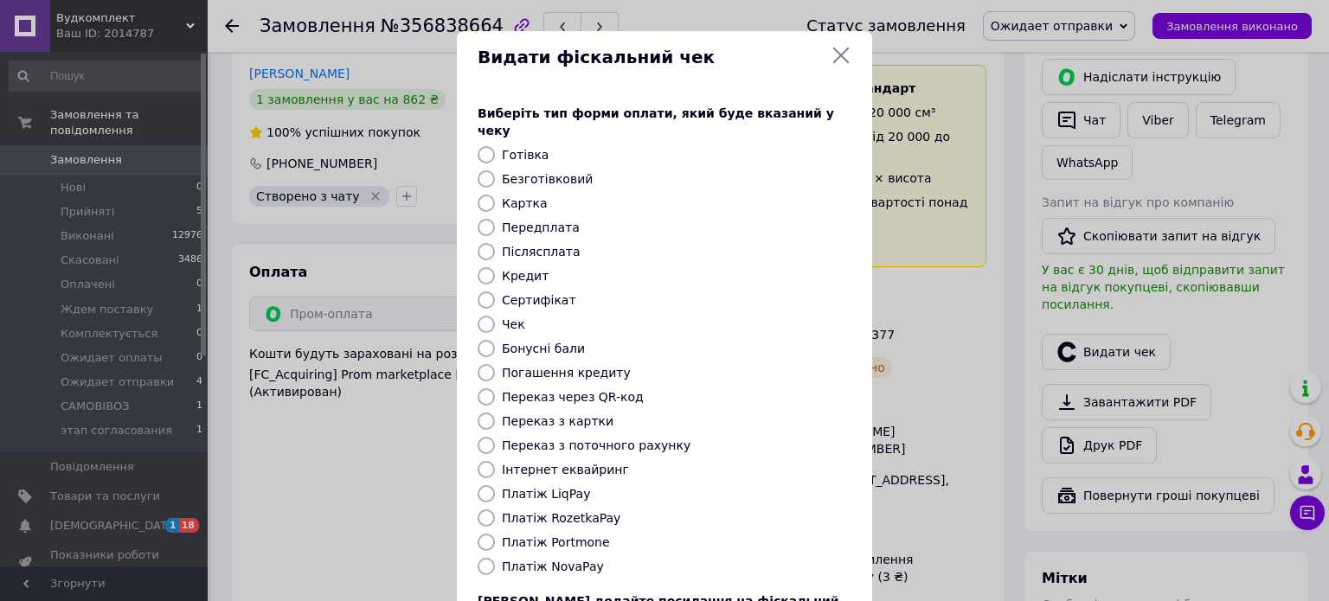
click at [836, 55] on icon at bounding box center [841, 55] width 21 height 21
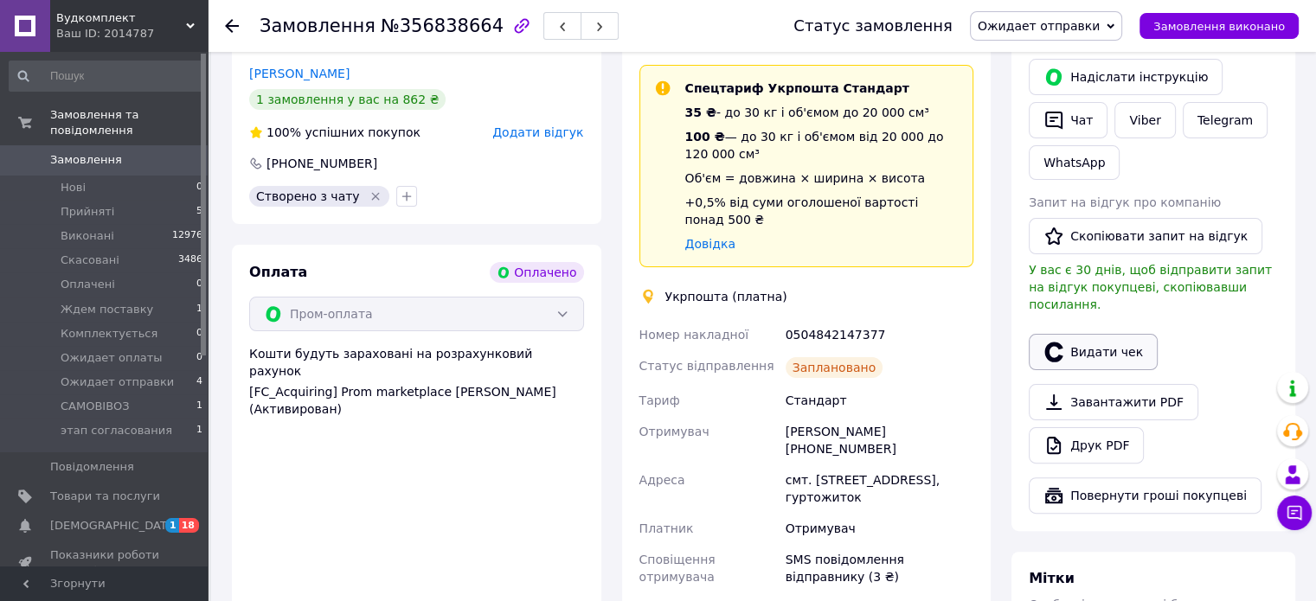
click at [1084, 342] on button "Видати чек" at bounding box center [1093, 352] width 129 height 36
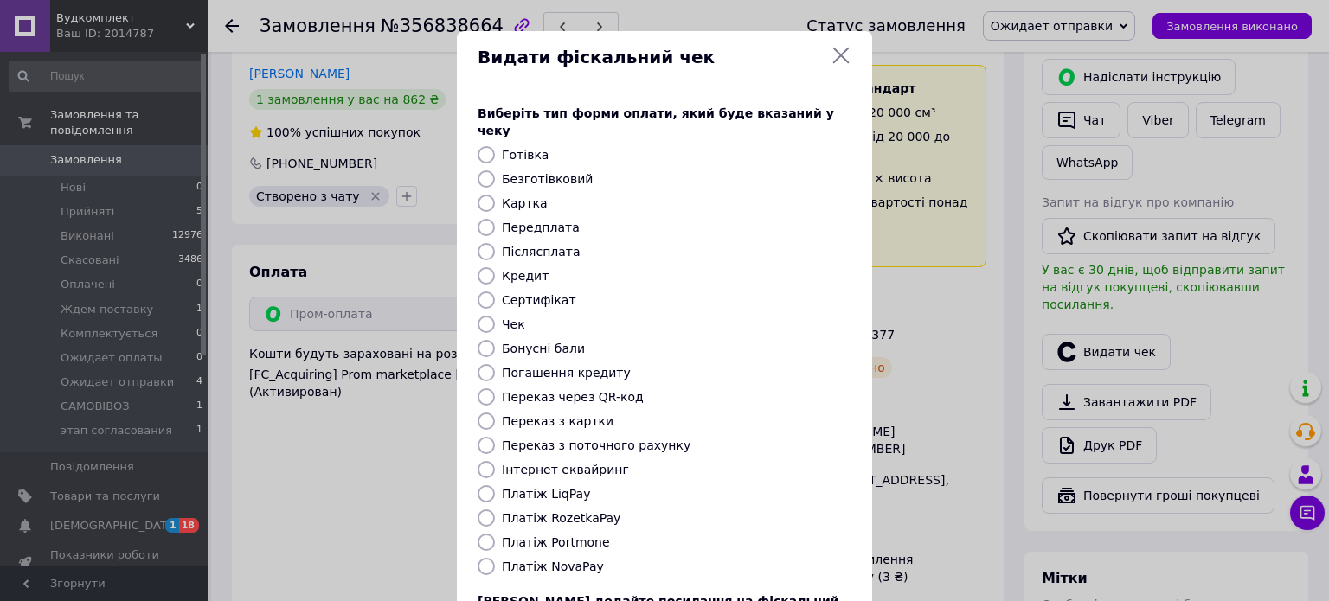
click at [565, 511] on label "Платіж RozetkaPay" at bounding box center [561, 518] width 119 height 14
click at [495, 510] on input "Платіж RozetkaPay" at bounding box center [486, 518] width 17 height 17
radio input "true"
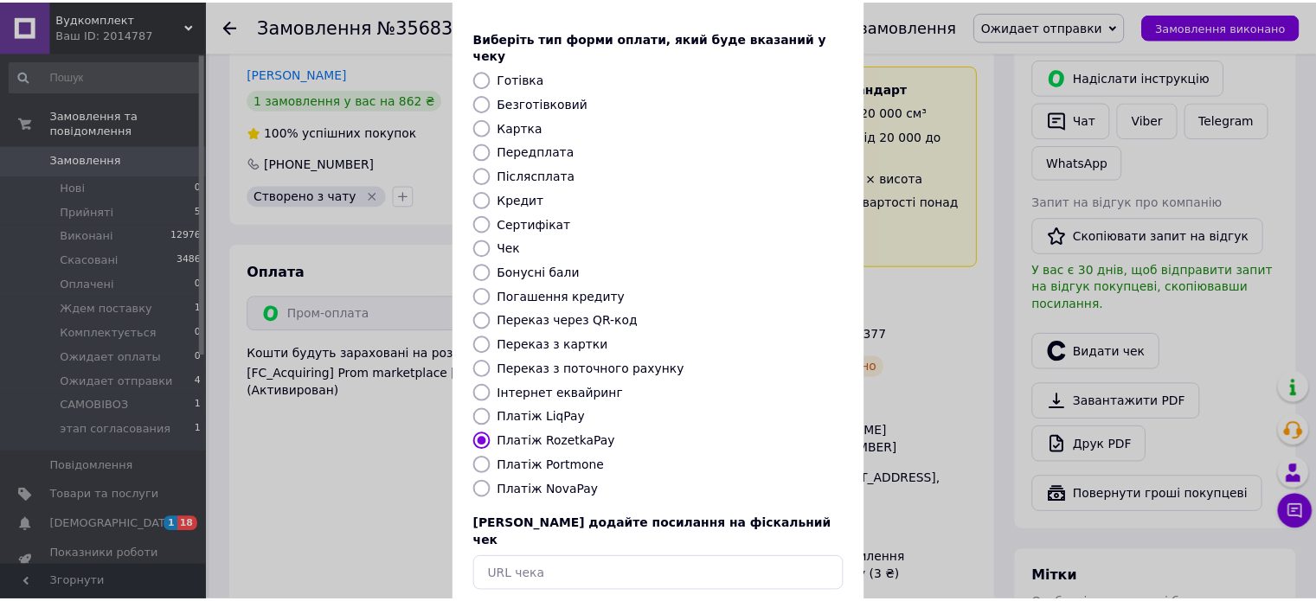
scroll to position [141, 0]
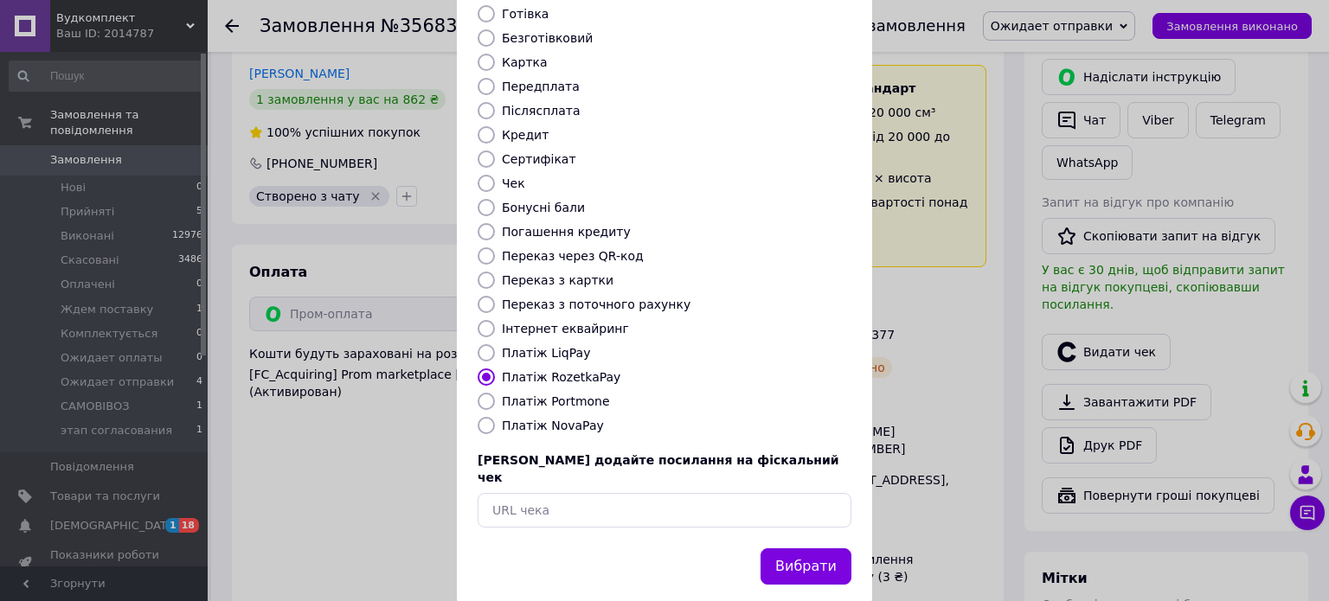
click at [798, 549] on button "Вибрати" at bounding box center [806, 567] width 91 height 37
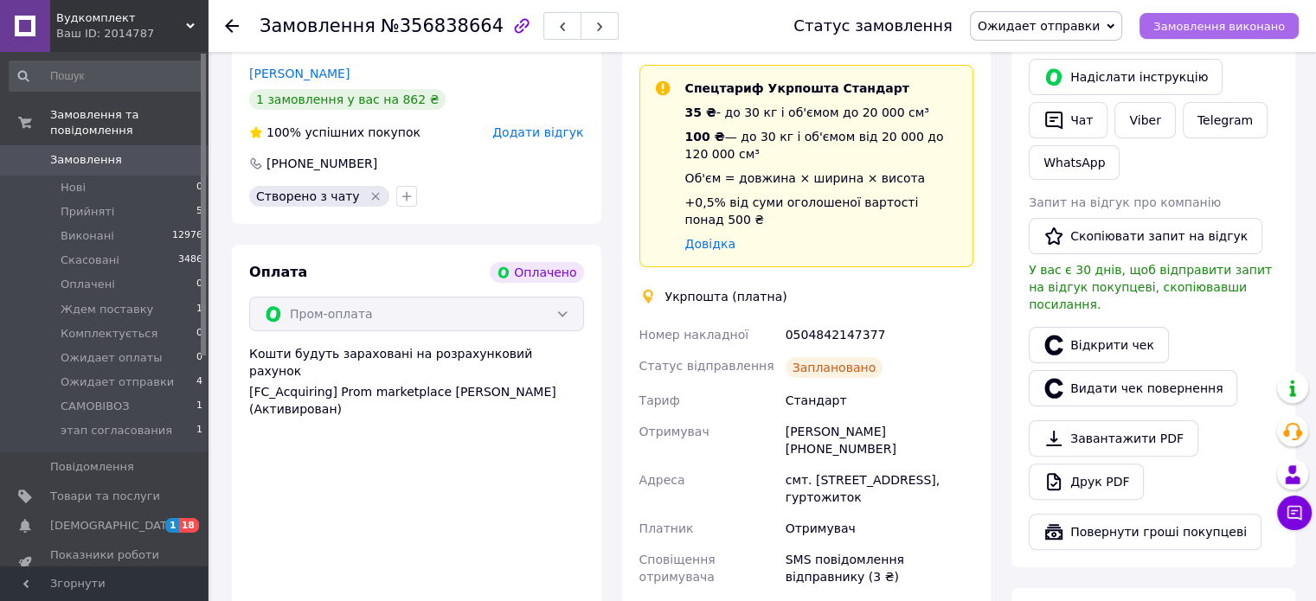
click at [1237, 24] on span "Замовлення виконано" at bounding box center [1220, 26] width 132 height 13
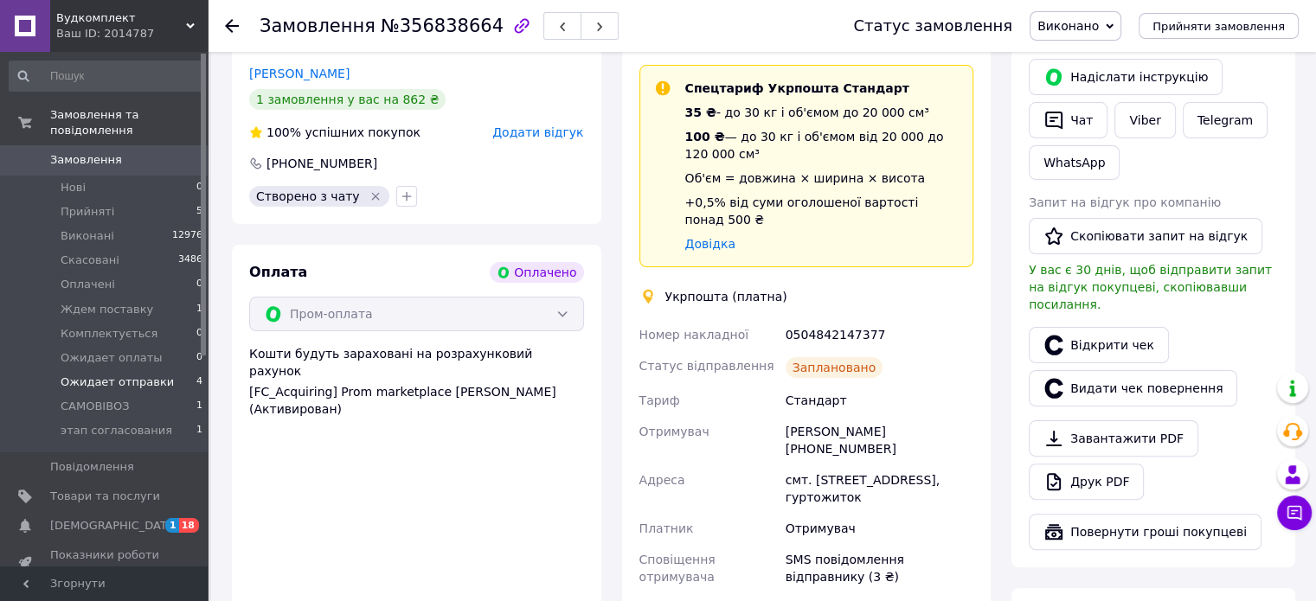
click at [100, 375] on span "Ожидает отправки" at bounding box center [117, 383] width 113 height 16
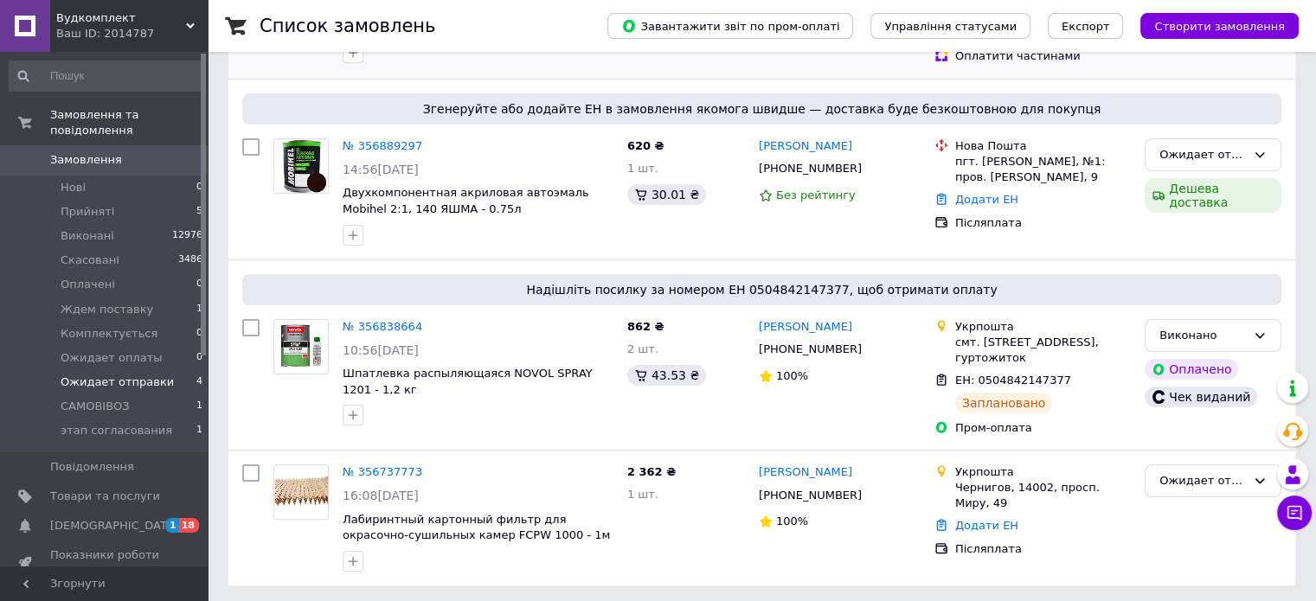
scroll to position [309, 0]
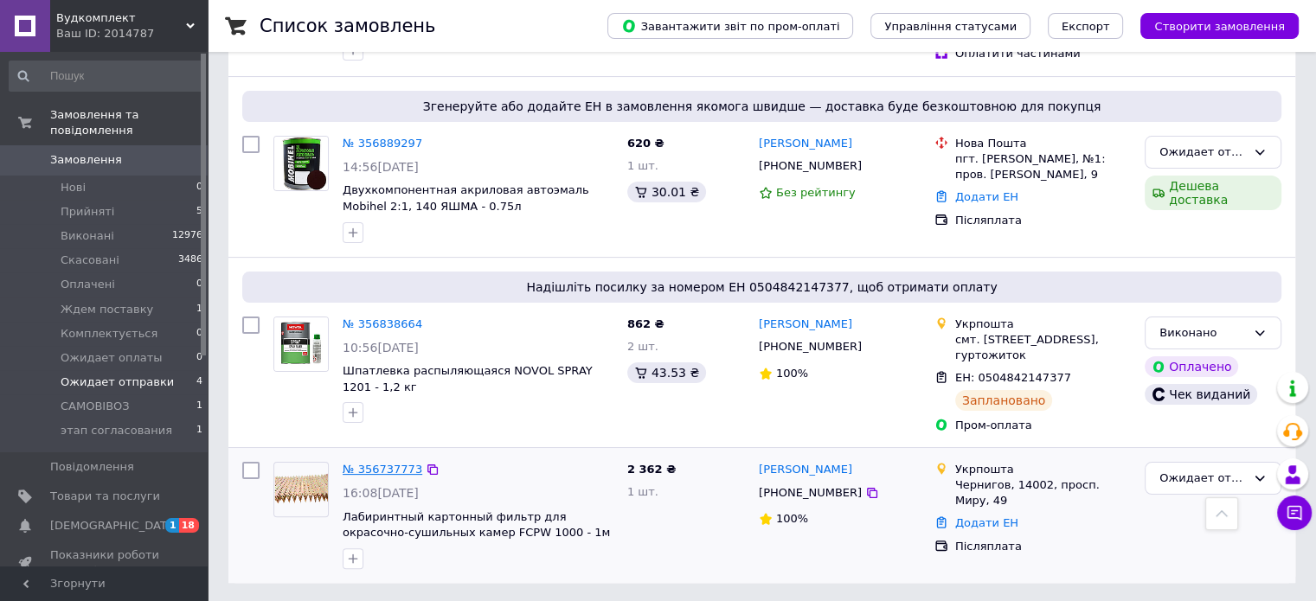
click at [360, 469] on link "№ 356737773" at bounding box center [383, 469] width 80 height 13
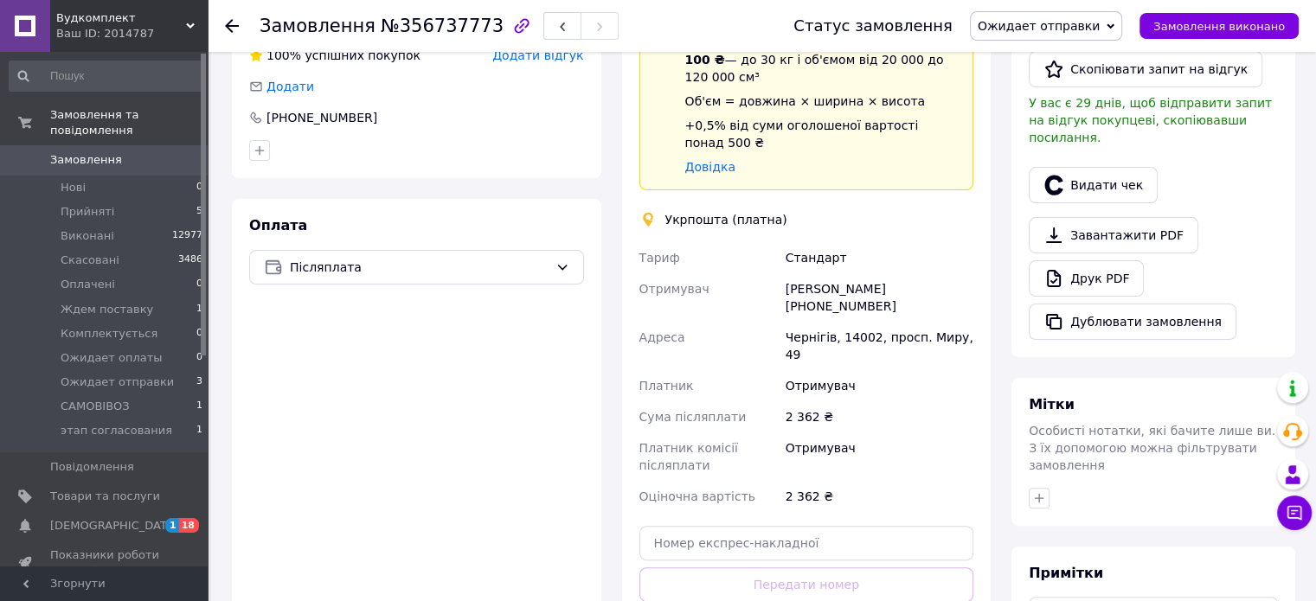
scroll to position [433, 0]
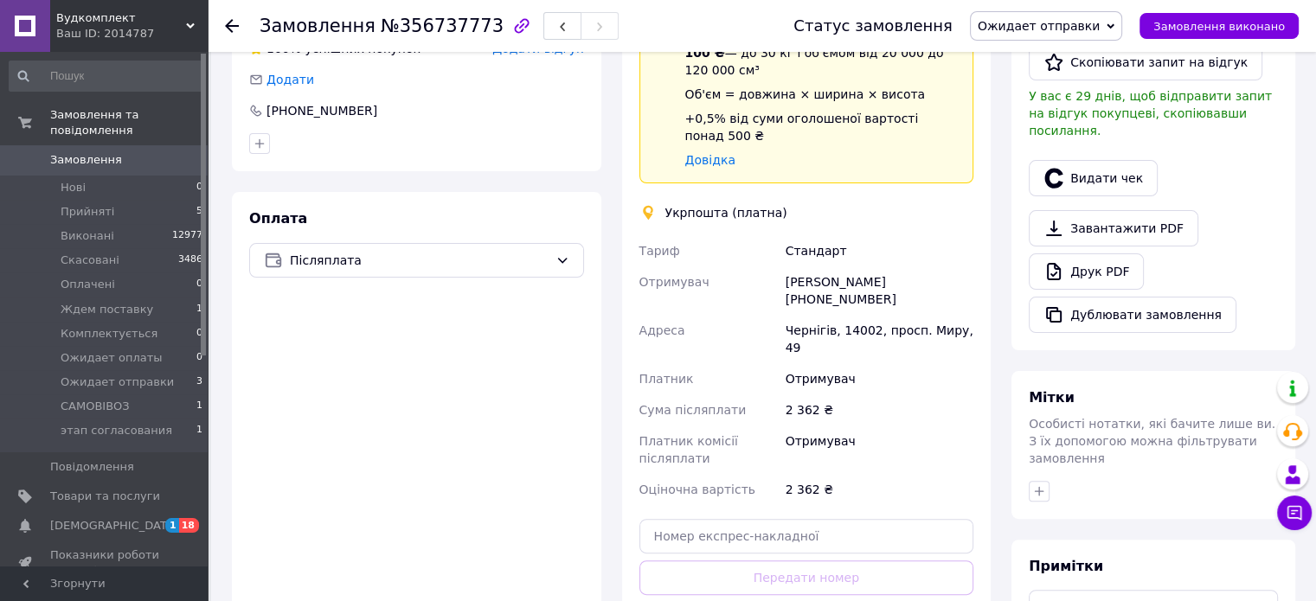
drag, startPoint x: 806, startPoint y: 285, endPoint x: 873, endPoint y: 283, distance: 67.5
click at [873, 283] on div "[PERSON_NAME] [PHONE_NUMBER]" at bounding box center [879, 291] width 195 height 48
copy div "0935605612"
drag, startPoint x: 782, startPoint y: 262, endPoint x: 904, endPoint y: 255, distance: 121.4
click at [904, 267] on div "[PERSON_NAME] [PHONE_NUMBER]" at bounding box center [879, 291] width 195 height 48
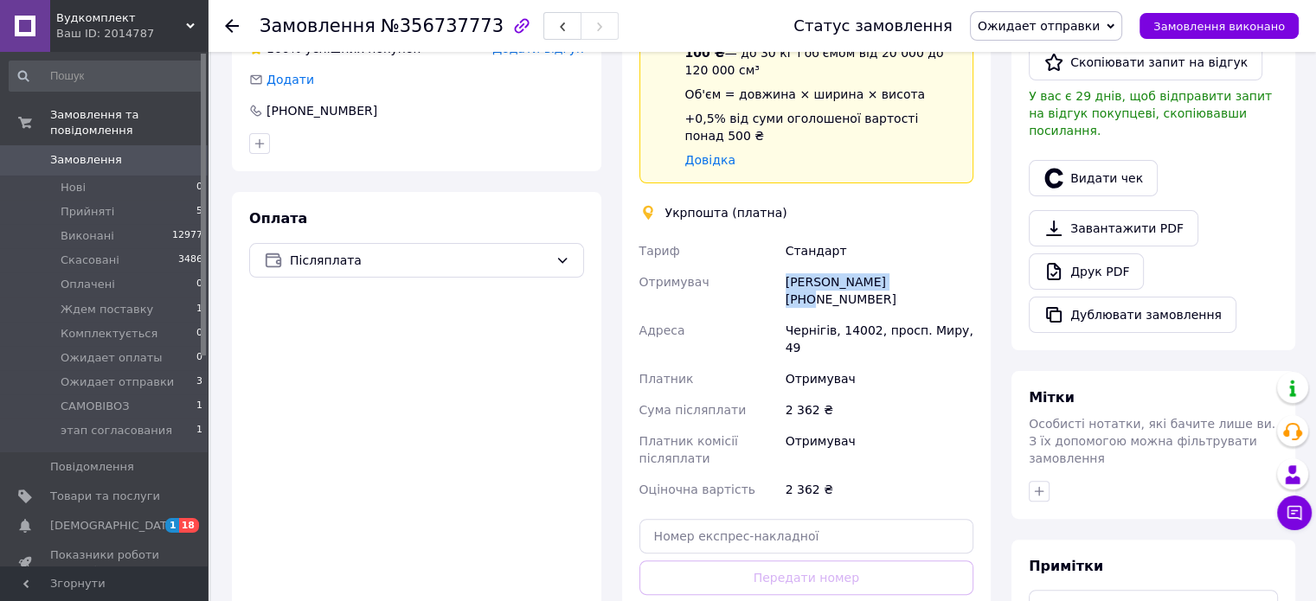
copy div "[PERSON_NAME]"
drag, startPoint x: 840, startPoint y: 314, endPoint x: 865, endPoint y: 314, distance: 24.2
click at [865, 315] on div "Чернігів, 14002, просп. Миру, 49" at bounding box center [879, 339] width 195 height 48
click at [852, 363] on div "Отримувач" at bounding box center [879, 378] width 195 height 31
drag, startPoint x: 836, startPoint y: 313, endPoint x: 869, endPoint y: 314, distance: 32.9
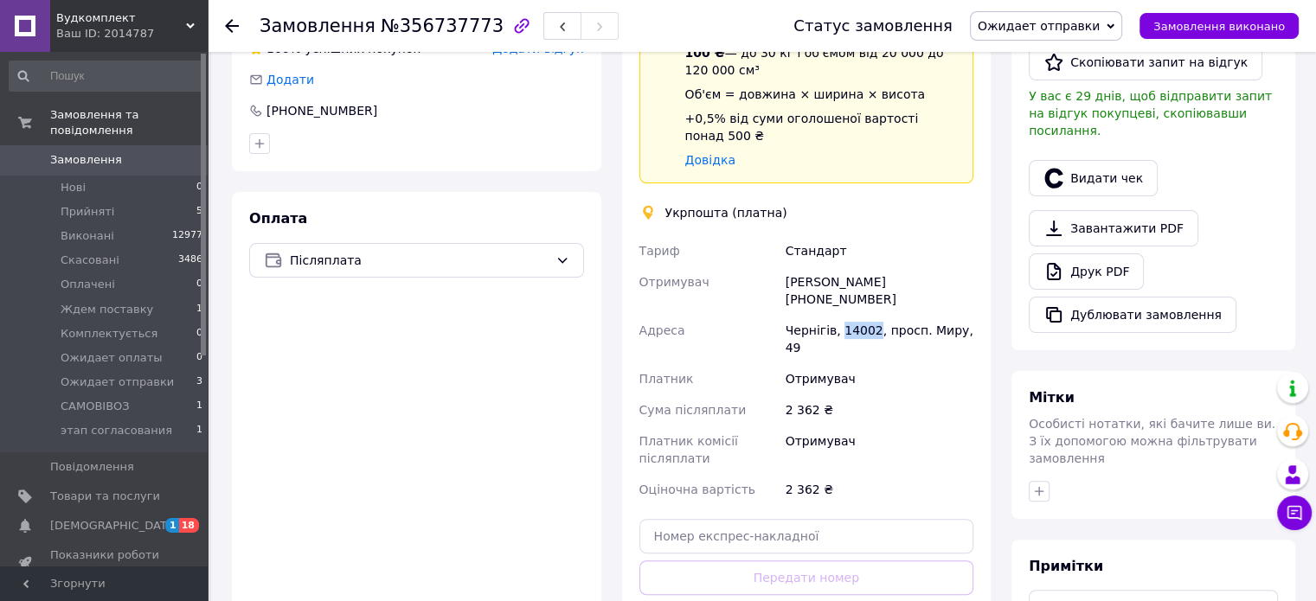
click at [869, 315] on div "Чернігів, 14002, просп. Миру, 49" at bounding box center [879, 339] width 195 height 48
copy div "14002"
paste textarea "05 053 5297 83 15"
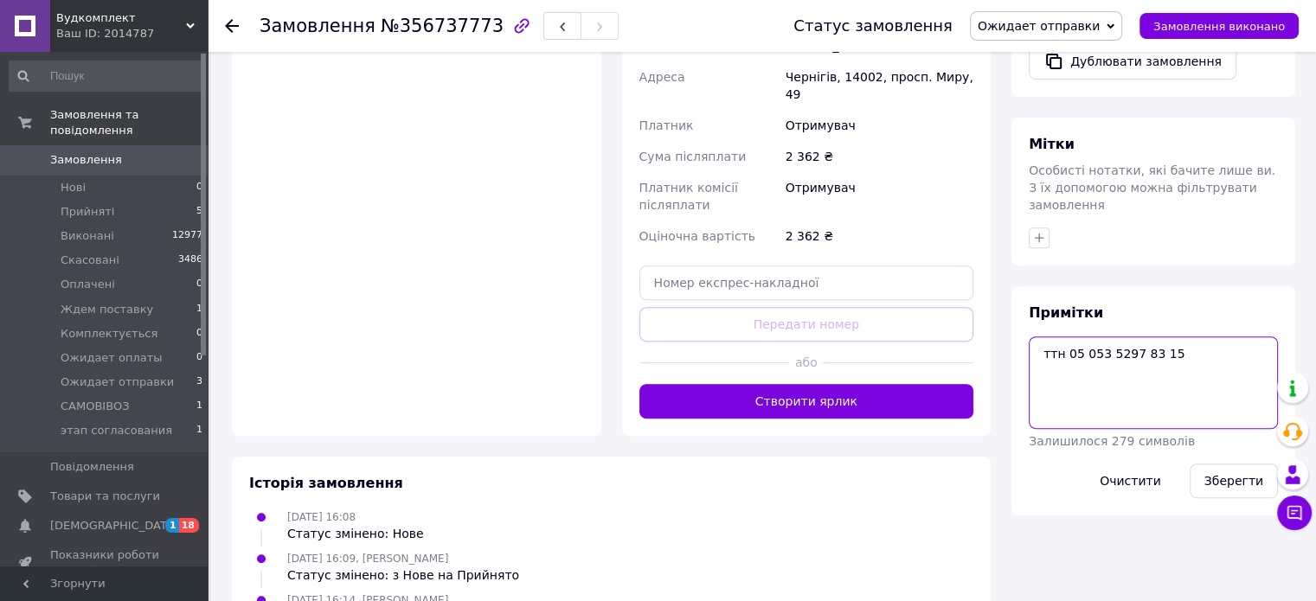
scroll to position [713, 0]
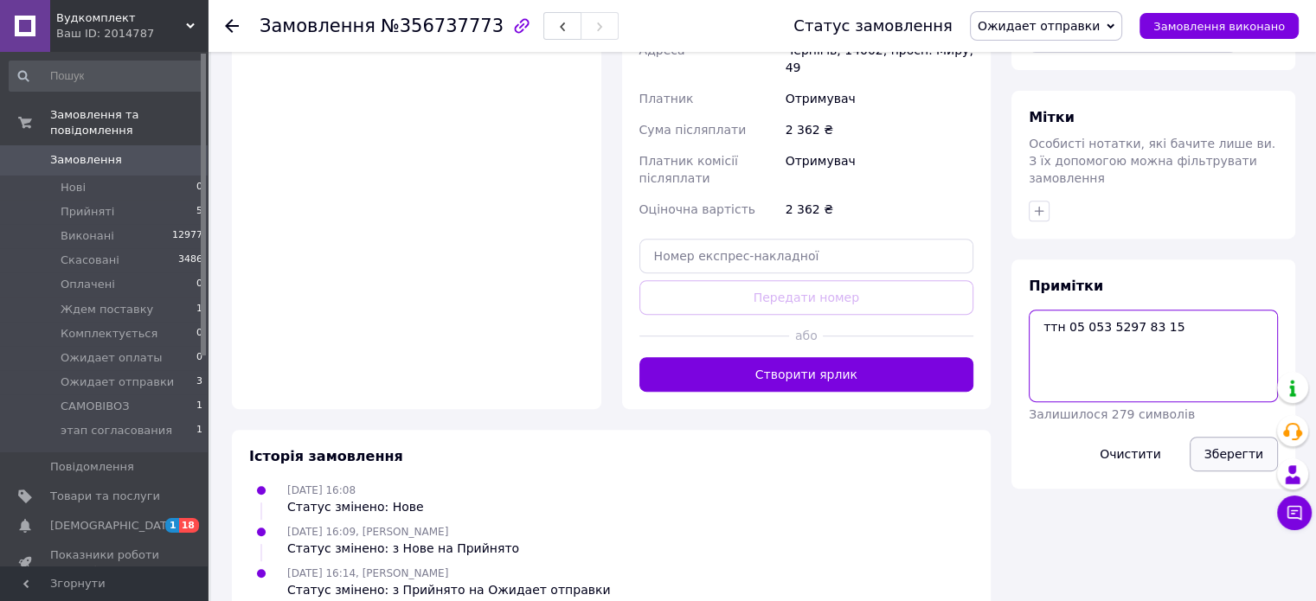
type textarea "ттн 05 053 5297 83 15"
click at [1249, 437] on button "Зберегти" at bounding box center [1234, 454] width 88 height 35
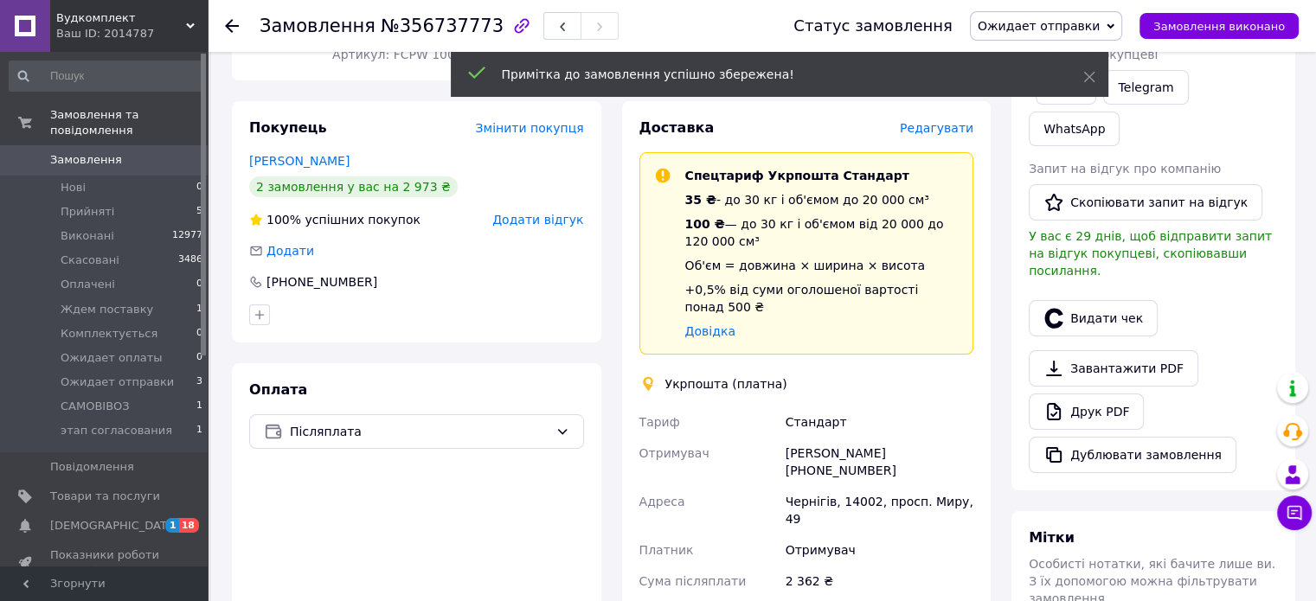
scroll to position [194, 0]
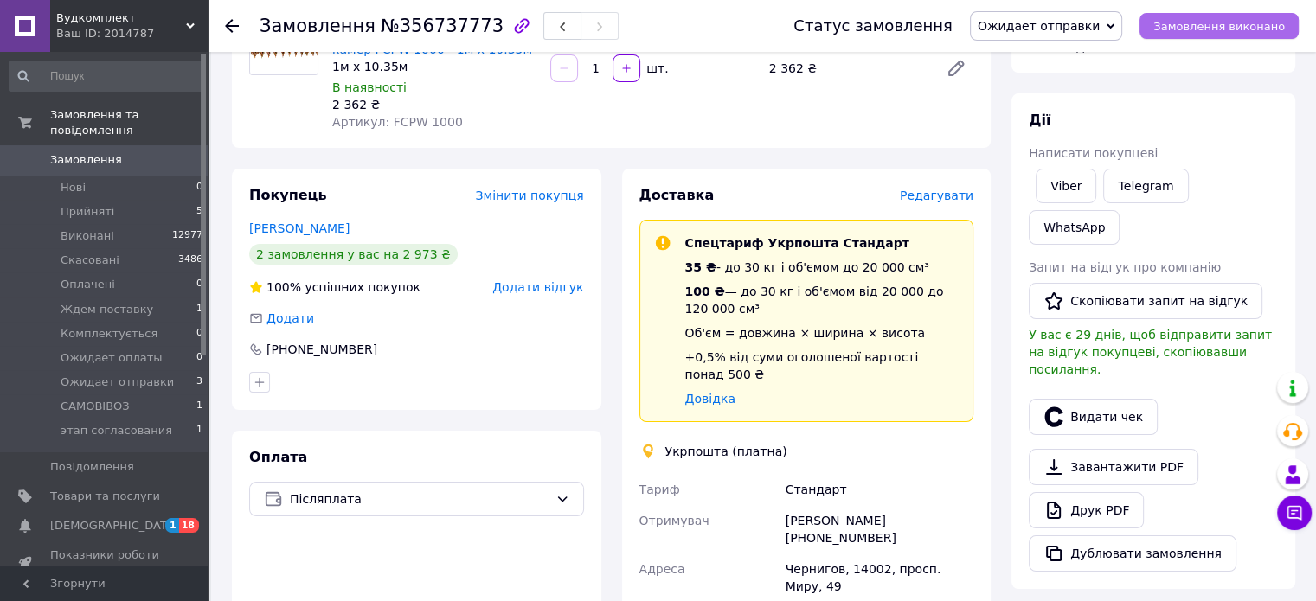
click at [1217, 20] on span "Замовлення виконано" at bounding box center [1220, 26] width 132 height 13
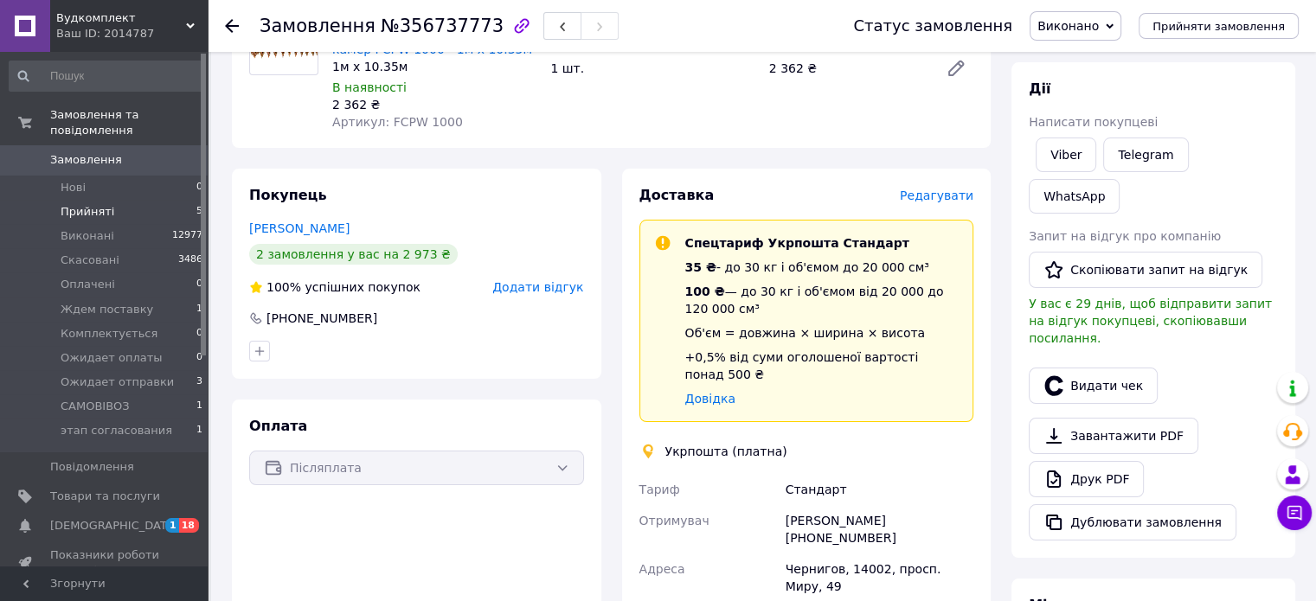
click at [71, 204] on span "Прийняті" at bounding box center [88, 212] width 54 height 16
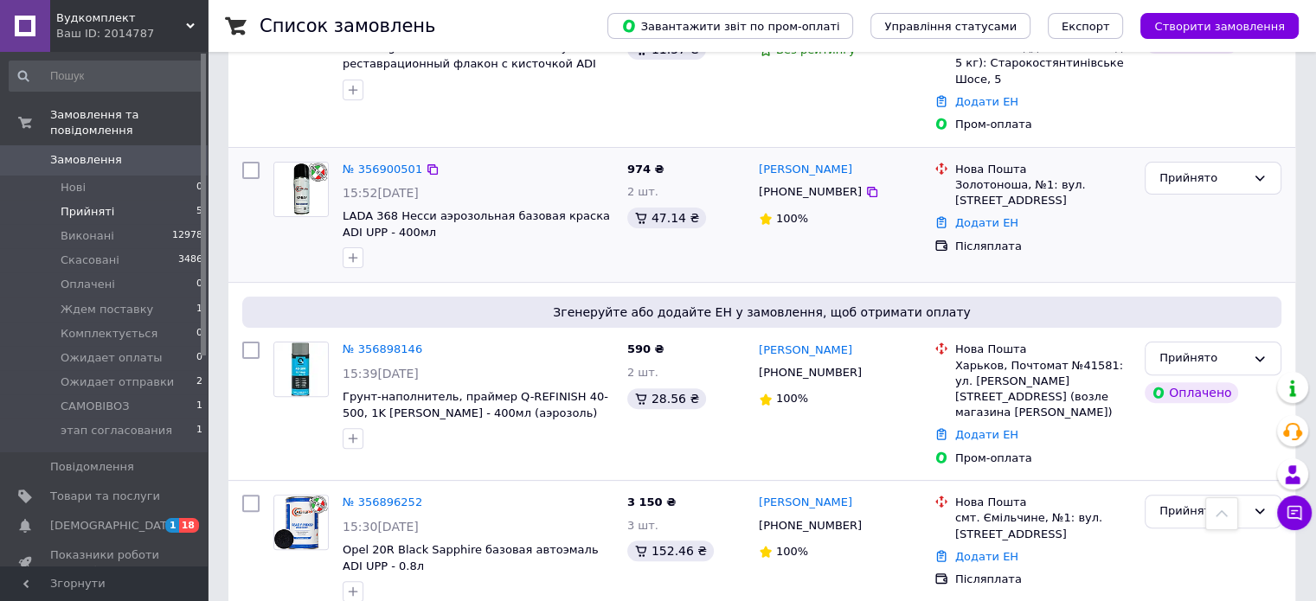
scroll to position [453, 0]
